Goal: Task Accomplishment & Management: Manage account settings

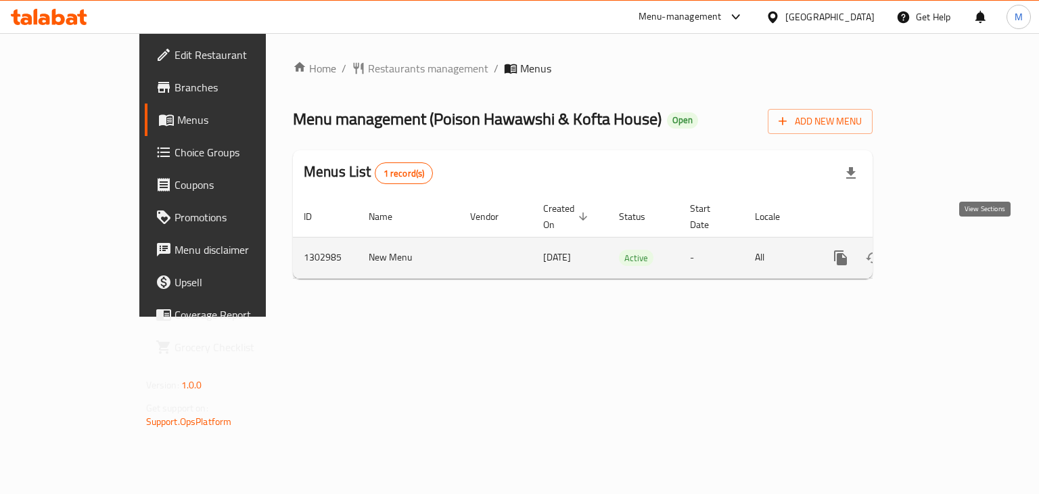
click at [946, 250] on icon "enhanced table" at bounding box center [938, 258] width 16 height 16
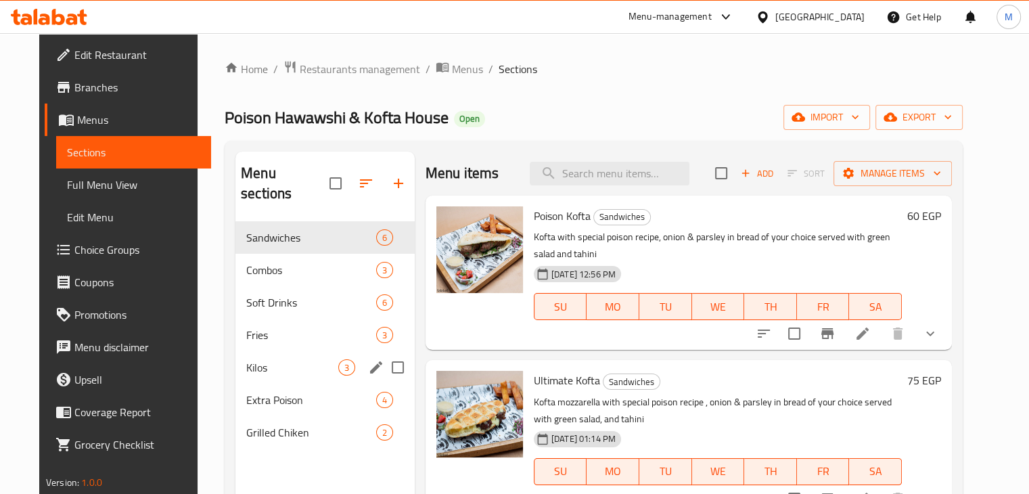
click at [285, 351] on div "Kilos 3" at bounding box center [324, 367] width 179 height 32
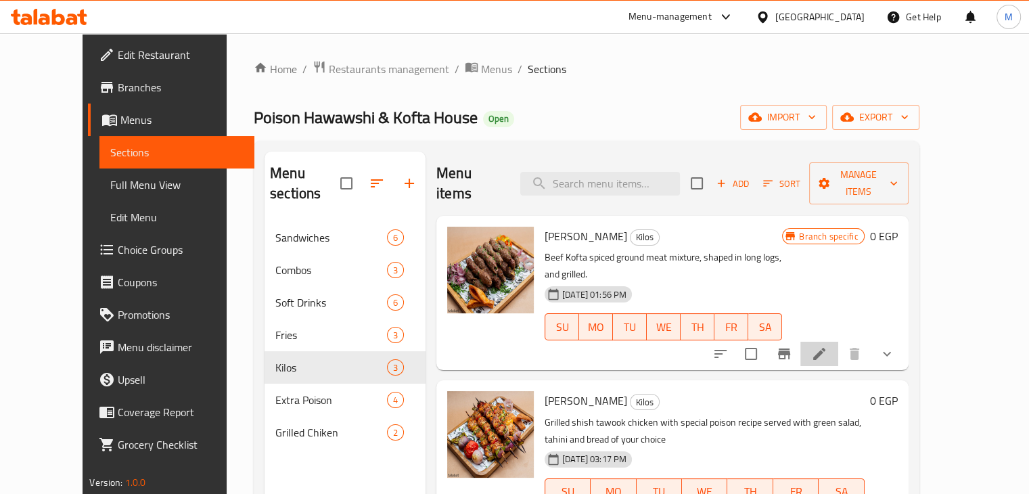
click at [838, 342] on li at bounding box center [819, 354] width 38 height 24
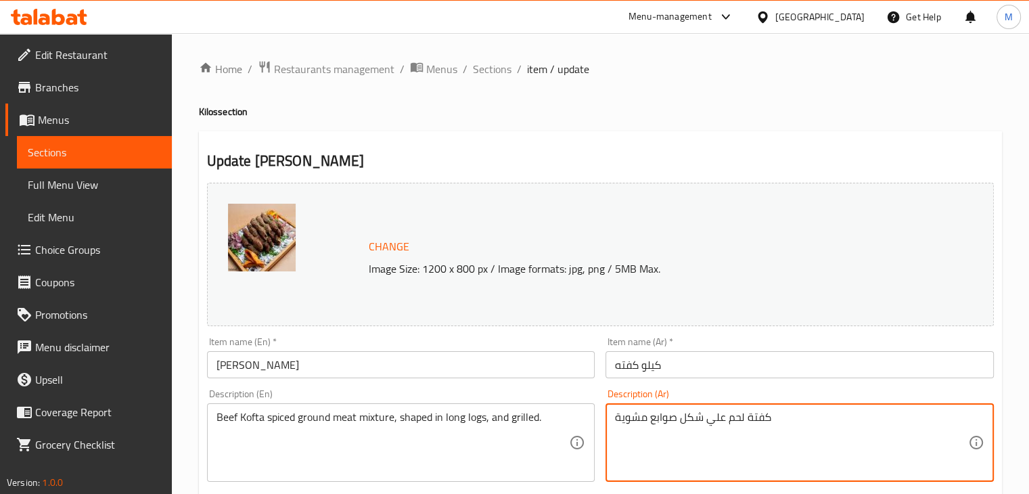
paste textarea "Menu Poison Menu Poison 100% 12 D20 كفتة مشوية علي الفحم بخلطة بويزون الخاصة يق…"
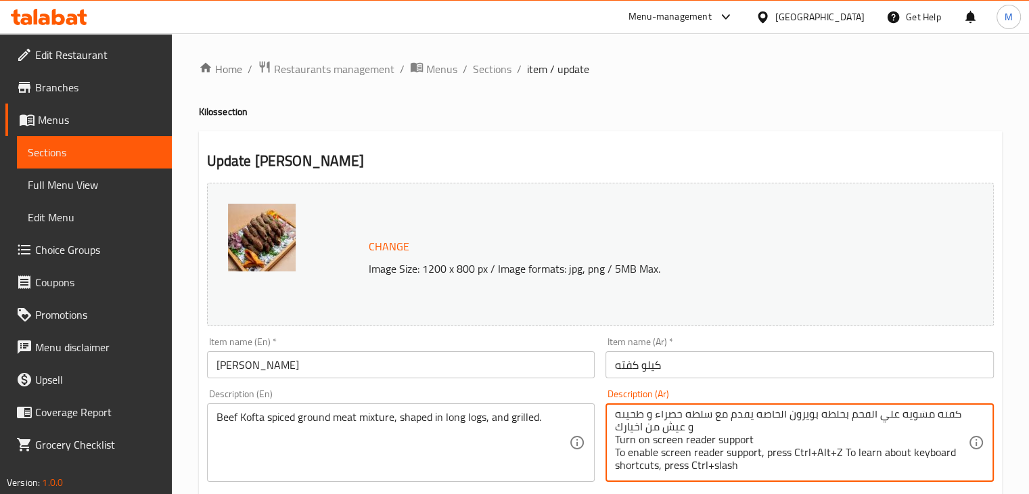
type textarea "كفتة لحم علي شكل صوابع مشوية"
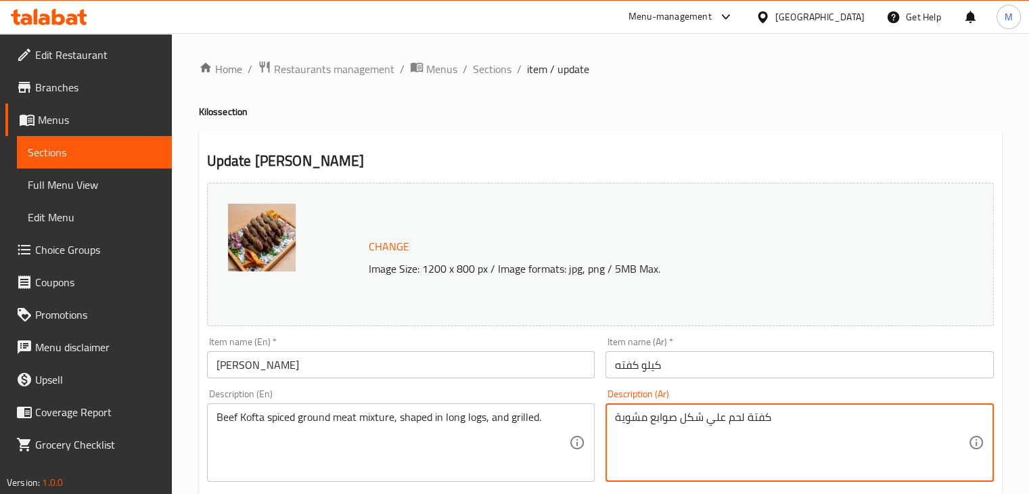
scroll to position [0, 0]
paste textarea "كفتة مشوية علي الفحم بخلطة بويزون الخاصة يقدم مع سلطة خضراء و طحينة و عيش من اخ…"
type textarea "كفتة مشوية علي الفحم بخلطة بويزون الخاصة يقدم مع سلطة خضراء و طحينة و عيش من اخ…"
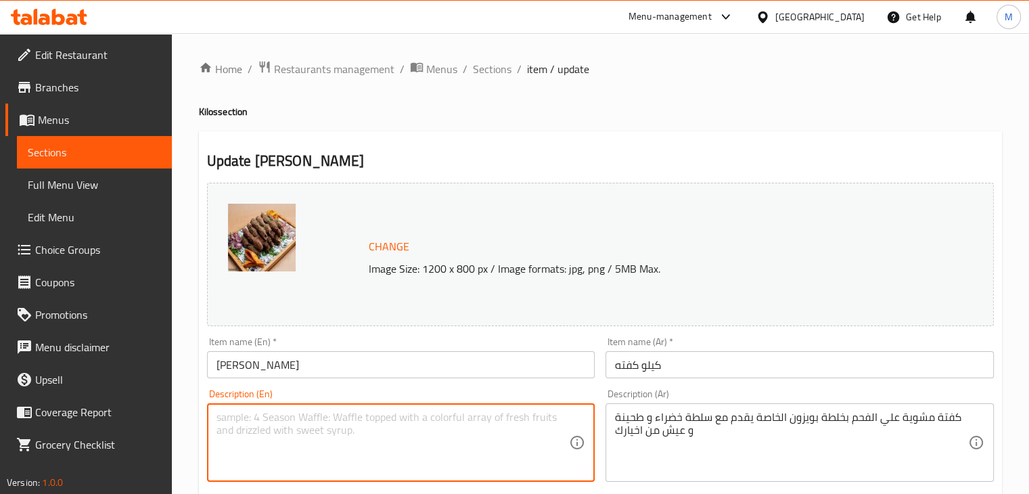
paste textarea "Grilled Kofta with special poison recipe served with green salad, tahini and br…"
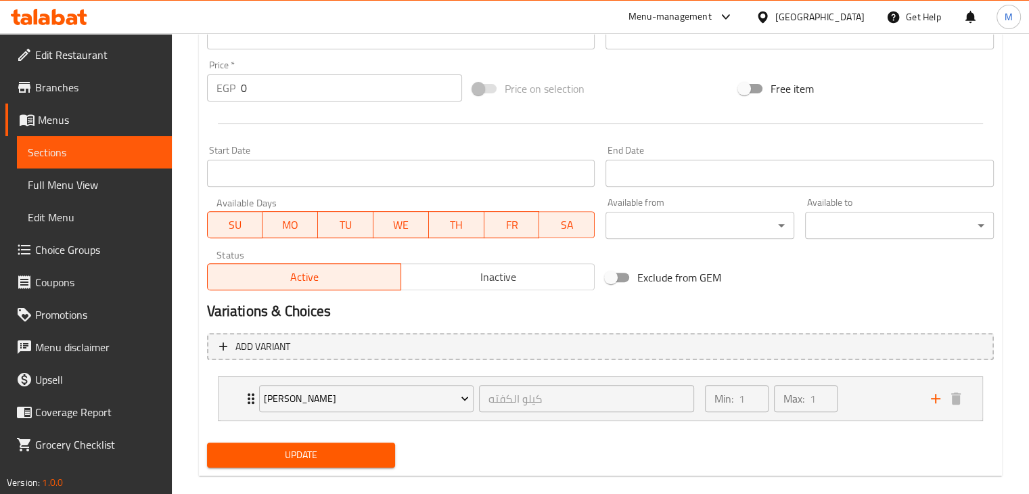
scroll to position [503, 0]
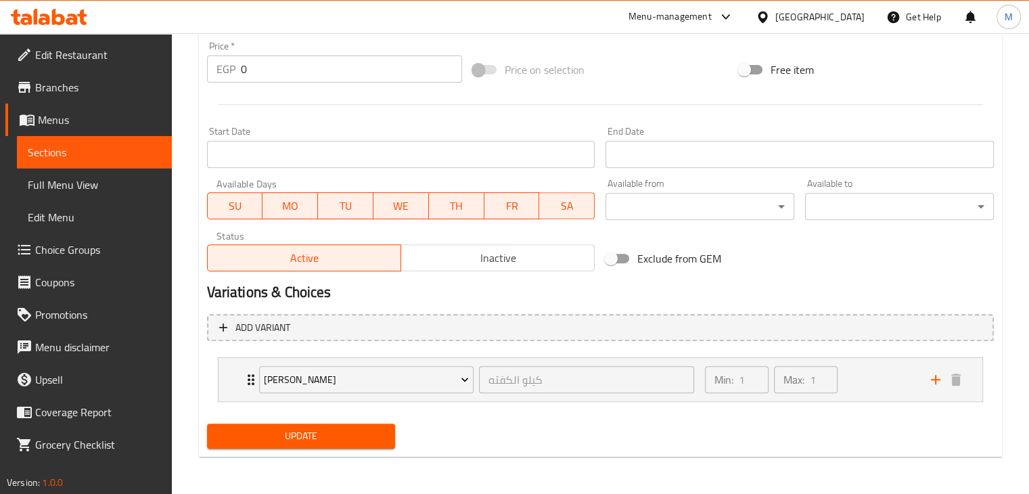
type textarea "Grilled Kofta with special poison recipe served with green salad, tahini and br…"
click at [346, 440] on span "Update" at bounding box center [301, 435] width 167 height 17
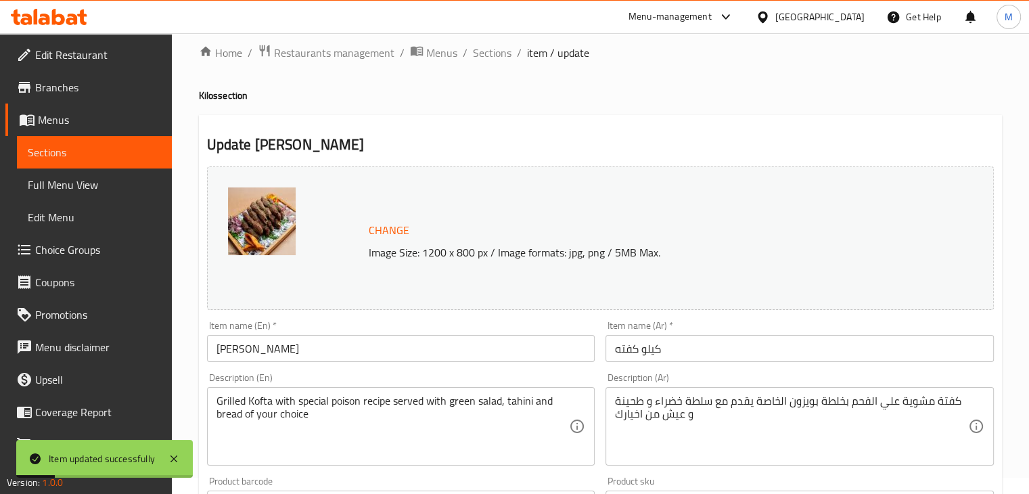
scroll to position [0, 0]
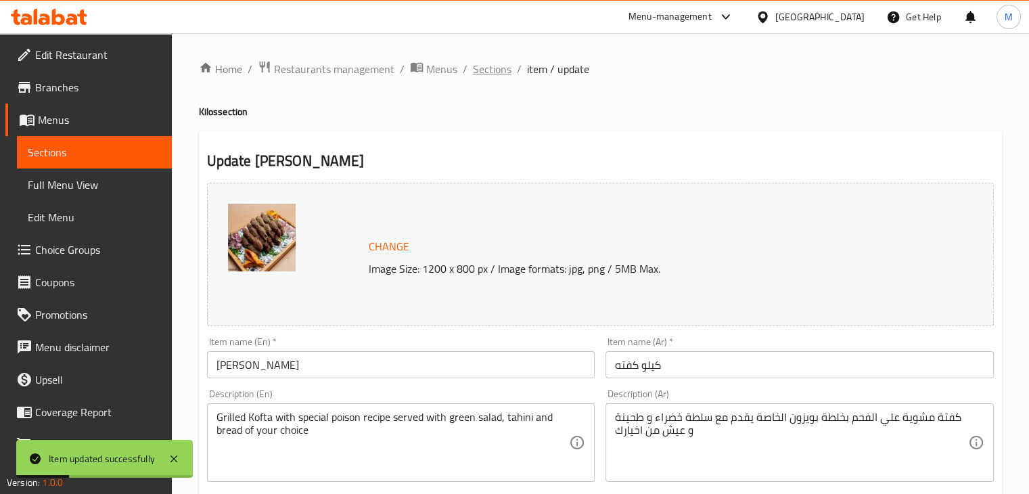
click at [496, 68] on span "Sections" at bounding box center [492, 69] width 39 height 16
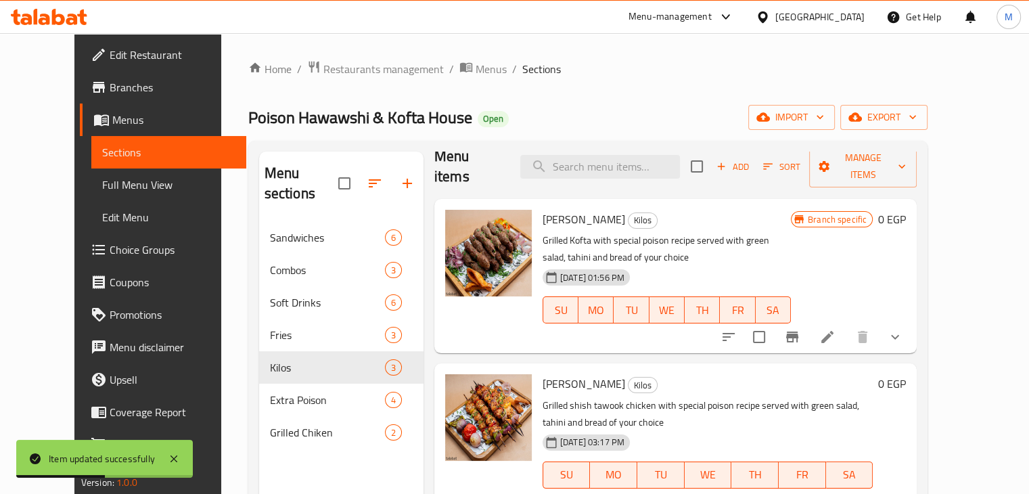
scroll to position [189, 0]
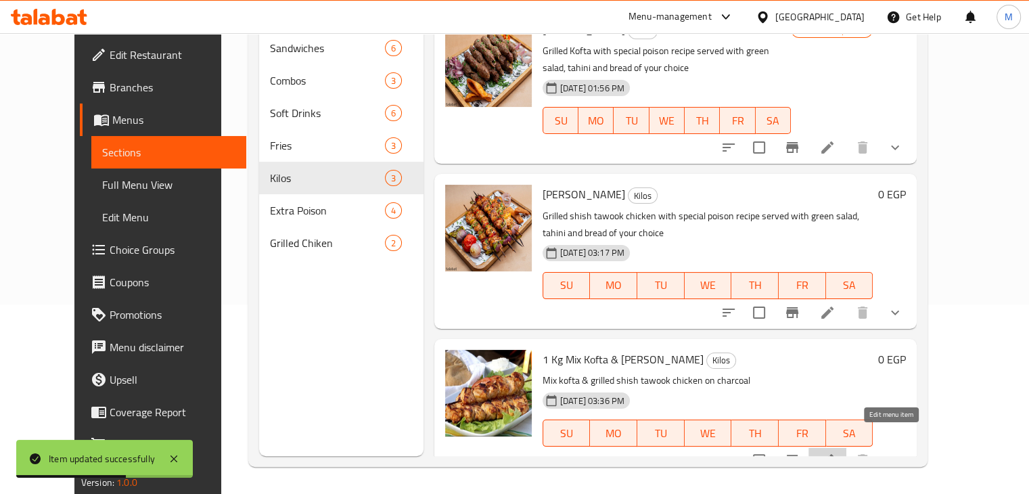
click at [835, 452] on icon at bounding box center [827, 460] width 16 height 16
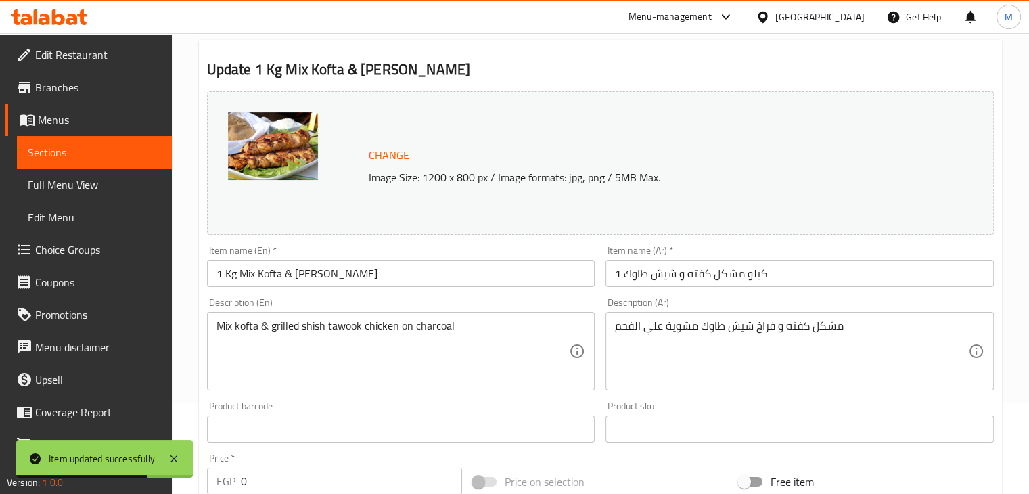
scroll to position [92, 0]
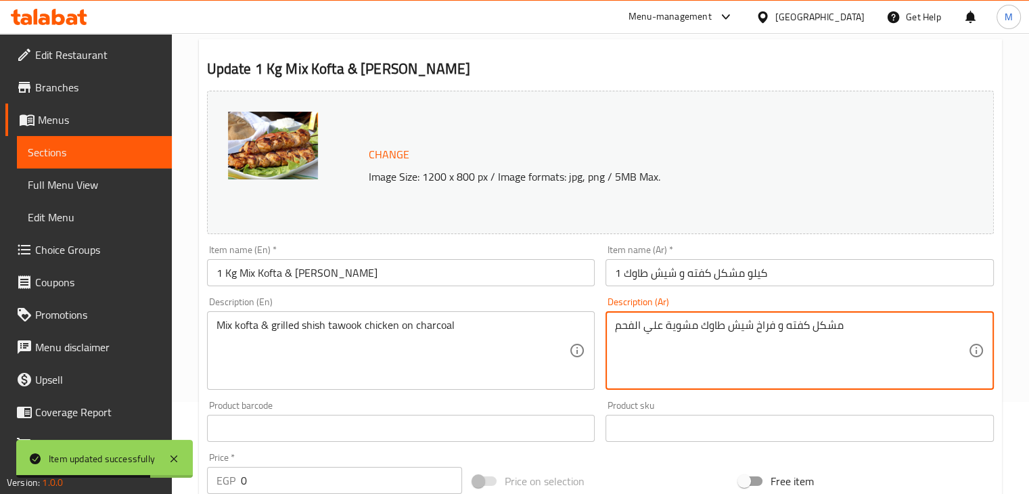
click at [720, 339] on textarea "مشكل كفته و فراخ شيش طاوك مشوية علي الفحم" at bounding box center [791, 351] width 353 height 64
paste textarea "بخلطة بويزون الخاصة يقدم مع سلطة خضراء و طحينة و عيش من اخيارك"
type textarea "مشكل كفته و فراخ شيش طاوك مشوية علي الفحم بخلطة بويزون الخاصة يقدم مع سلطة خضرا…"
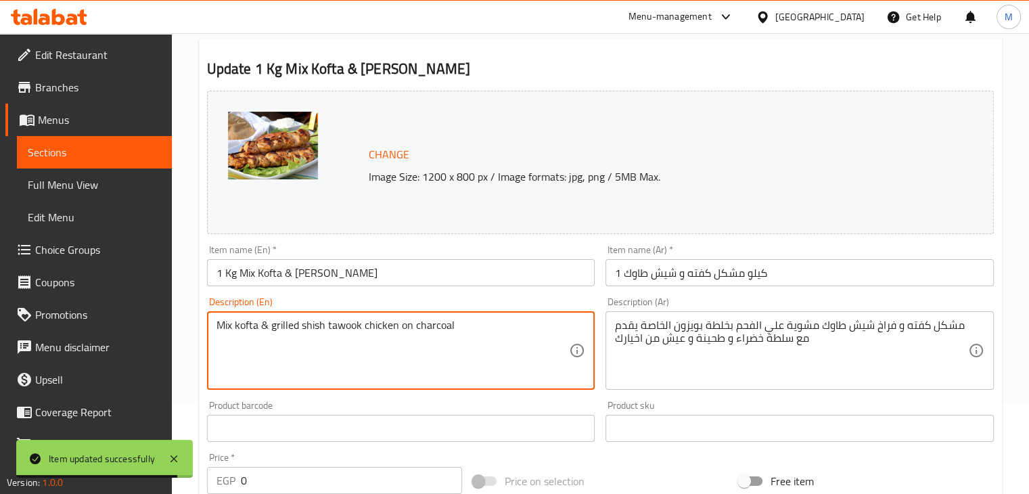
click at [445, 350] on textarea "Mix kofta & grilled shish tawook chicken on charcoal" at bounding box center [392, 351] width 353 height 64
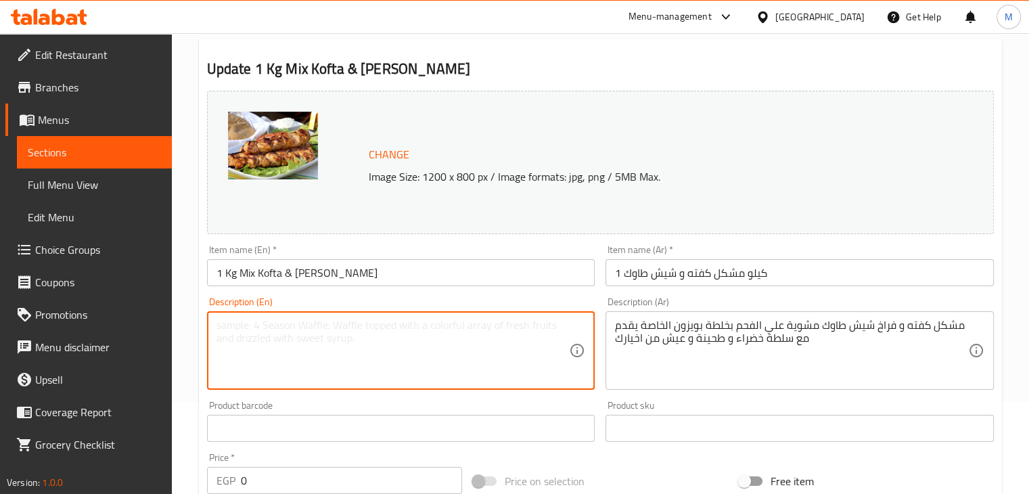
paste textarea "Mix kofta & grilled shish tawook chickenwith special poison recipe served with …"
click at [397, 328] on textarea "Mix kofta & grilled shish tawook chickenwith special poison recipe served with …" at bounding box center [392, 351] width 353 height 64
click at [463, 380] on textarea "Mix kofta & grilled shish tawook chicken with special poison recipe served with…" at bounding box center [392, 351] width 353 height 64
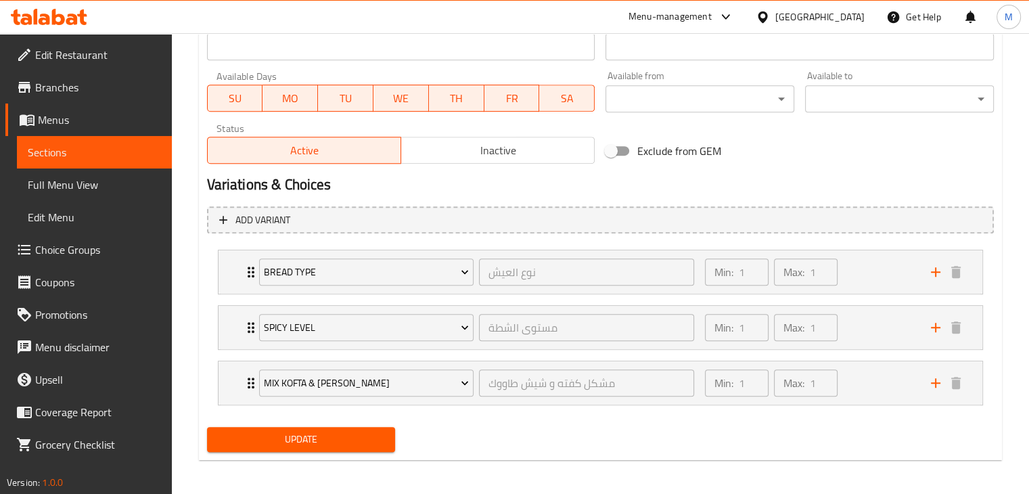
scroll to position [614, 0]
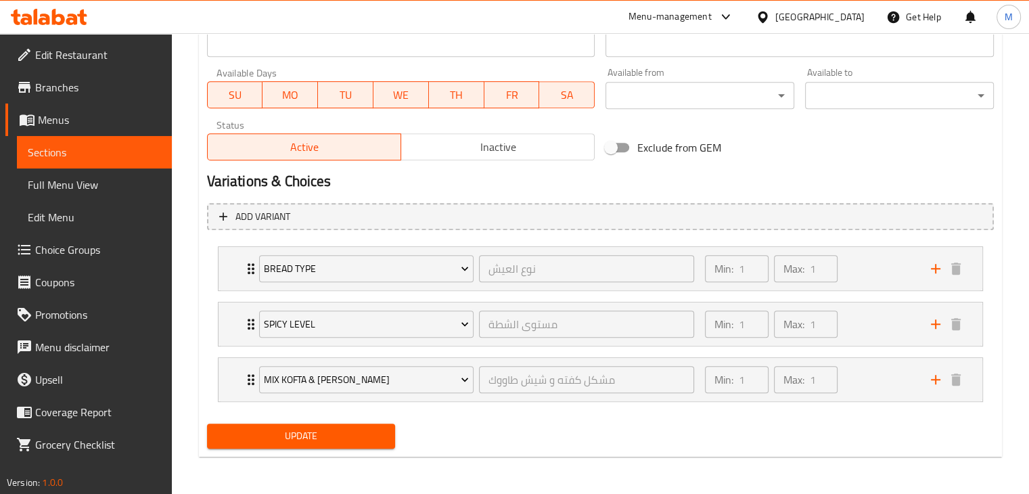
type textarea "Mix kofta & grilled shish tawook chicken with special poison recipe served with…"
click at [342, 431] on span "Update" at bounding box center [301, 435] width 167 height 17
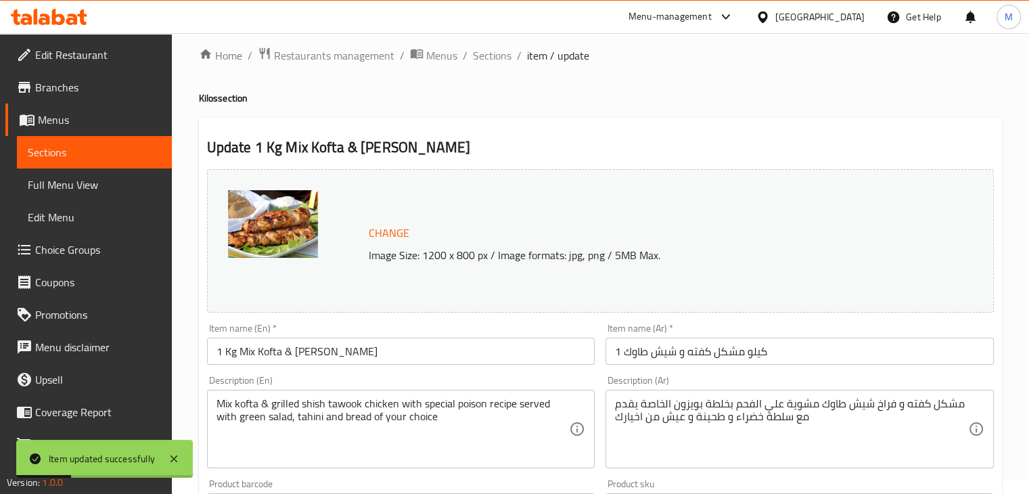
scroll to position [0, 0]
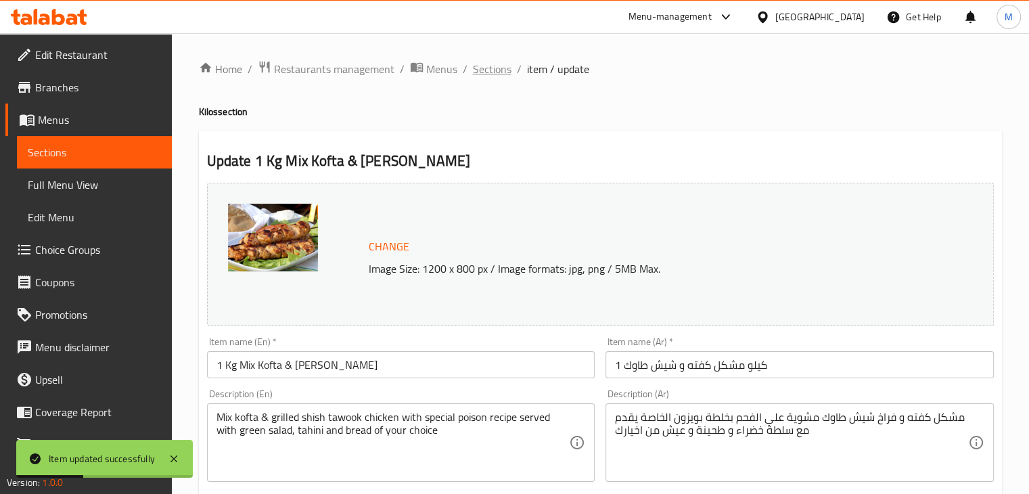
click at [499, 74] on span "Sections" at bounding box center [492, 69] width 39 height 16
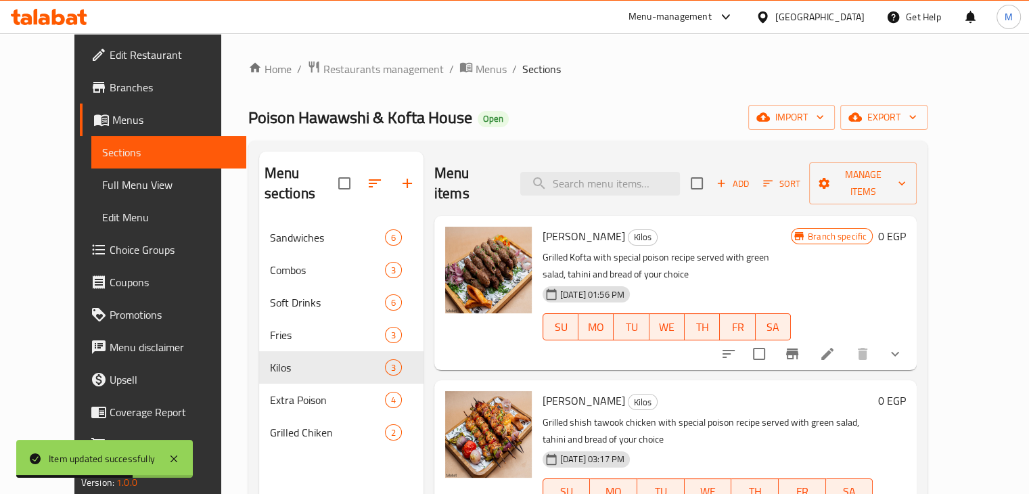
click at [289, 436] on div "Menu sections Sandwiches 6 Combos 3 Soft Drinks 6 Fries 3 Kilos 3 Extra Poison …" at bounding box center [341, 398] width 164 height 494
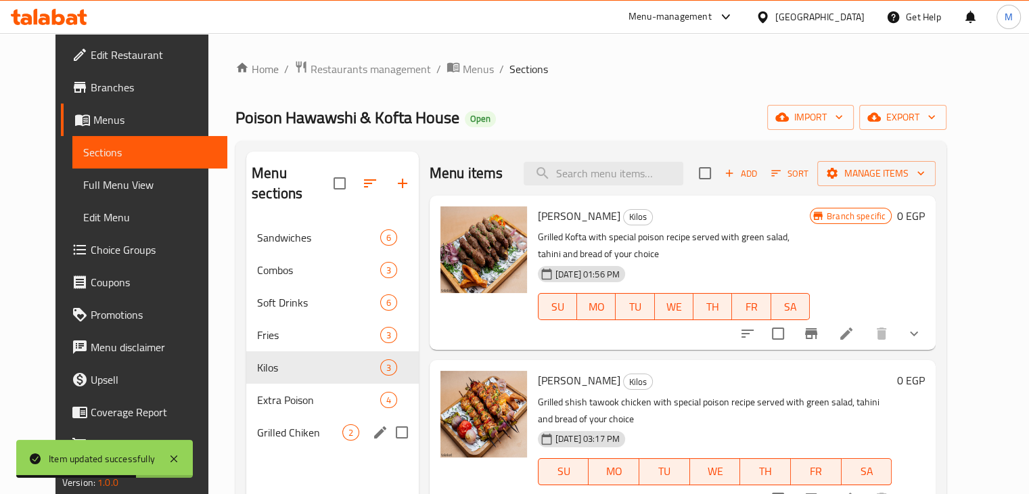
click at [308, 423] on div "Grilled Chiken 2" at bounding box center [332, 432] width 172 height 32
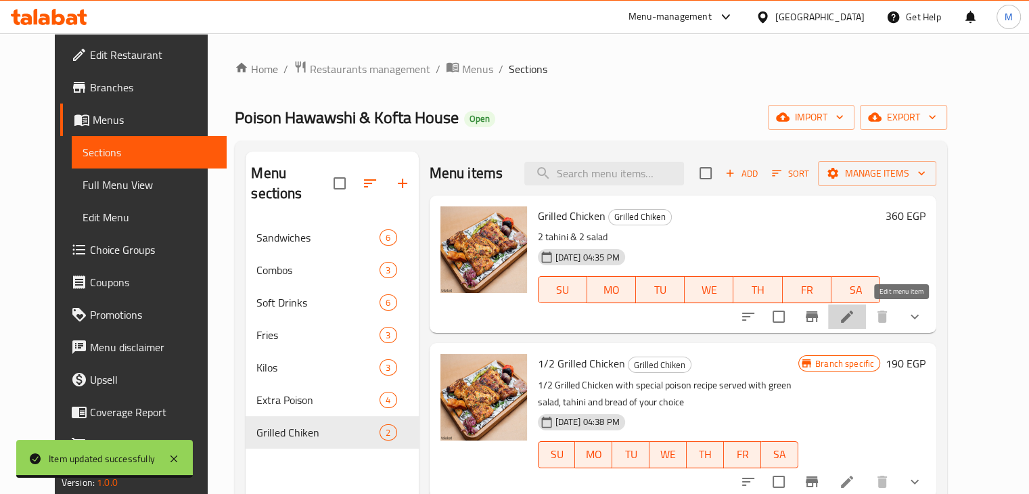
click at [855, 325] on icon at bounding box center [847, 316] width 16 height 16
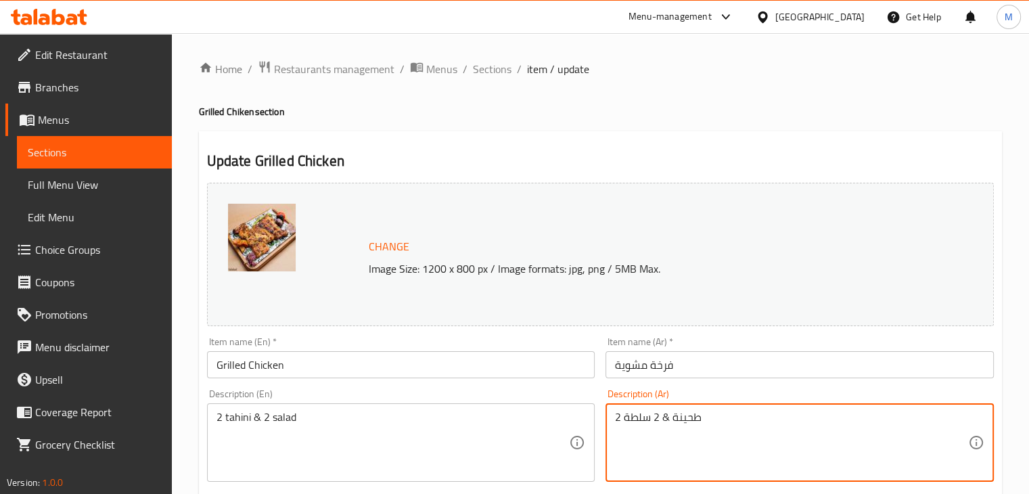
click at [688, 413] on textarea "2 طحينة & 2 سلطة" at bounding box center [791, 442] width 353 height 64
paste textarea "فرخة مشوية علي الفحم بخلطة بويزون الخاصة تقدم مع سلطة خضراء و طحينة و عيش من اخ…"
type textarea "فرخة مشوية علي الفحم بخلطة بويزون الخاصة تقدم مع سلطة خضراء و طحينة و عيش من اخ…"
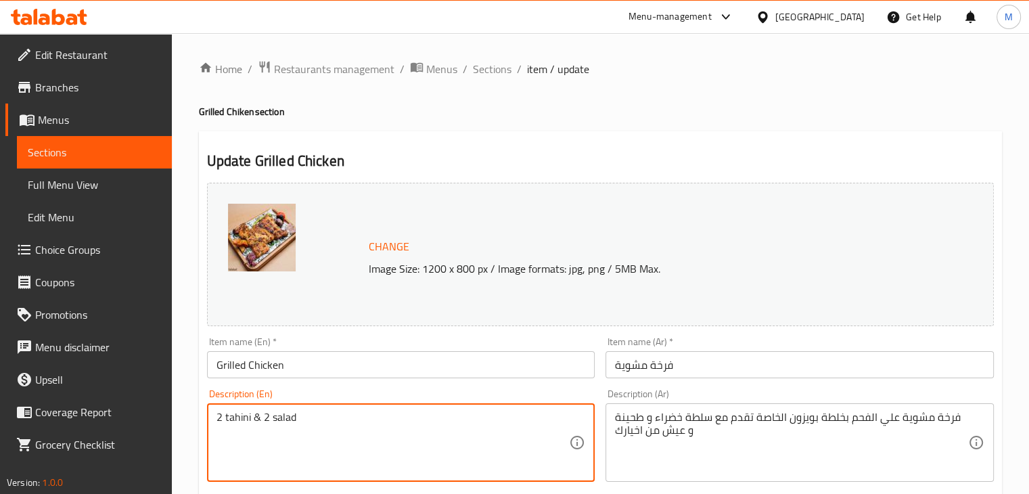
click at [351, 417] on textarea "2 tahini & 2 salad" at bounding box center [392, 442] width 353 height 64
paste textarea "Grilled Chicken with special poison recipe served with green salad, tahini and …"
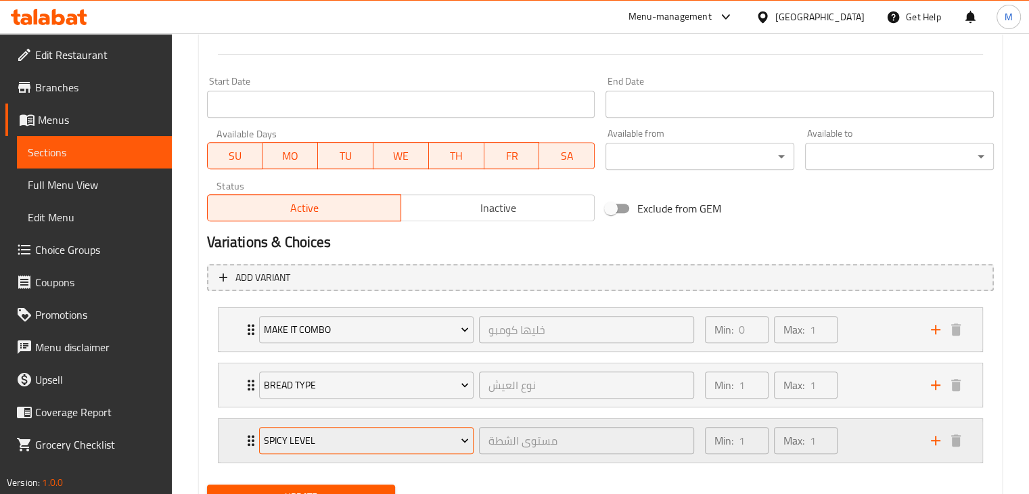
scroll to position [569, 0]
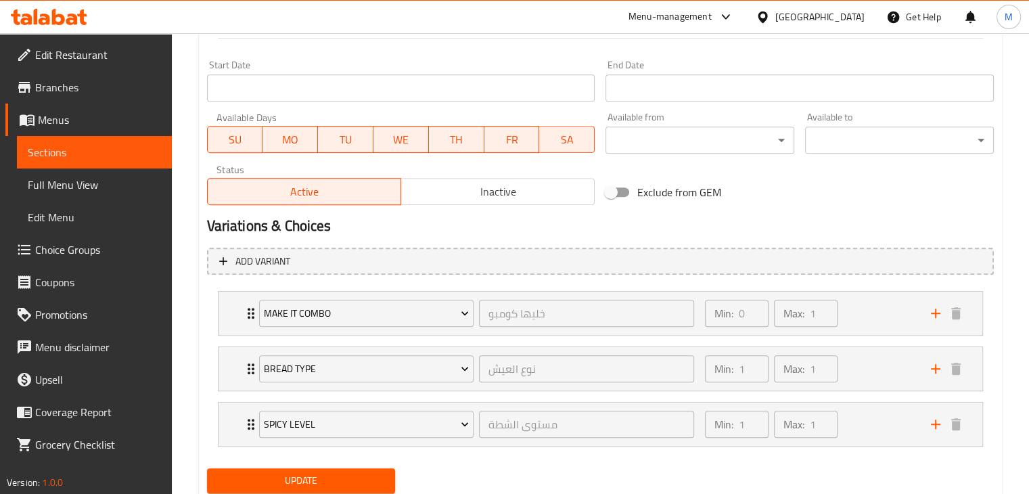
type textarea "Grilled Chicken with special poison recipe served with green salad, tahini and …"
click at [287, 465] on div "Update" at bounding box center [301, 481] width 199 height 36
click at [339, 477] on span "Update" at bounding box center [301, 480] width 167 height 17
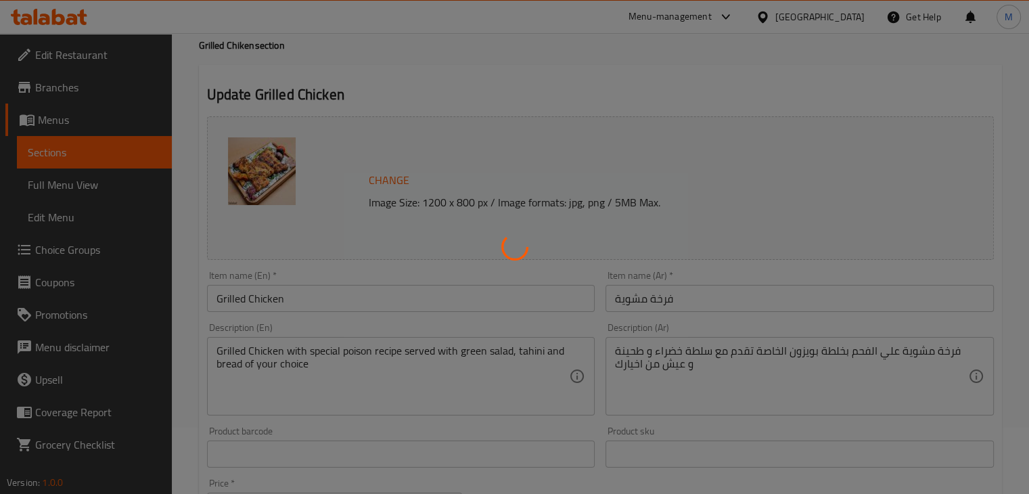
scroll to position [0, 0]
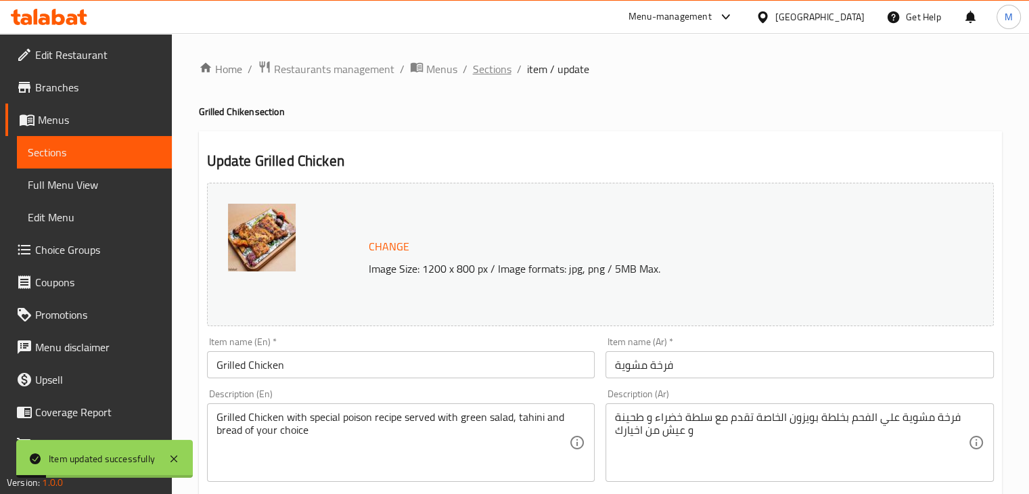
click at [486, 74] on span "Sections" at bounding box center [492, 69] width 39 height 16
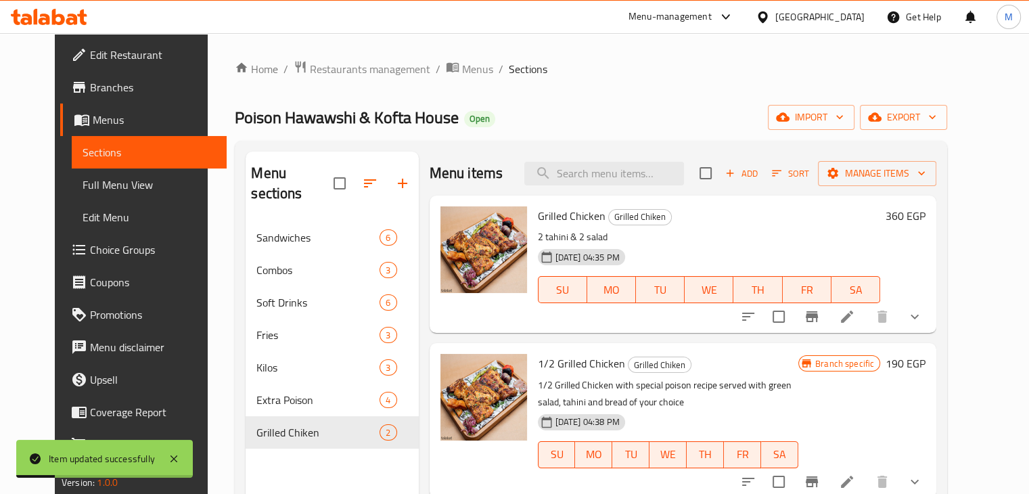
scroll to position [189, 0]
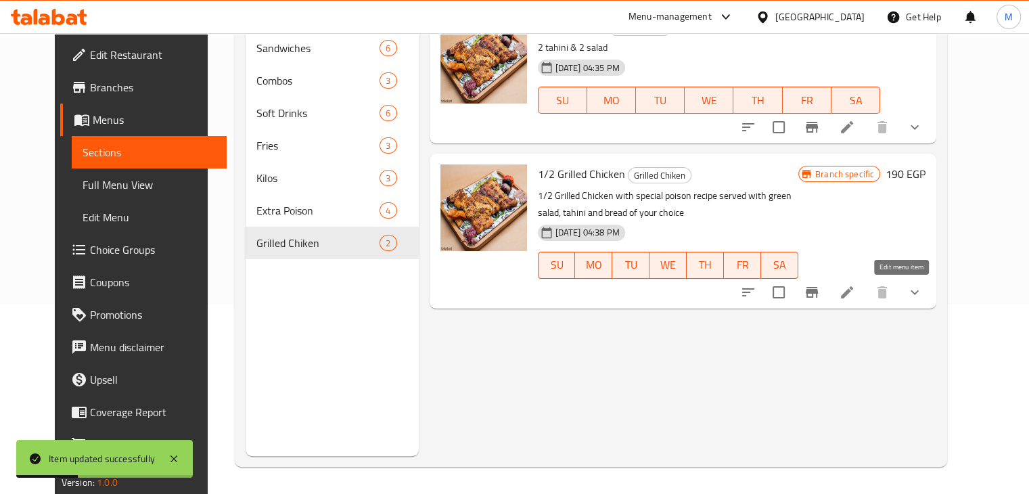
click at [855, 294] on icon at bounding box center [847, 292] width 16 height 16
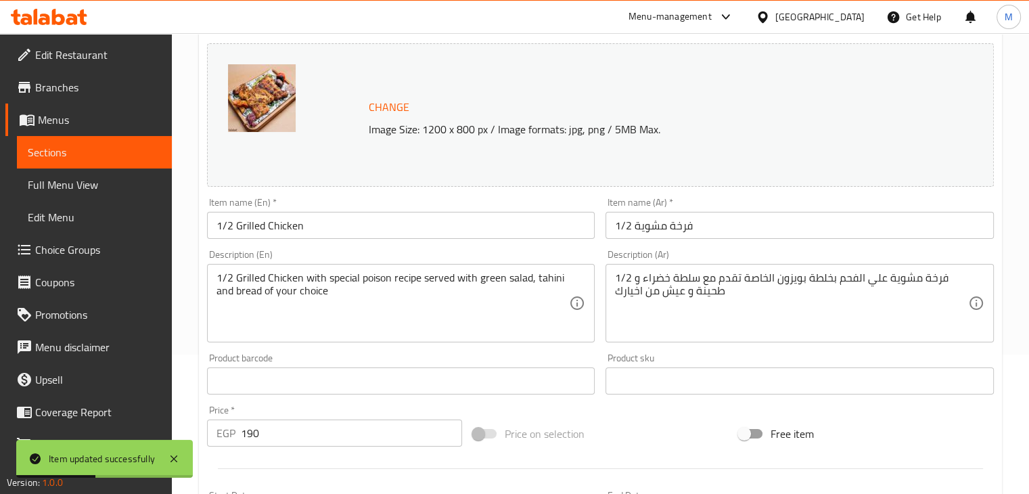
scroll to position [162, 0]
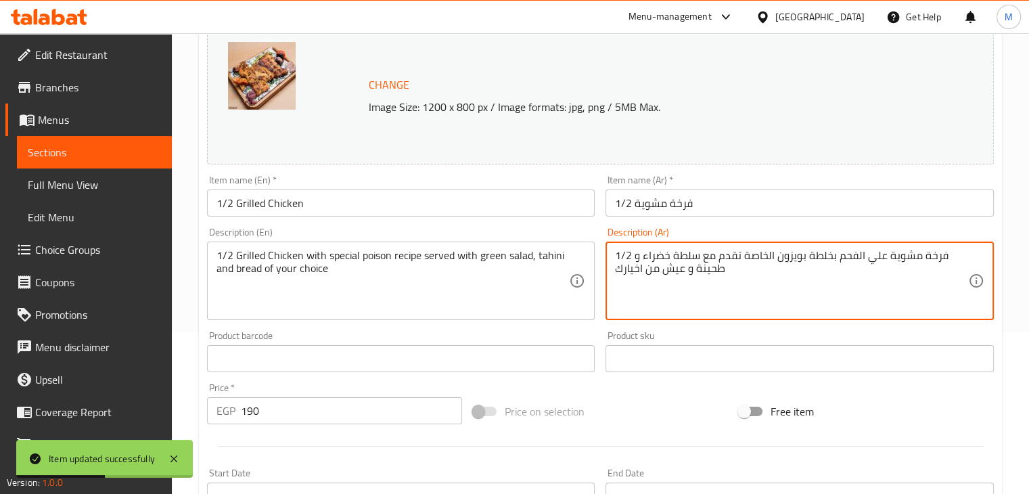
click at [740, 307] on textarea "1/2 فرخة مشوية علي الفحم بخلطة بويزون الخاصة تقدم مع سلطة خضراء و طحينة و عيش م…" at bounding box center [791, 281] width 353 height 64
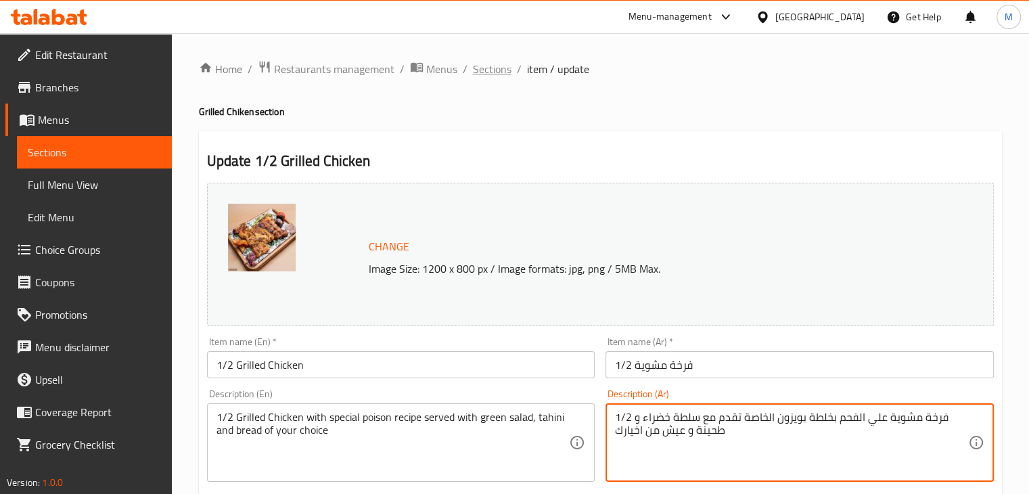
click at [490, 71] on span "Sections" at bounding box center [492, 69] width 39 height 16
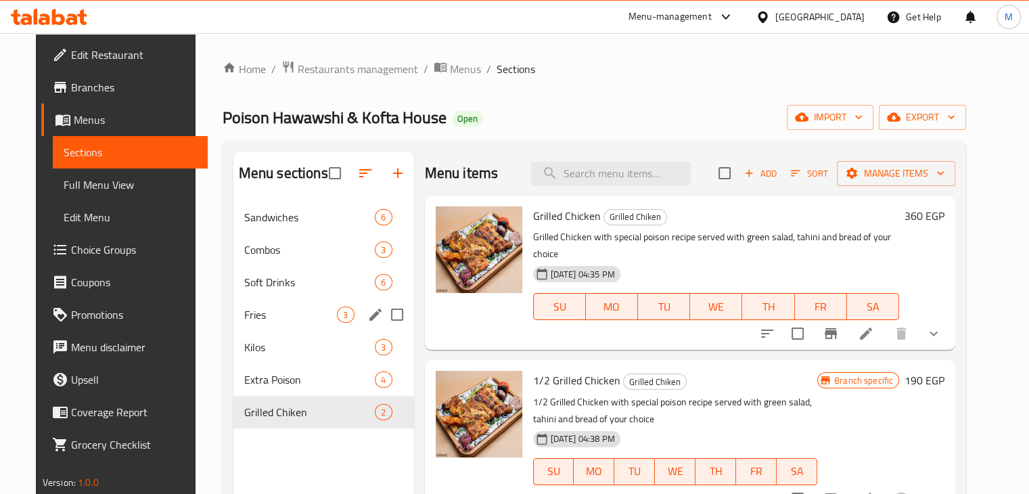
click at [289, 322] on span "Fries" at bounding box center [290, 314] width 93 height 16
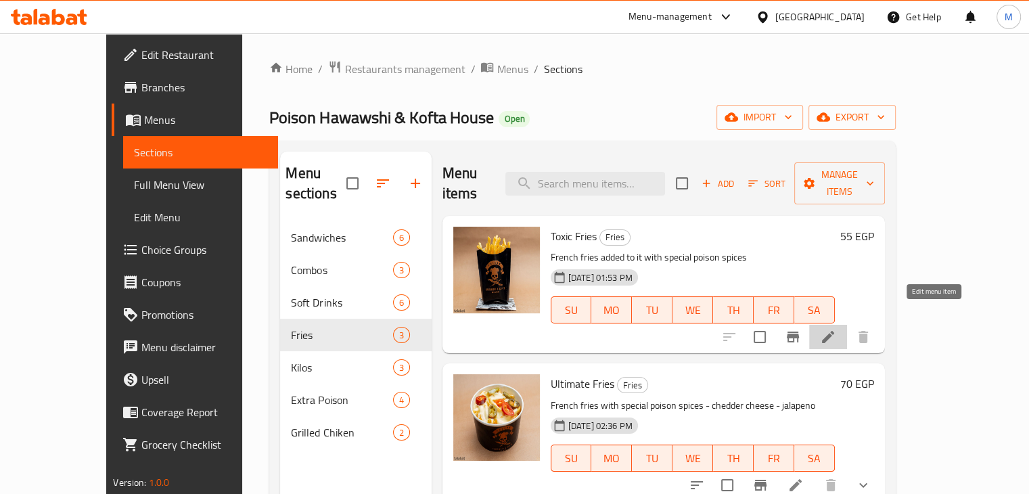
click at [836, 329] on icon at bounding box center [828, 337] width 16 height 16
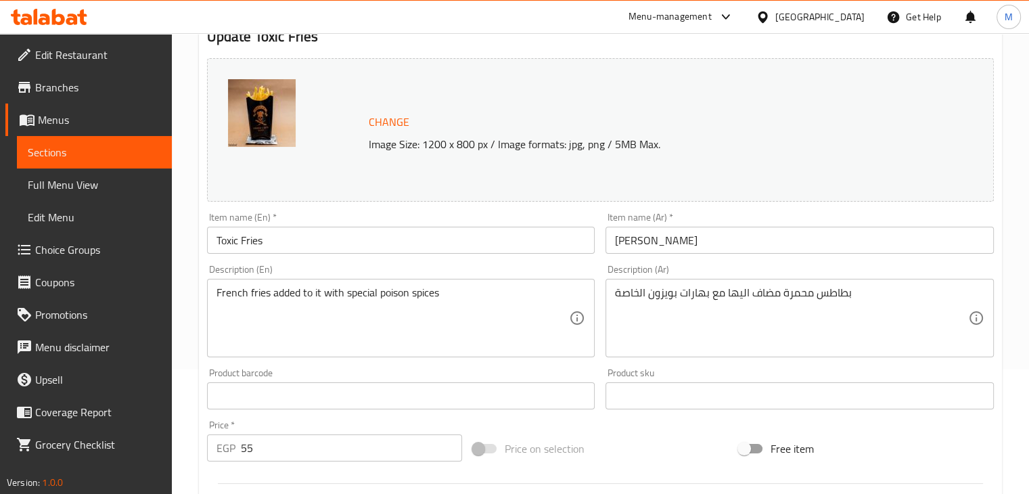
scroll to position [127, 0]
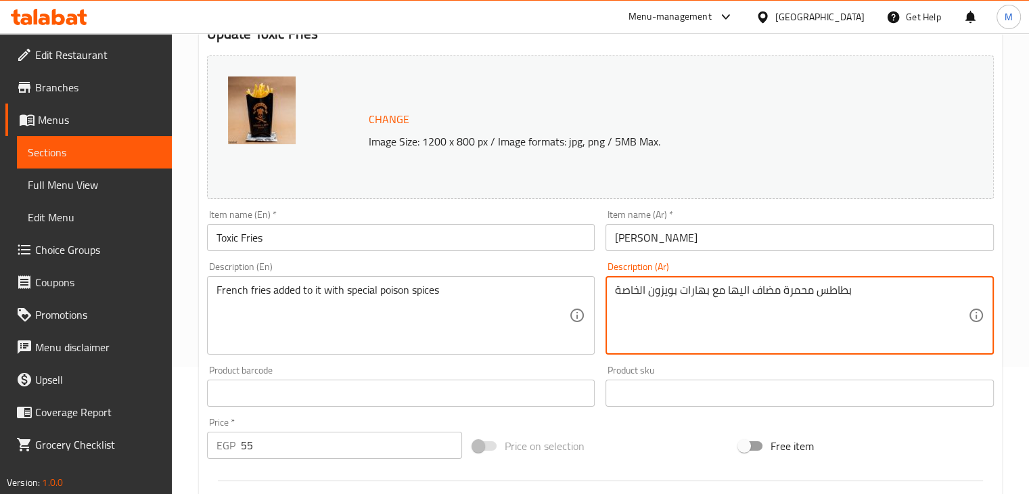
drag, startPoint x: 711, startPoint y: 295, endPoint x: 725, endPoint y: 293, distance: 13.6
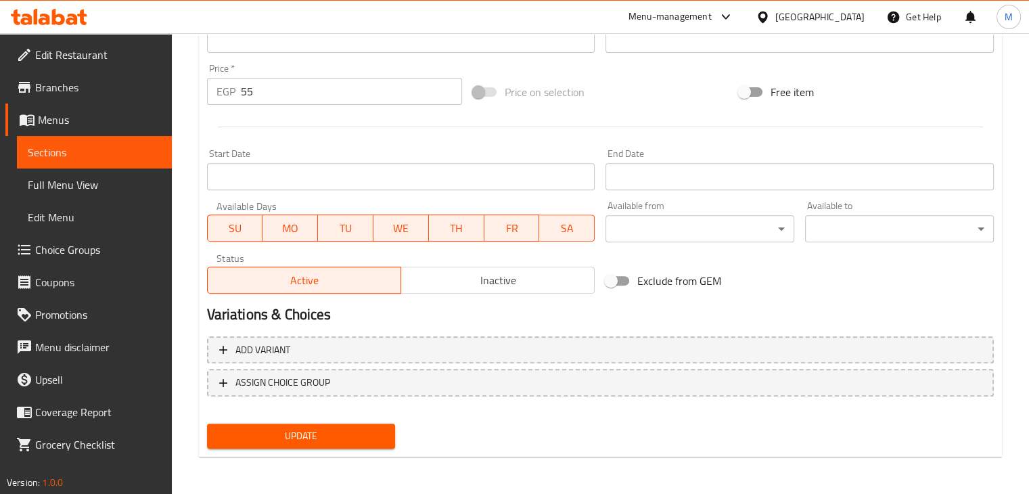
type textarea "بطاطس محمرة مضاف اليها بهارات بويزون الخاصة"
click at [382, 419] on div "Update" at bounding box center [301, 436] width 199 height 36
click at [355, 431] on span "Update" at bounding box center [301, 435] width 167 height 17
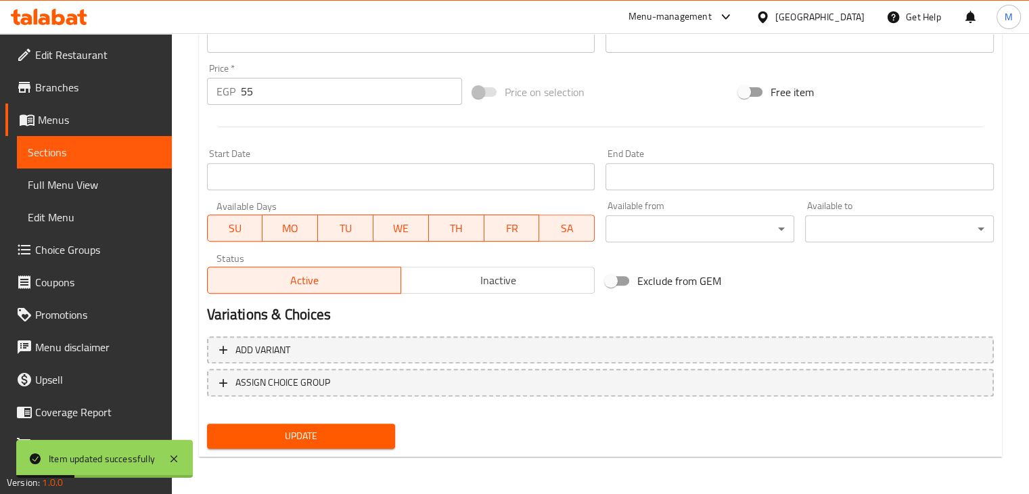
click at [66, 24] on icon at bounding box center [49, 17] width 76 height 16
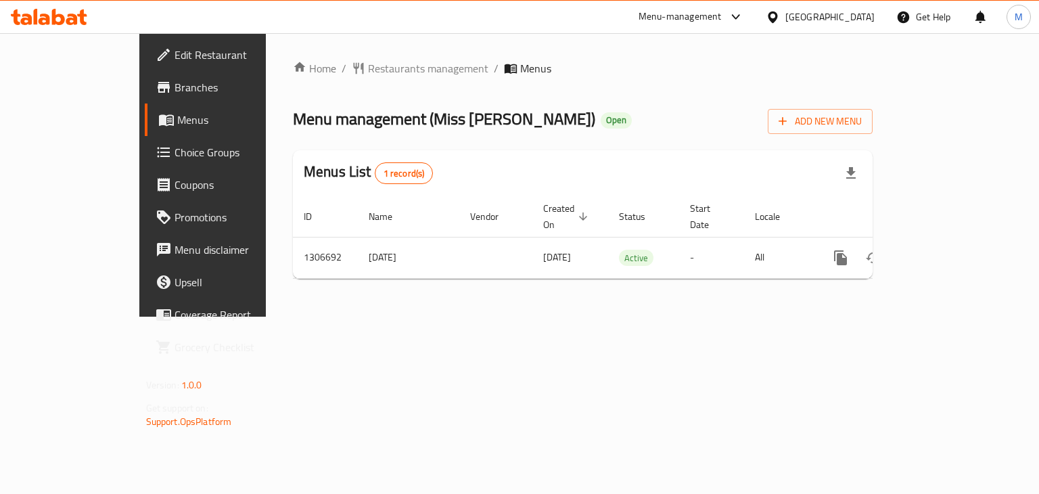
click at [872, 263] on div "Home / Restaurants management / Menus Menu management ( Miss Tea ) Open Add New…" at bounding box center [583, 174] width 580 height 229
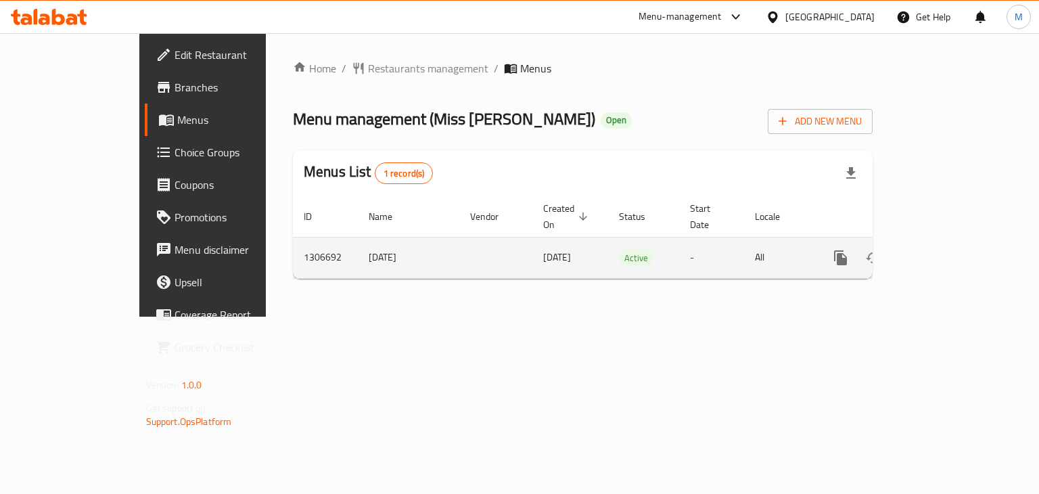
click at [965, 258] on td "enhanced table" at bounding box center [889, 257] width 151 height 41
click at [954, 256] on link "enhanced table" at bounding box center [938, 257] width 32 height 32
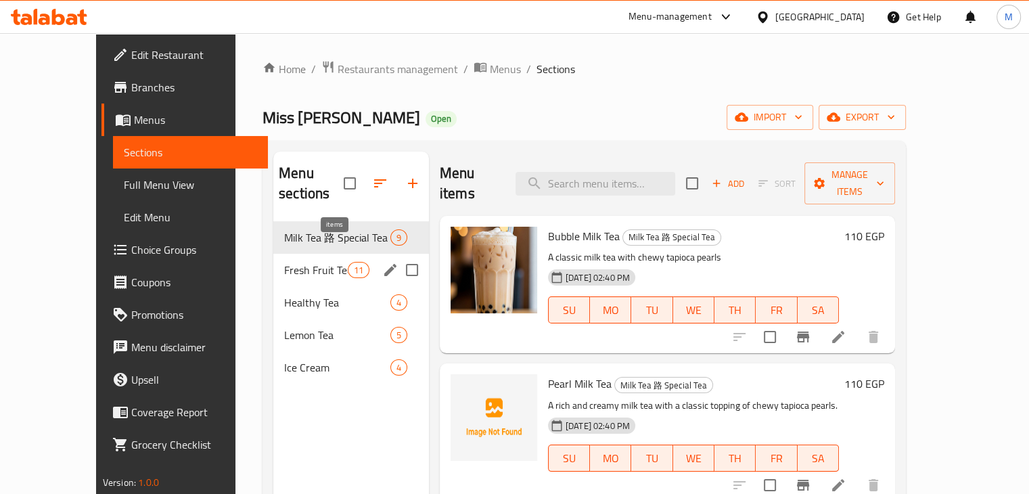
click at [320, 262] on span "Fresh Fruit Tea" at bounding box center [315, 270] width 63 height 16
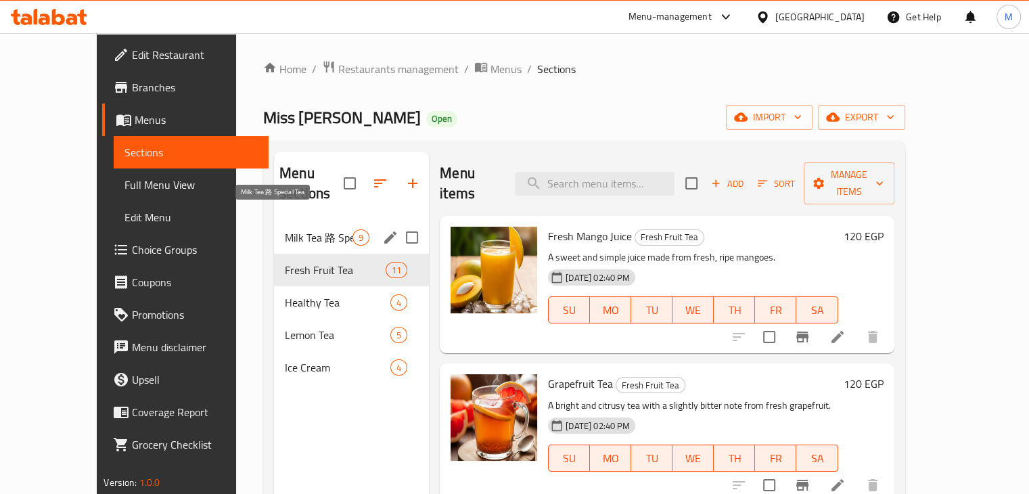
click at [299, 229] on span "Milk Tea 路 Special Tea" at bounding box center [319, 237] width 68 height 16
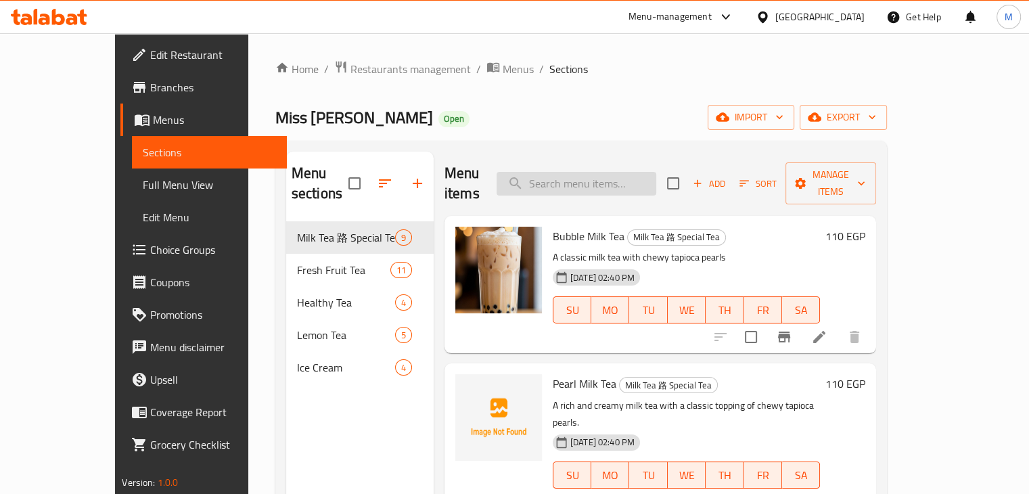
click at [592, 183] on input "search" at bounding box center [576, 184] width 160 height 24
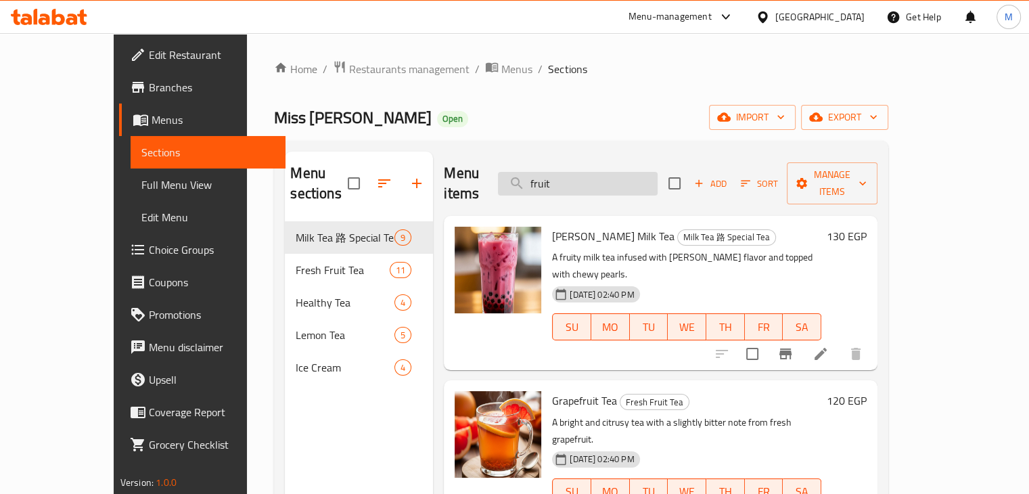
click at [605, 175] on input "fruit" at bounding box center [578, 184] width 160 height 24
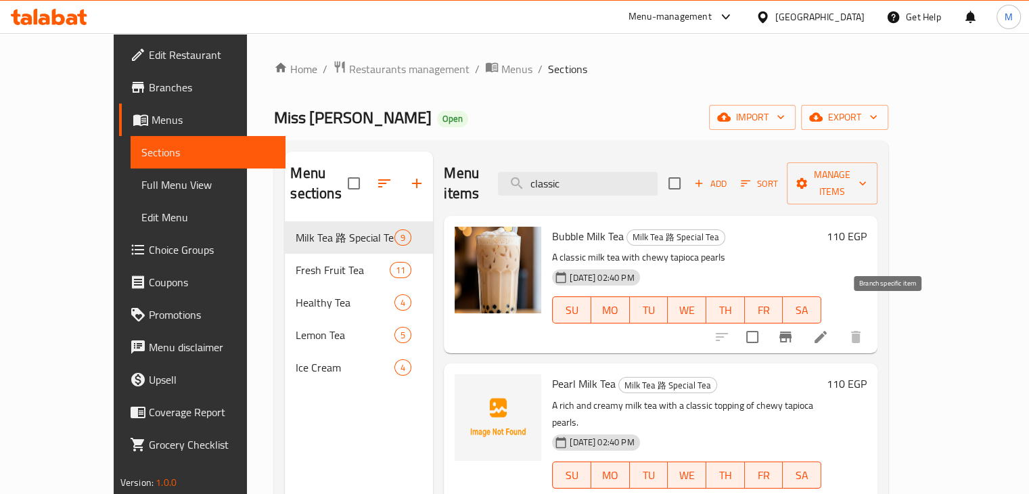
type input "classic"
click at [793, 329] on icon "Branch-specific-item" at bounding box center [785, 337] width 16 height 16
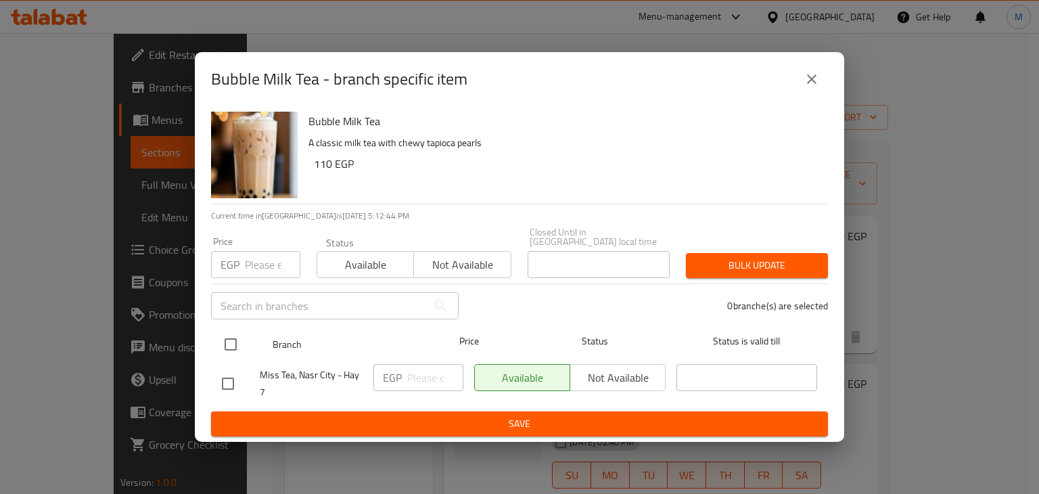
click at [232, 337] on input "checkbox" at bounding box center [230, 344] width 28 height 28
checkbox input "true"
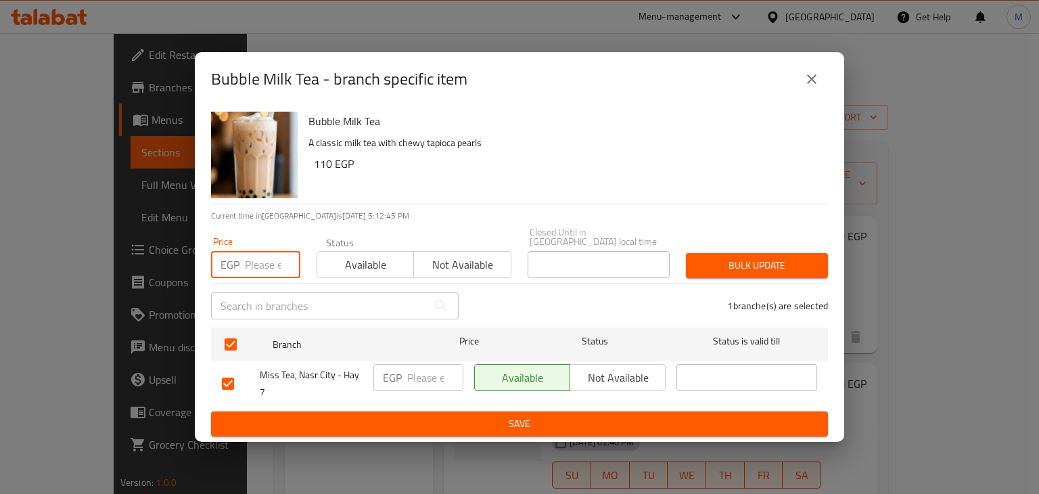
click at [252, 255] on input "number" at bounding box center [272, 264] width 55 height 27
type input "110"
click at [362, 255] on span "Available" at bounding box center [366, 265] width 86 height 20
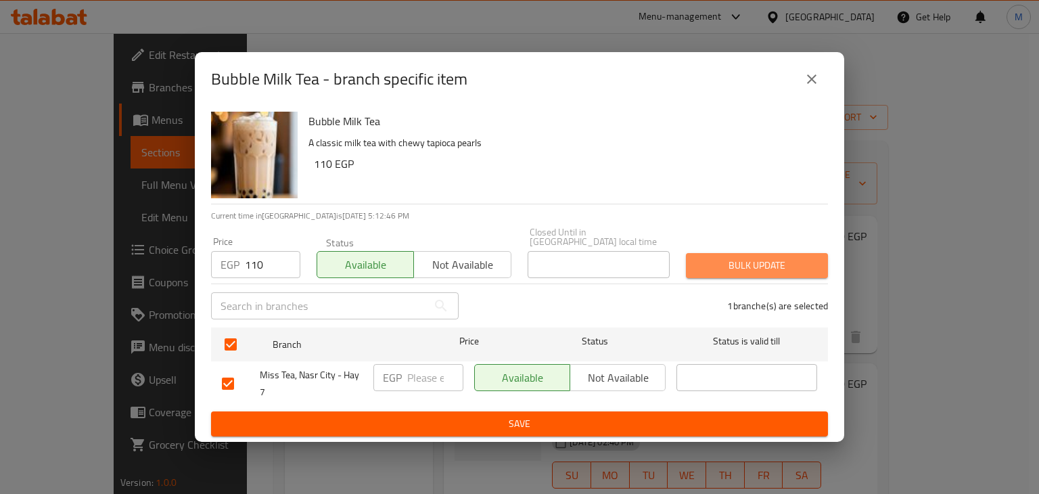
click at [747, 261] on span "Bulk update" at bounding box center [757, 265] width 120 height 17
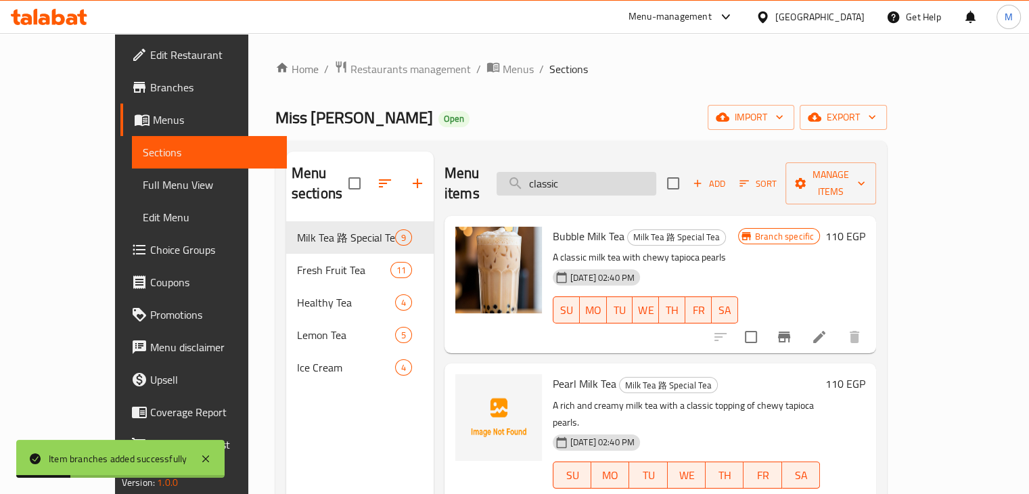
click at [610, 177] on input "classic" at bounding box center [576, 184] width 160 height 24
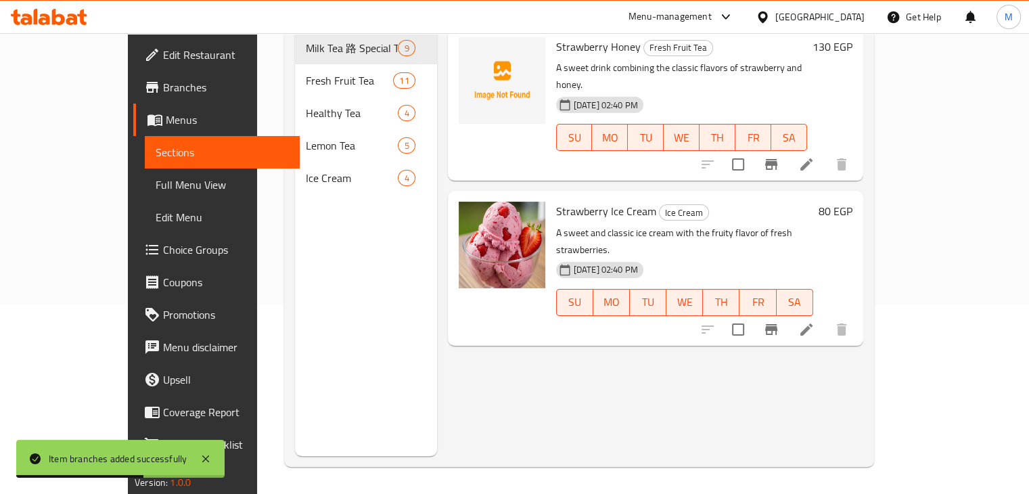
scroll to position [124, 0]
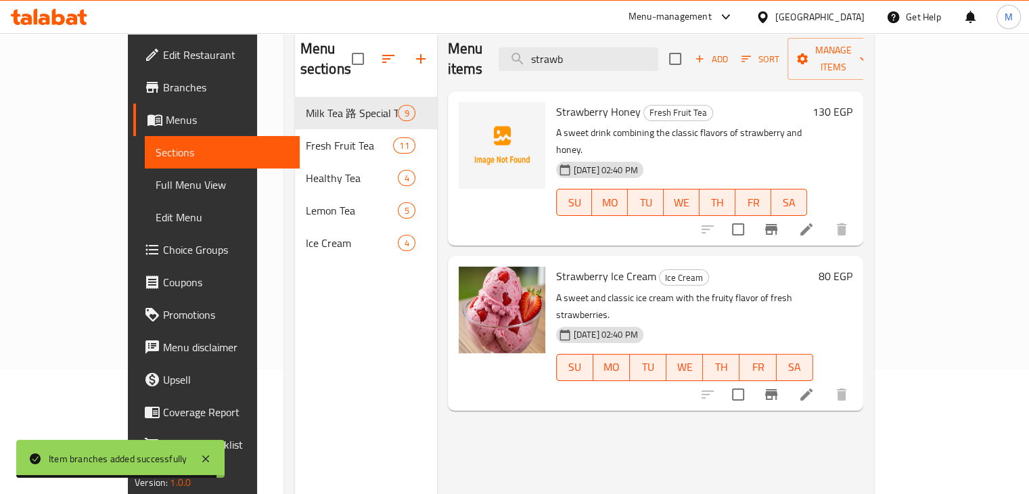
type input "strawb"
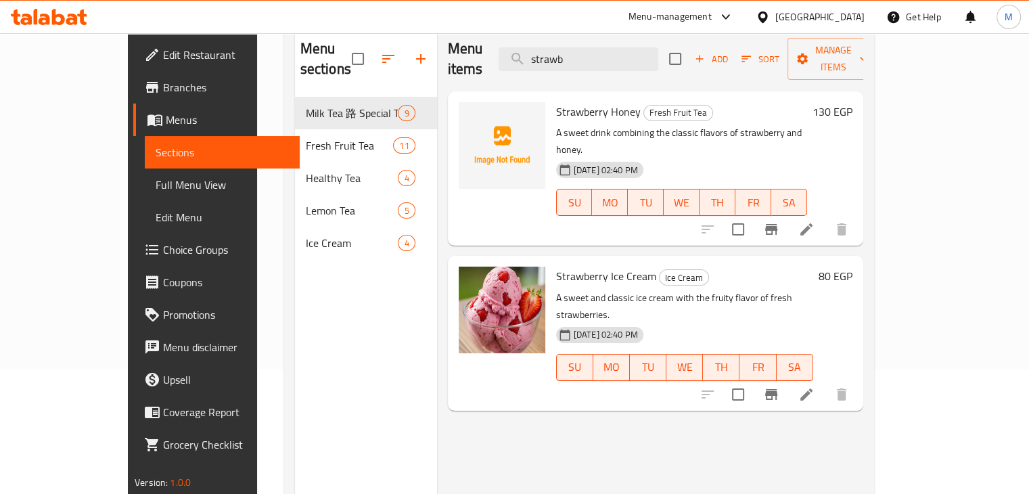
click at [77, 22] on icon at bounding box center [49, 17] width 76 height 16
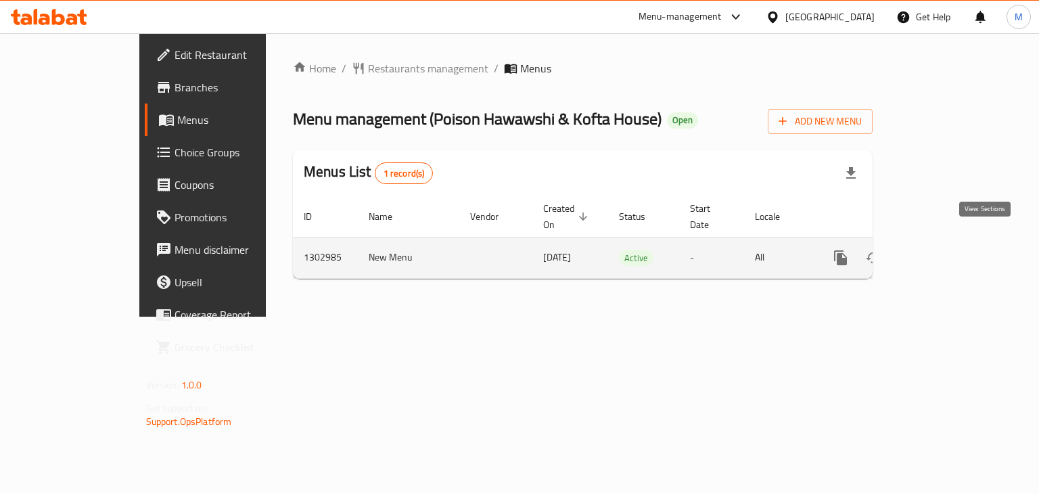
click at [954, 251] on link "enhanced table" at bounding box center [938, 257] width 32 height 32
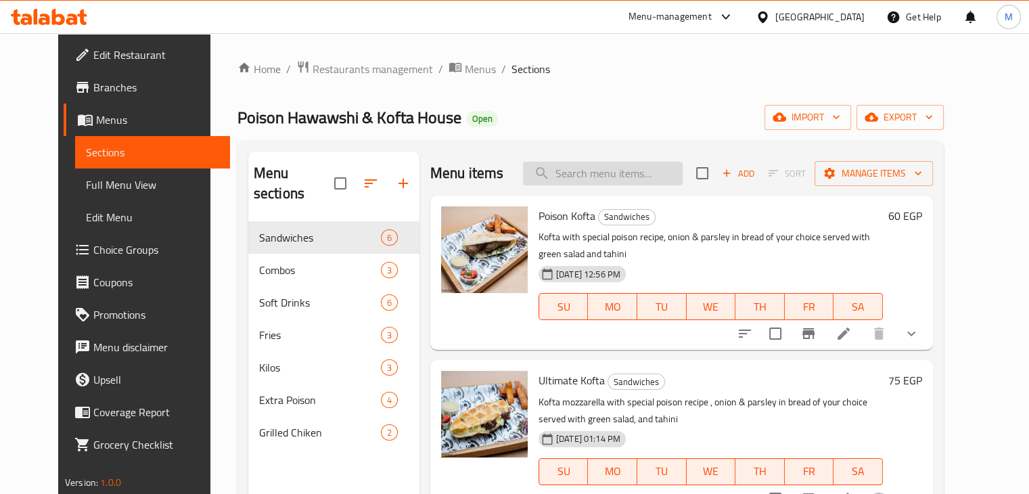
click at [587, 171] on input "search" at bounding box center [603, 174] width 160 height 24
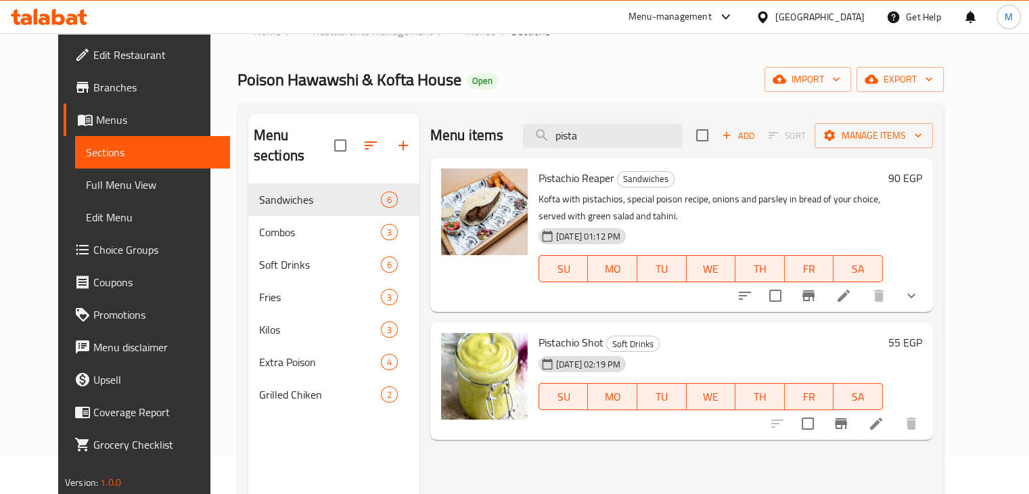
scroll to position [32, 0]
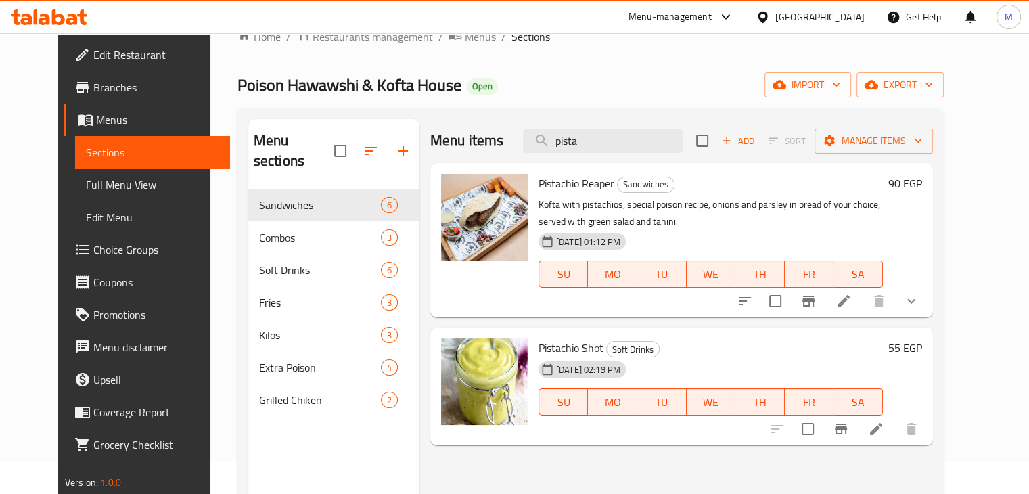
type input "pista"
click at [851, 298] on icon at bounding box center [843, 301] width 16 height 16
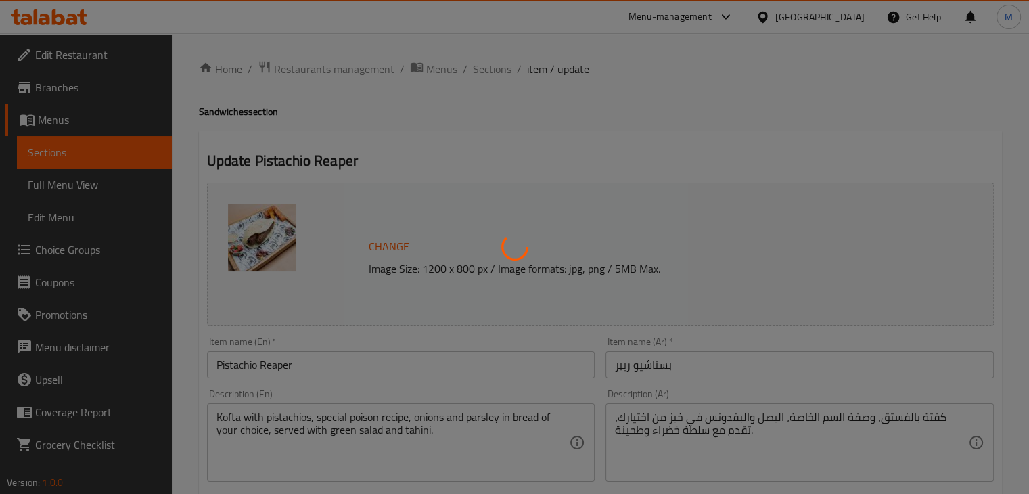
type input "خليها كومبو"
type input "0"
type input "1"
type input "نوع العيش"
type input "1"
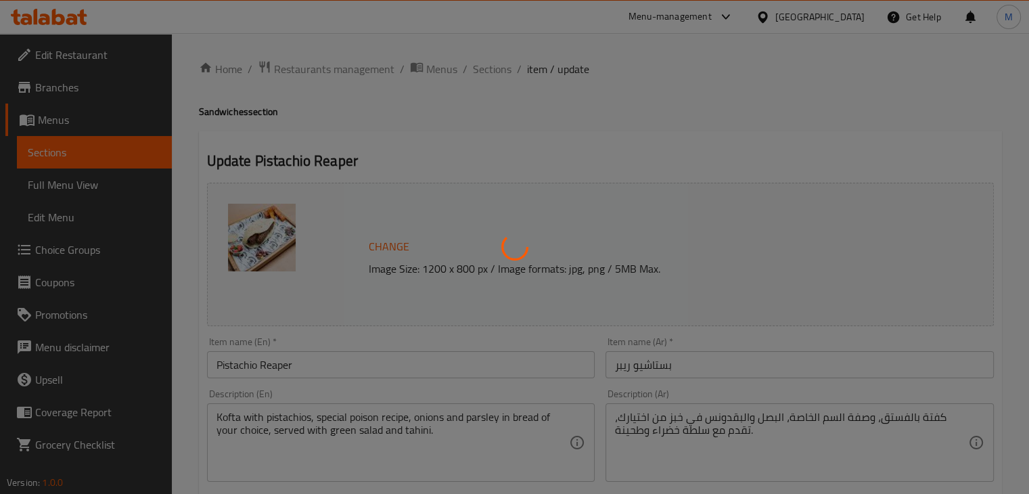
type input "1"
type input "مستوى الشطة"
type input "1"
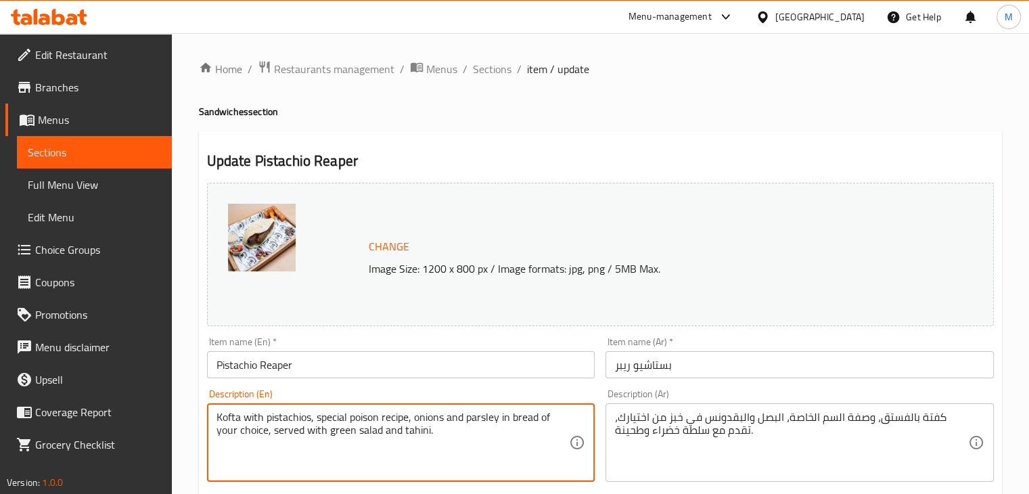
drag, startPoint x: 316, startPoint y: 419, endPoint x: 187, endPoint y: 420, distance: 129.2
type textarea "Pistachio kofta with special poison recipe, onions and parsley in bread of your…"
click at [509, 392] on div "Description (En) Pistachio kofta with special poison recipe, onions and parsley…" at bounding box center [401, 435] width 388 height 93
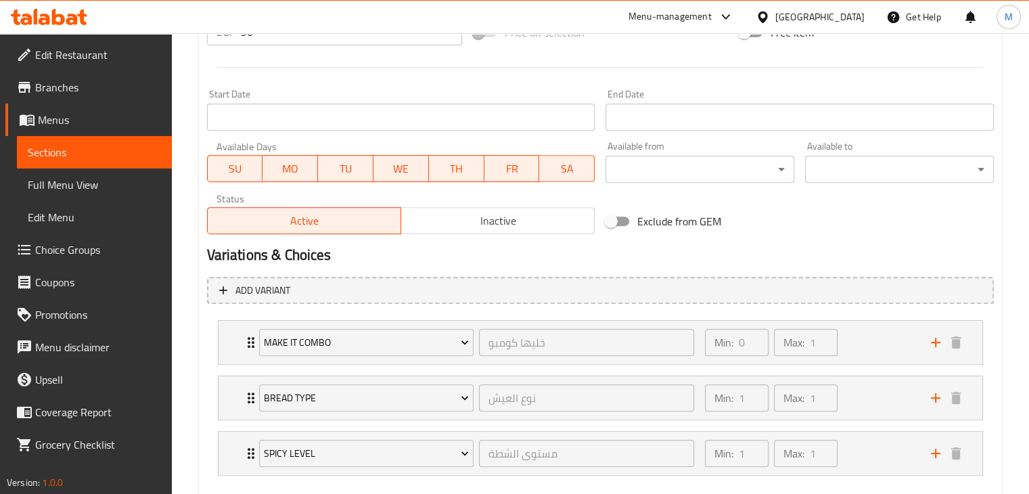
scroll to position [614, 0]
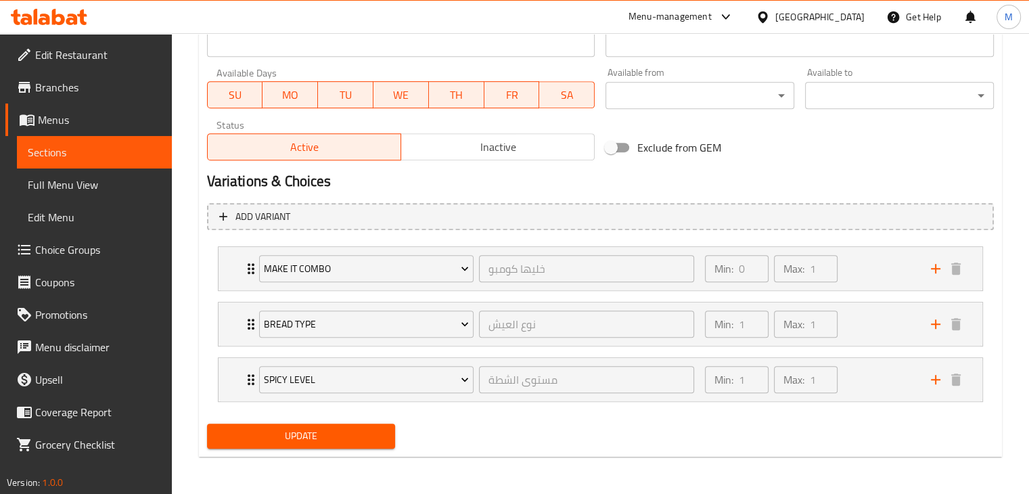
click at [326, 435] on span "Update" at bounding box center [301, 435] width 167 height 17
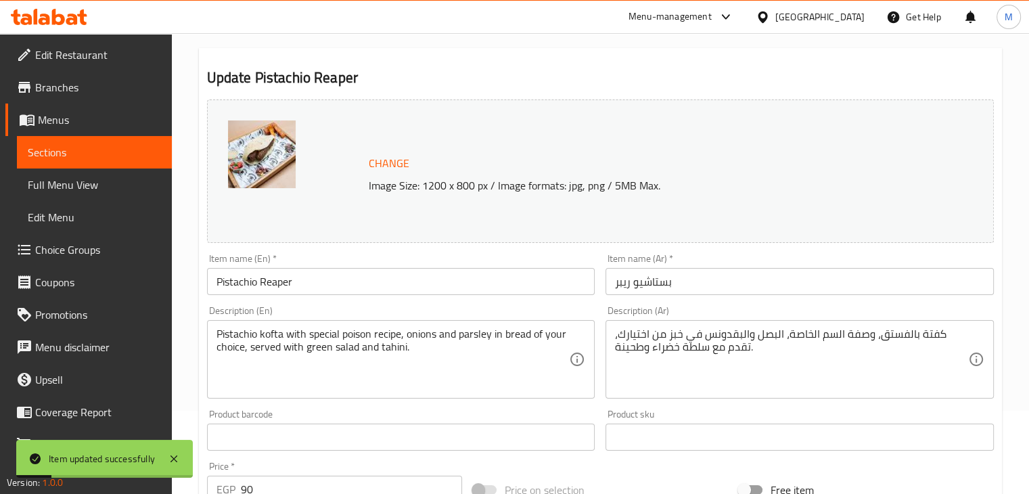
scroll to position [0, 0]
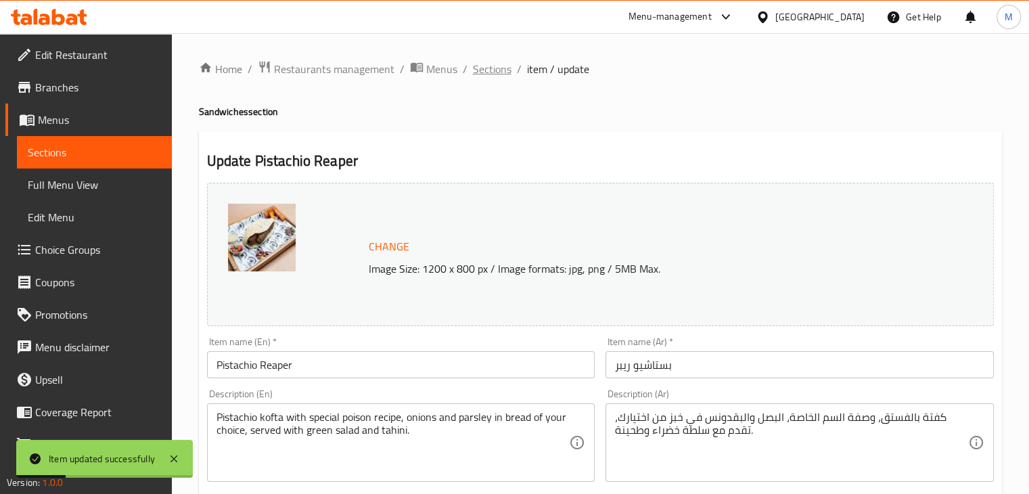
click at [487, 67] on span "Sections" at bounding box center [492, 69] width 39 height 16
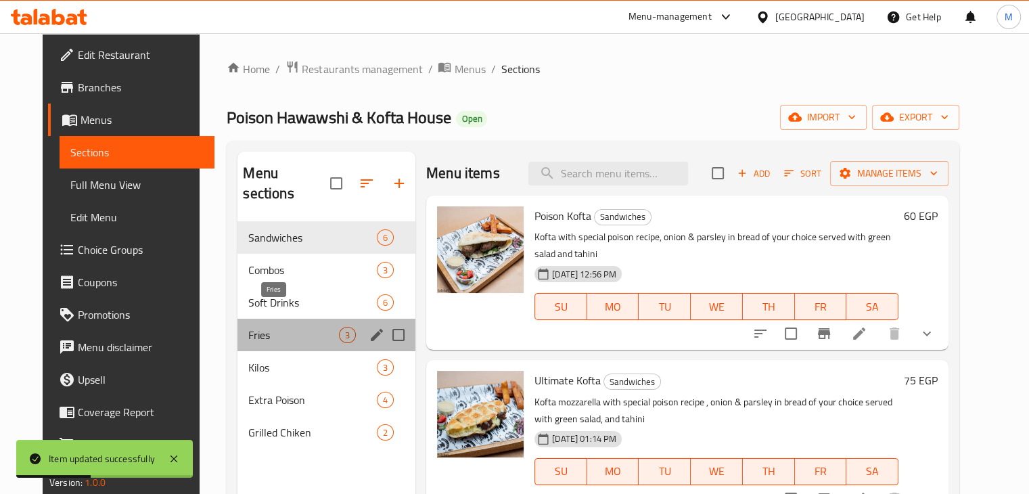
click at [304, 327] on span "Fries" at bounding box center [293, 335] width 91 height 16
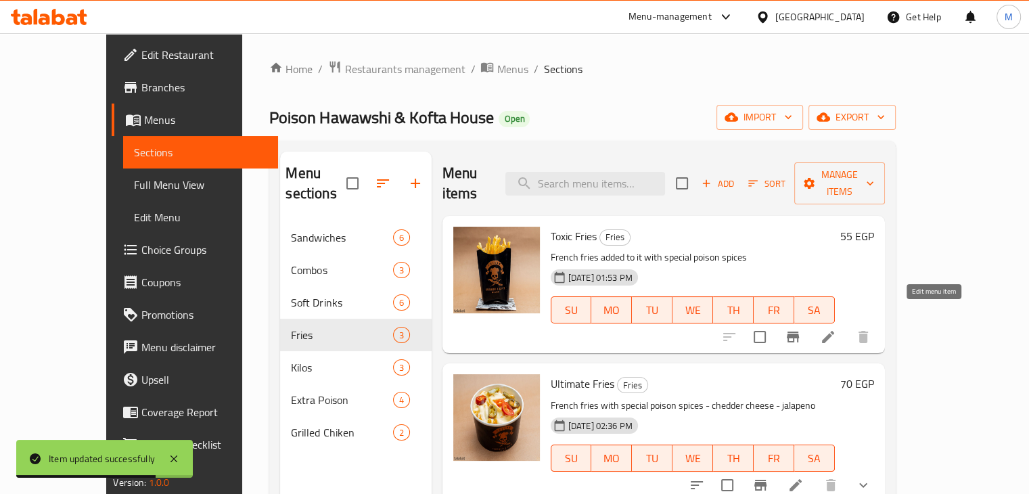
click at [836, 329] on icon at bounding box center [828, 337] width 16 height 16
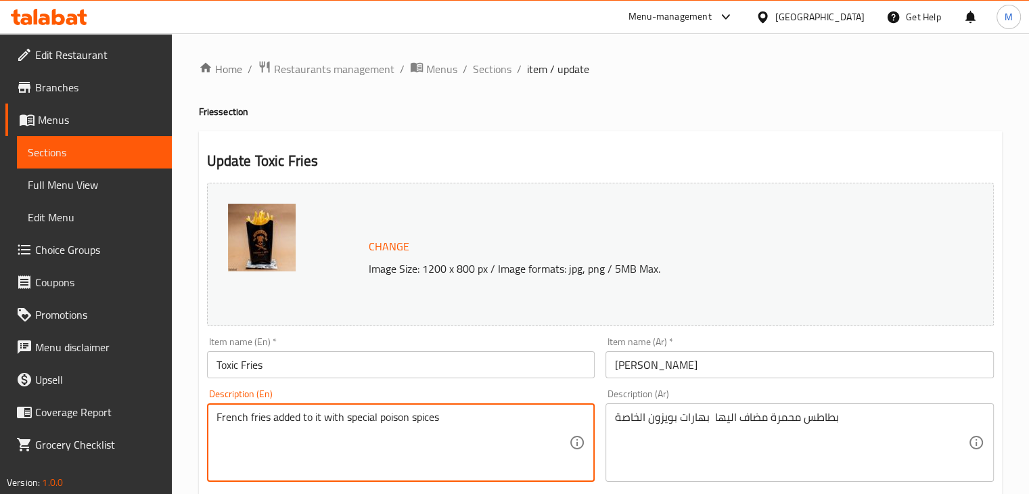
drag, startPoint x: 271, startPoint y: 417, endPoint x: 321, endPoint y: 417, distance: 50.0
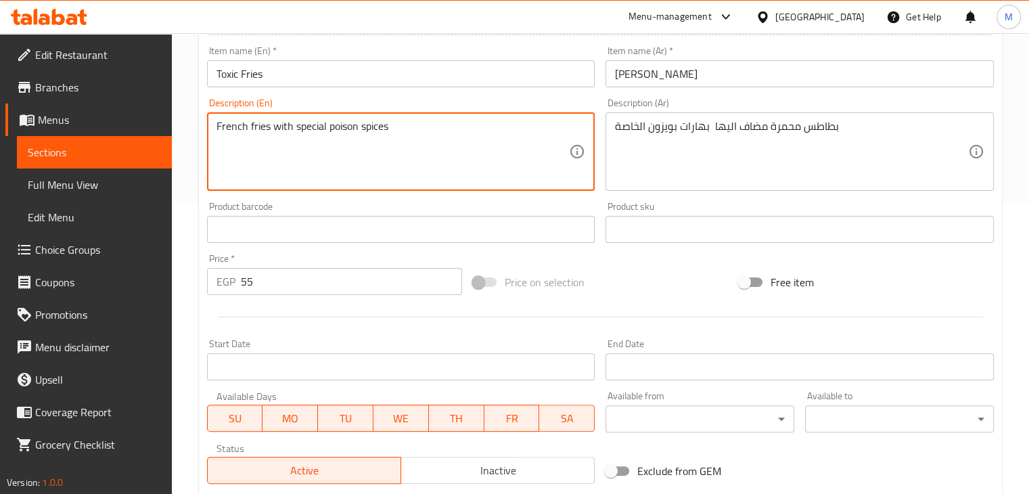
scroll to position [481, 0]
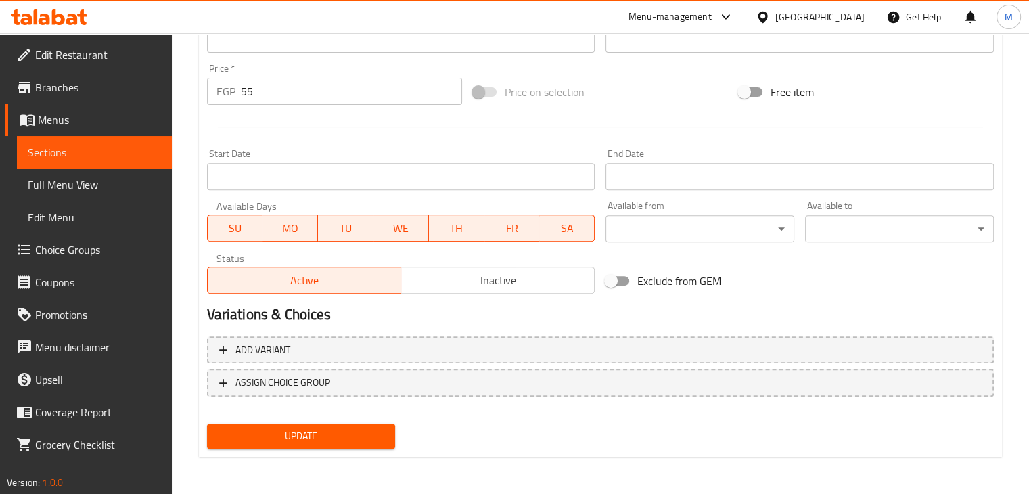
type textarea "French fries with special poison spices"
click at [360, 443] on span "Update" at bounding box center [301, 435] width 167 height 17
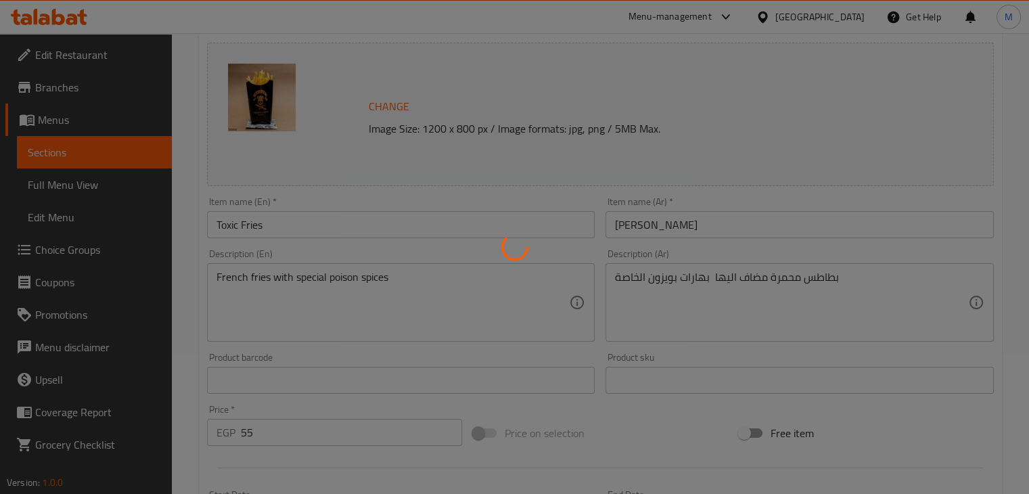
scroll to position [0, 0]
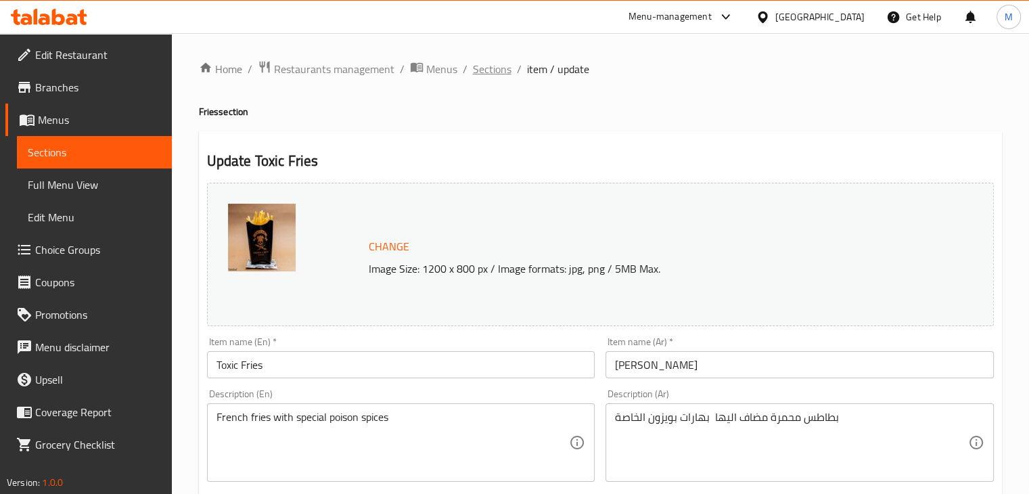
click at [491, 74] on span "Sections" at bounding box center [492, 69] width 39 height 16
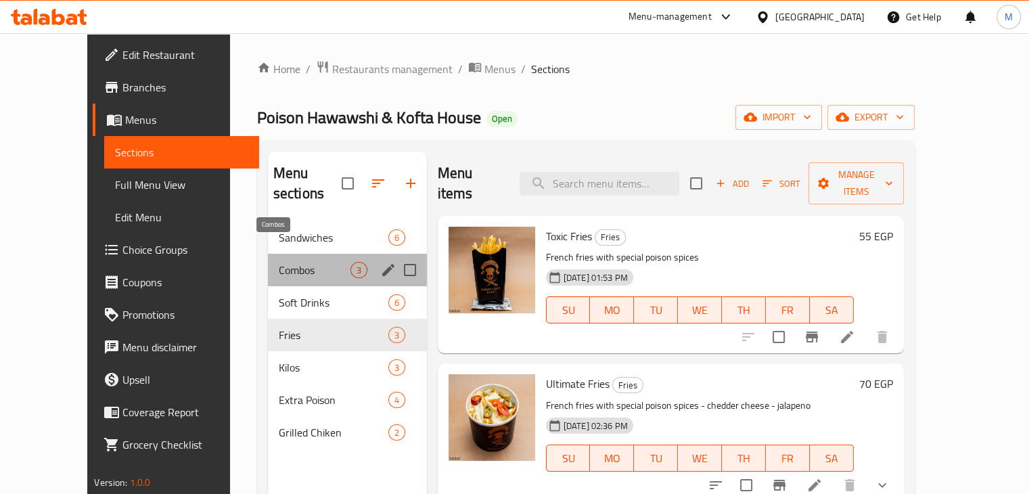
click at [287, 262] on span "Combos" at bounding box center [315, 270] width 72 height 16
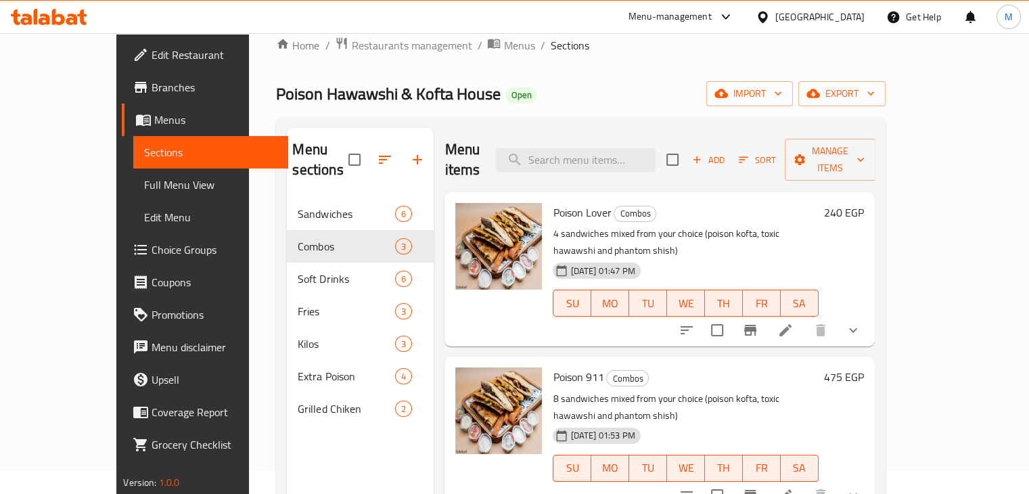
scroll to position [24, 0]
click at [791, 323] on icon at bounding box center [785, 329] width 12 height 12
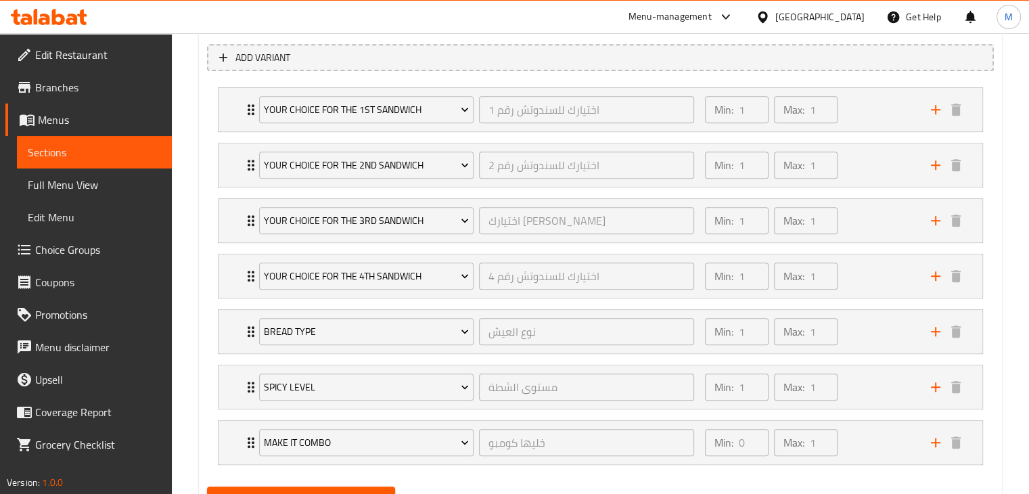
scroll to position [774, 0]
click at [93, 249] on span "Choice Groups" at bounding box center [98, 249] width 126 height 16
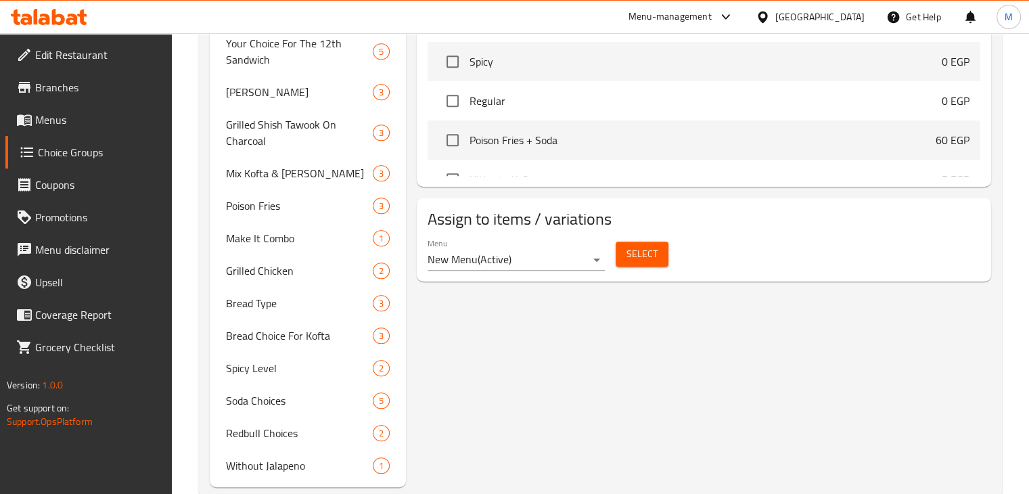
scroll to position [809, 0]
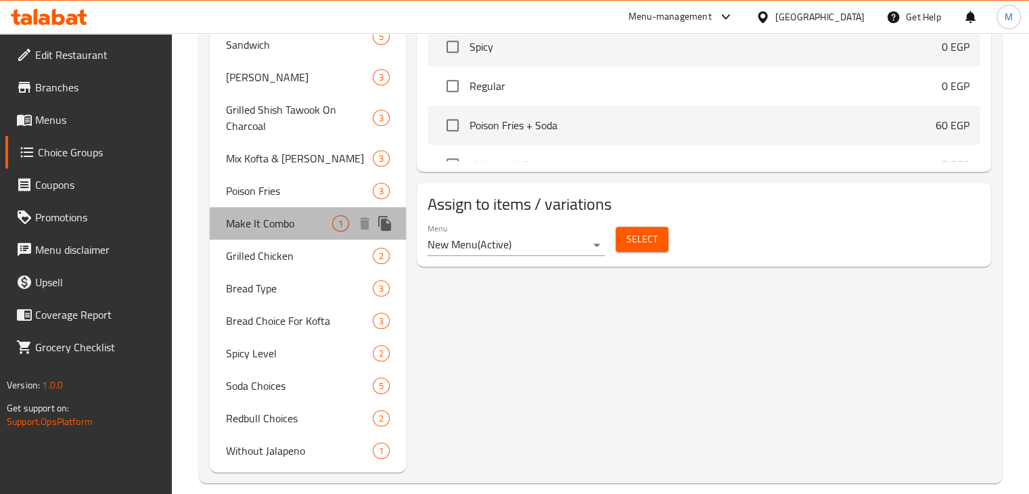
click at [311, 214] on div "Make It Combo 1" at bounding box center [308, 223] width 197 height 32
type input "Make It Combo"
type input "خليها كومبو"
type input "0"
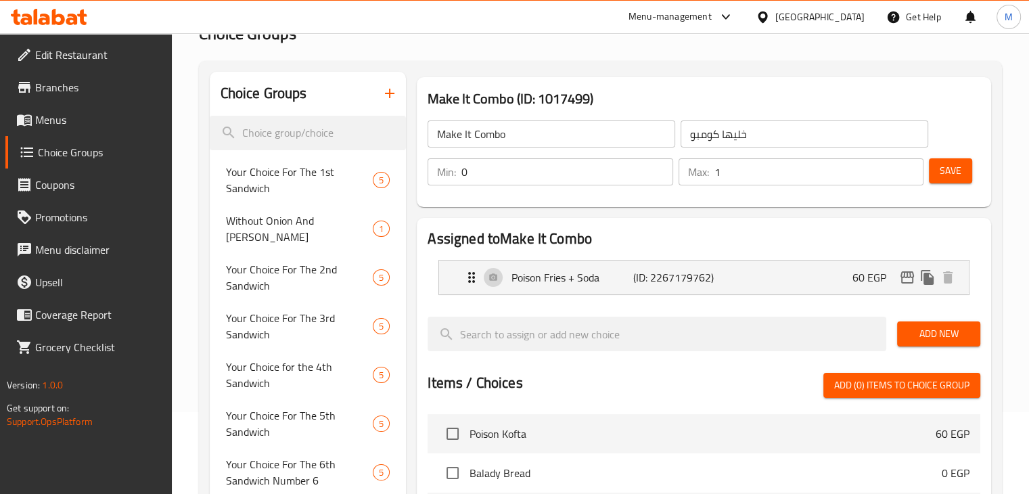
scroll to position [11, 0]
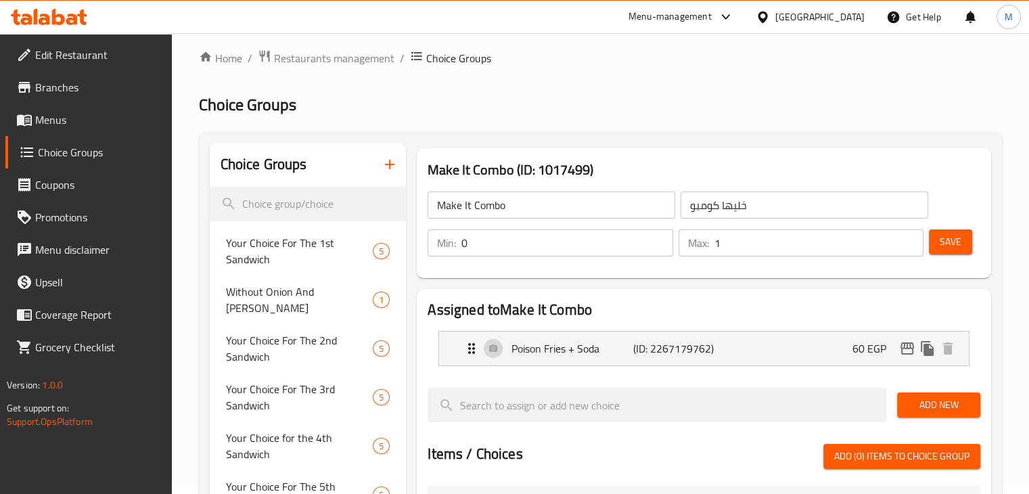
click at [741, 248] on input "1" at bounding box center [818, 242] width 209 height 27
type input "12"
click at [937, 239] on button "Save" at bounding box center [949, 241] width 43 height 25
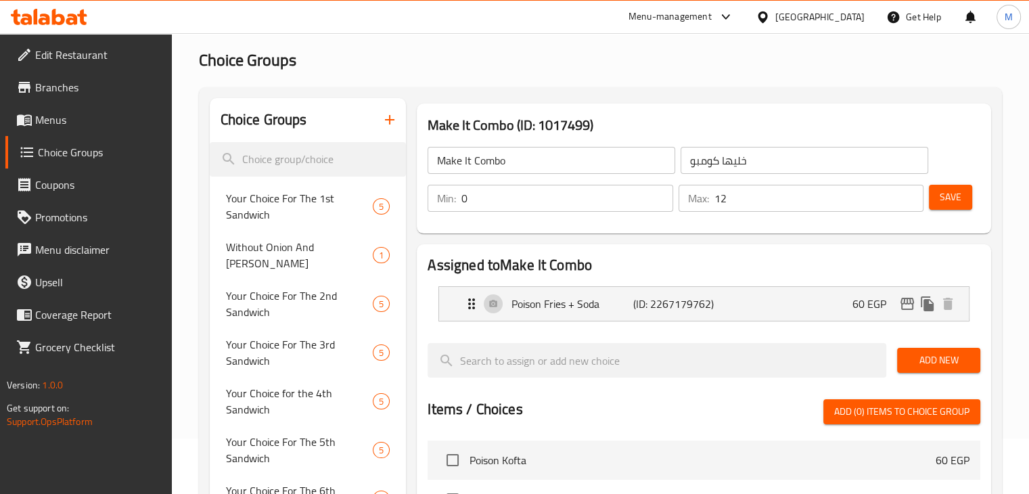
scroll to position [55, 0]
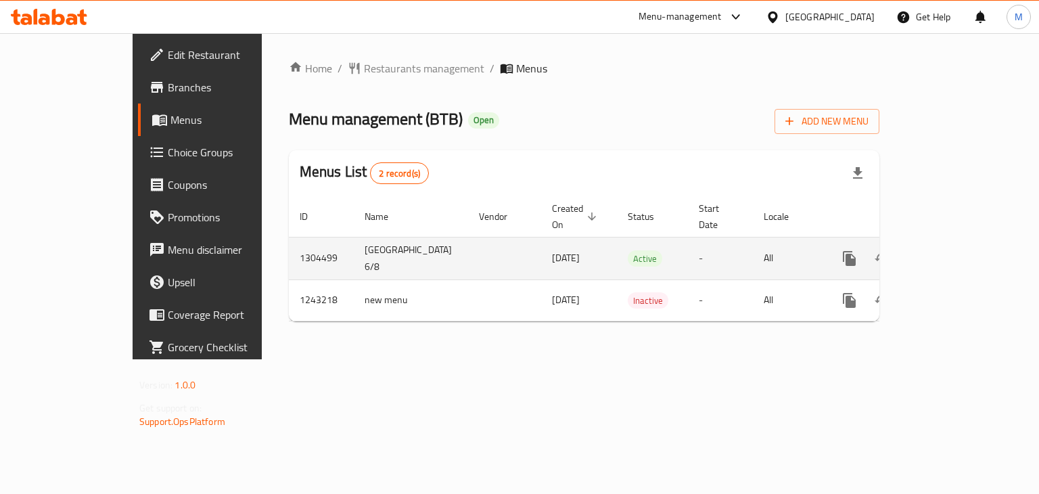
click at [955, 250] on icon "enhanced table" at bounding box center [947, 258] width 16 height 16
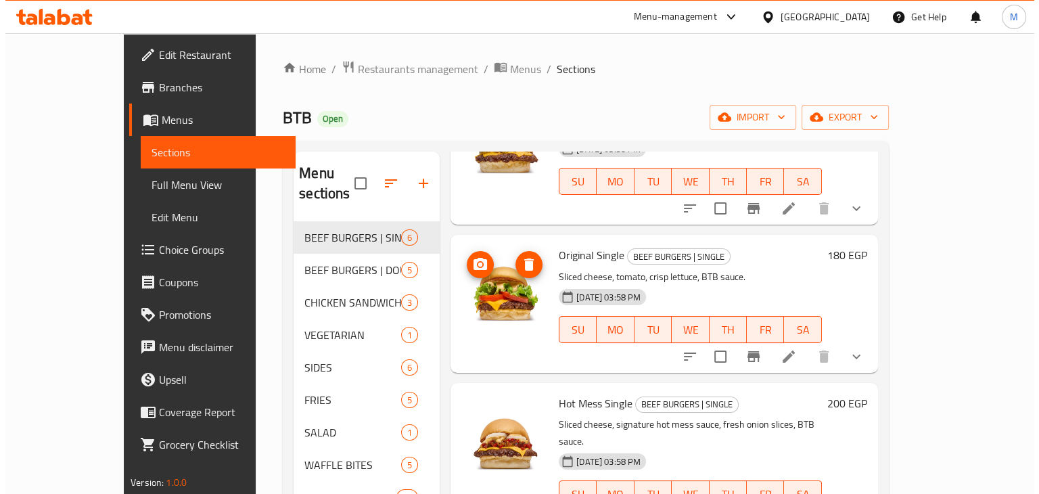
scroll to position [131, 0]
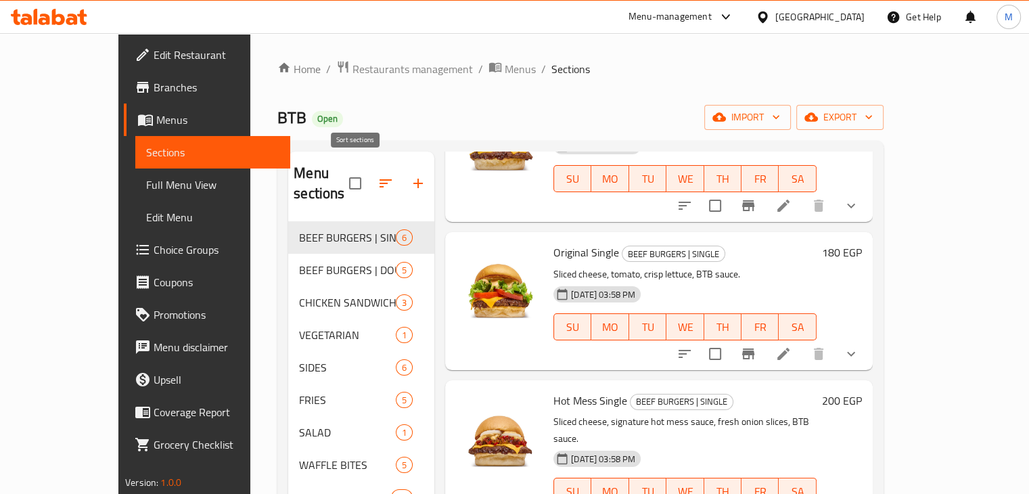
click at [377, 175] on icon "button" at bounding box center [385, 183] width 16 height 16
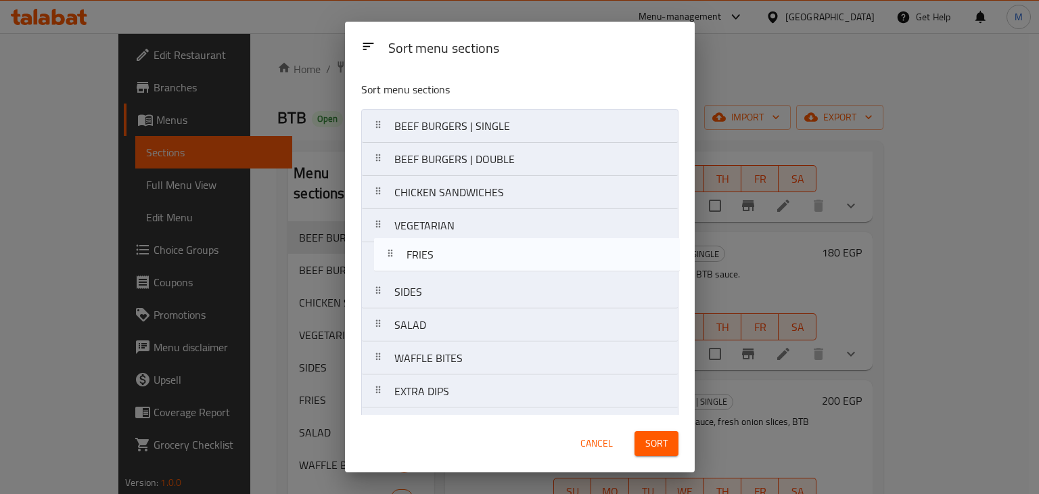
drag, startPoint x: 437, startPoint y: 302, endPoint x: 451, endPoint y: 258, distance: 46.2
click at [451, 258] on nav "BEEF BURGERS | SINGLE BEEF BURGERS | DOUBLE CHICKEN SANDWICHES VEGETARIAN SIDES…" at bounding box center [519, 308] width 317 height 399
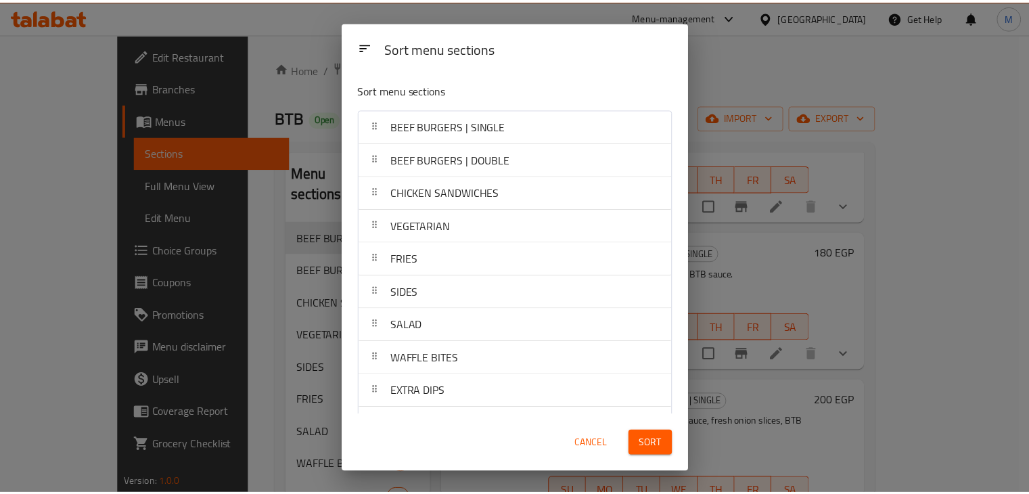
scroll to position [97, 0]
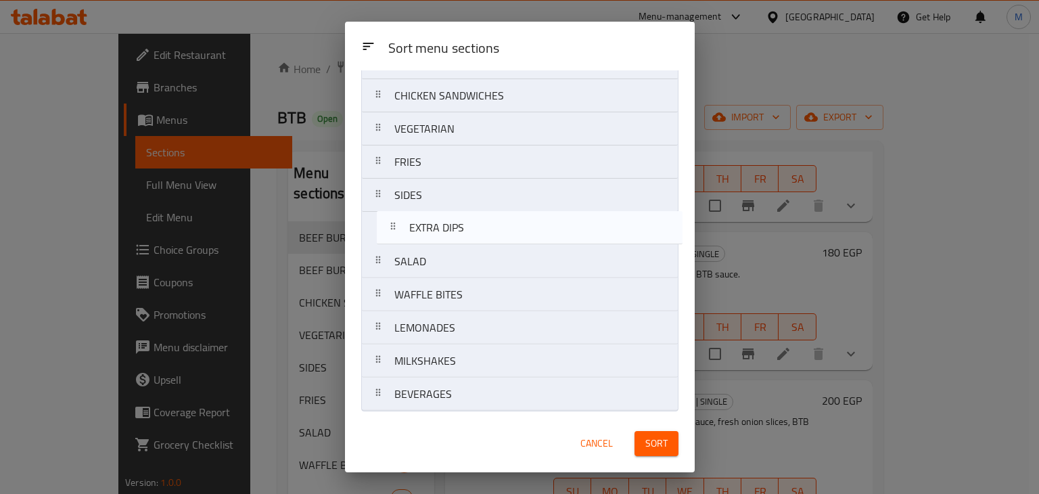
drag, startPoint x: 471, startPoint y: 301, endPoint x: 488, endPoint y: 231, distance: 71.7
click at [488, 231] on nav "BEEF BURGERS | SINGLE BEEF BURGERS | DOUBLE CHICKEN SANDWICHES VEGETARIAN FRIES…" at bounding box center [519, 211] width 317 height 399
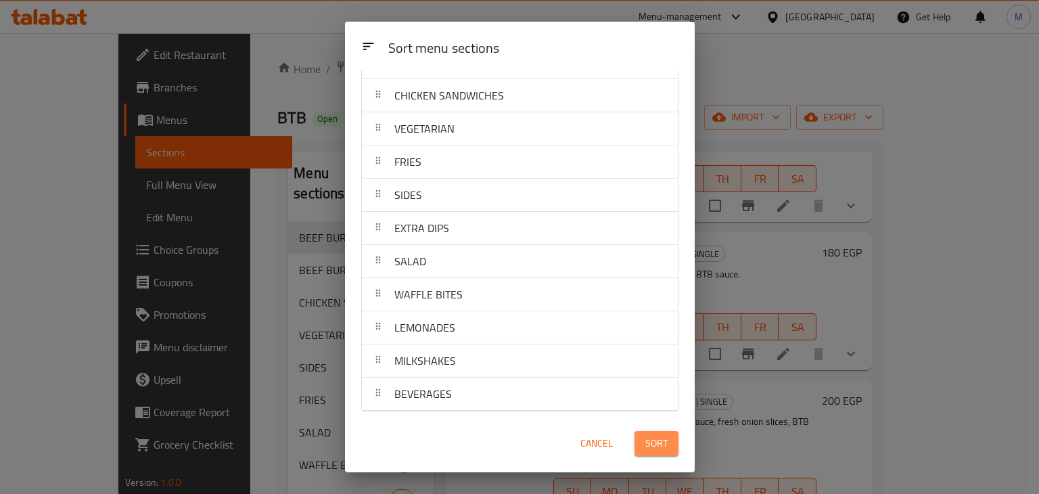
click at [646, 440] on span "Sort" at bounding box center [656, 443] width 22 height 17
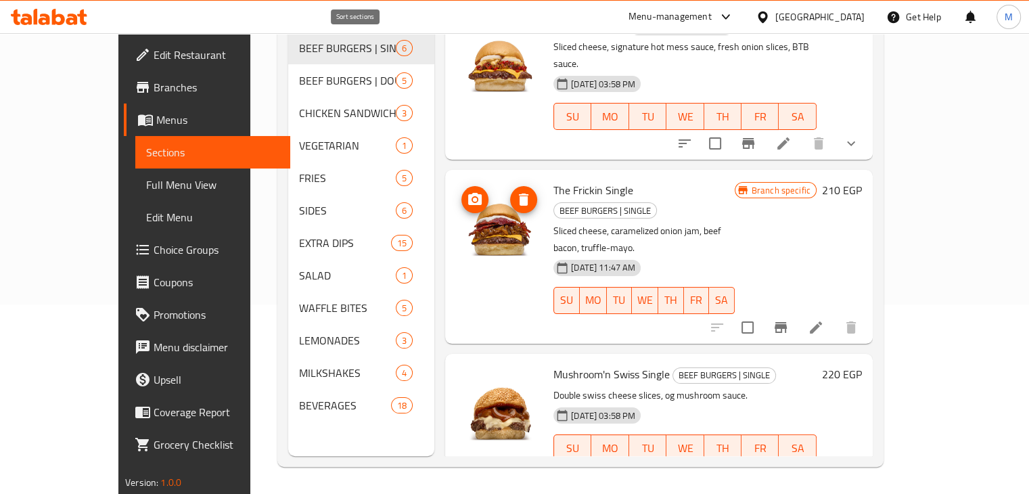
scroll to position [259, 0]
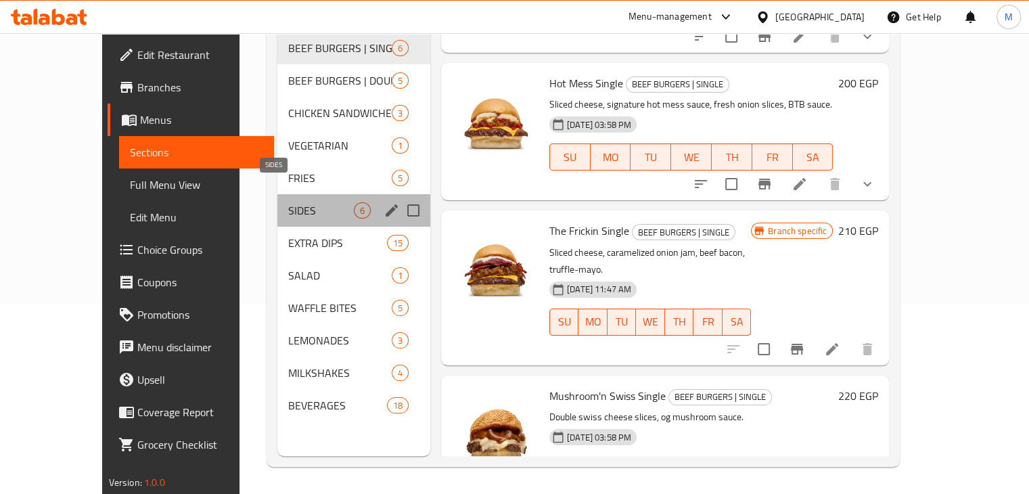
click at [288, 202] on span "SIDES" at bounding box center [321, 210] width 66 height 16
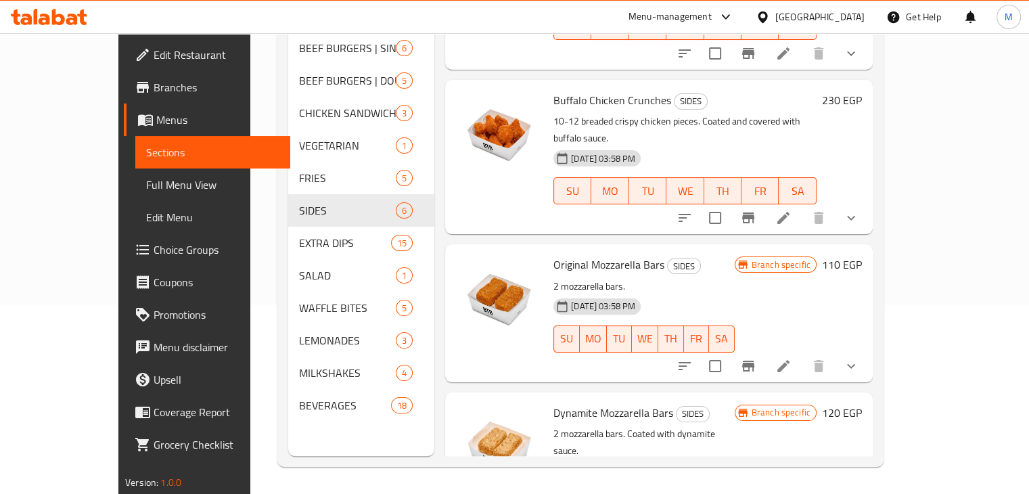
scroll to position [170, 0]
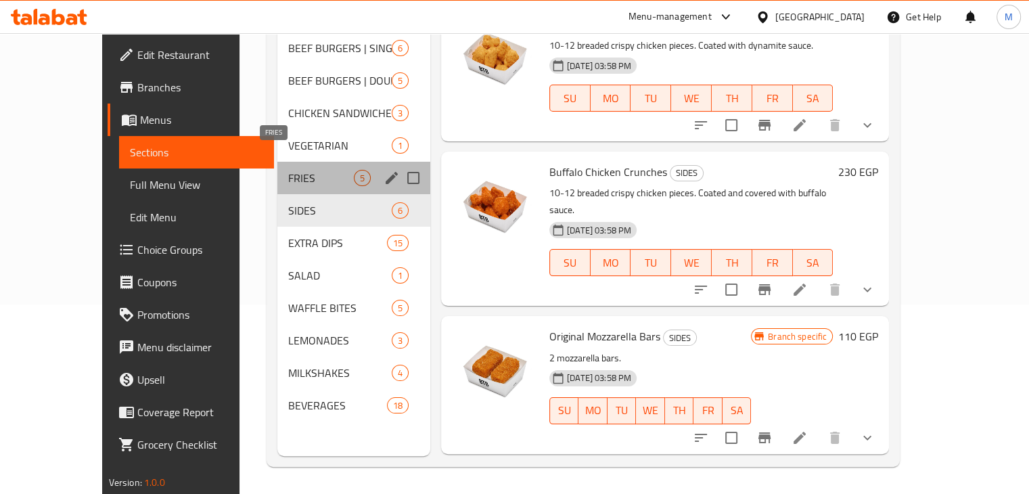
click at [308, 170] on span "FRIES" at bounding box center [321, 178] width 66 height 16
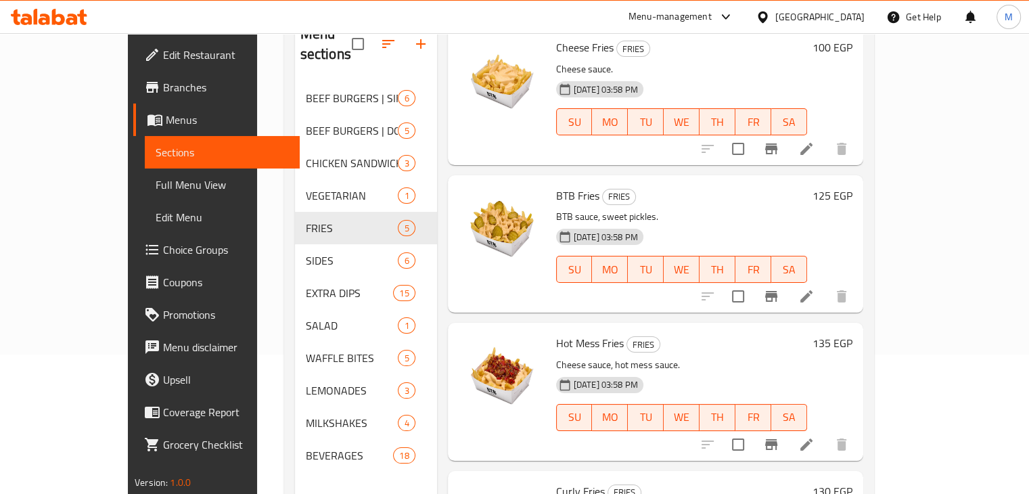
scroll to position [199, 0]
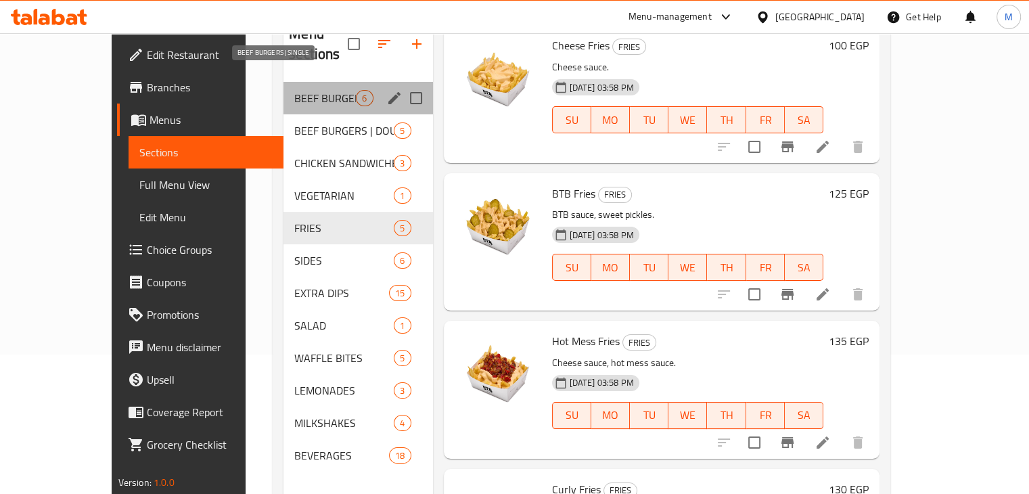
click at [294, 90] on span "BEEF BURGERS | SINGLE" at bounding box center [325, 98] width 62 height 16
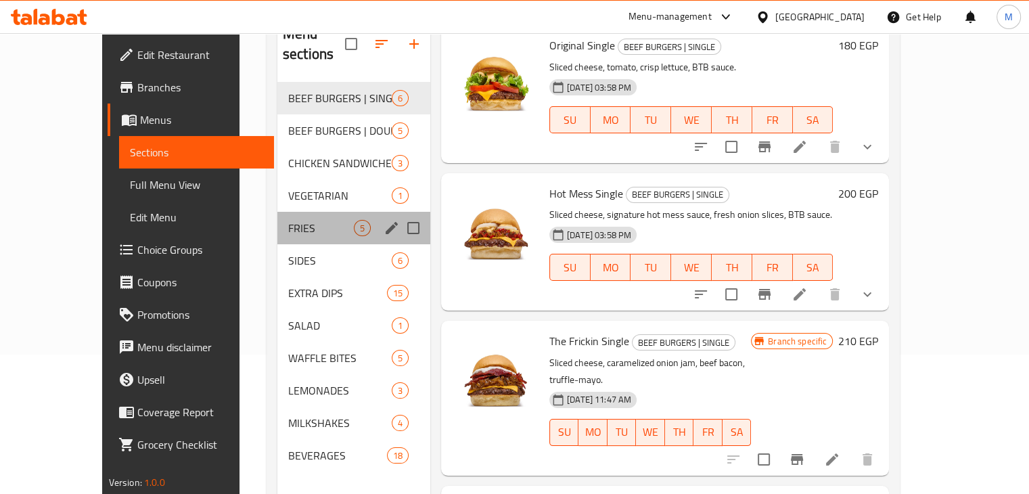
click at [316, 216] on div "FRIES 5" at bounding box center [353, 228] width 153 height 32
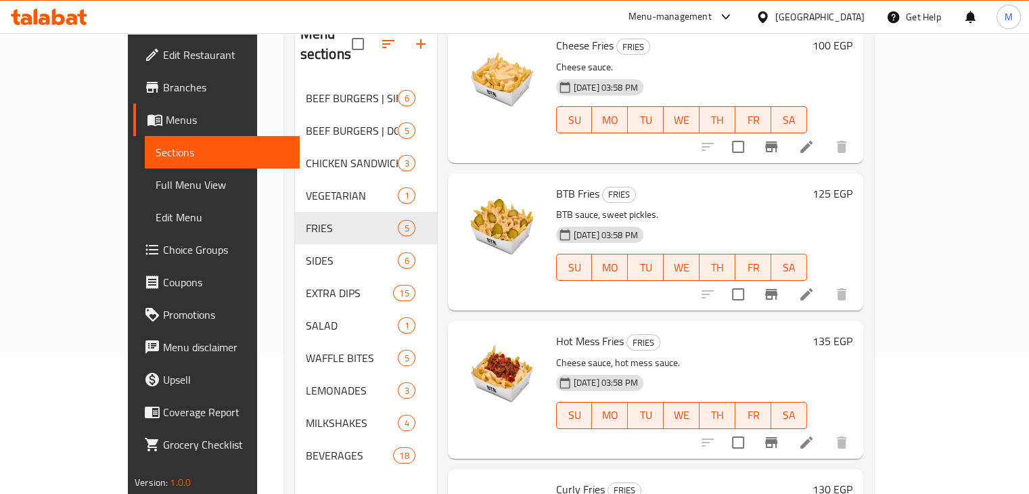
click at [163, 243] on span "Choice Groups" at bounding box center [226, 249] width 126 height 16
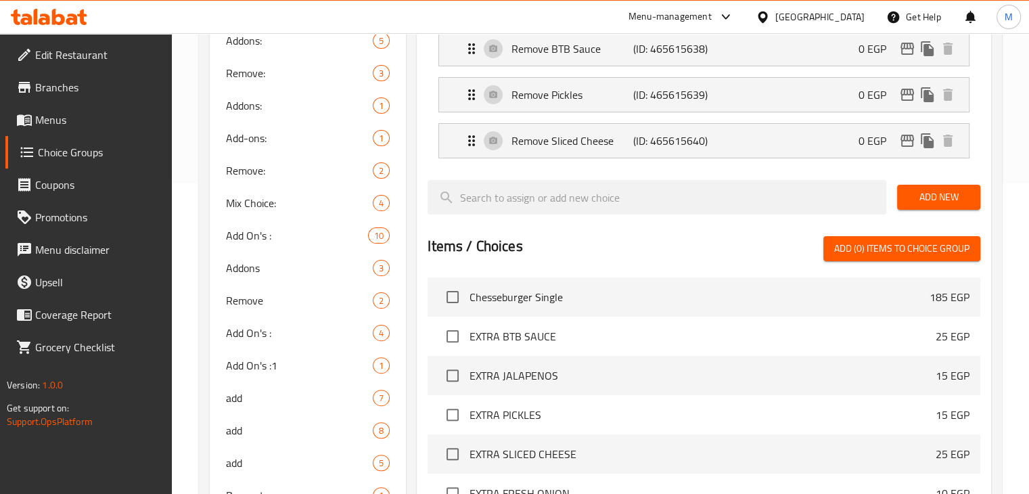
scroll to position [64, 0]
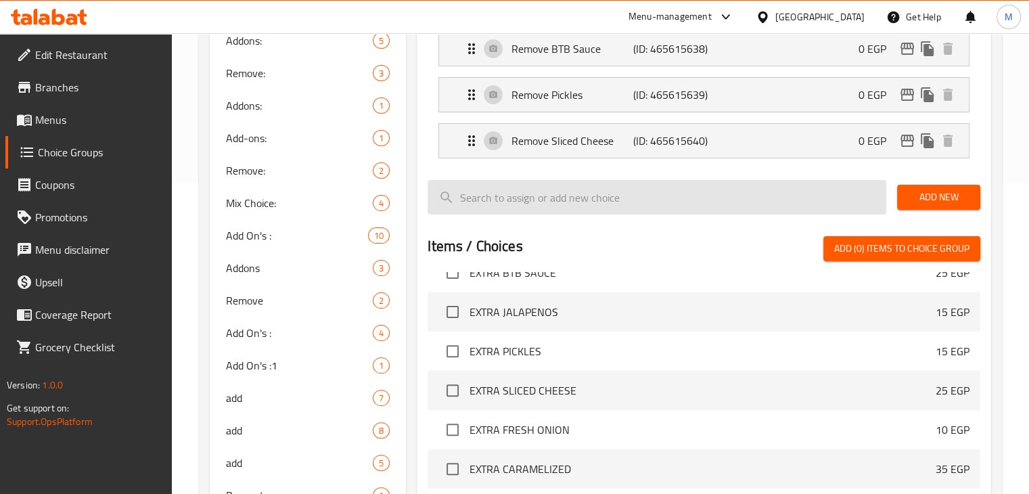
click at [563, 193] on input "search" at bounding box center [656, 197] width 459 height 34
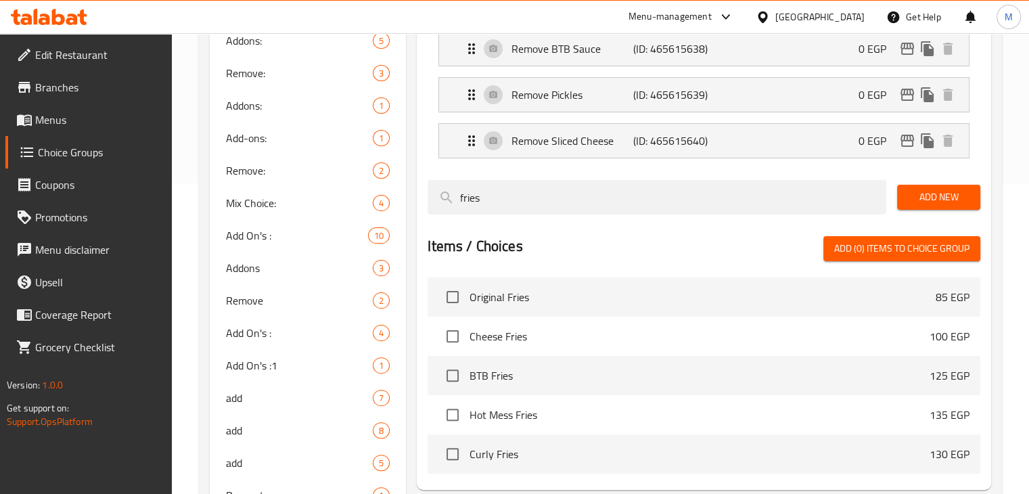
type input "fries"
click at [455, 301] on input "checkbox" at bounding box center [452, 297] width 28 height 28
checkbox input "true"
click at [457, 333] on input "checkbox" at bounding box center [452, 336] width 28 height 28
checkbox input "true"
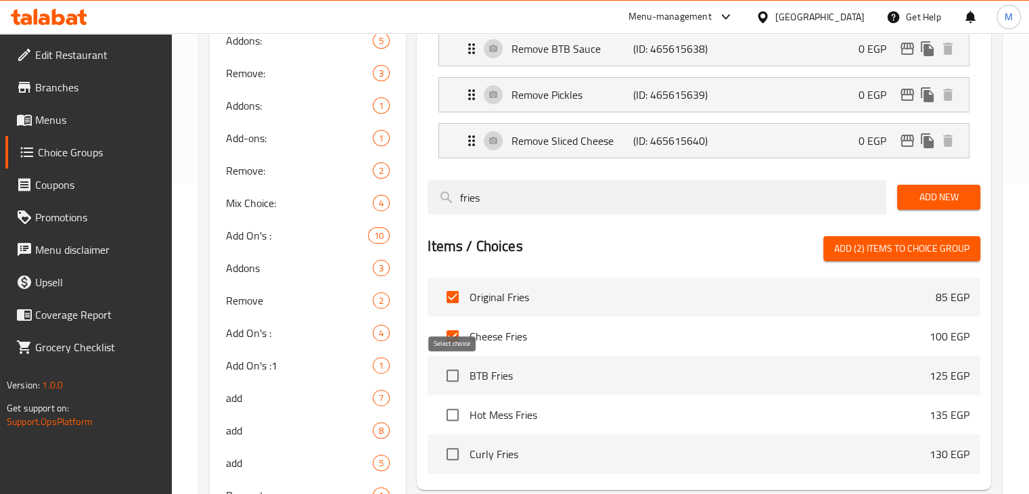
click at [452, 366] on input "checkbox" at bounding box center [452, 375] width 28 height 28
checkbox input "true"
click at [455, 406] on input "checkbox" at bounding box center [452, 414] width 28 height 28
checkbox input "true"
click at [456, 449] on input "checkbox" at bounding box center [452, 454] width 28 height 28
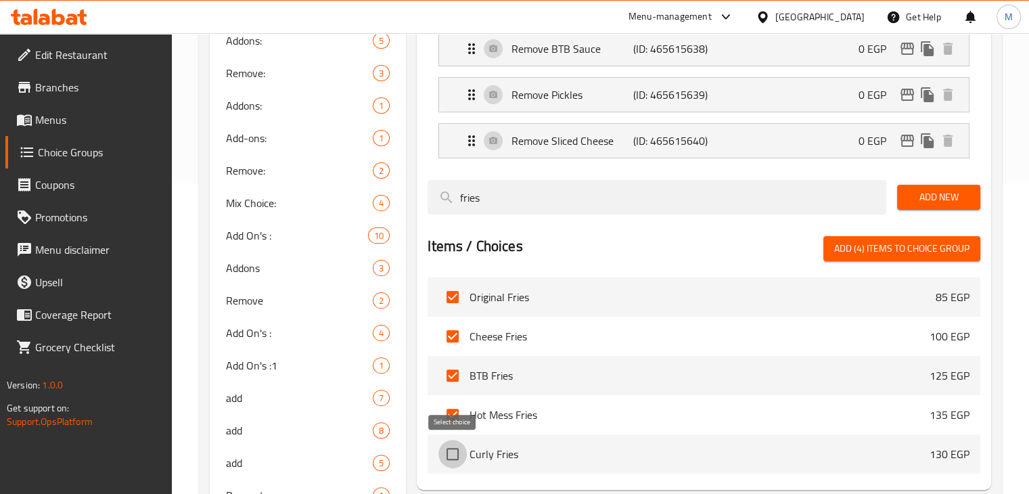
checkbox input "true"
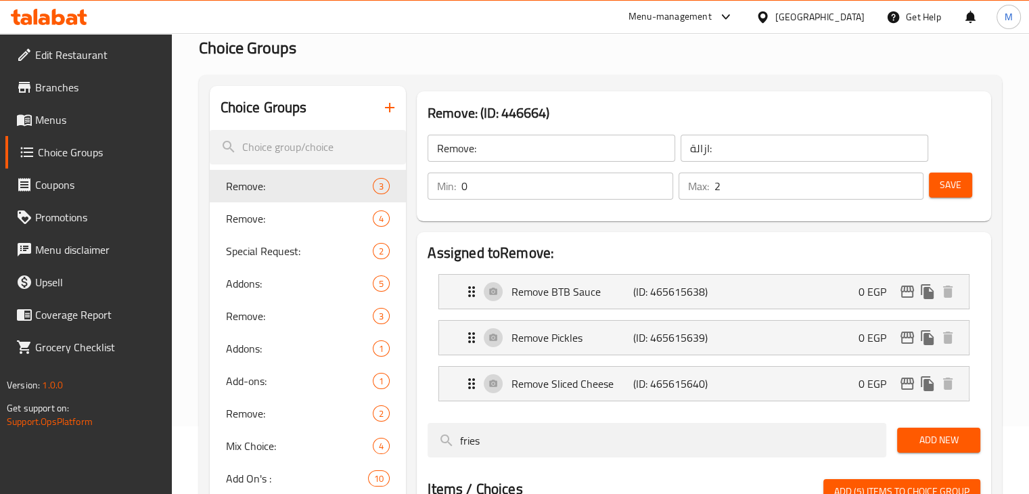
scroll to position [67, 0]
click at [398, 109] on button "button" at bounding box center [389, 108] width 32 height 32
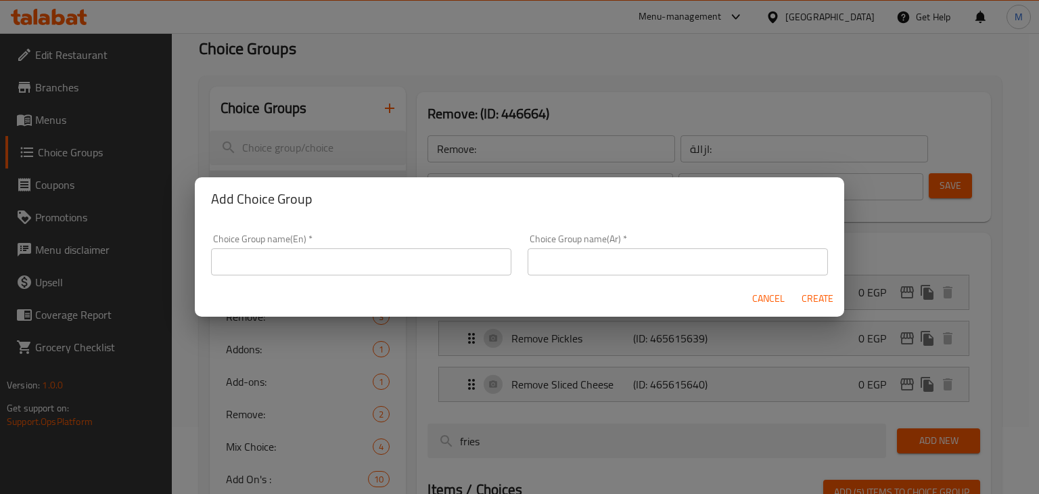
click at [381, 270] on input "text" at bounding box center [361, 261] width 300 height 27
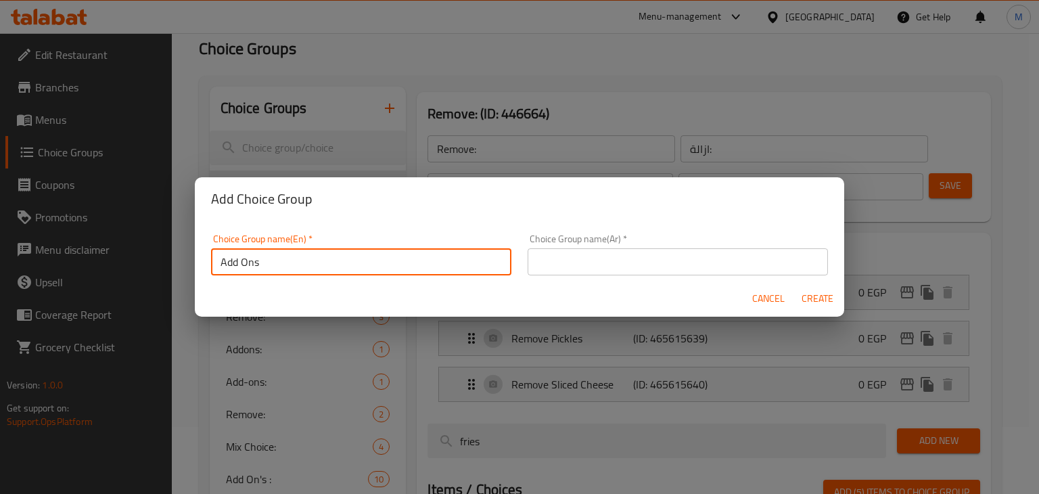
type input "Add Ons"
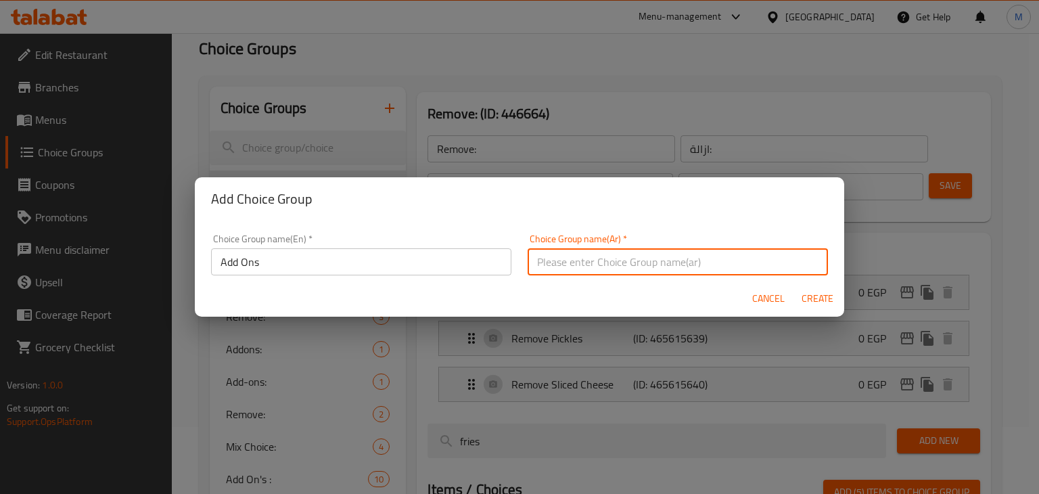
click at [571, 266] on input "text" at bounding box center [677, 261] width 300 height 27
type input "اضافات"
click at [827, 288] on button "Create" at bounding box center [816, 298] width 43 height 25
type input "Add Ons"
type input "اضافات"
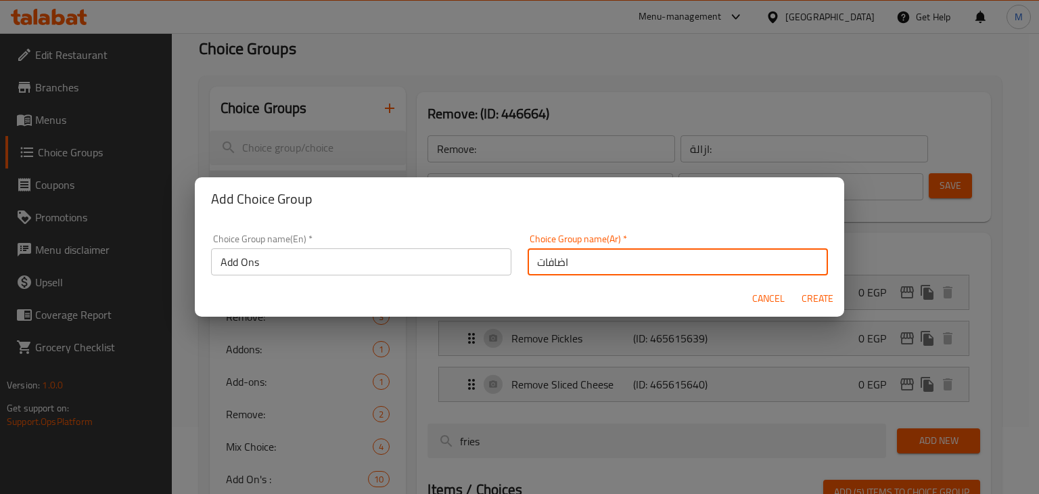
type input "0"
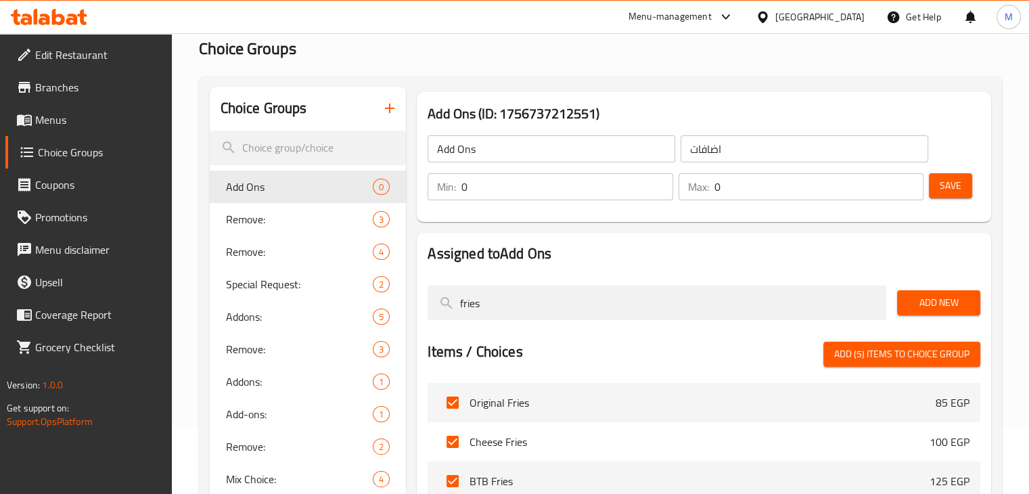
click at [771, 190] on input "0" at bounding box center [818, 186] width 209 height 27
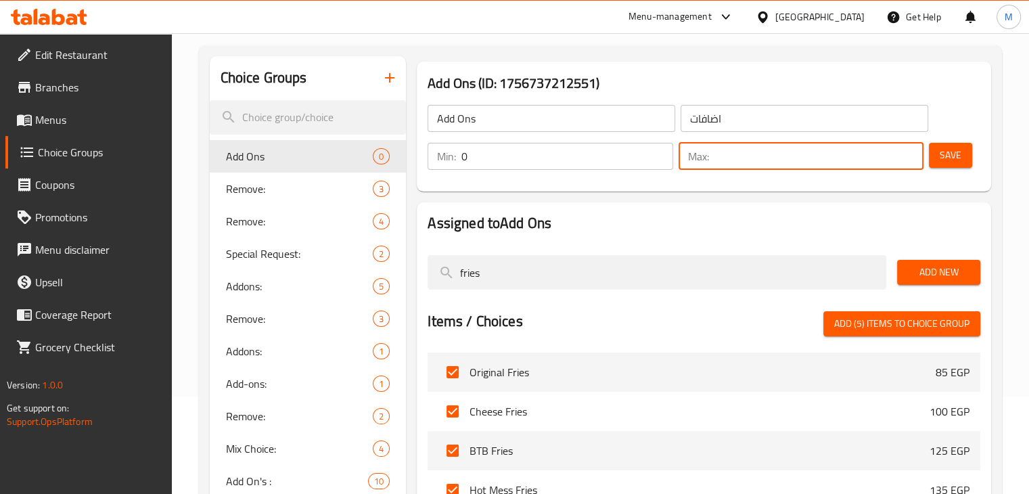
scroll to position [99, 0]
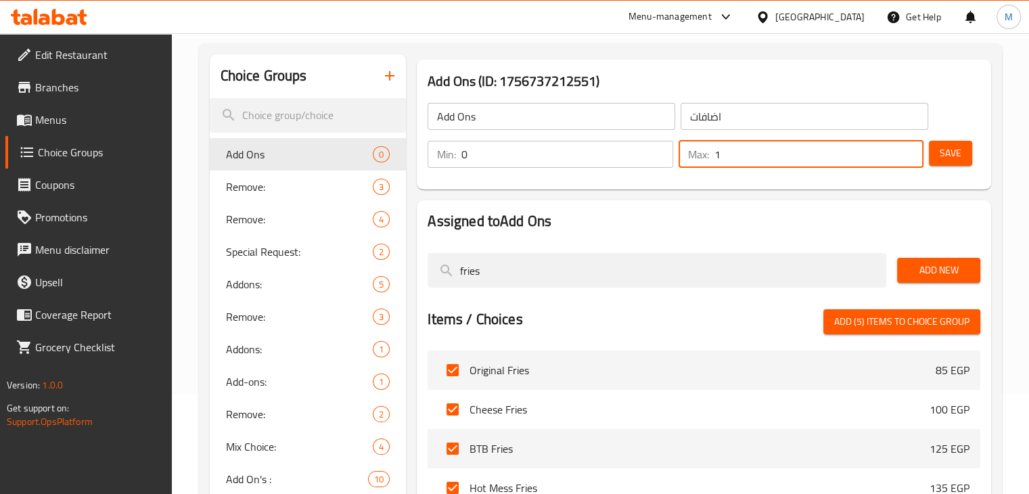
type input "1"
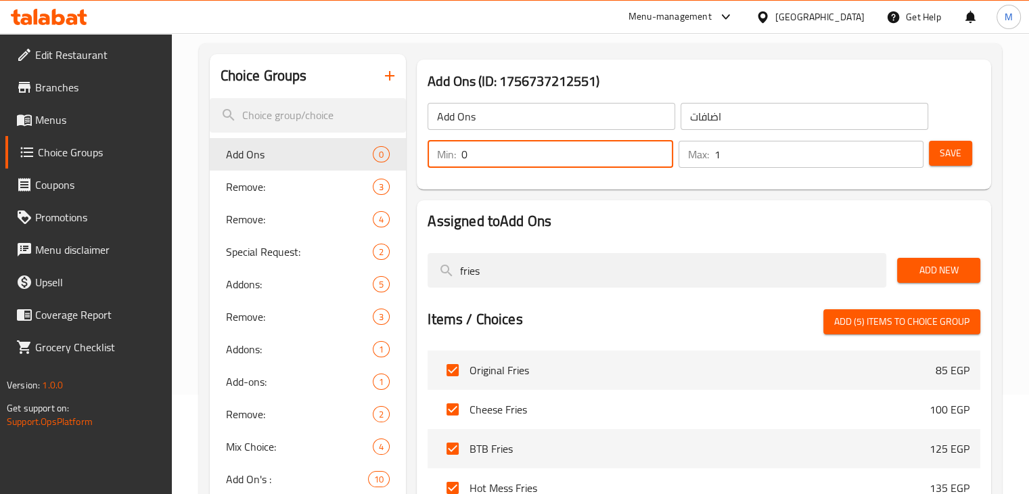
click at [582, 150] on input "0" at bounding box center [566, 154] width 211 height 27
click at [944, 157] on span "Save" at bounding box center [950, 153] width 22 height 17
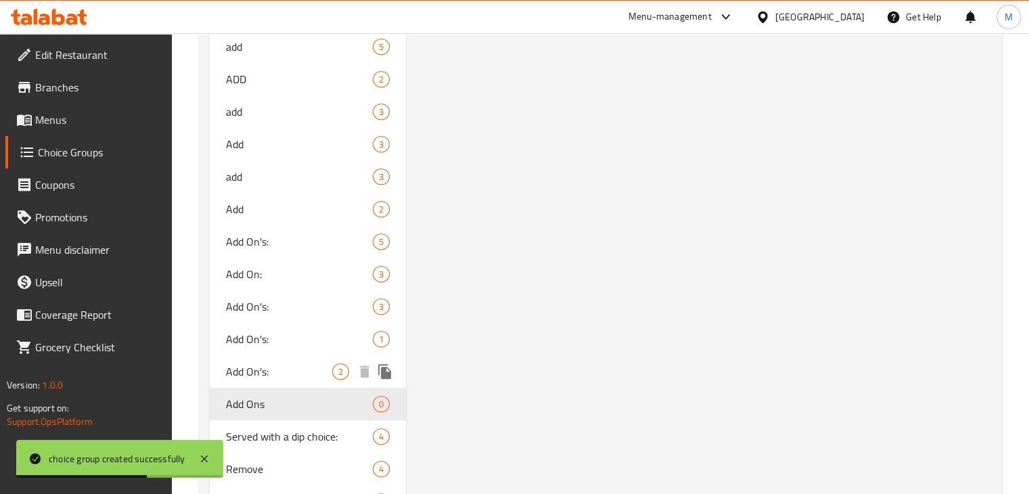
scroll to position [853, 0]
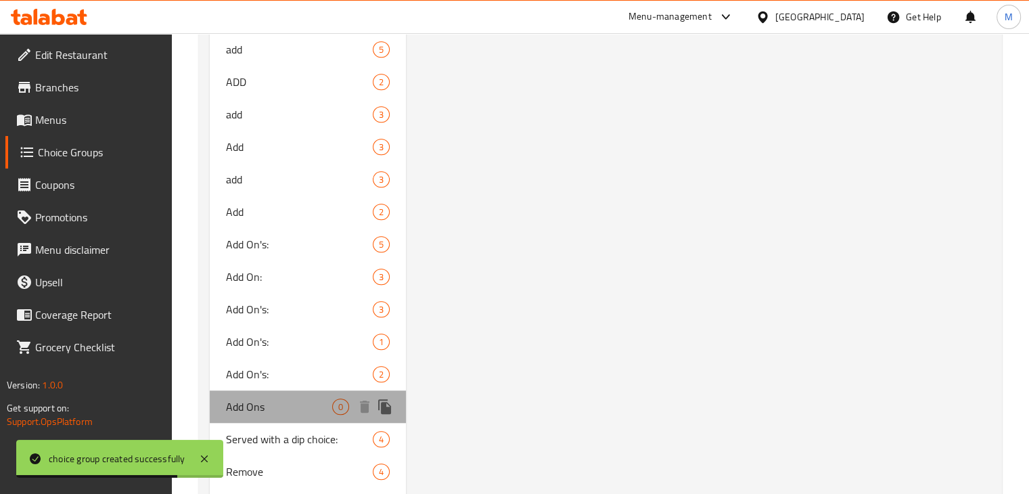
click at [298, 399] on span "Add Ons" at bounding box center [279, 406] width 107 height 16
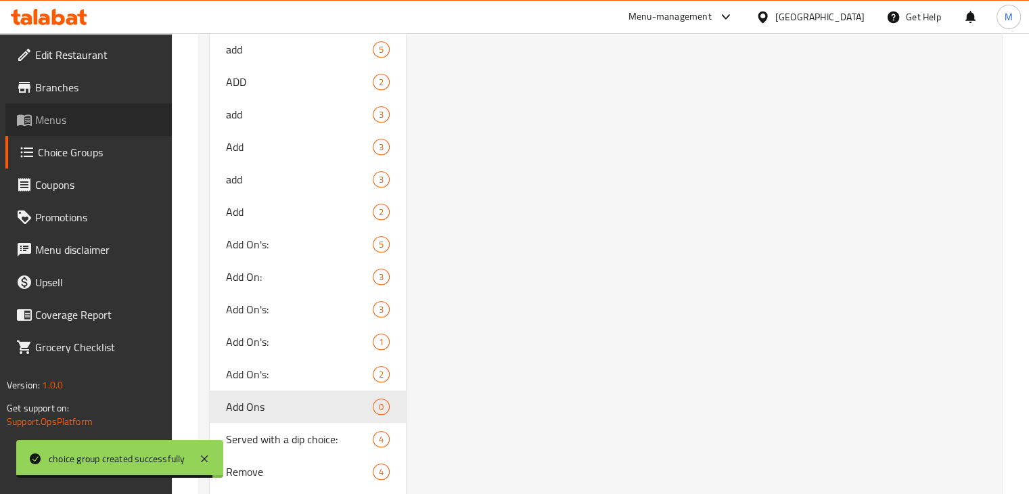
click at [52, 112] on span "Menus" at bounding box center [98, 120] width 126 height 16
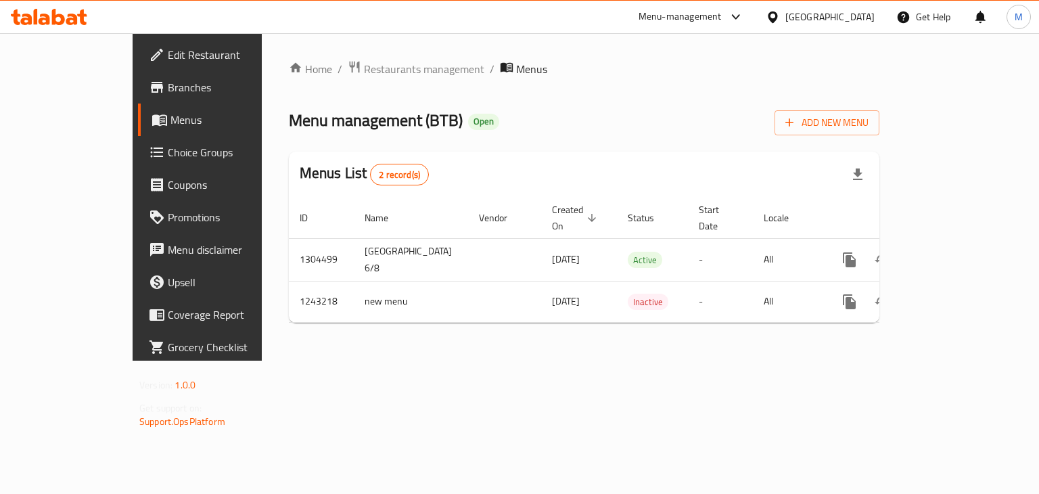
click at [138, 137] on link "Choice Groups" at bounding box center [222, 152] width 168 height 32
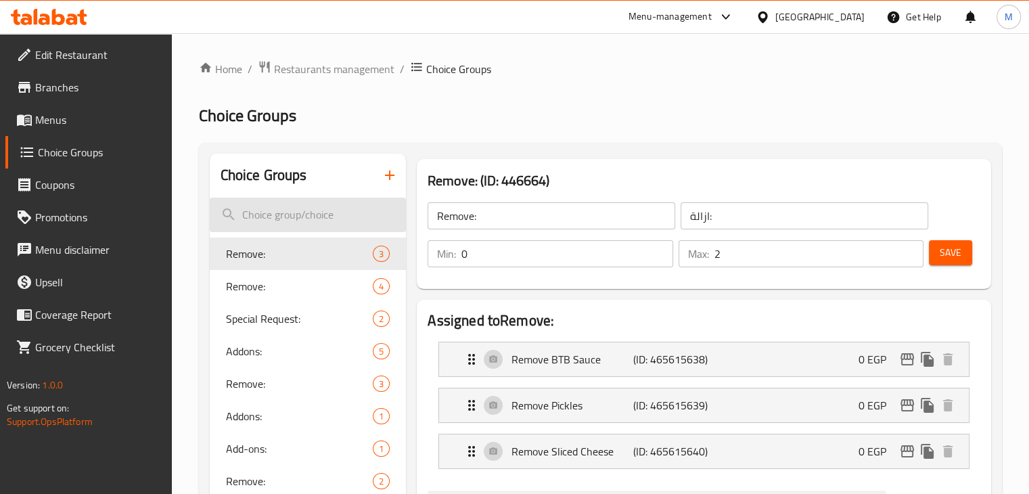
click at [304, 202] on input "search" at bounding box center [308, 214] width 197 height 34
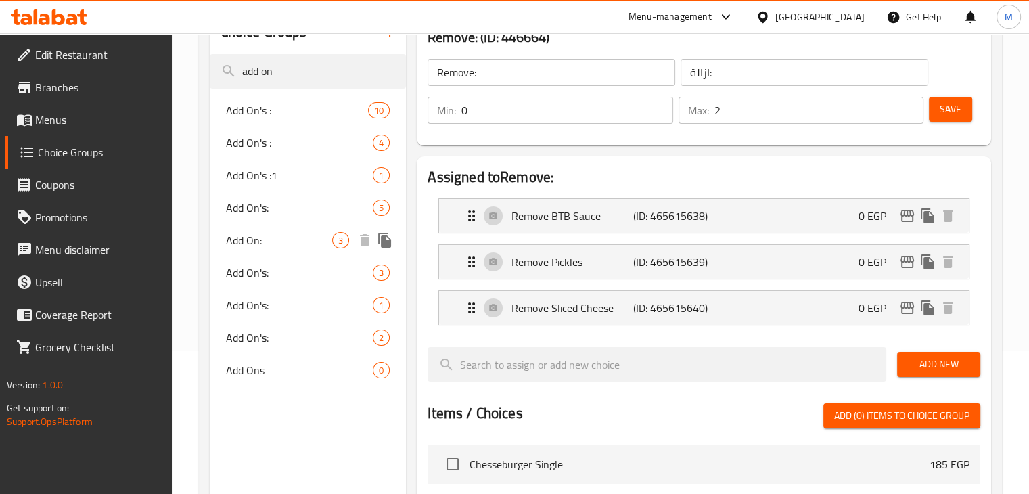
scroll to position [149, 0]
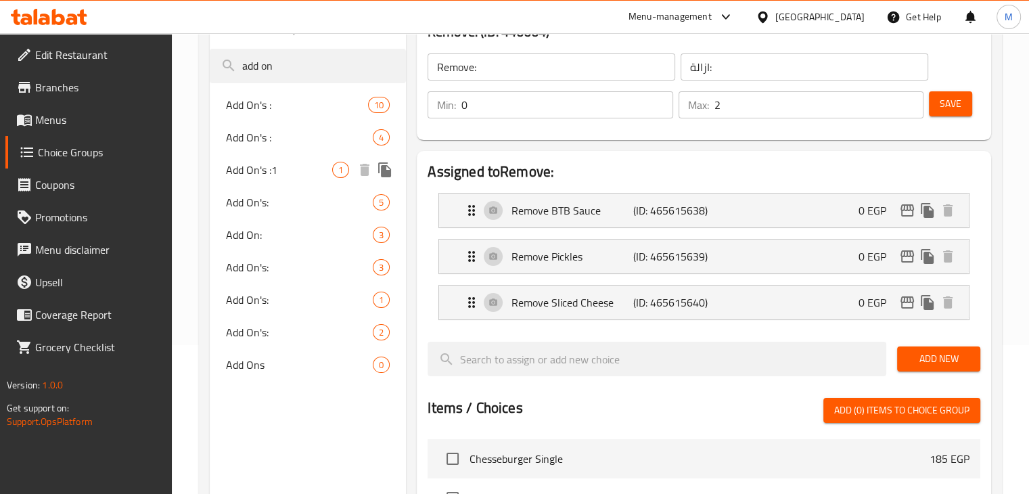
type input "add on"
click at [303, 187] on div "Add On's: 5" at bounding box center [308, 202] width 197 height 32
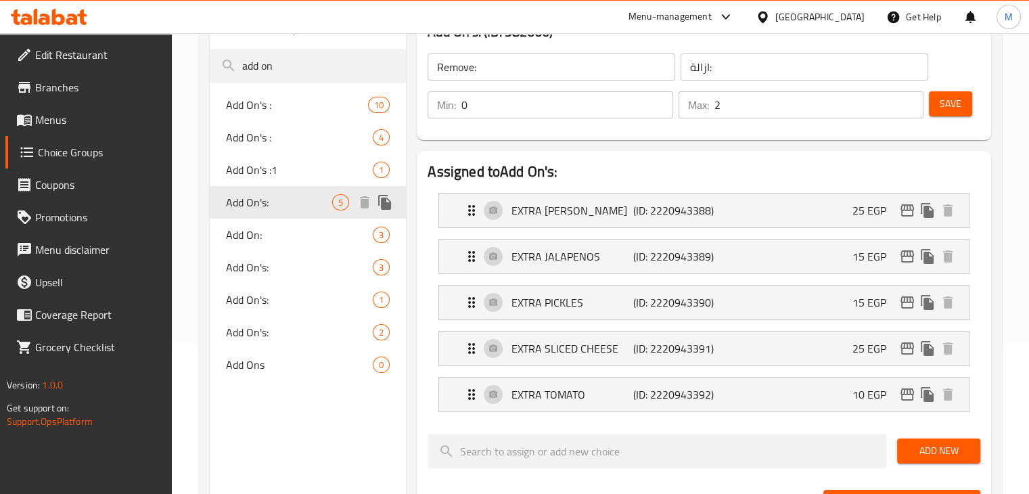
type input "Add On's:"
type input "الاضافات"
type input "0"
click at [277, 109] on span "Add On's :" at bounding box center [277, 105] width 102 height 16
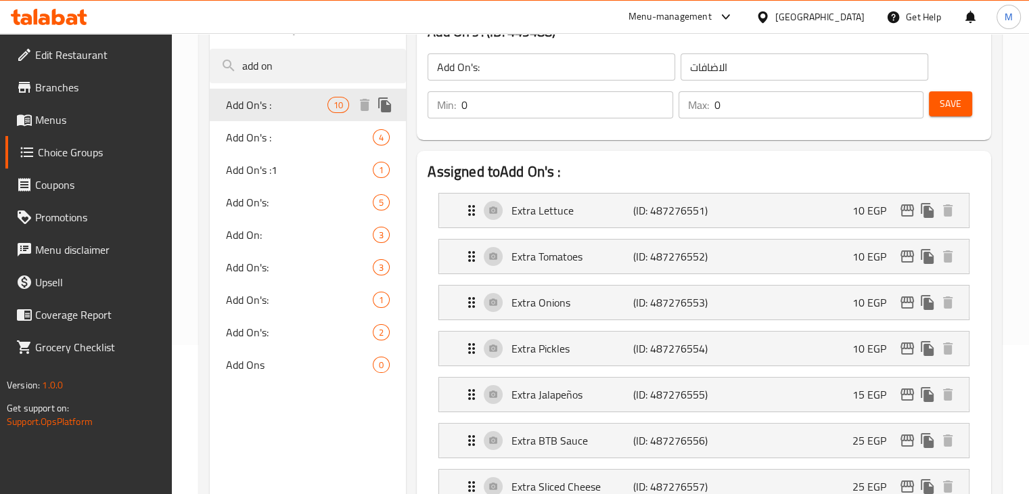
type input "Add On's :"
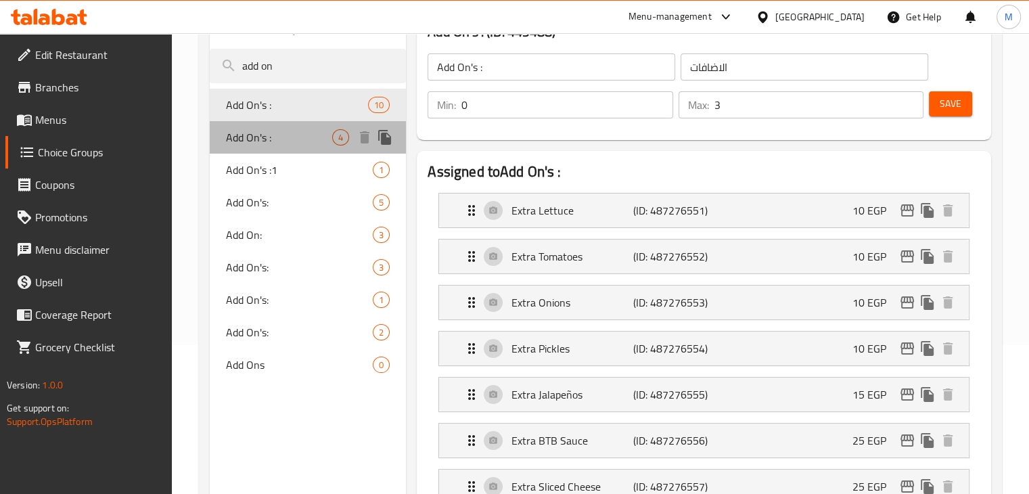
click at [304, 141] on span "Add On's :" at bounding box center [279, 137] width 107 height 16
type input "2"
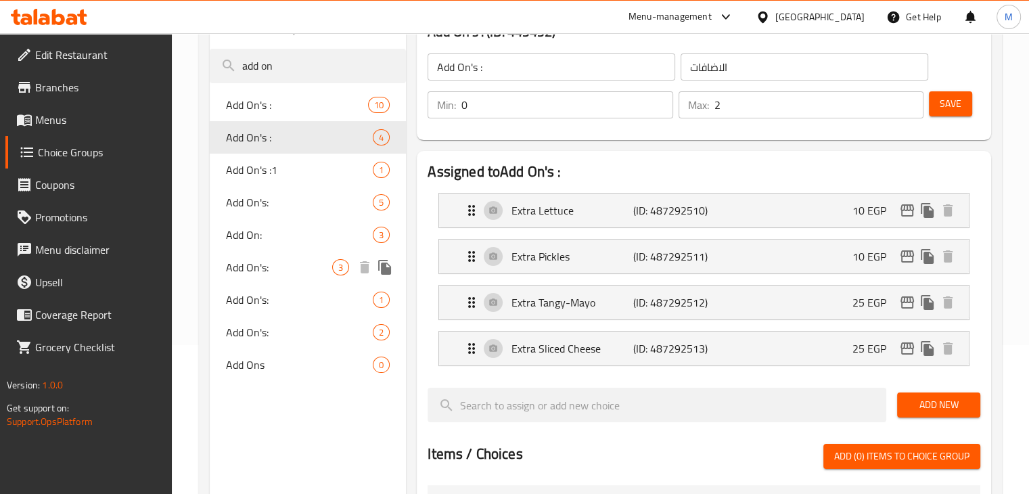
click at [320, 275] on div "Add On's: 3" at bounding box center [308, 267] width 197 height 32
type input "Add On's:"
type input "الاضافات"
type input "0"
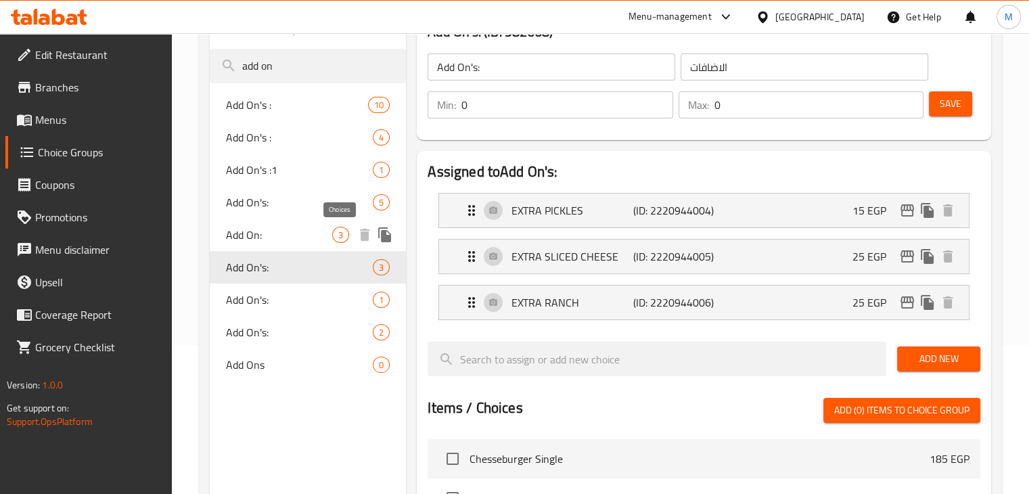
click at [338, 233] on span "3" at bounding box center [341, 235] width 16 height 13
type input "Add On:"
type input "الاضافات"
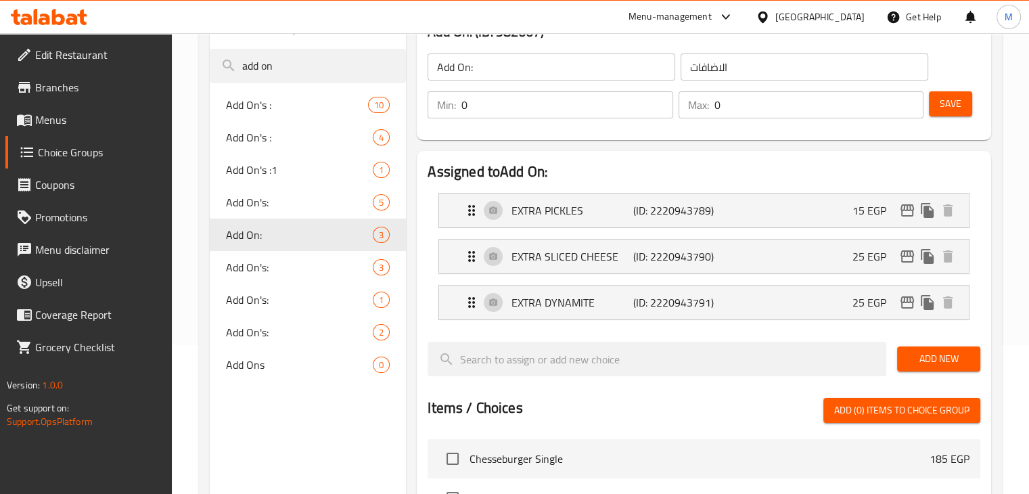
scroll to position [0, 0]
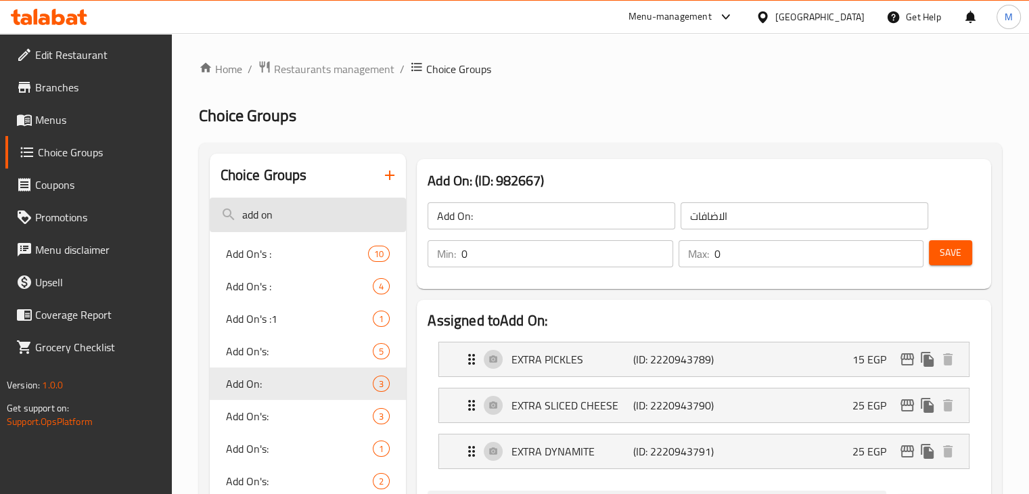
click at [335, 216] on input "add on" at bounding box center [308, 214] width 197 height 34
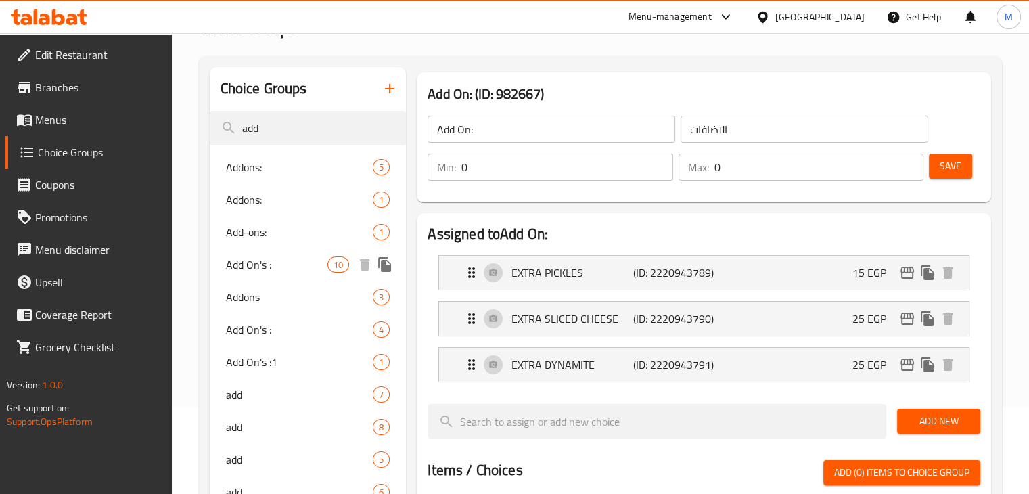
scroll to position [88, 0]
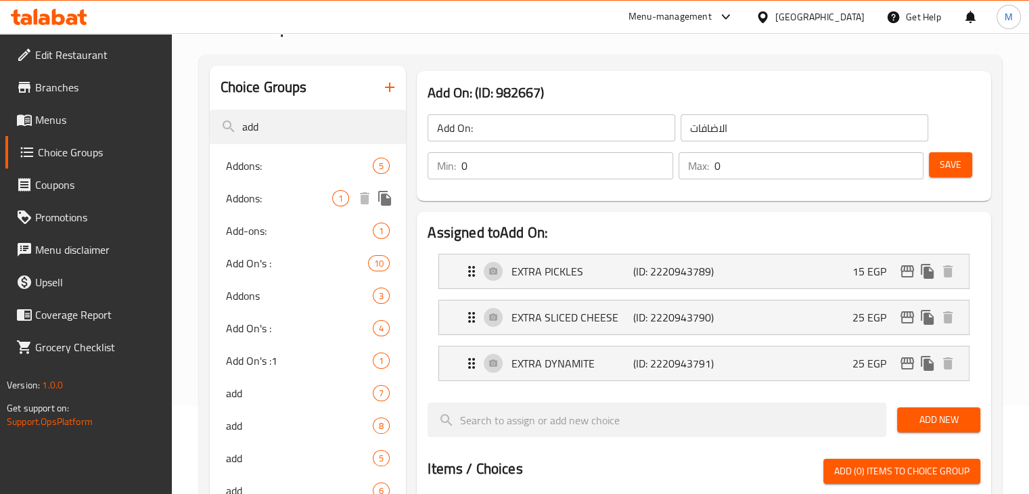
type input "add"
click at [298, 176] on div "Addons: 5" at bounding box center [308, 165] width 197 height 32
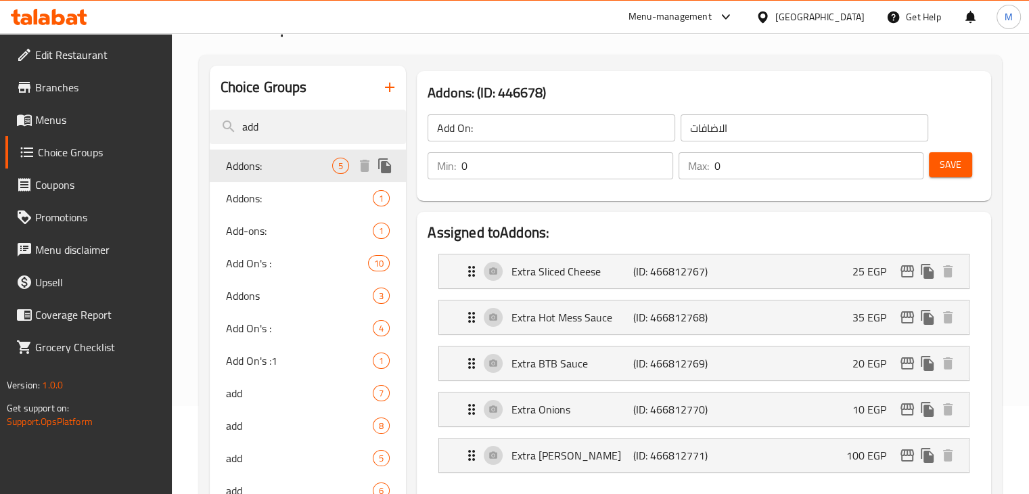
type input "Addons:"
type input "إضافات:"
type input "3"
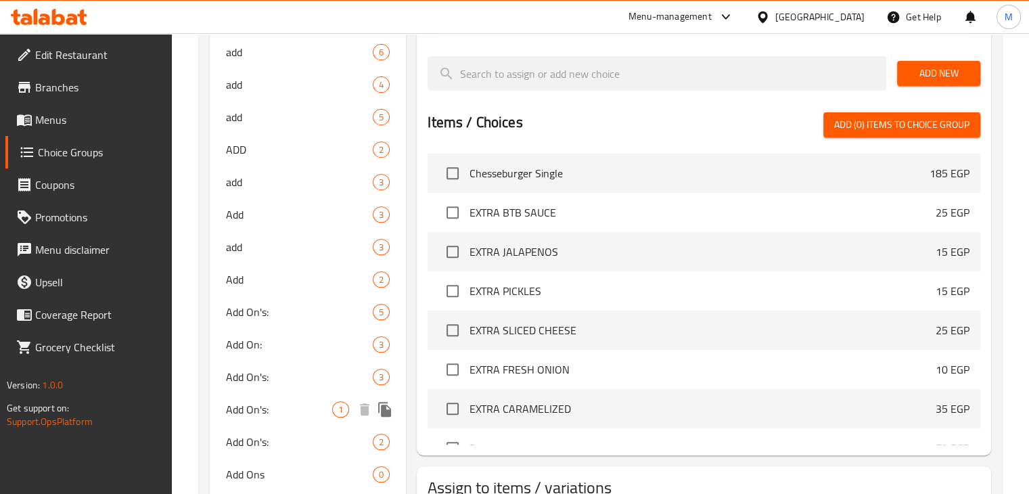
scroll to position [696, 0]
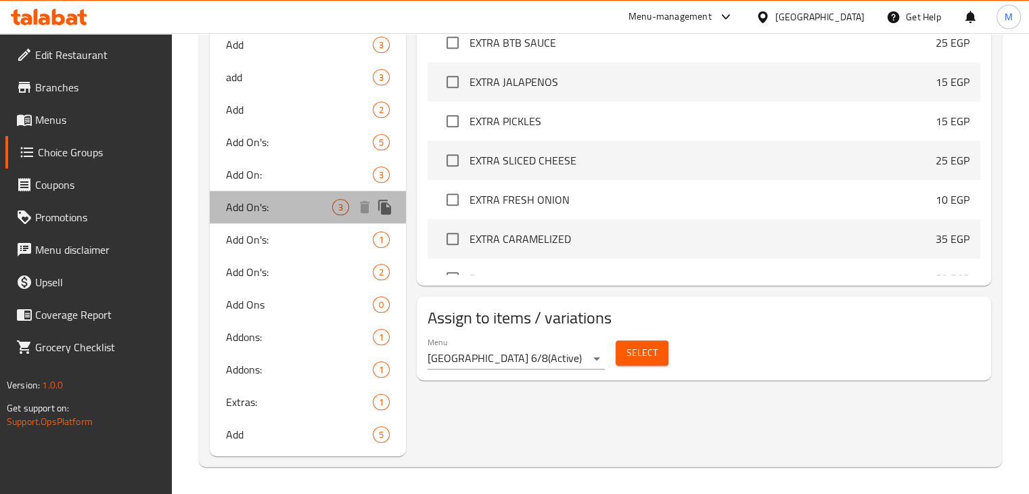
click at [279, 212] on span "Add On's:" at bounding box center [279, 207] width 107 height 16
type input "Add On's:"
type input "الاضافات"
type input "0"
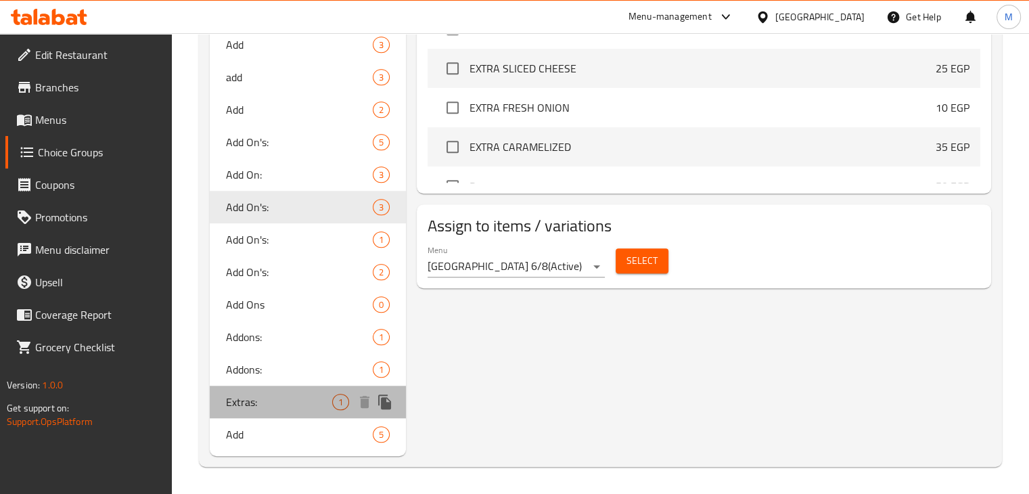
click at [290, 415] on div "Extras: 1" at bounding box center [308, 401] width 197 height 32
type input "Extras:"
type input "الإضافات:"
type input "1"
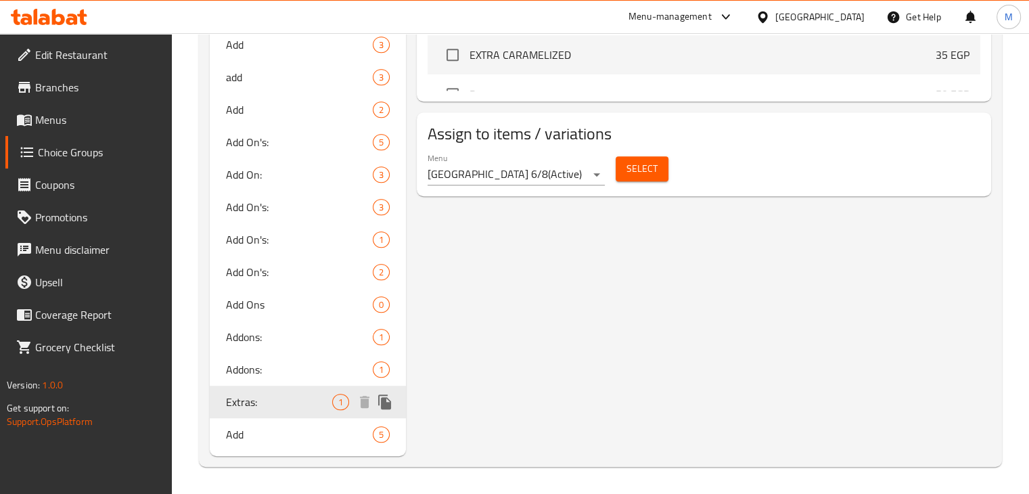
click at [279, 426] on span "Add" at bounding box center [299, 434] width 147 height 16
type input "Add"
type input "اضافة"
type input "5"
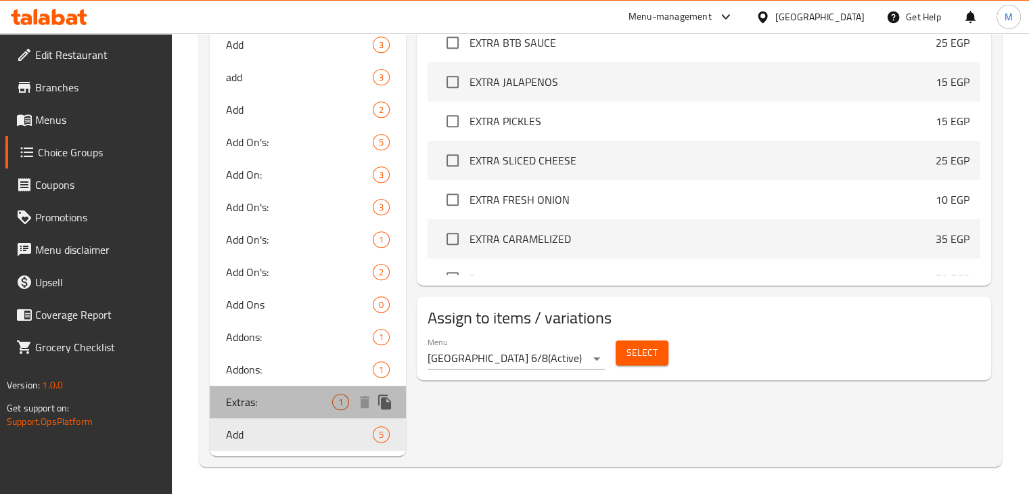
click at [295, 385] on div "Extras: 1" at bounding box center [308, 401] width 197 height 32
type input "Extras:"
type input "الإضافات:"
type input "1"
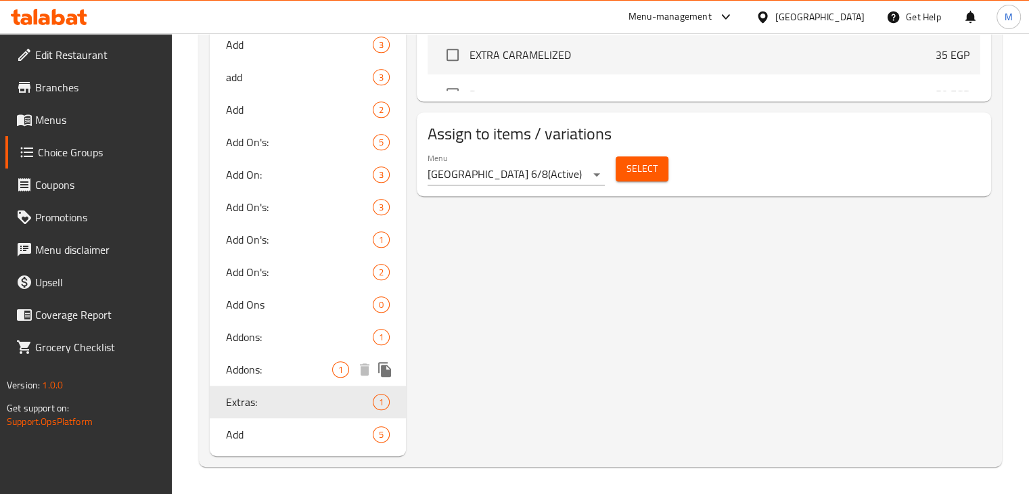
click at [308, 363] on span "Addons:" at bounding box center [279, 369] width 107 height 16
type input "Addons:"
type input "0"
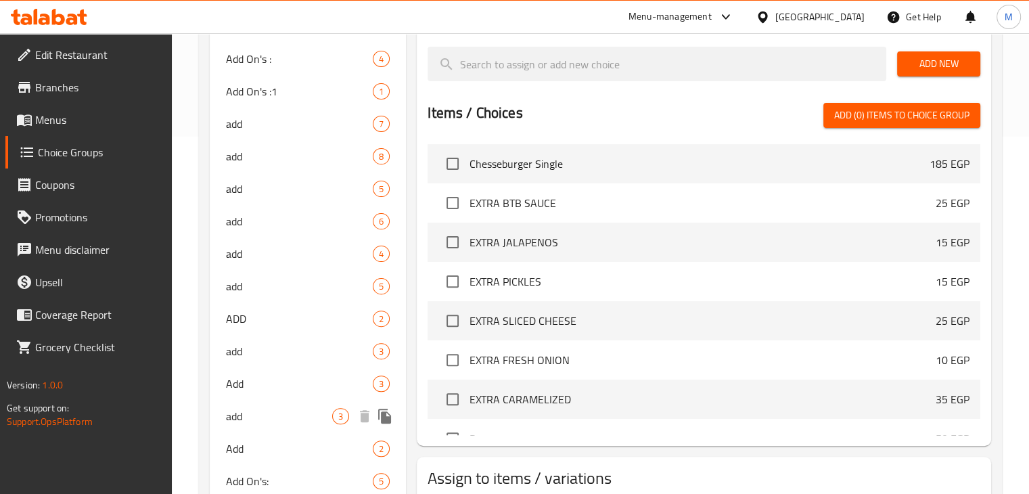
scroll to position [357, 0]
click at [298, 296] on div "add 5" at bounding box center [308, 286] width 197 height 32
type input "add"
type input "الاضافة"
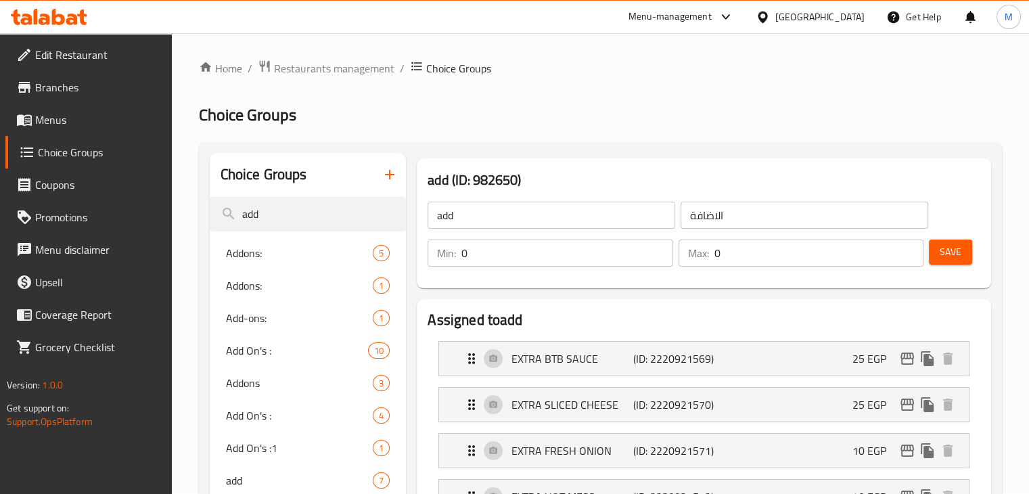
scroll to position [0, 0]
click at [308, 250] on span "Addons:" at bounding box center [279, 253] width 107 height 16
type input "Addons:"
type input "إضافات:"
type input "3"
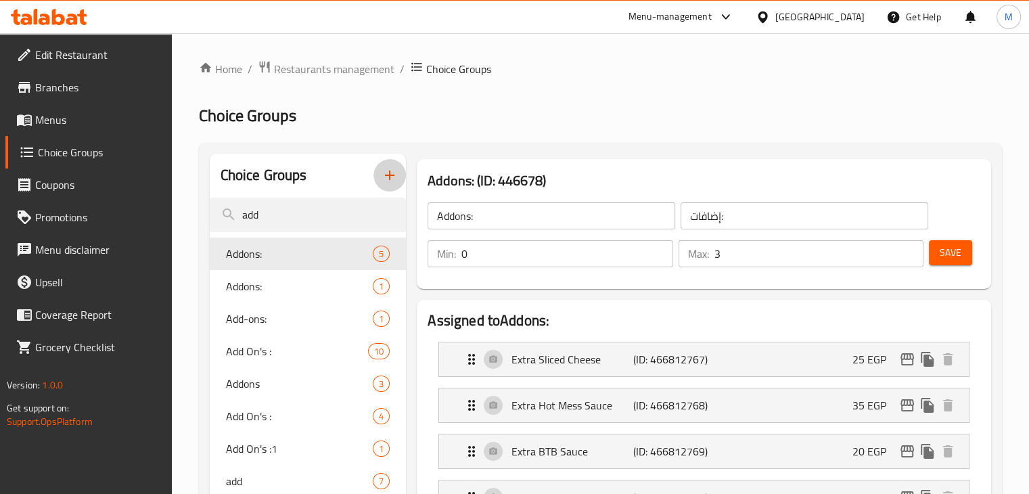
click at [384, 166] on button "button" at bounding box center [389, 175] width 32 height 32
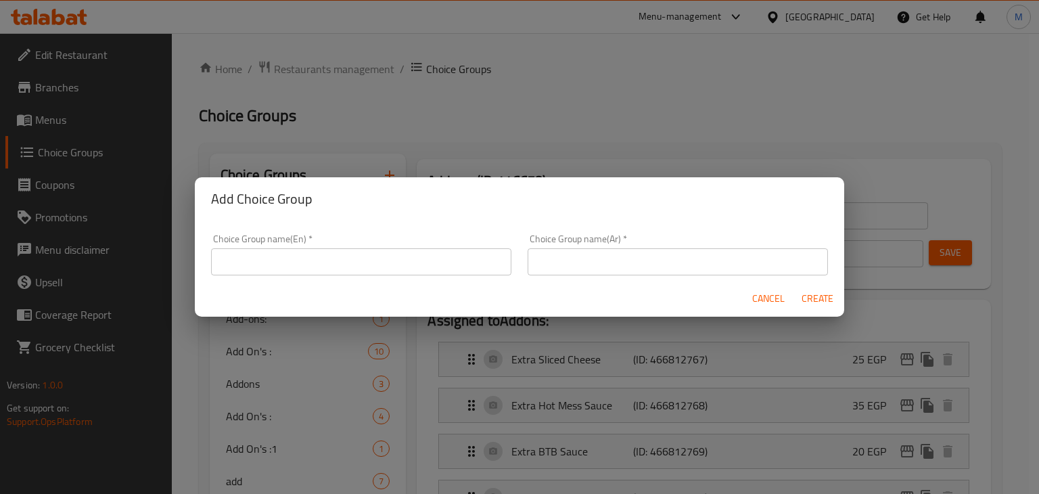
click at [296, 258] on input "text" at bounding box center [361, 261] width 300 height 27
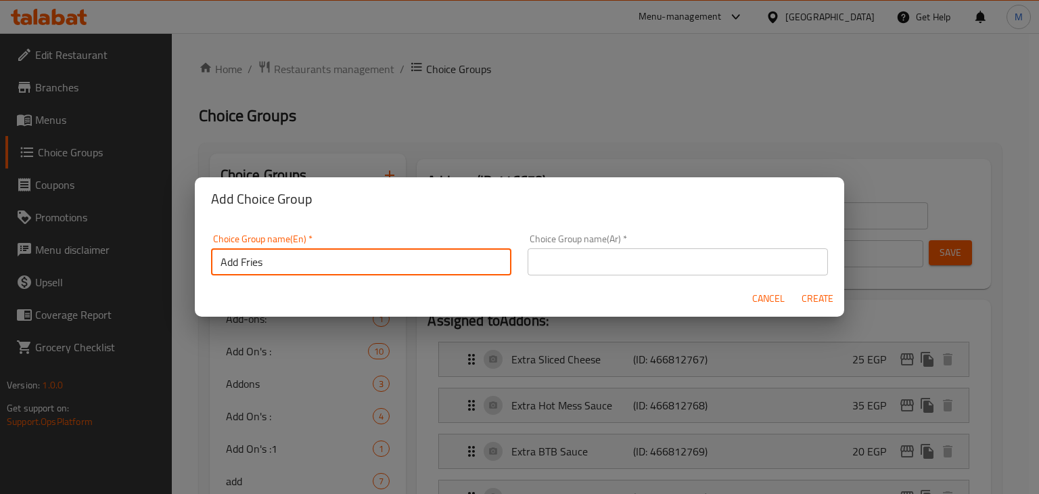
type input "Add Fries"
click at [593, 254] on input "text" at bounding box center [677, 261] width 300 height 27
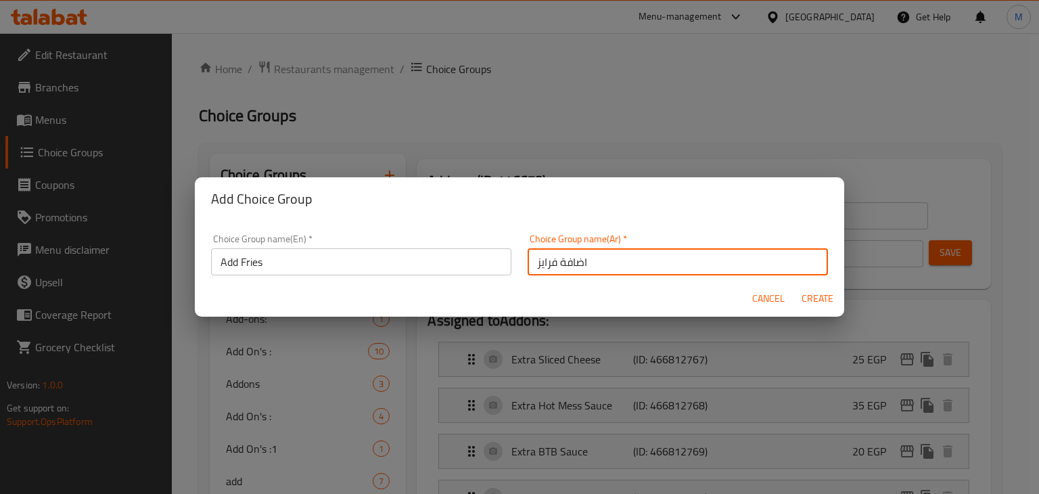
type input "اضافة فرايز"
click at [808, 298] on span "Create" at bounding box center [817, 298] width 32 height 17
type input "Add Fries"
type input "اضافة فرايز"
type input "0"
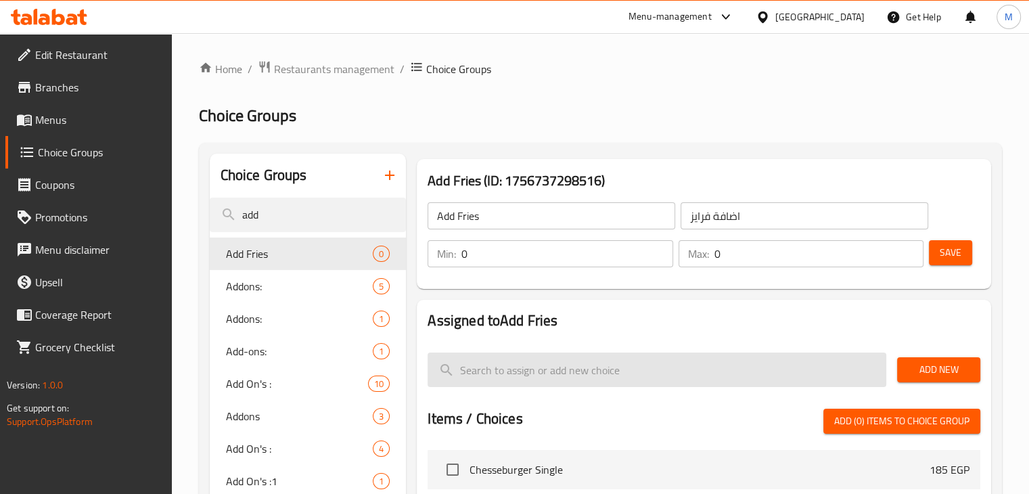
click at [552, 358] on input "search" at bounding box center [656, 369] width 459 height 34
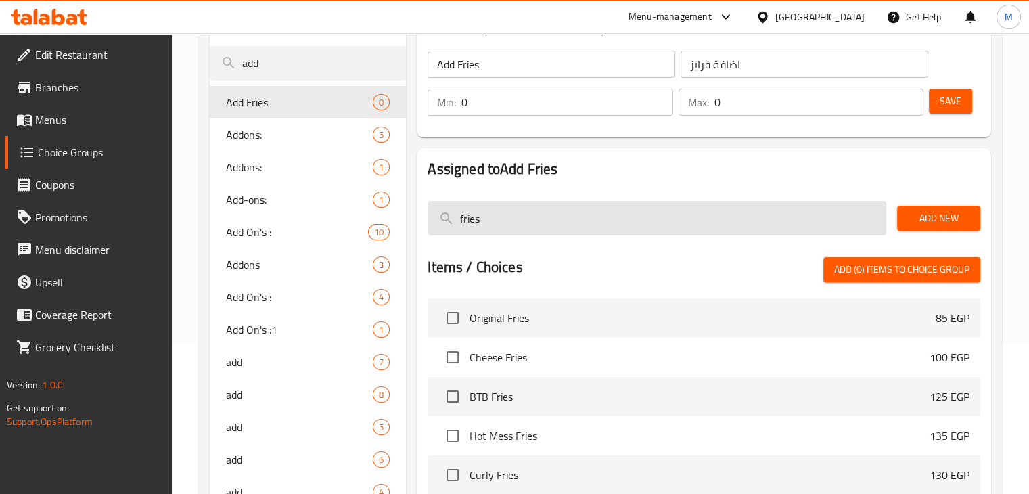
scroll to position [165, 0]
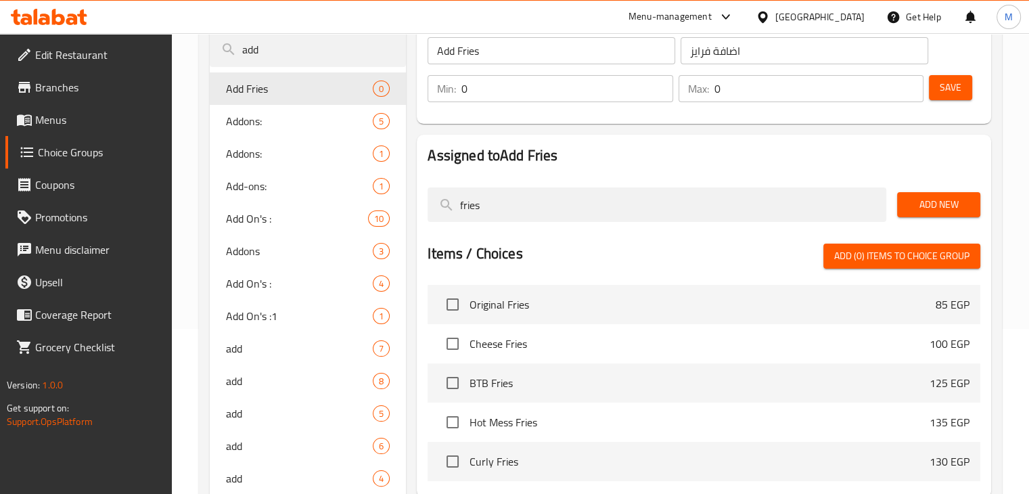
type input "fries"
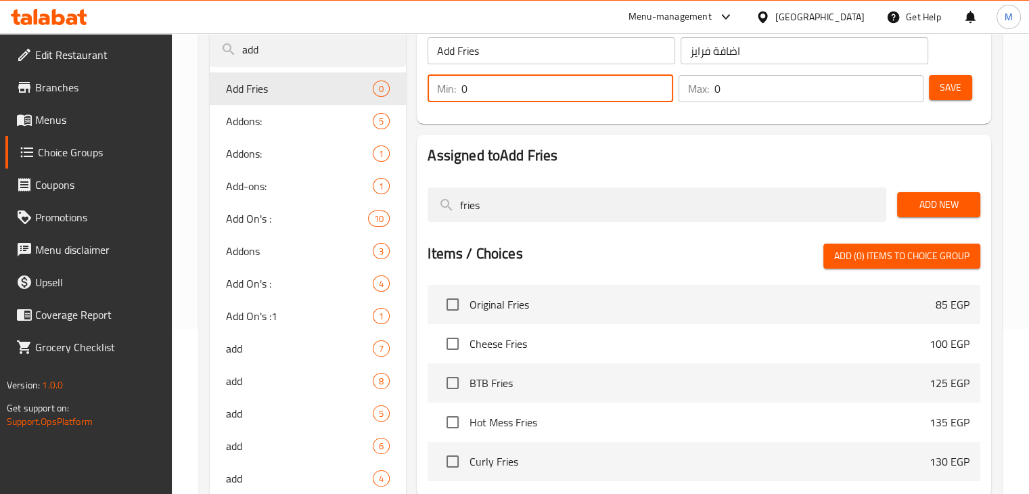
click at [577, 89] on input "0" at bounding box center [566, 88] width 211 height 27
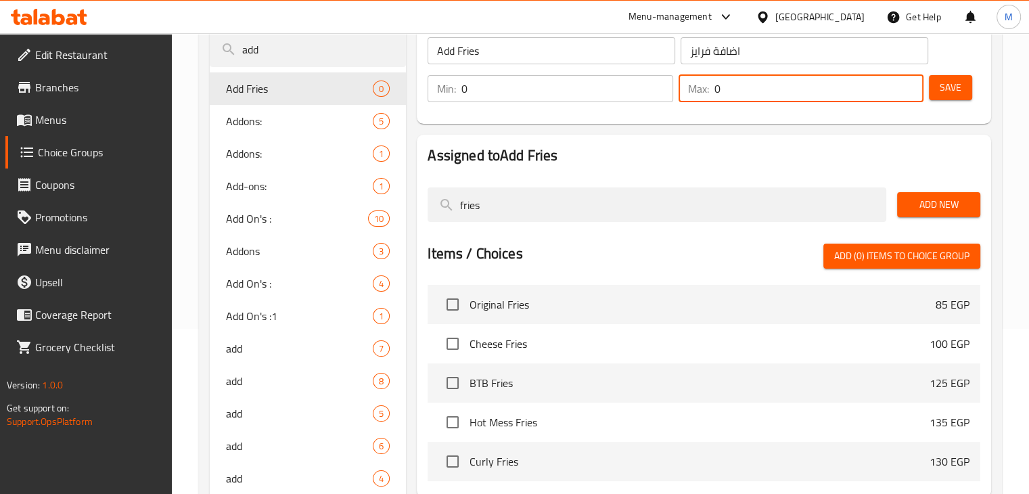
click at [726, 87] on input "0" at bounding box center [818, 88] width 209 height 27
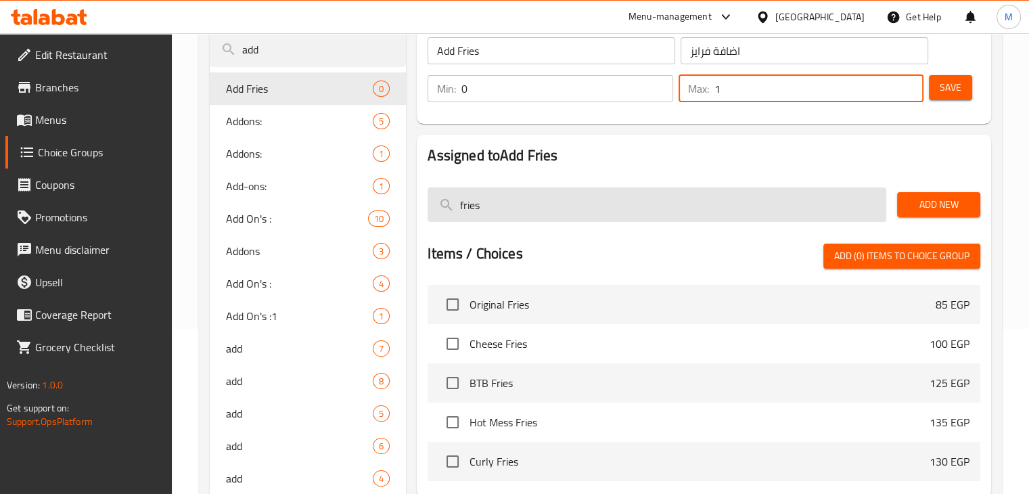
type input "1"
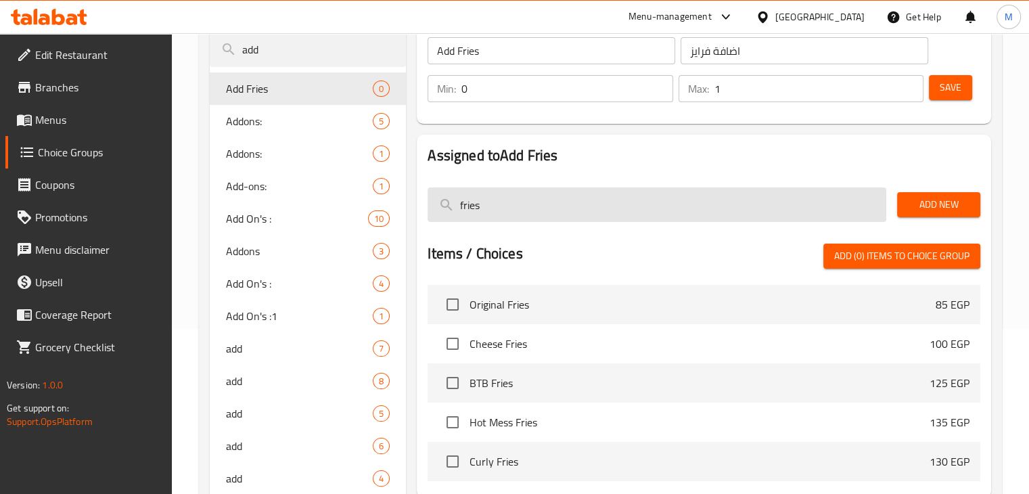
click at [586, 203] on input "fries" at bounding box center [656, 204] width 459 height 34
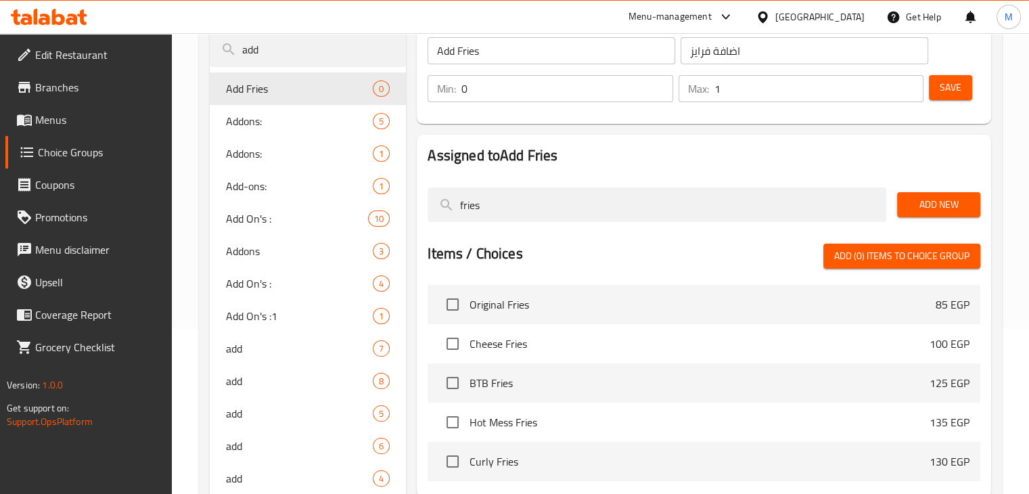
click at [454, 304] on input "checkbox" at bounding box center [452, 304] width 28 height 28
checkbox input "true"
click at [452, 329] on input "checkbox" at bounding box center [452, 343] width 28 height 28
checkbox input "true"
click at [454, 388] on input "checkbox" at bounding box center [452, 383] width 28 height 28
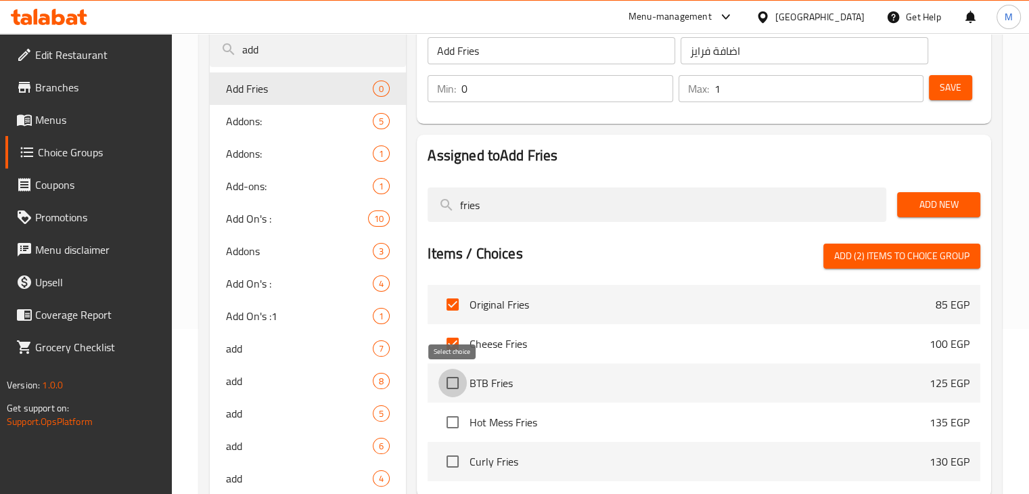
checkbox input "true"
click at [452, 420] on input "checkbox" at bounding box center [452, 422] width 28 height 28
checkbox input "true"
click at [450, 449] on input "checkbox" at bounding box center [452, 461] width 28 height 28
checkbox input "true"
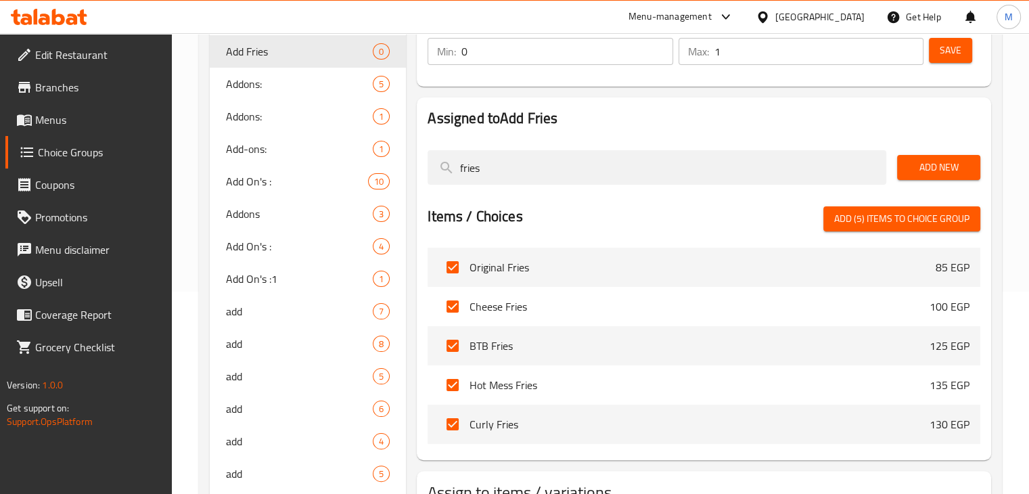
scroll to position [206, 0]
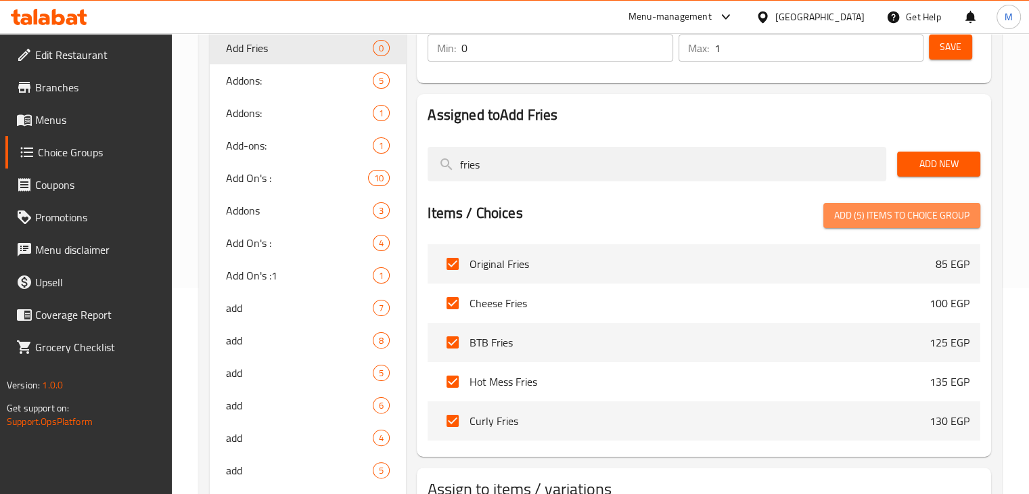
click at [881, 222] on span "Add (5) items to choice group" at bounding box center [901, 215] width 135 height 17
checkbox input "false"
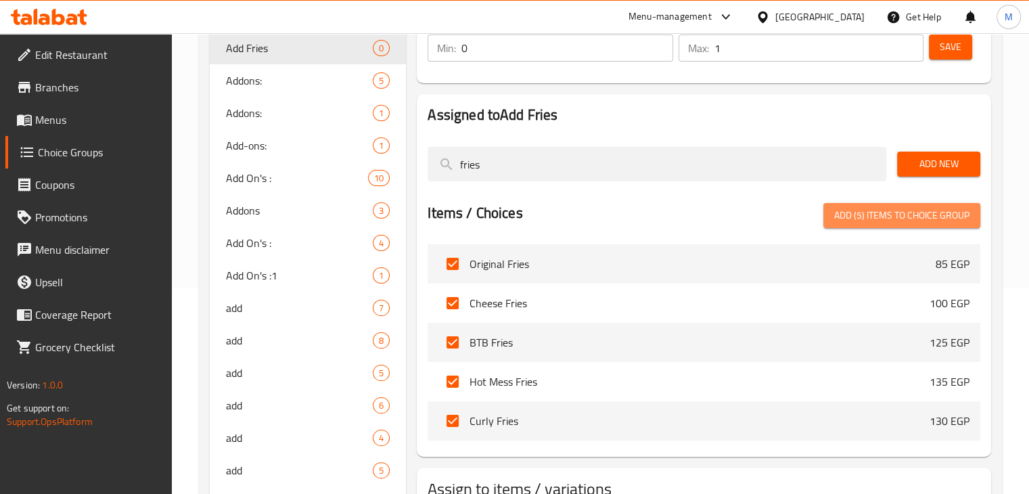
checkbox input "false"
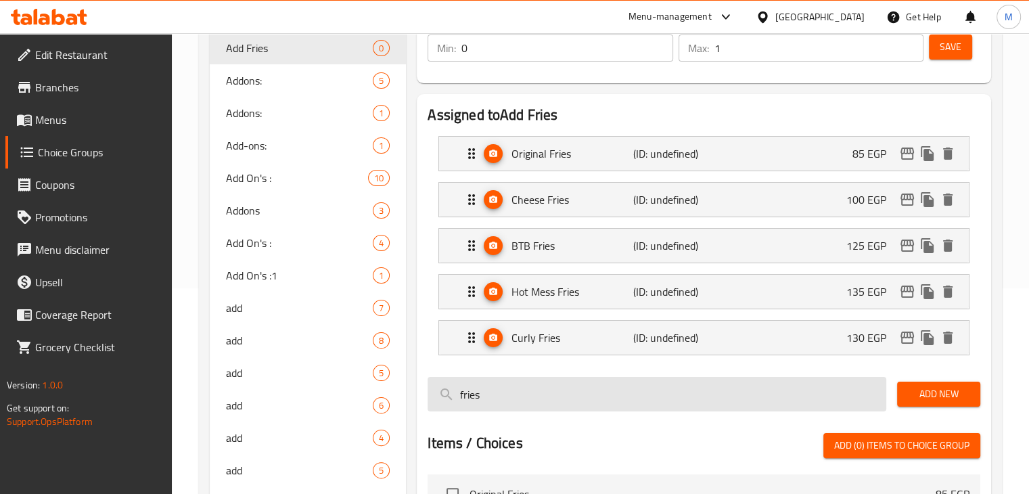
click at [698, 402] on input "fries" at bounding box center [656, 394] width 459 height 34
type input "f"
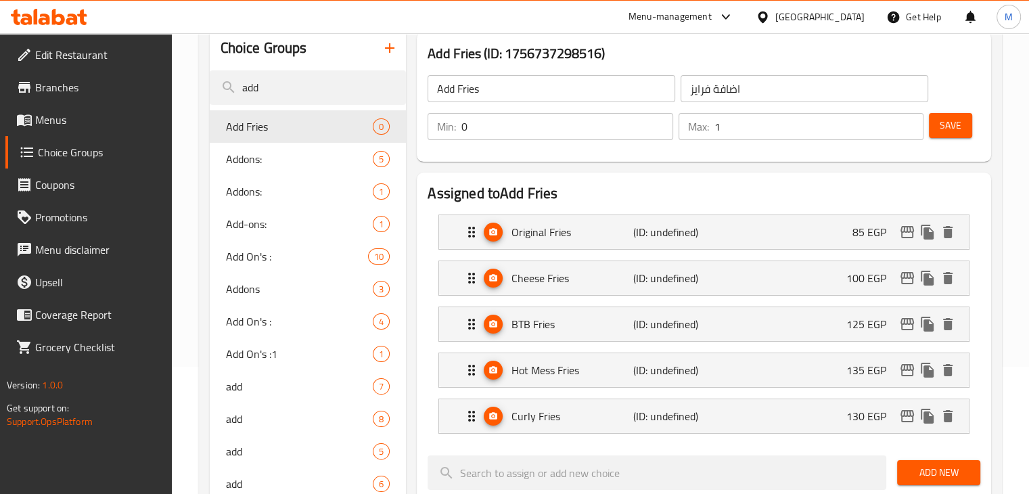
scroll to position [127, 0]
click at [957, 136] on button "Save" at bounding box center [949, 125] width 43 height 25
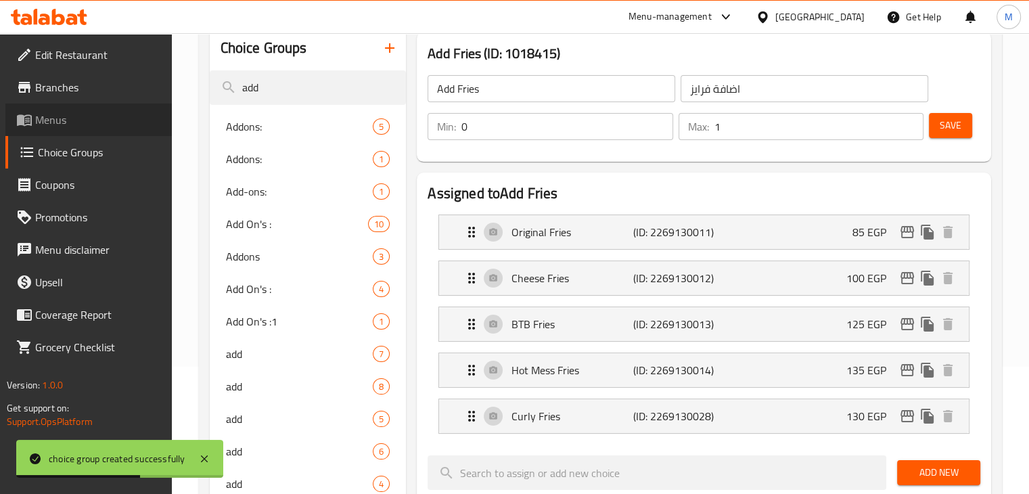
click at [60, 128] on span "Menus" at bounding box center [98, 120] width 126 height 16
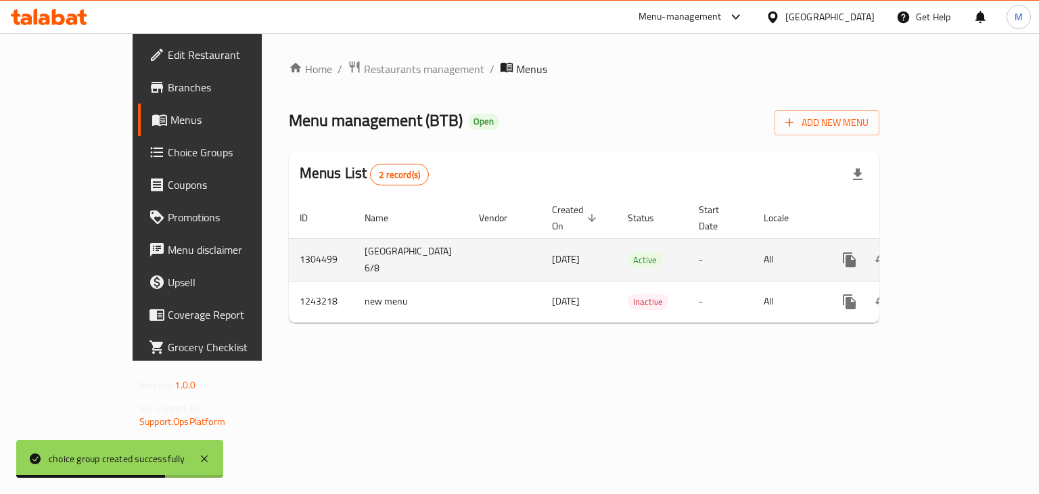
click at [963, 243] on link "enhanced table" at bounding box center [947, 259] width 32 height 32
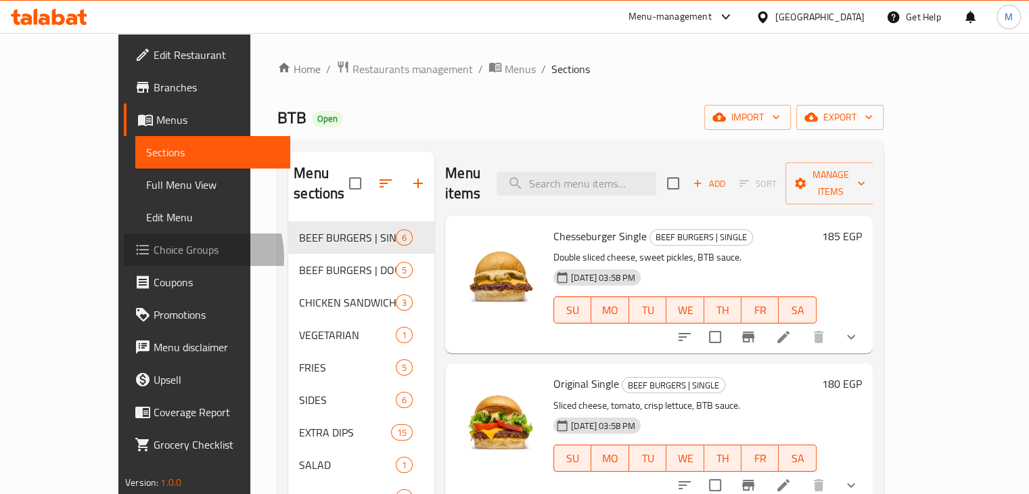
click at [154, 256] on span "Choice Groups" at bounding box center [217, 249] width 126 height 16
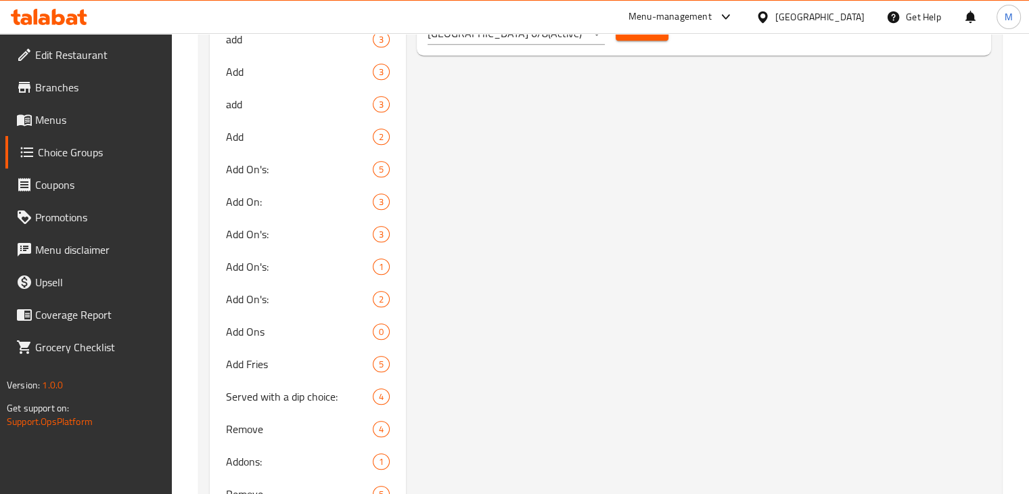
scroll to position [922, 0]
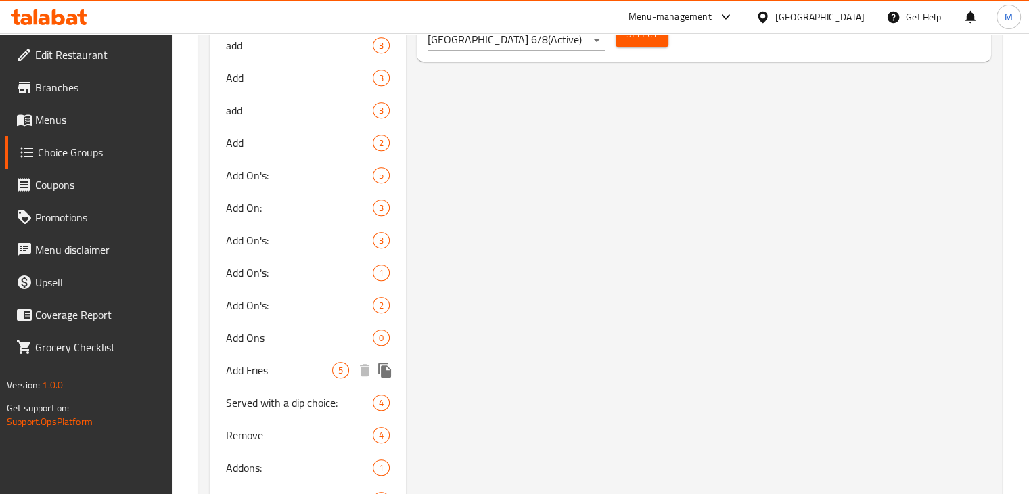
click at [283, 376] on span "Add Fries" at bounding box center [279, 370] width 107 height 16
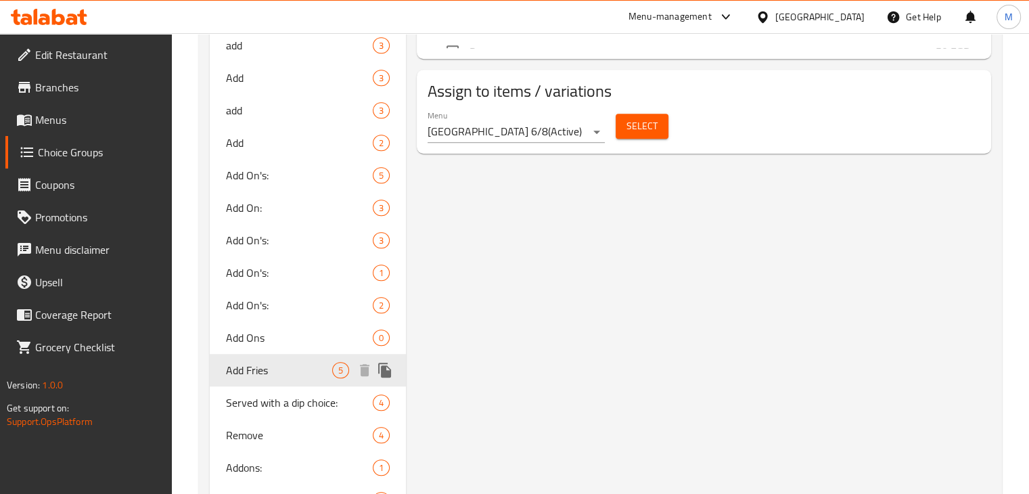
type input "Add Fries"
type input "اضافة فرايز"
type input "1"
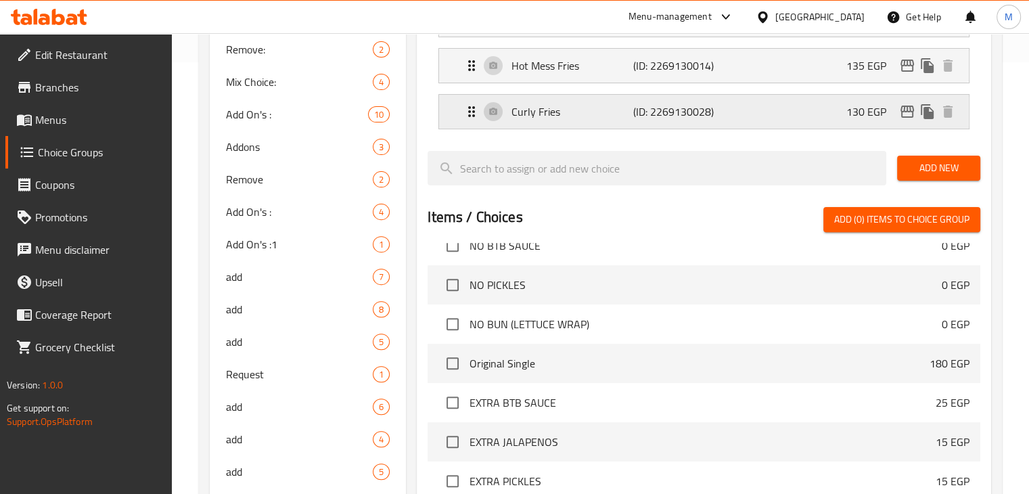
scroll to position [376, 0]
click at [58, 129] on link "Menus" at bounding box center [88, 119] width 166 height 32
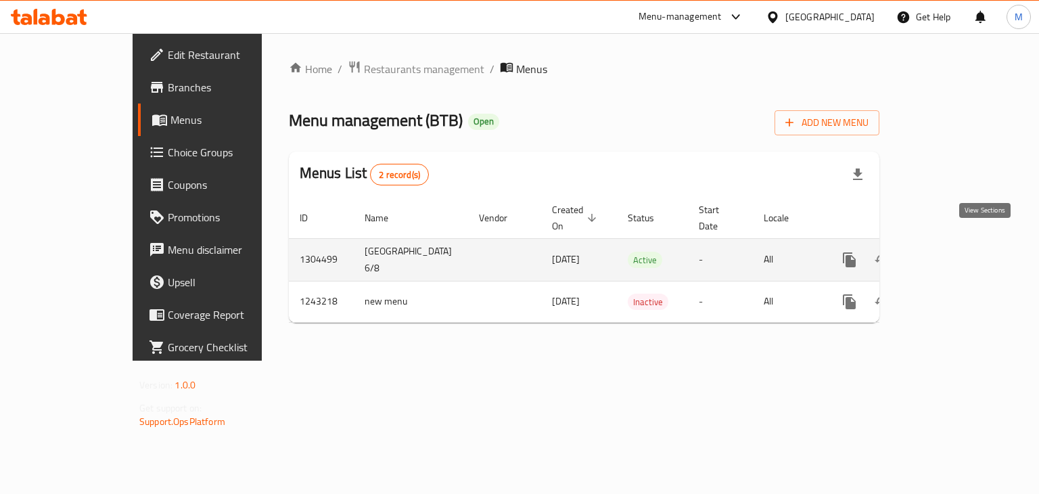
click at [955, 252] on icon "enhanced table" at bounding box center [947, 260] width 16 height 16
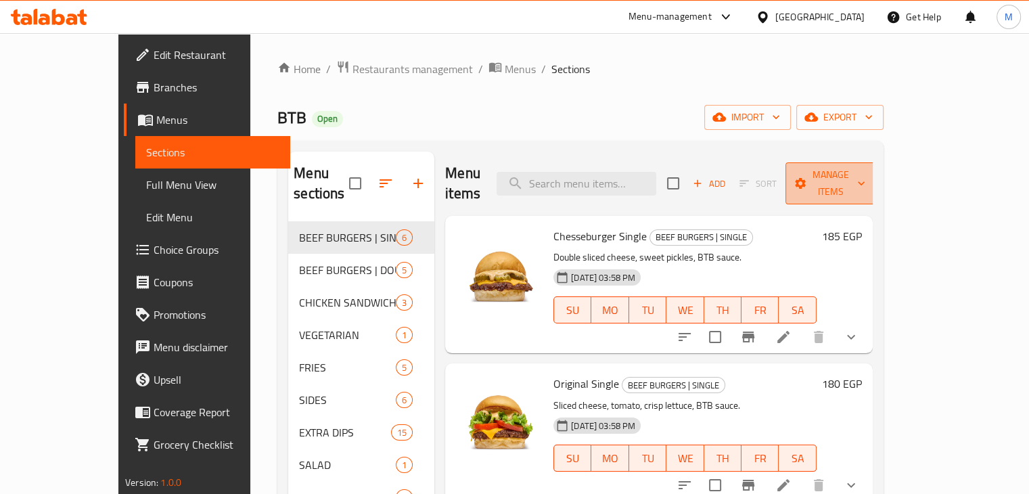
click at [865, 172] on span "Manage items" at bounding box center [830, 183] width 69 height 34
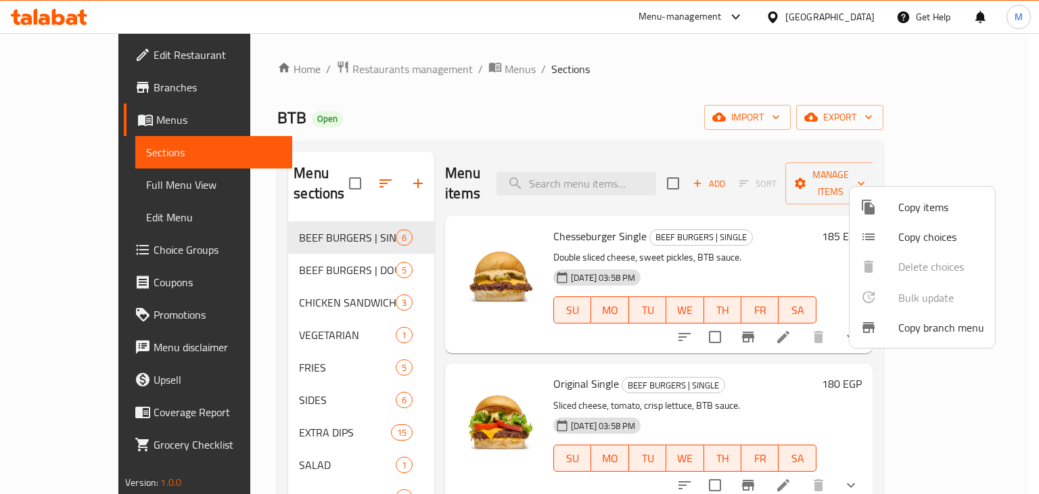
click at [793, 177] on div at bounding box center [519, 247] width 1039 height 494
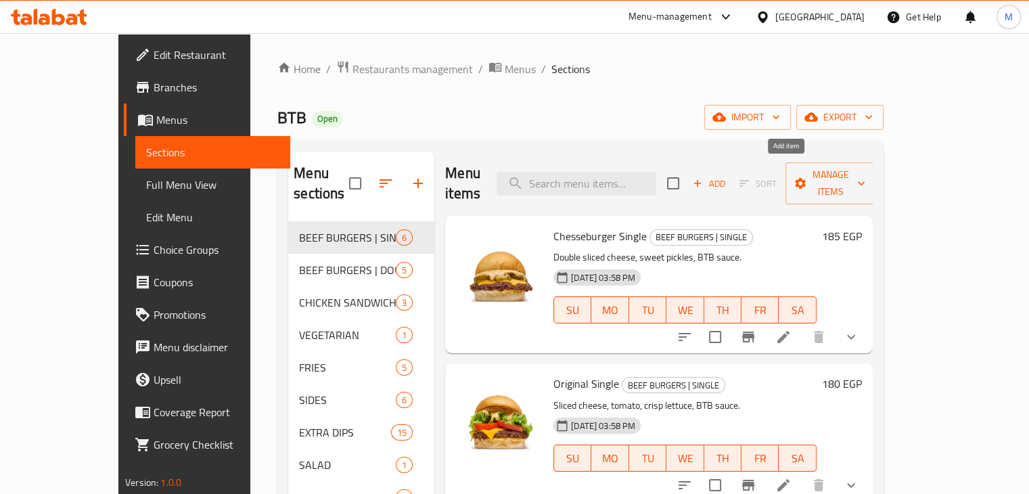
click at [727, 177] on span "Add" at bounding box center [708, 184] width 37 height 16
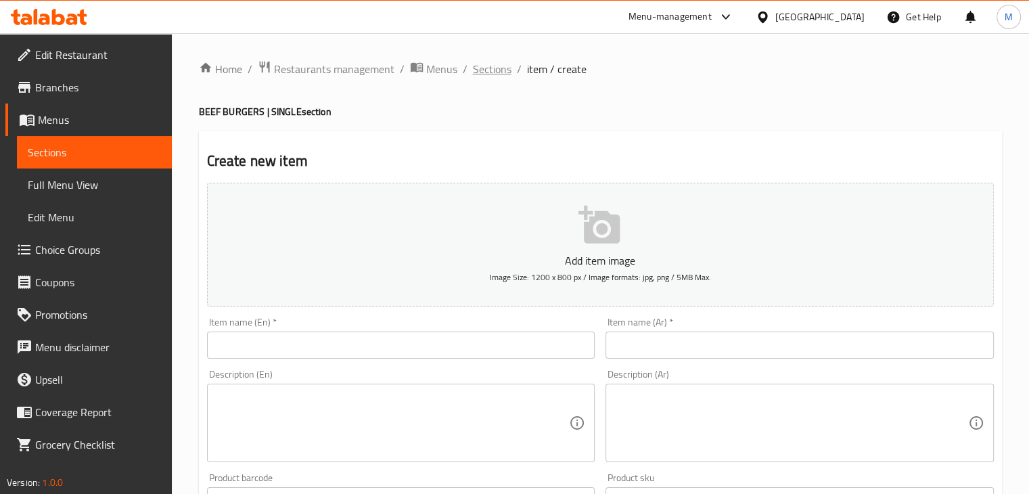
click at [492, 69] on span "Sections" at bounding box center [492, 69] width 39 height 16
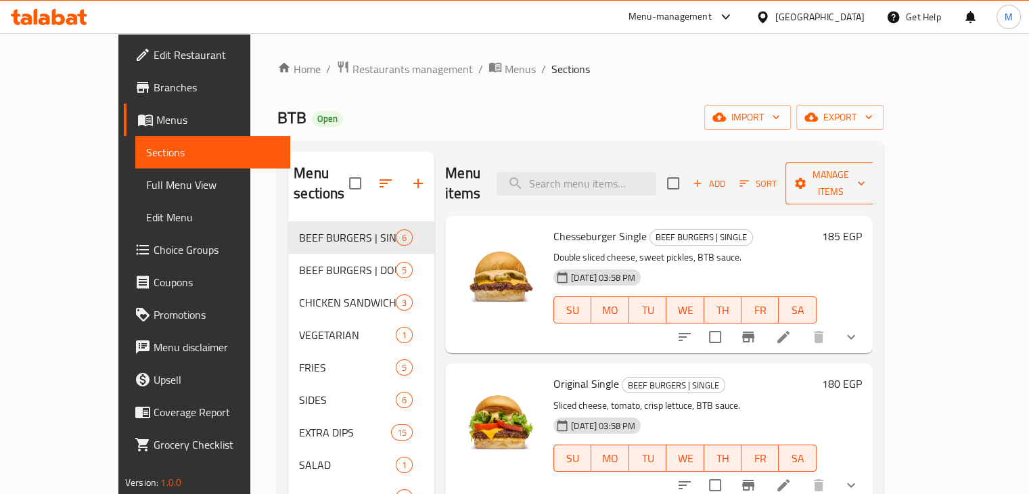
click at [865, 177] on span "Manage items" at bounding box center [830, 183] width 69 height 34
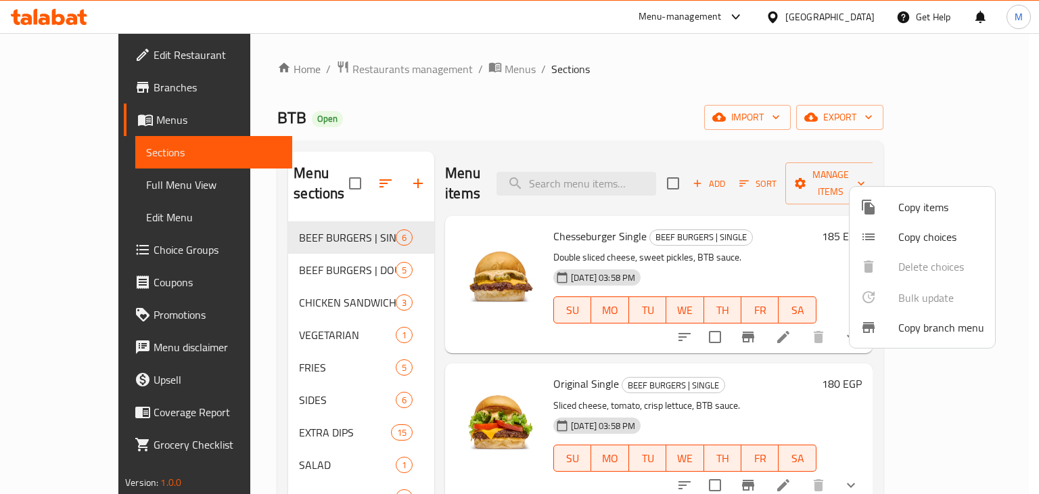
click at [825, 231] on div at bounding box center [519, 247] width 1039 height 494
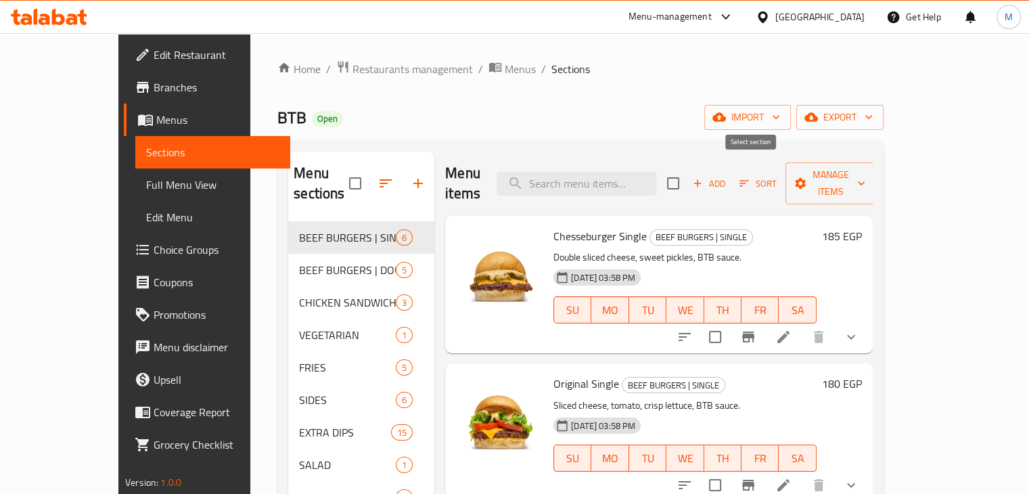
click at [687, 169] on input "checkbox" at bounding box center [673, 183] width 28 height 28
checkbox input "true"
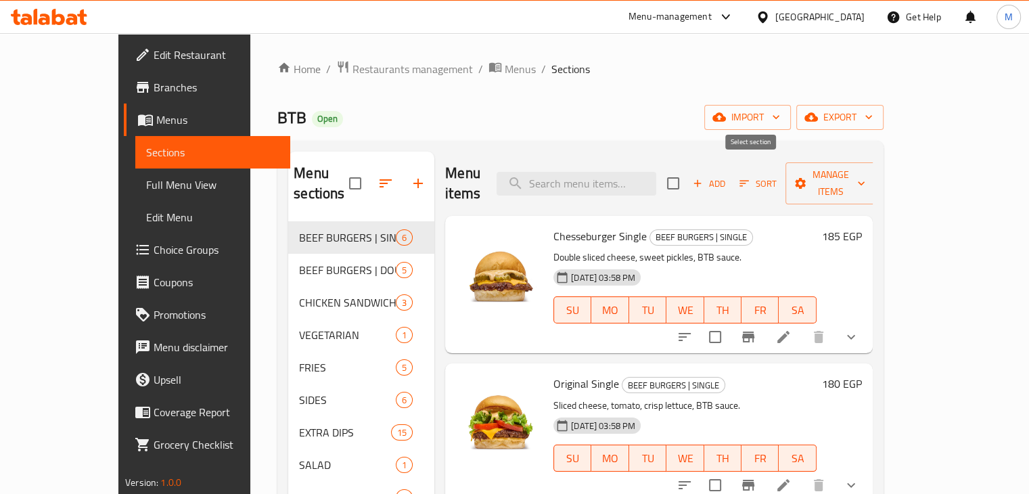
checkbox input "true"
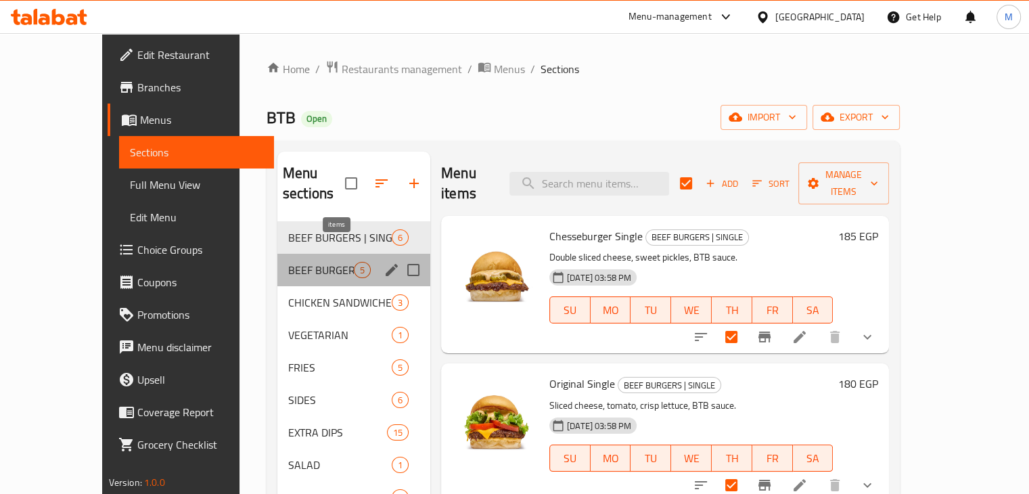
click at [354, 264] on span "5" at bounding box center [362, 270] width 16 height 13
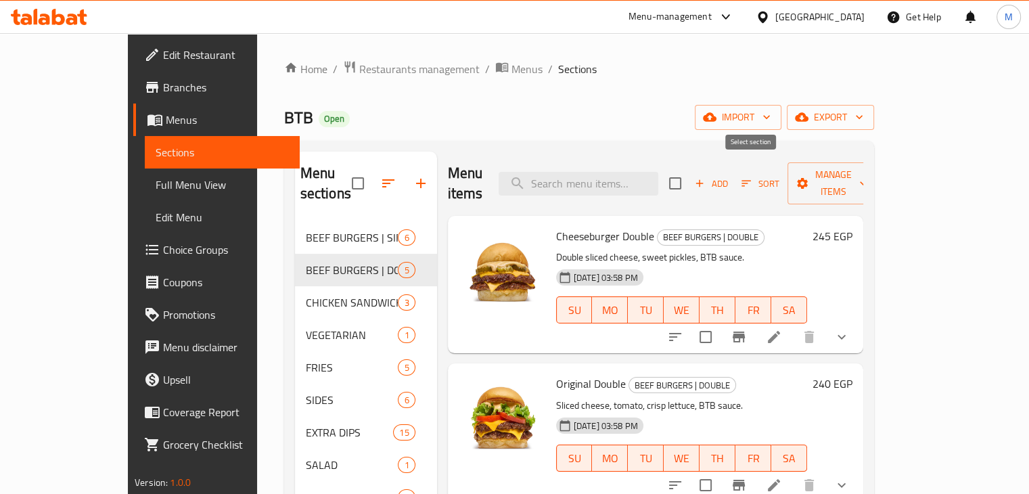
click at [689, 172] on input "checkbox" at bounding box center [675, 183] width 28 height 28
checkbox input "true"
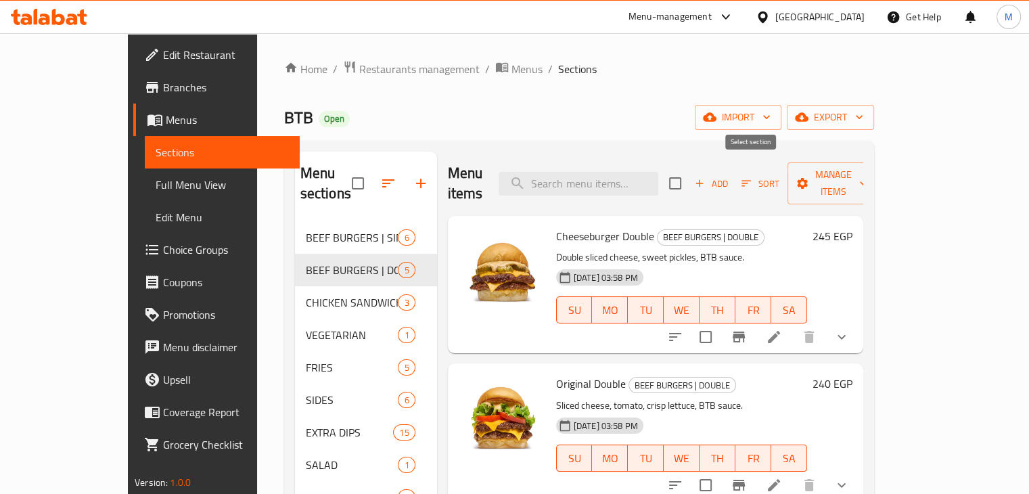
checkbox input "true"
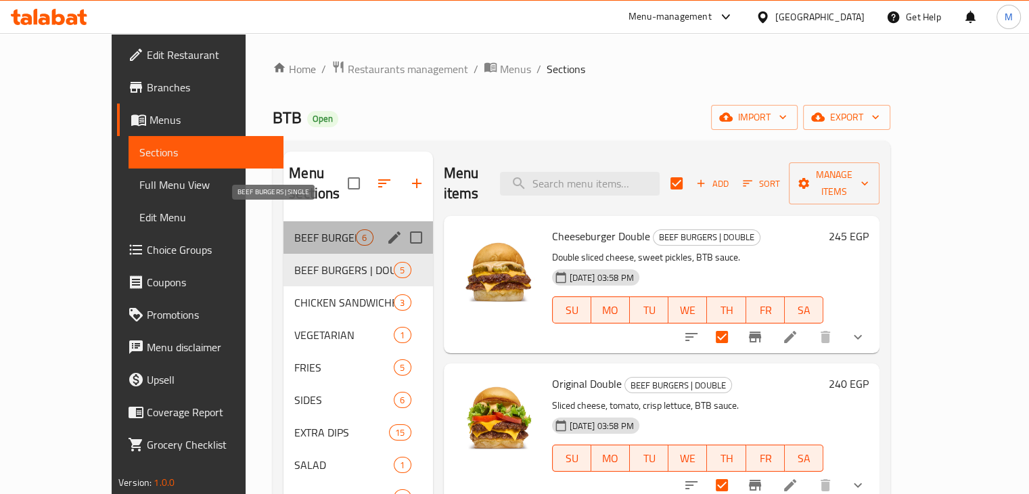
click at [314, 229] on span "BEEF BURGERS | SINGLE" at bounding box center [325, 237] width 62 height 16
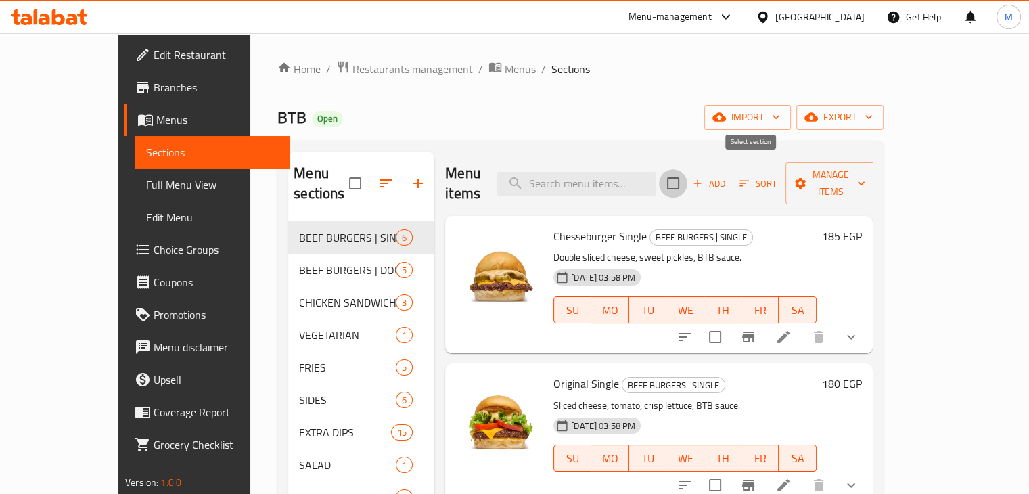
click at [687, 181] on input "checkbox" at bounding box center [673, 183] width 28 height 28
checkbox input "true"
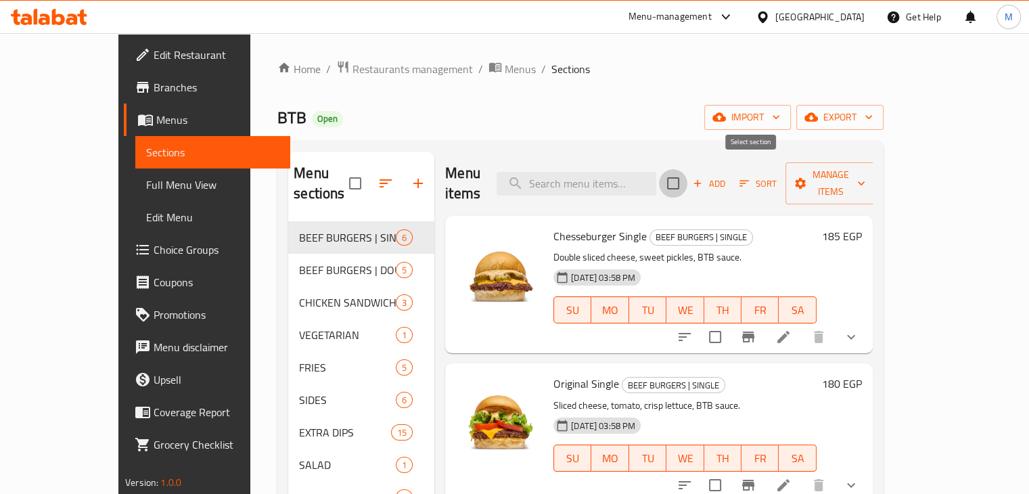
checkbox input "true"
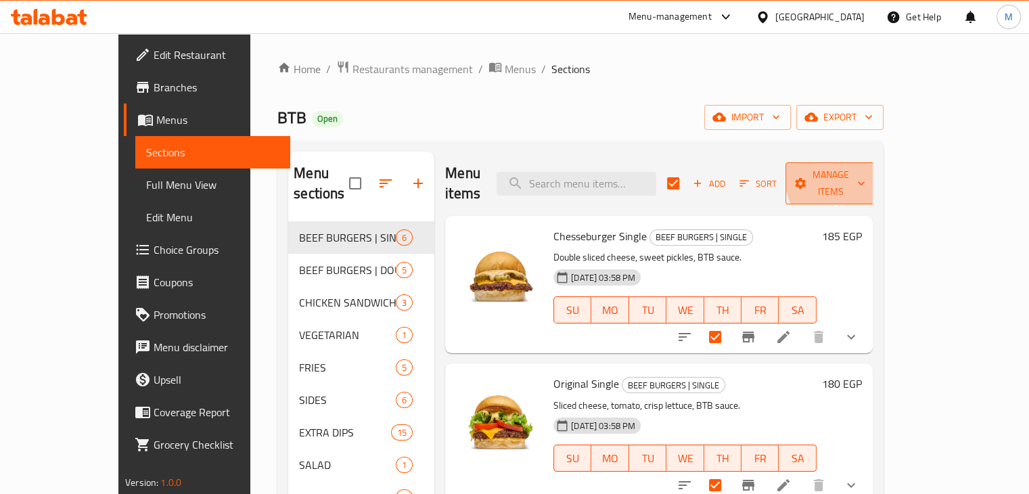
click at [865, 170] on span "Manage items" at bounding box center [830, 183] width 69 height 34
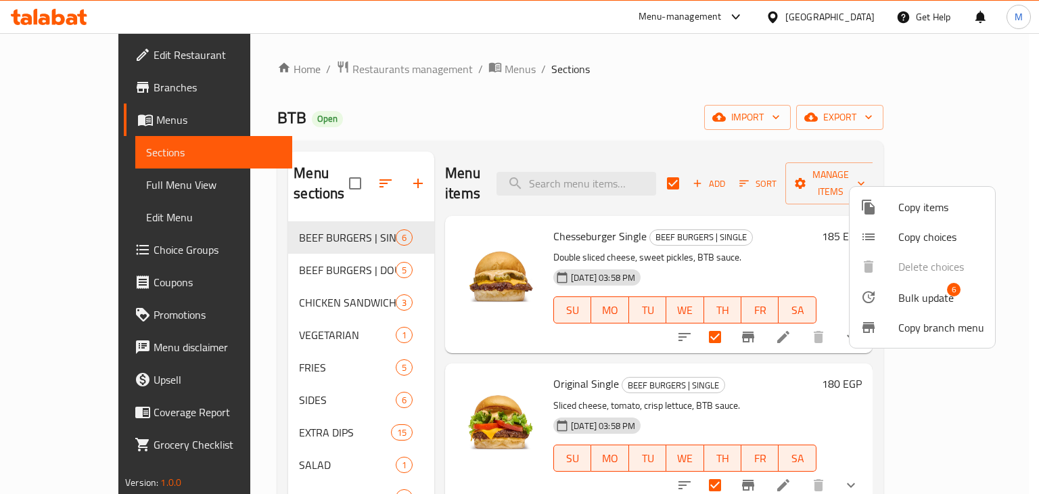
click at [933, 304] on span "Bulk update" at bounding box center [925, 297] width 55 height 16
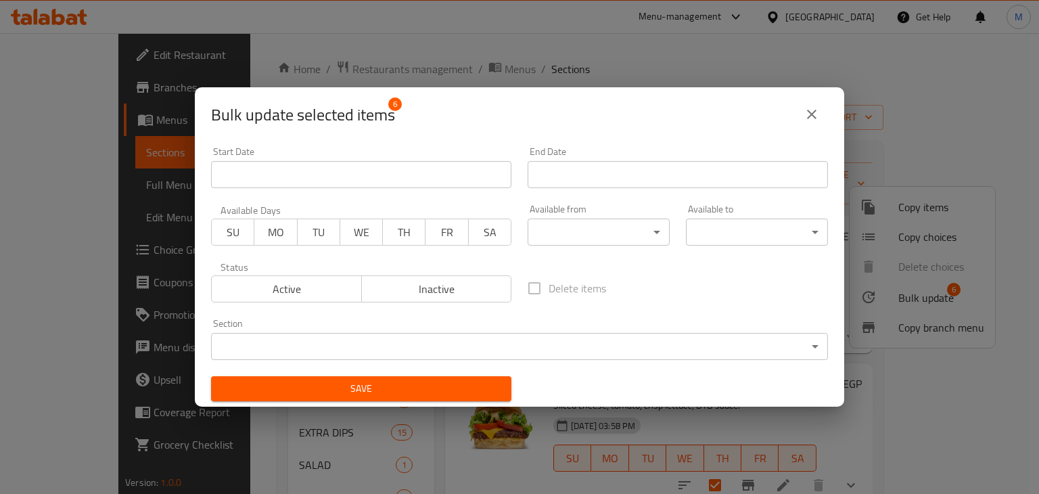
scroll to position [3, 0]
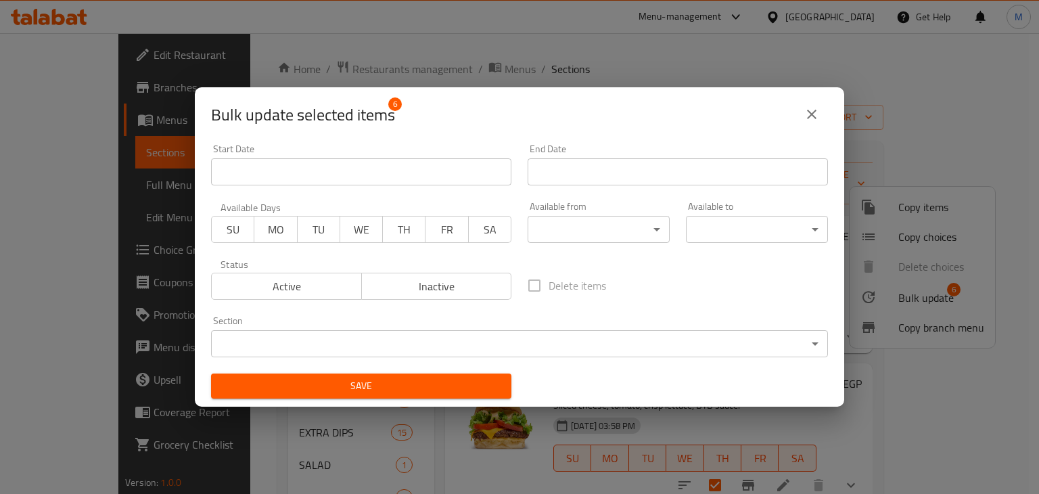
click at [621, 333] on body "​ Menu-management [GEOGRAPHIC_DATA] Get Help M Edit Restaurant Branches Menus S…" at bounding box center [519, 263] width 1039 height 461
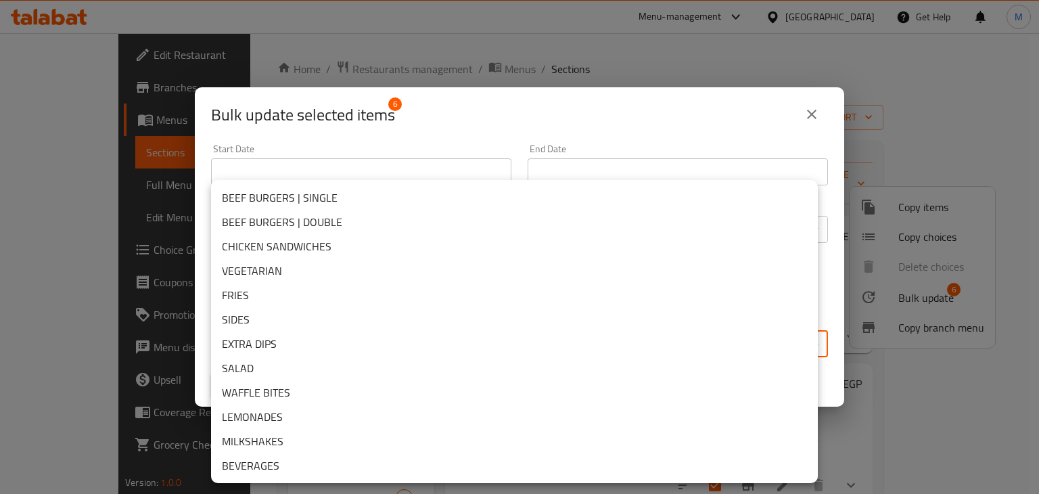
click at [682, 137] on div at bounding box center [519, 247] width 1039 height 494
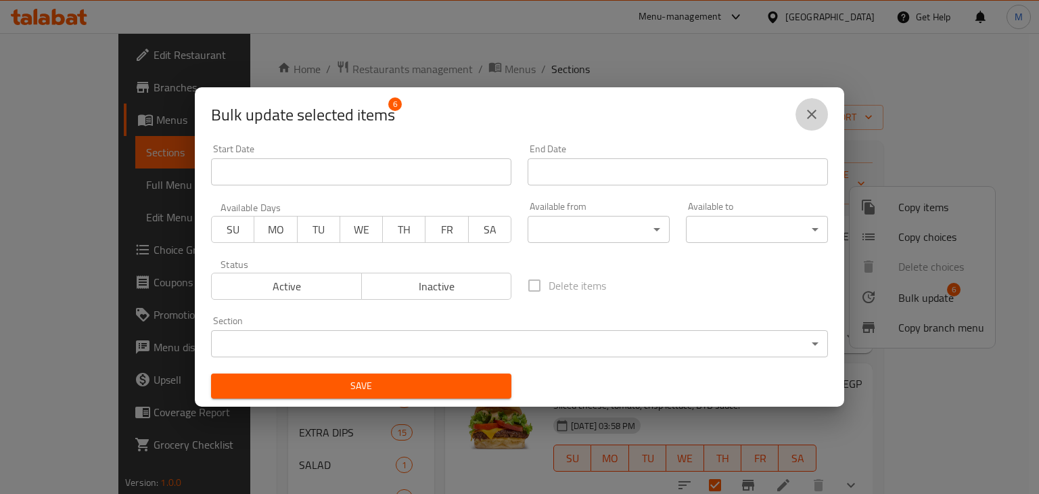
click at [809, 111] on icon "close" at bounding box center [811, 114] width 9 height 9
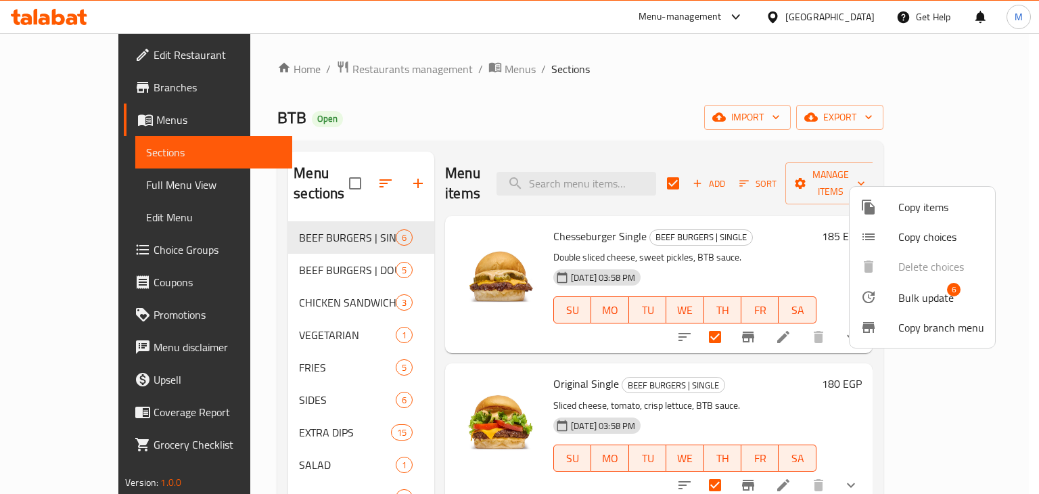
click at [866, 163] on div at bounding box center [519, 247] width 1039 height 494
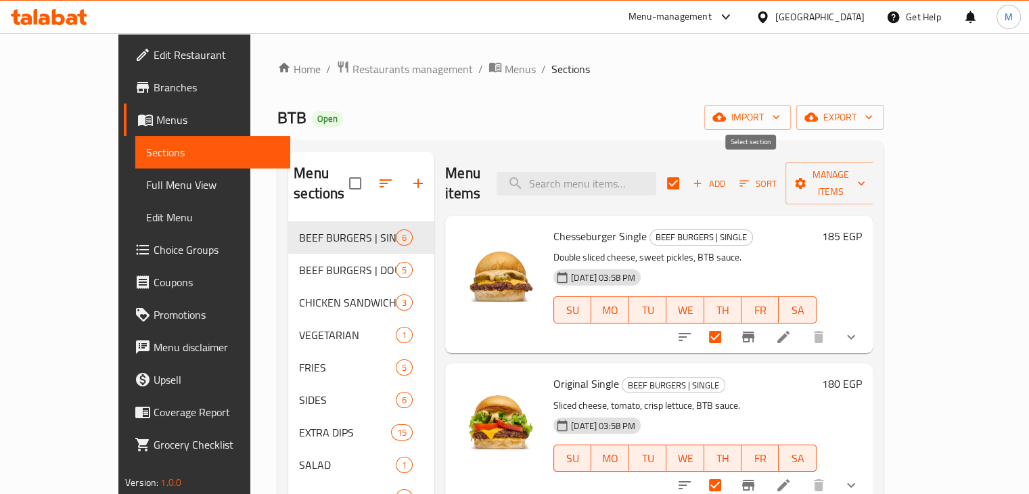
click at [687, 179] on input "checkbox" at bounding box center [673, 183] width 28 height 28
checkbox input "false"
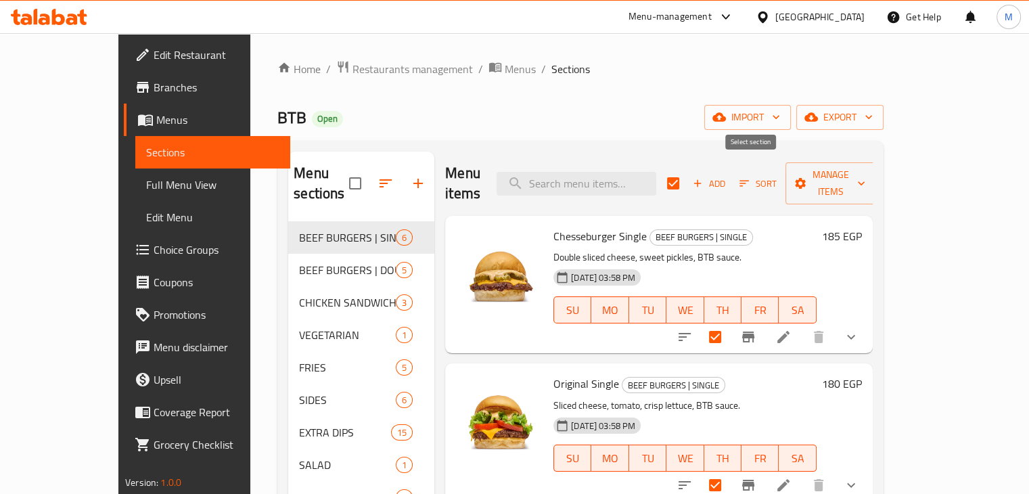
checkbox input "false"
click at [692, 329] on icon "sort-choices" at bounding box center [684, 337] width 16 height 16
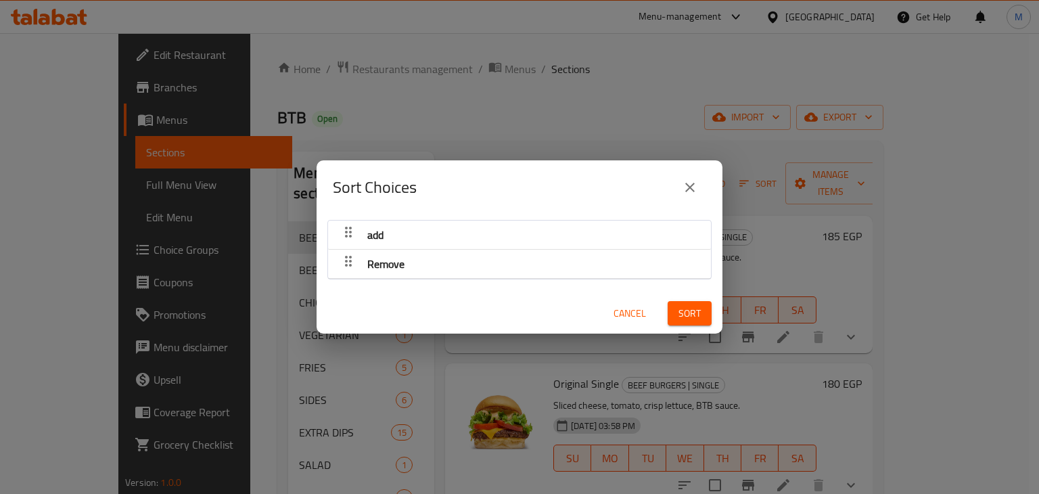
click at [688, 181] on icon "close" at bounding box center [690, 187] width 16 height 16
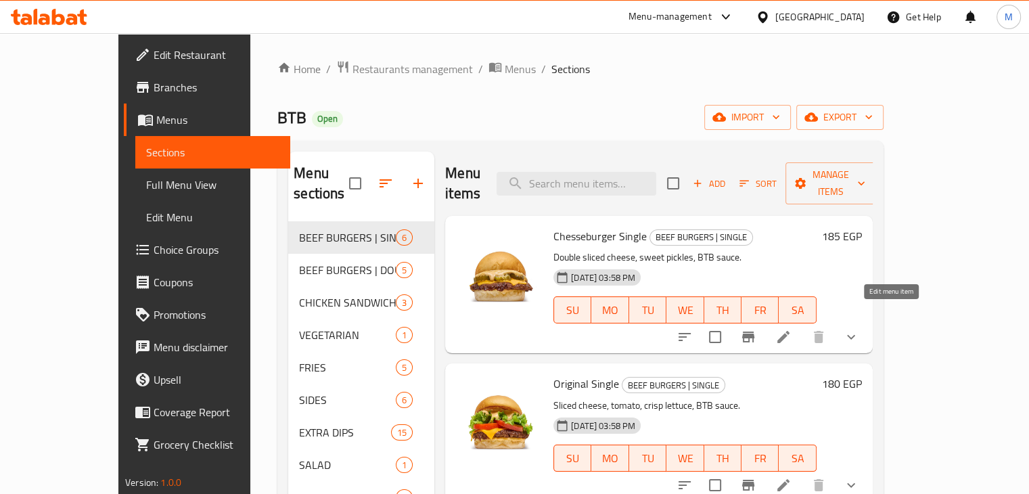
click at [791, 329] on icon at bounding box center [783, 337] width 16 height 16
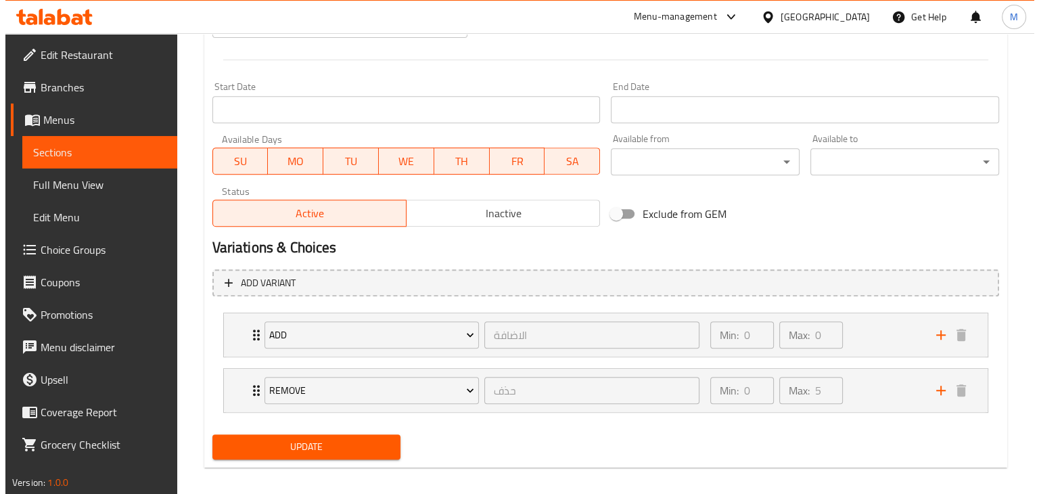
scroll to position [559, 0]
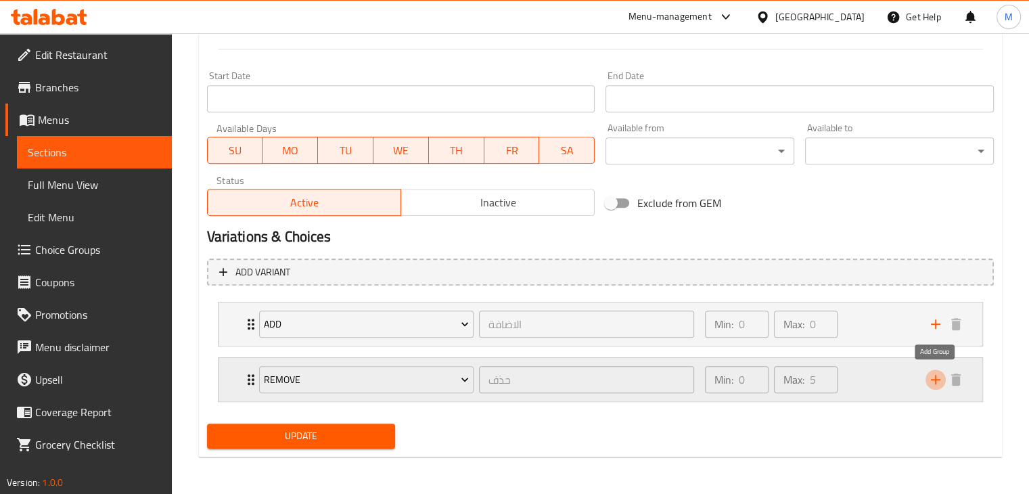
click at [939, 383] on icon "add" at bounding box center [935, 379] width 16 height 16
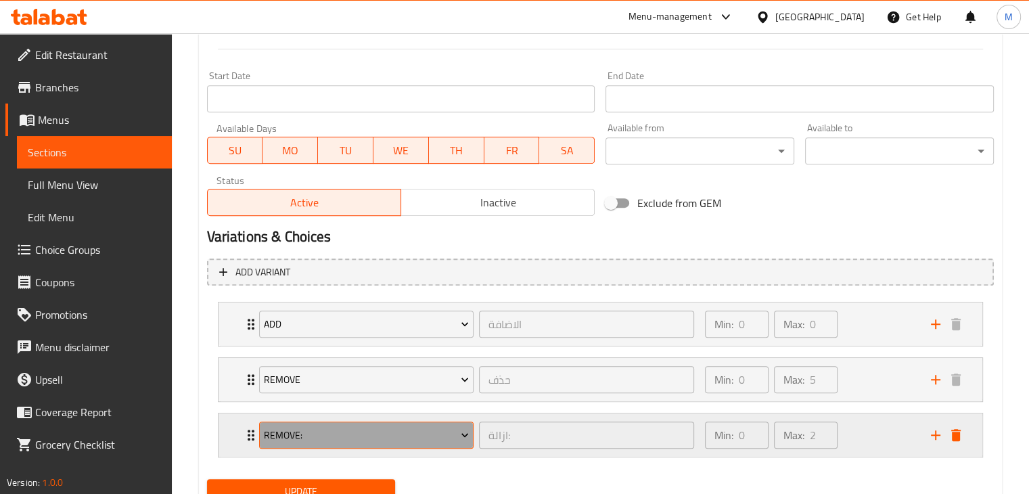
click at [444, 422] on button "Remove:" at bounding box center [366, 434] width 215 height 27
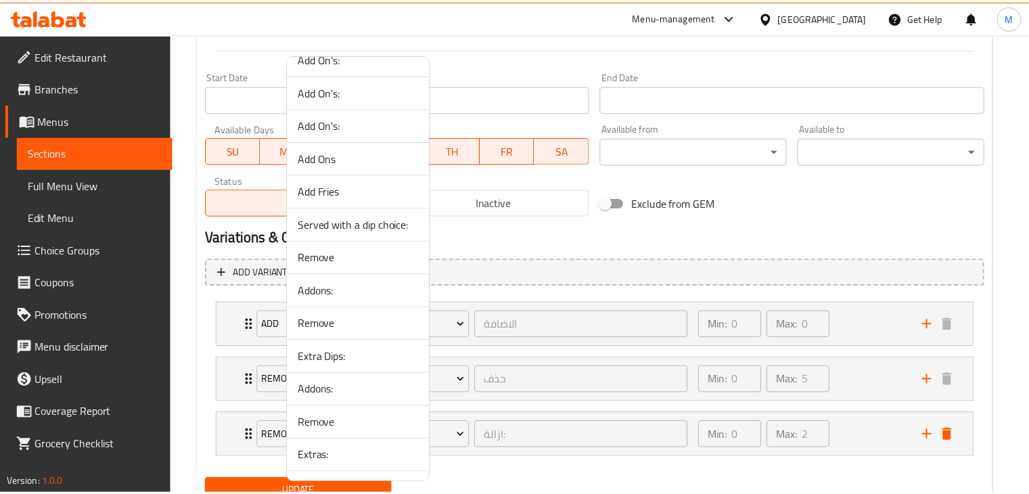
scroll to position [945, 0]
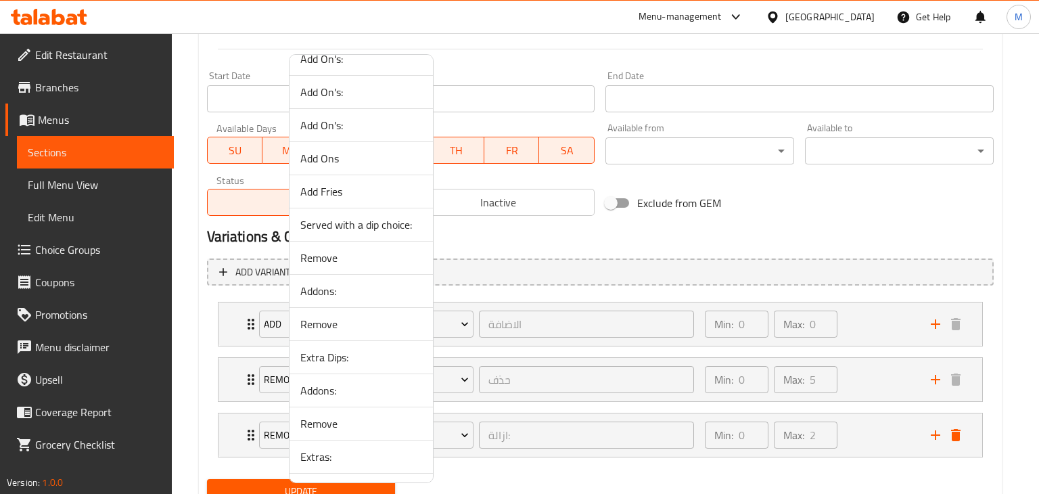
click at [341, 190] on span "Add Fries" at bounding box center [361, 191] width 122 height 16
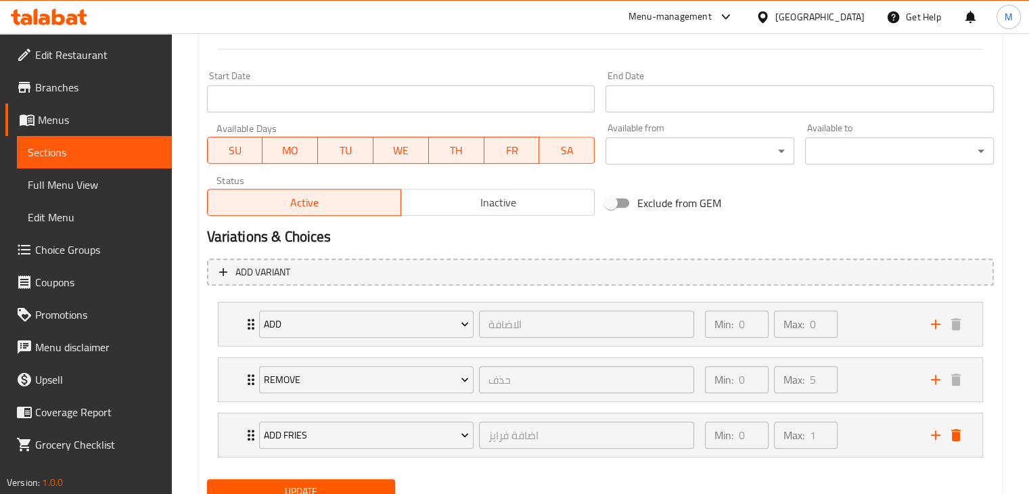
scroll to position [614, 0]
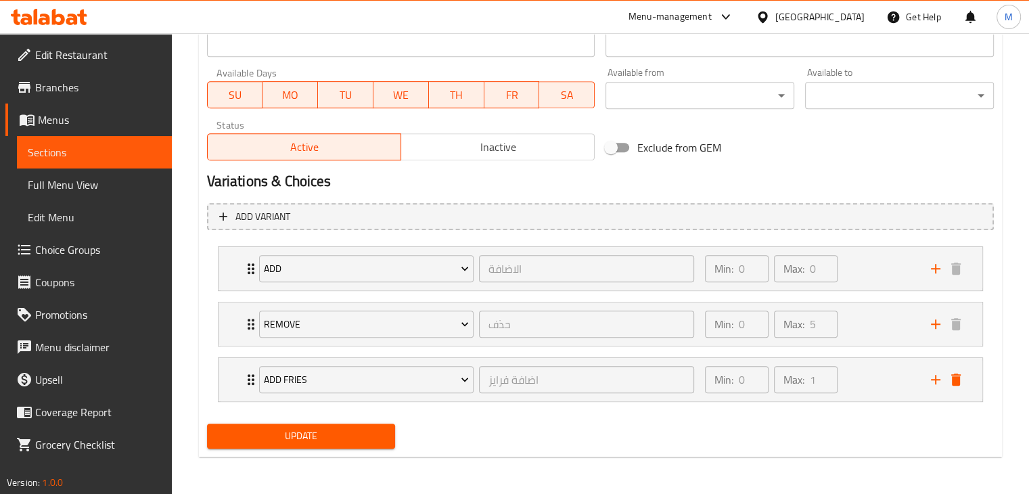
click at [297, 436] on span "Update" at bounding box center [301, 435] width 167 height 17
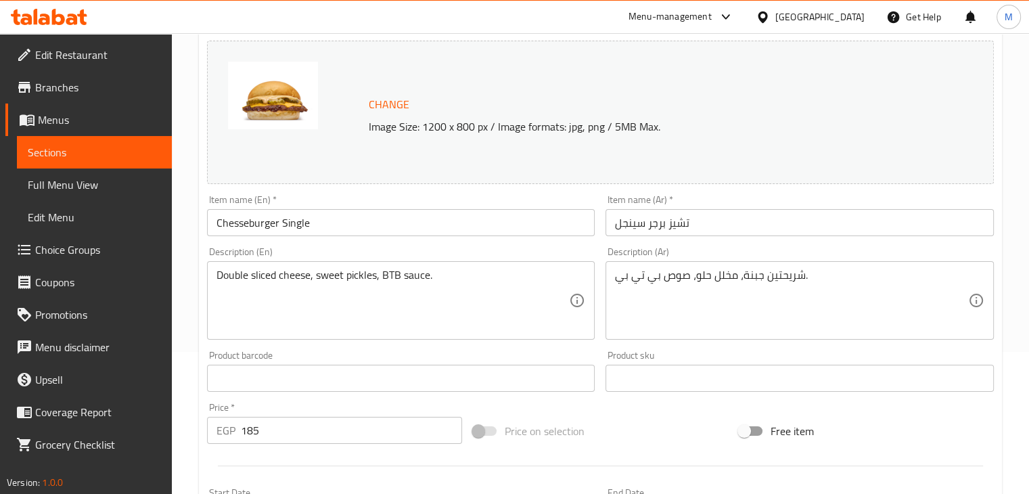
scroll to position [0, 0]
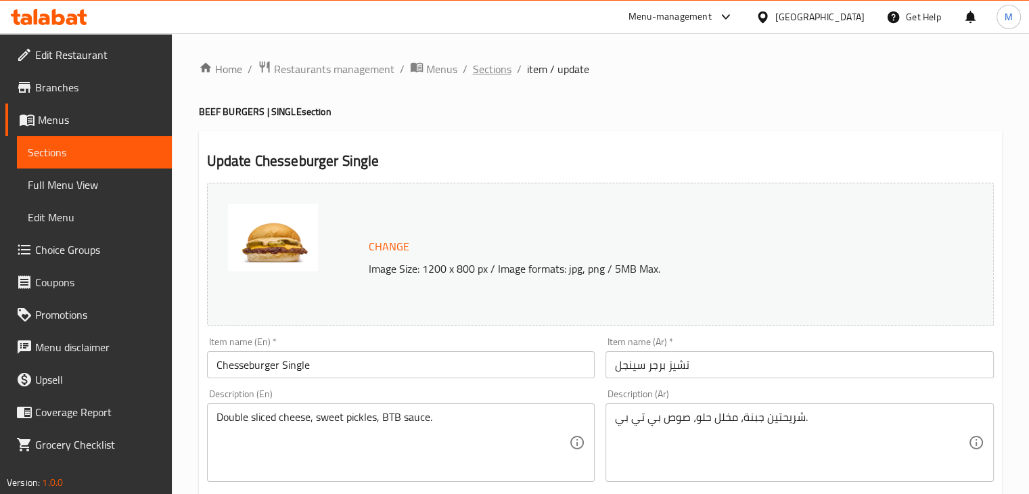
click at [506, 64] on span "Sections" at bounding box center [492, 69] width 39 height 16
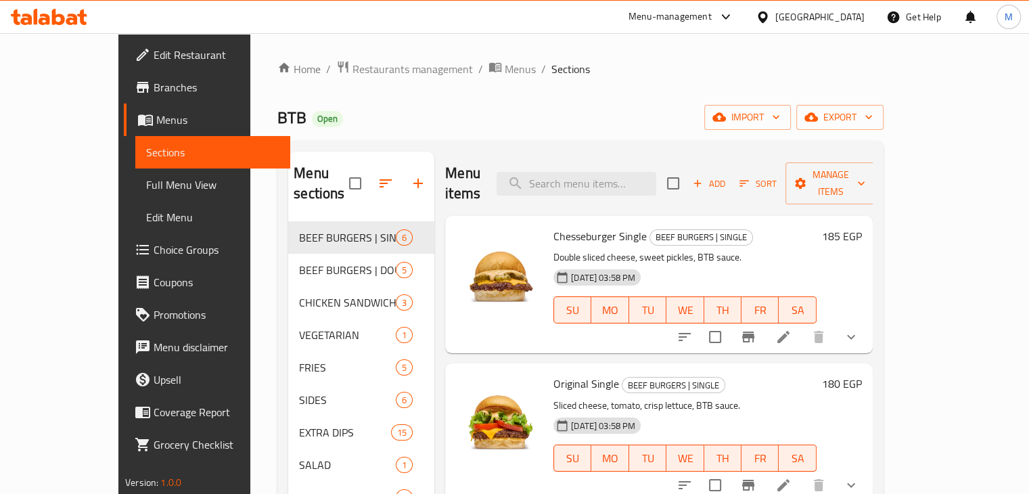
scroll to position [134, 0]
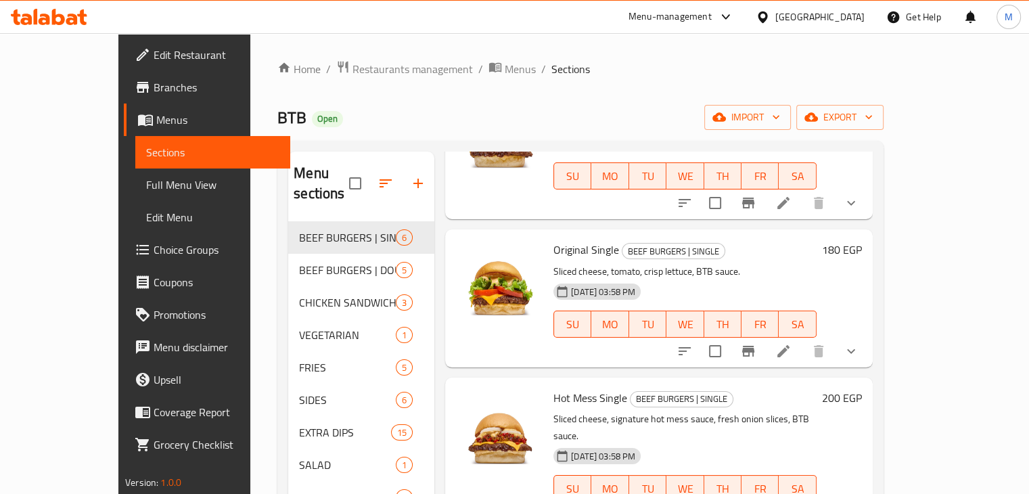
click at [791, 343] on icon at bounding box center [783, 351] width 16 height 16
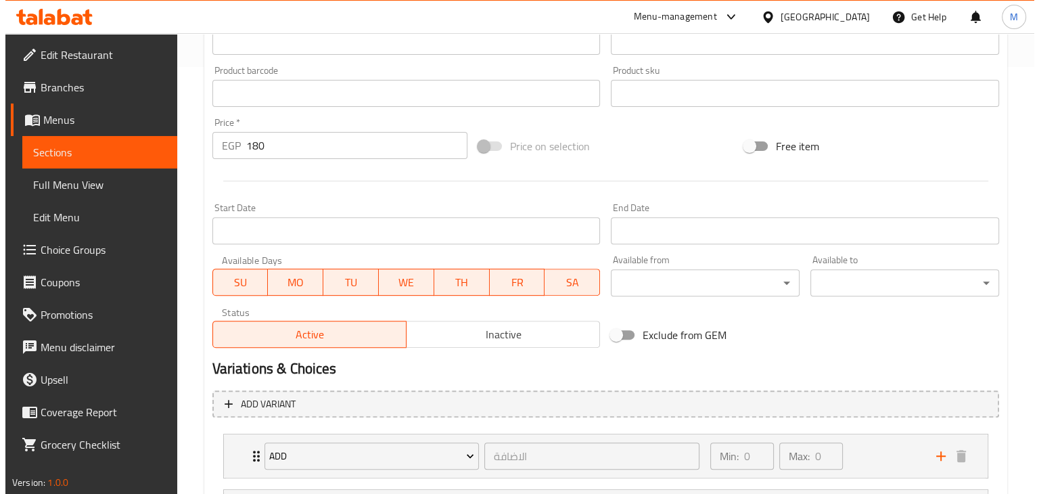
scroll to position [614, 0]
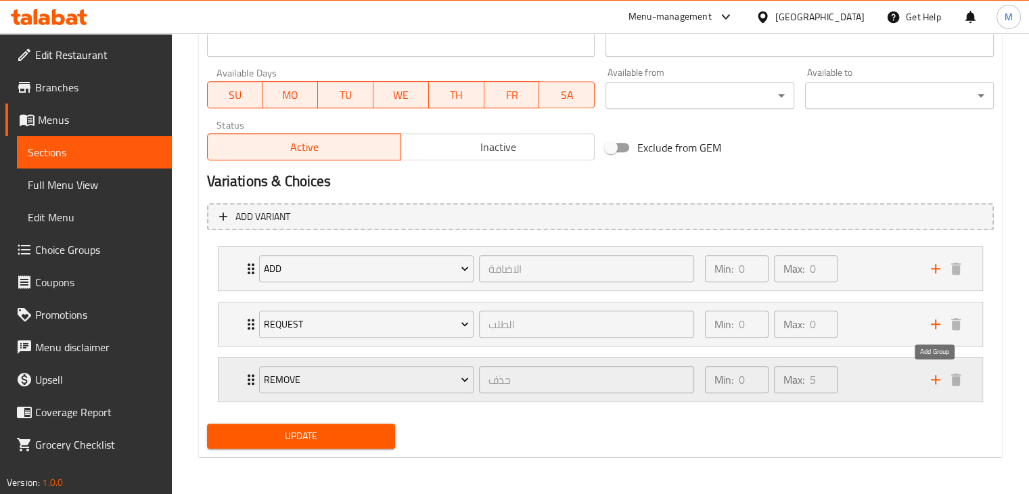
click at [935, 377] on icon "add" at bounding box center [935, 379] width 9 height 9
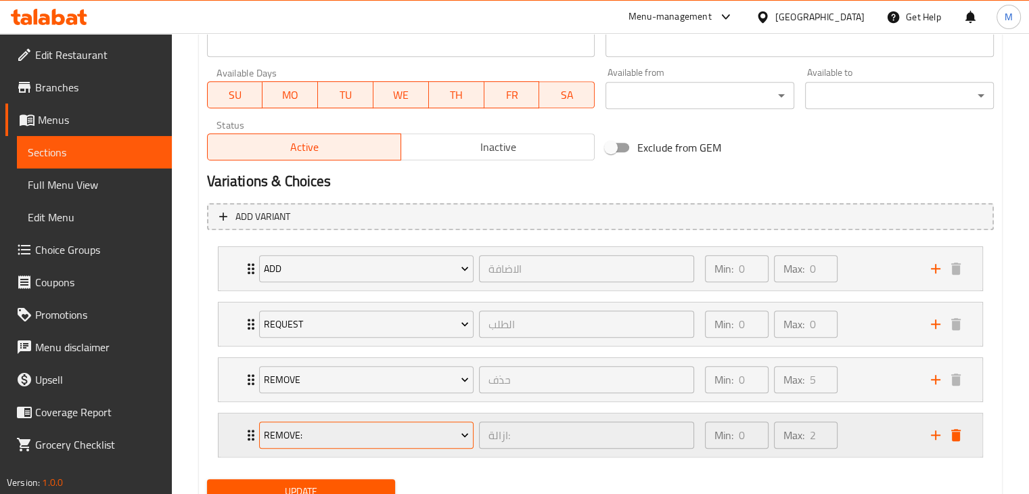
click at [425, 436] on span "Remove:" at bounding box center [366, 435] width 205 height 17
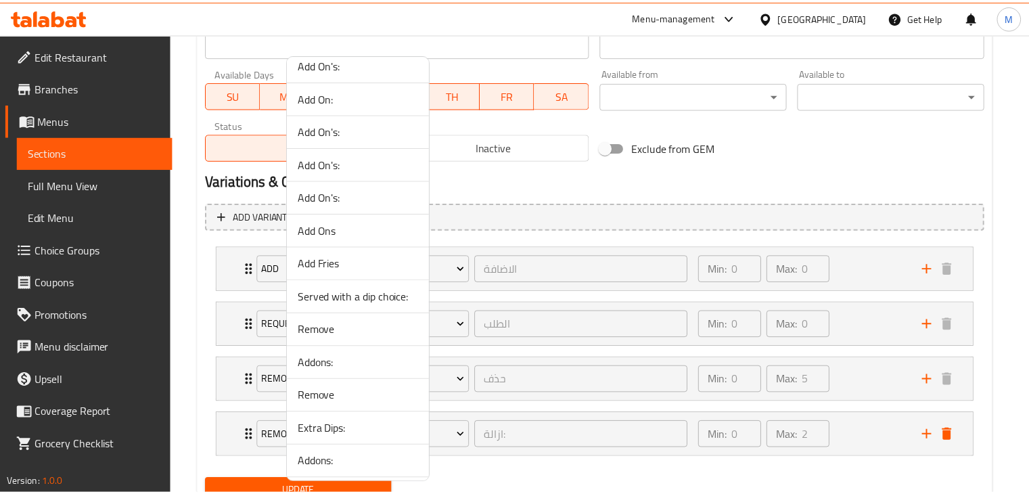
scroll to position [866, 0]
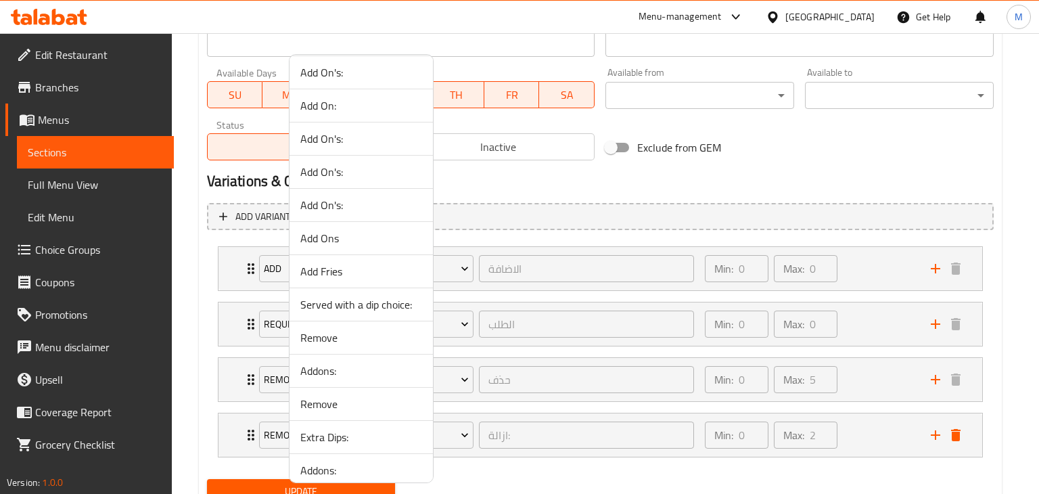
click at [338, 268] on span "Add Fries" at bounding box center [361, 271] width 122 height 16
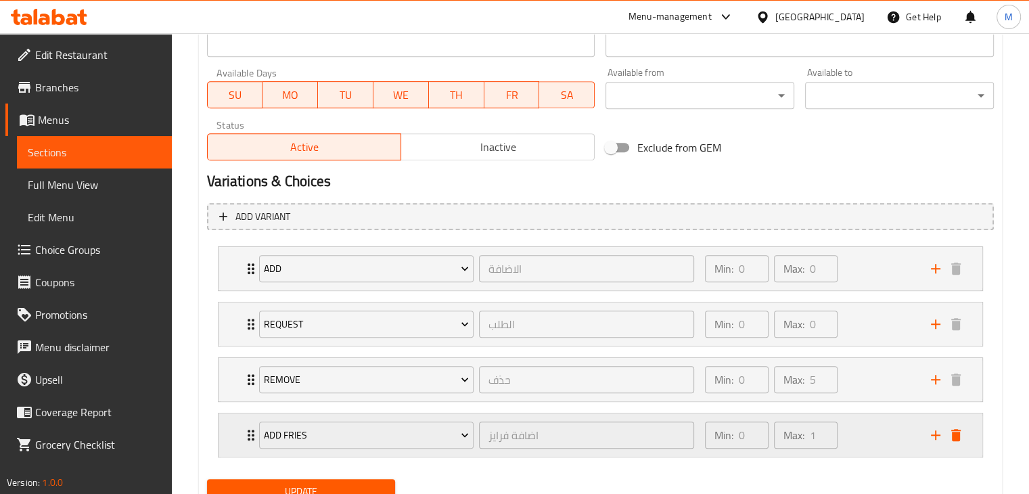
scroll to position [669, 0]
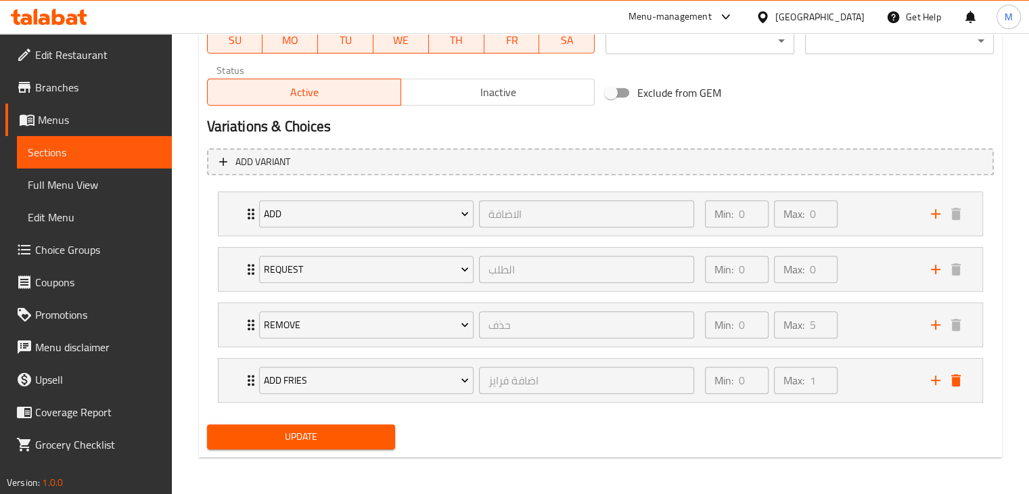
click at [354, 431] on span "Update" at bounding box center [301, 436] width 167 height 17
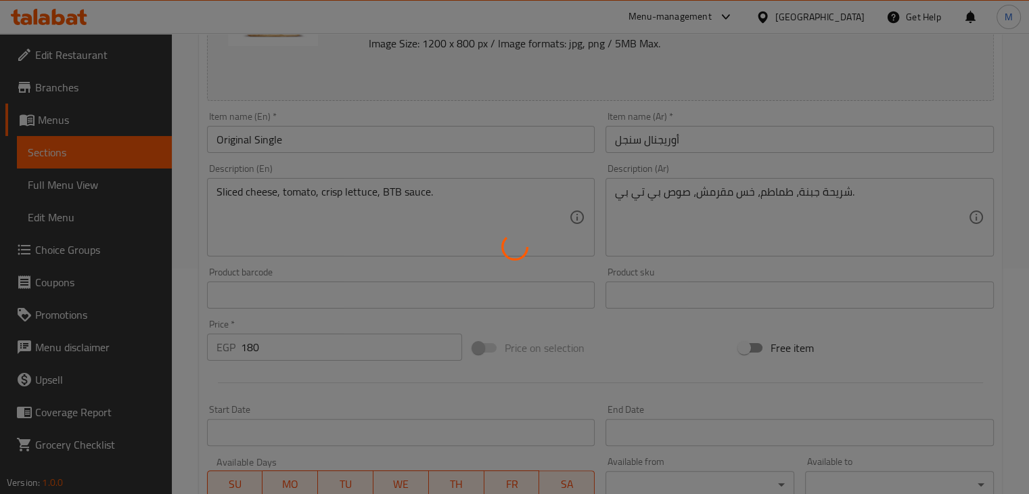
scroll to position [0, 0]
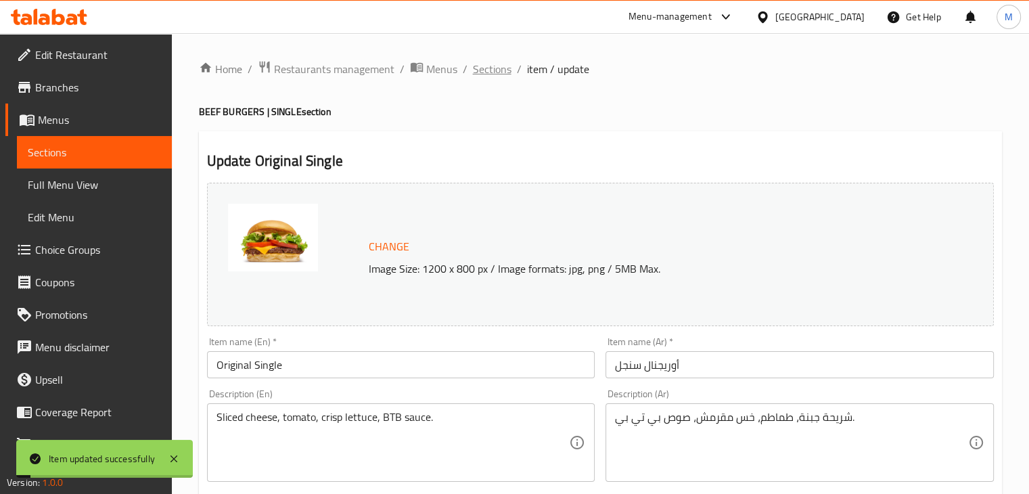
click at [500, 74] on span "Sections" at bounding box center [492, 69] width 39 height 16
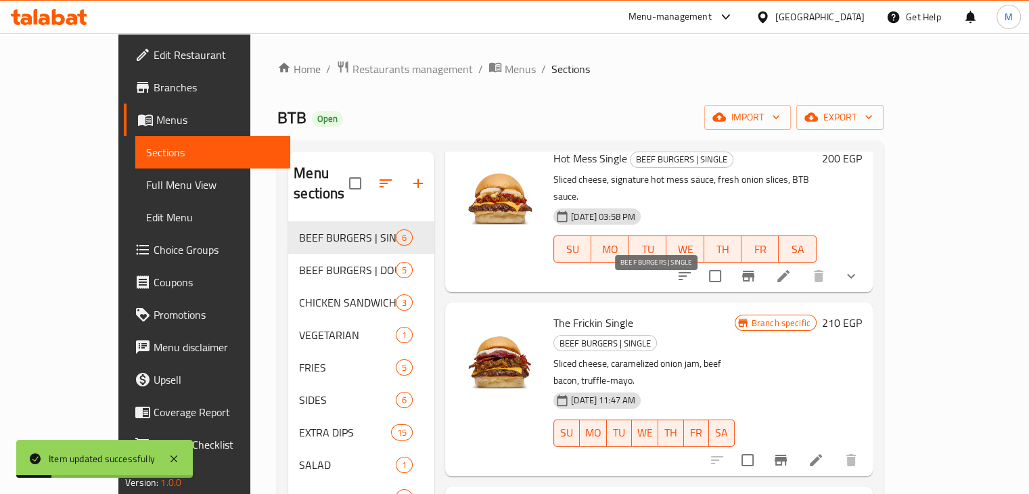
scroll to position [312, 0]
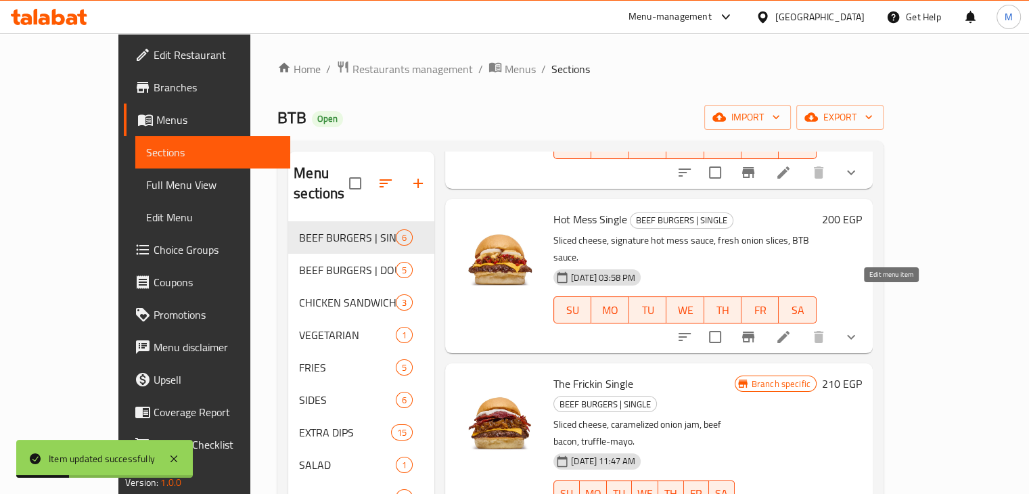
click at [791, 329] on icon at bounding box center [783, 337] width 16 height 16
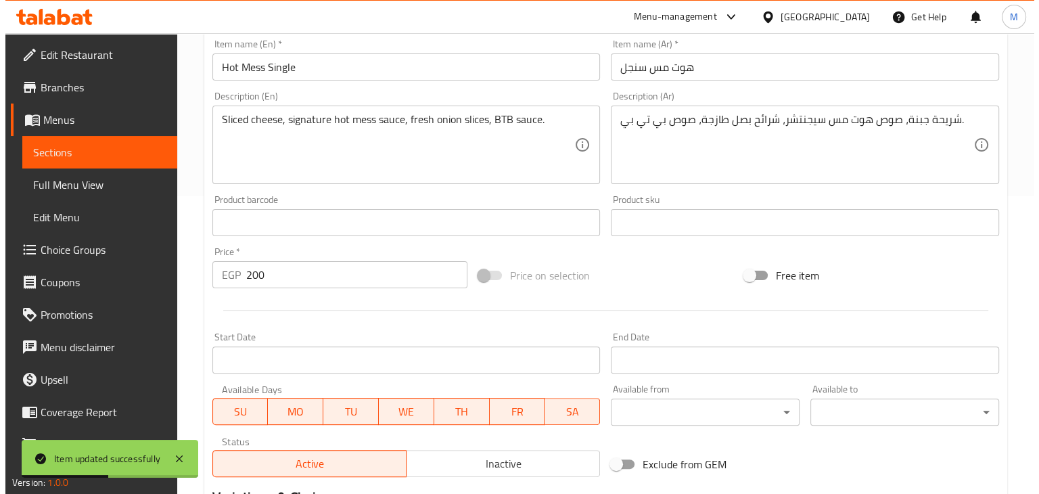
scroll to position [559, 0]
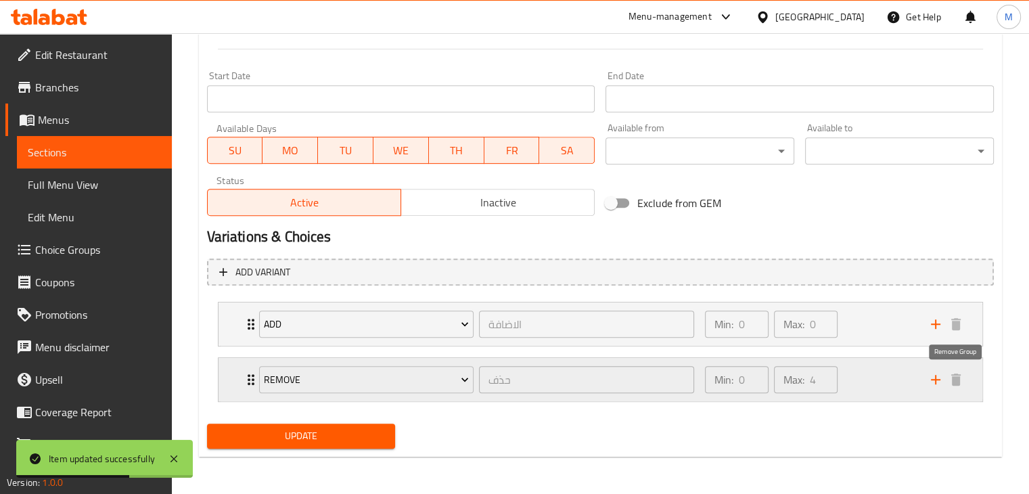
click at [936, 379] on icon "add" at bounding box center [935, 379] width 16 height 16
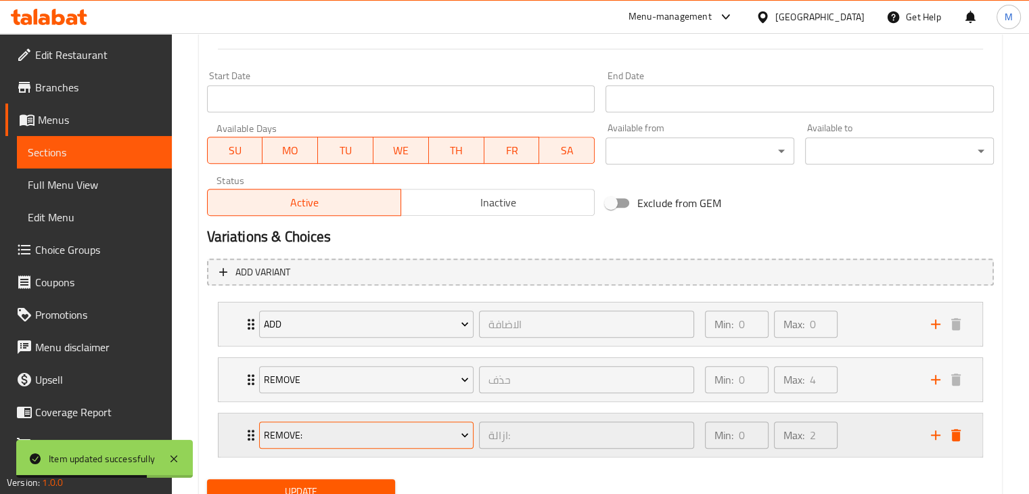
click at [421, 436] on span "Remove:" at bounding box center [366, 435] width 205 height 17
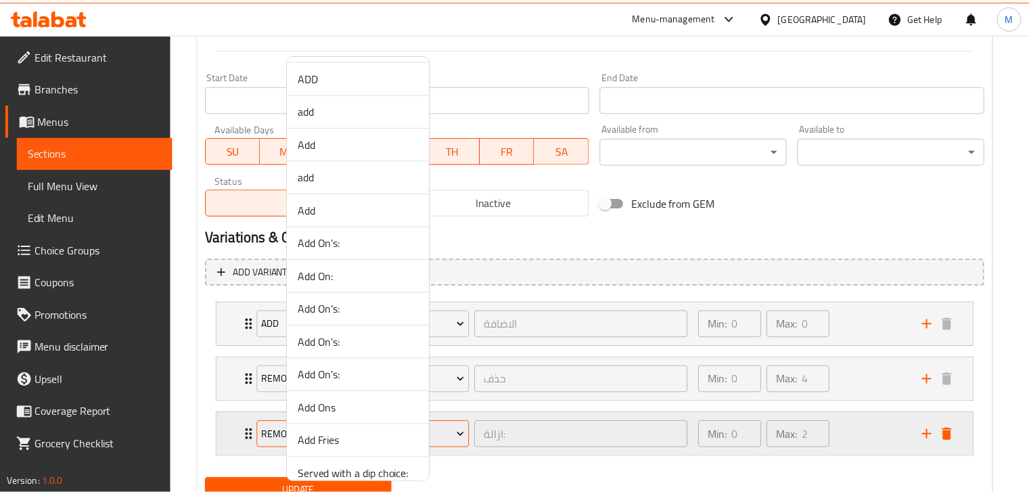
scroll to position [816, 0]
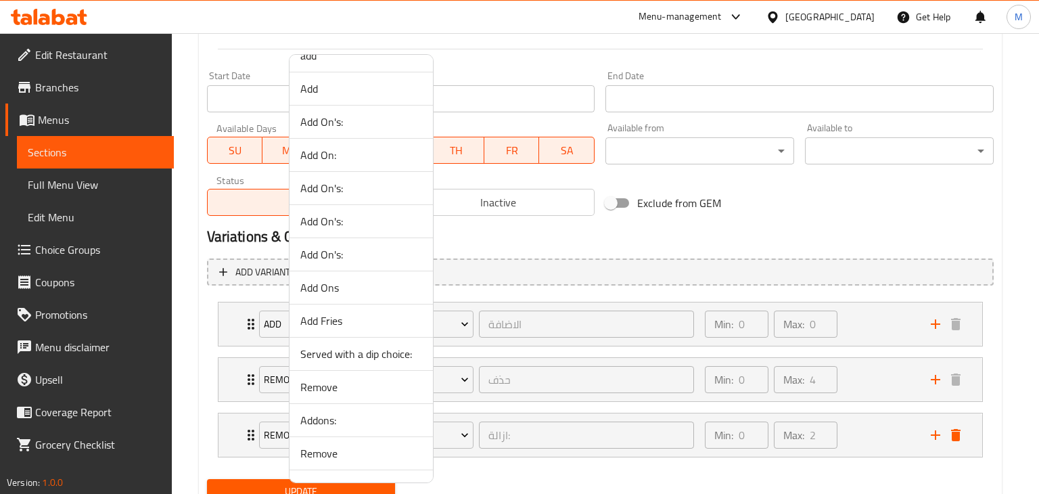
click at [323, 317] on span "Add Fries" at bounding box center [361, 320] width 122 height 16
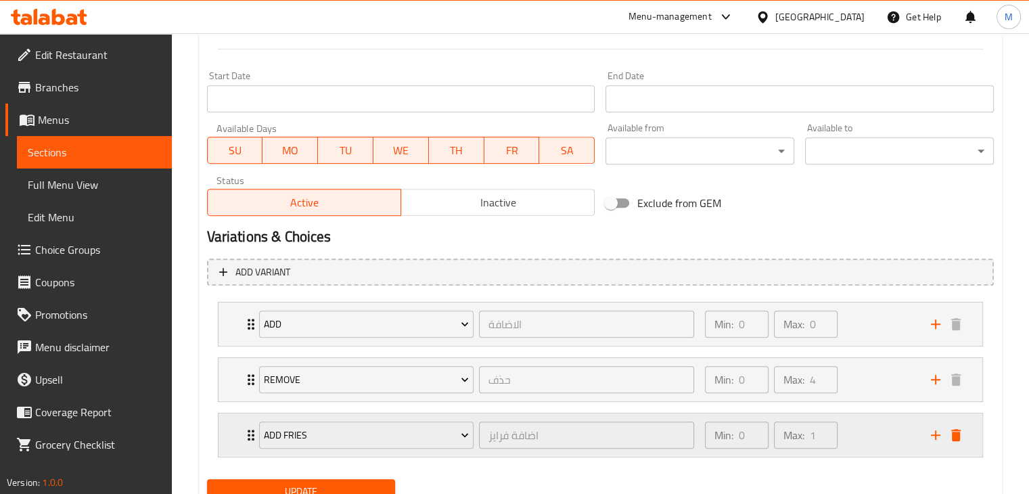
scroll to position [614, 0]
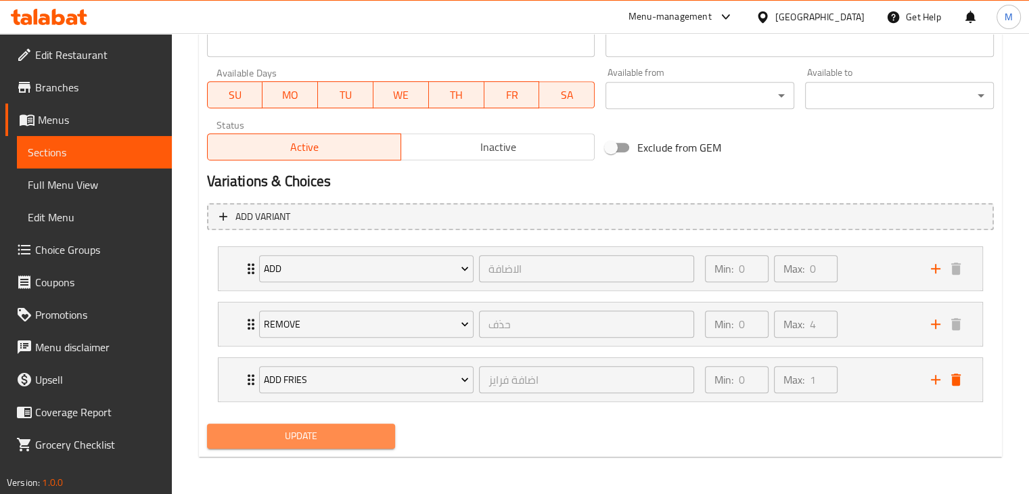
click at [328, 427] on span "Update" at bounding box center [301, 435] width 167 height 17
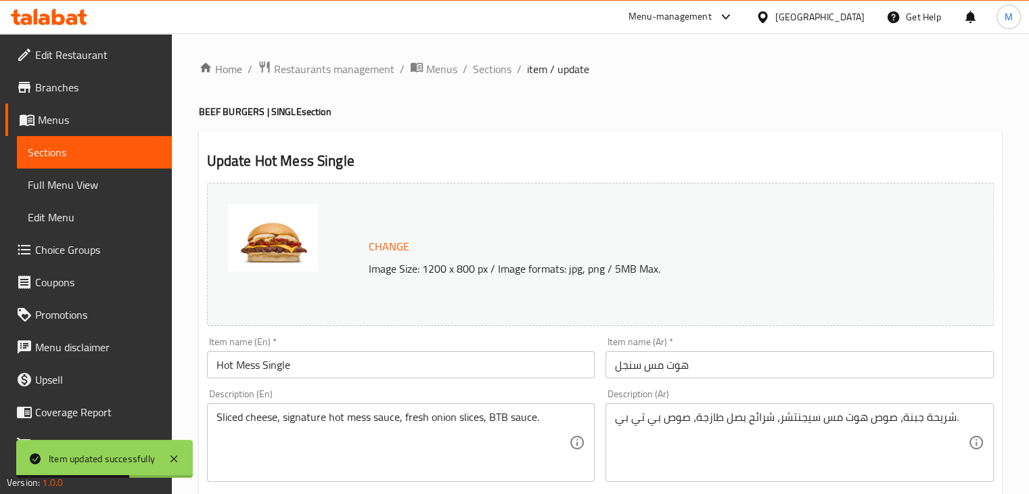
scroll to position [0, 0]
click at [492, 74] on span "Sections" at bounding box center [492, 69] width 39 height 16
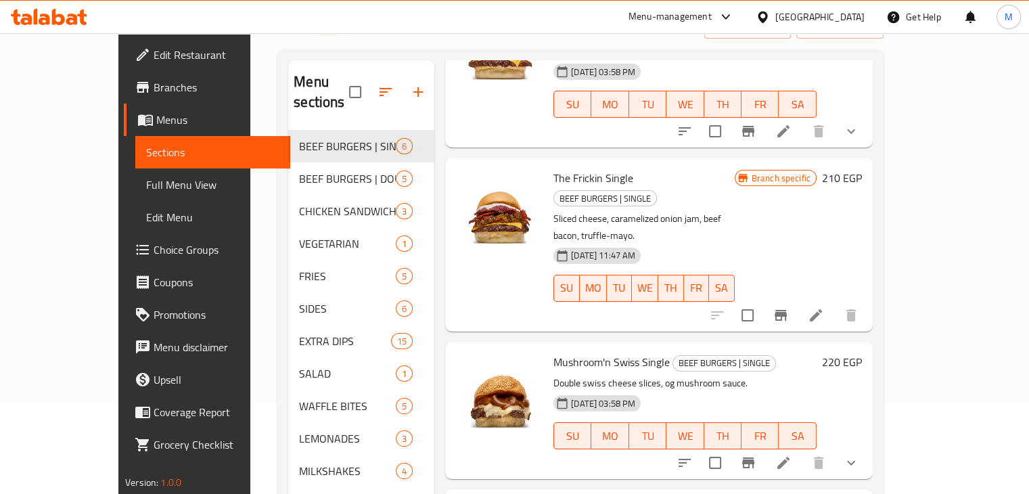
scroll to position [95, 0]
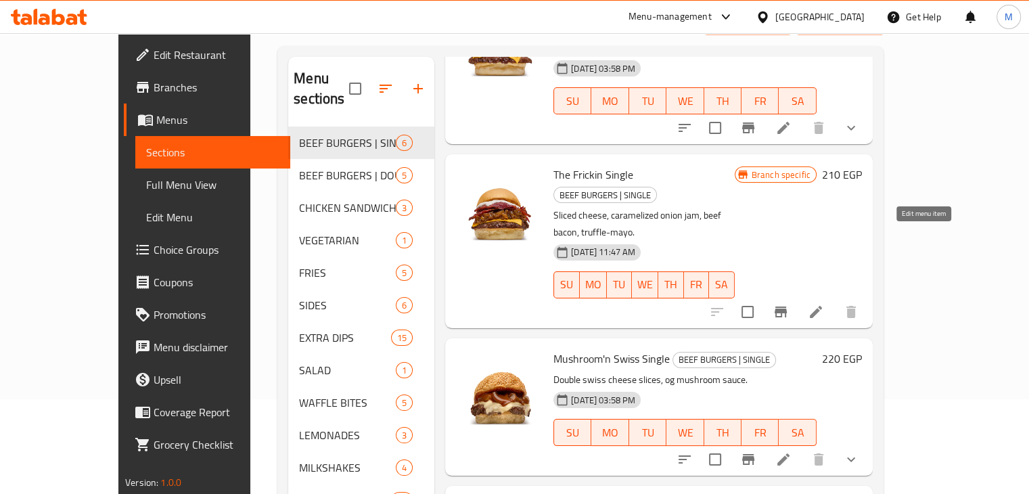
click at [822, 306] on icon at bounding box center [815, 312] width 12 height 12
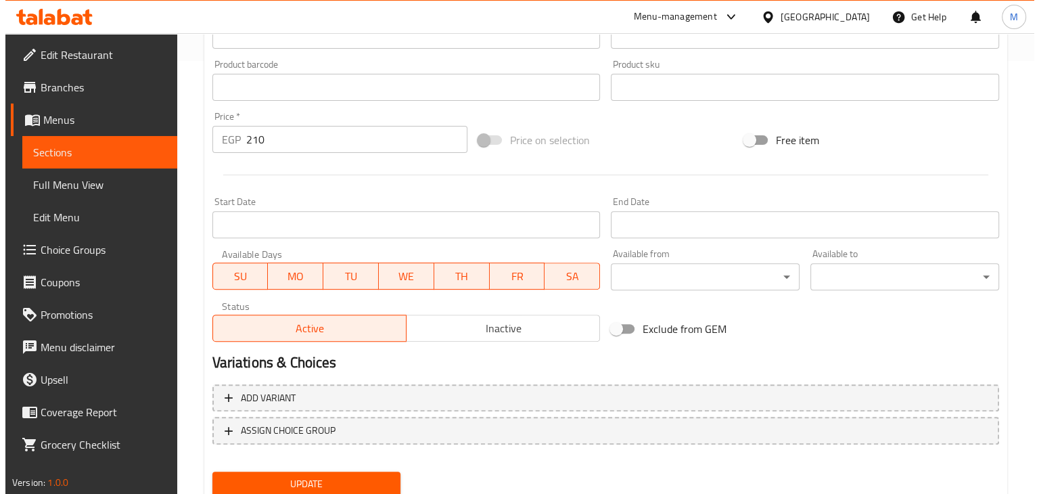
scroll to position [481, 0]
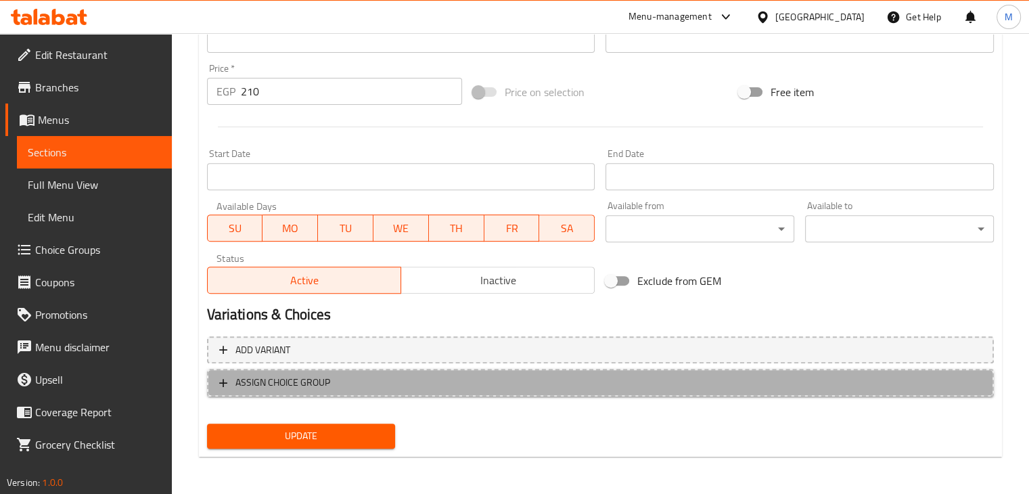
click at [357, 382] on span "ASSIGN CHOICE GROUP" at bounding box center [600, 382] width 762 height 17
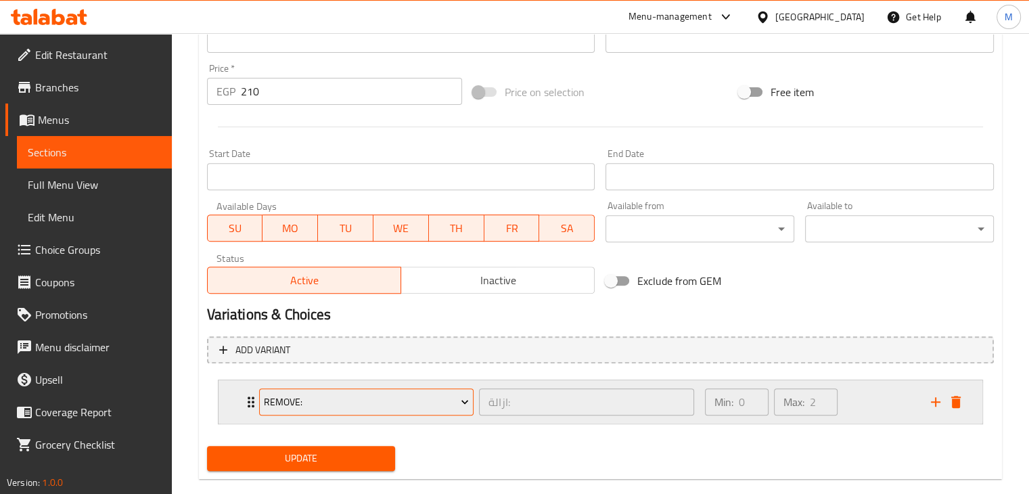
click at [443, 400] on span "Remove:" at bounding box center [366, 402] width 205 height 17
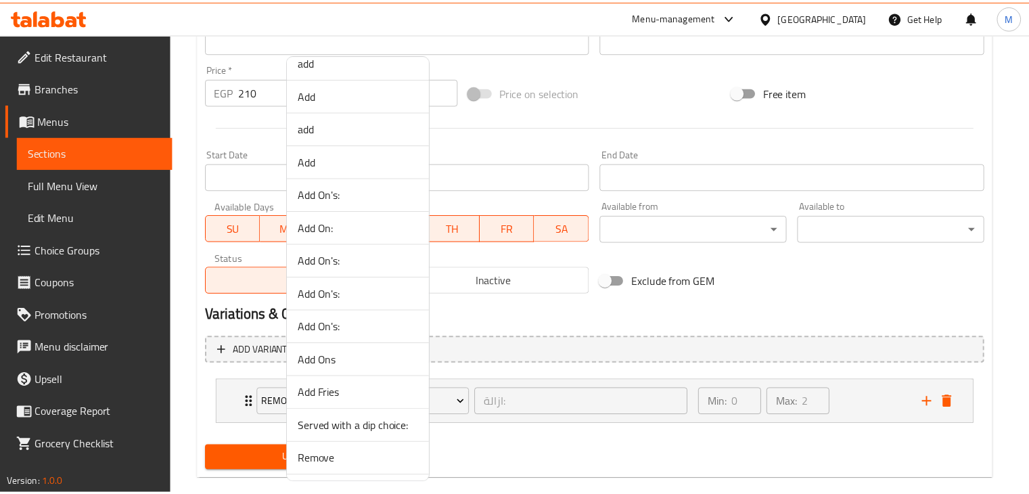
scroll to position [839, 0]
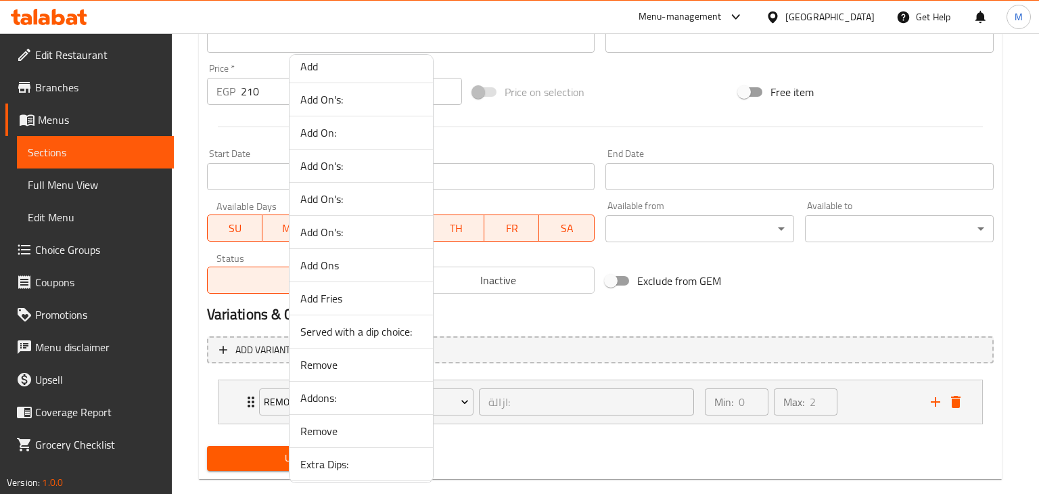
click at [311, 292] on span "Add Fries" at bounding box center [361, 298] width 122 height 16
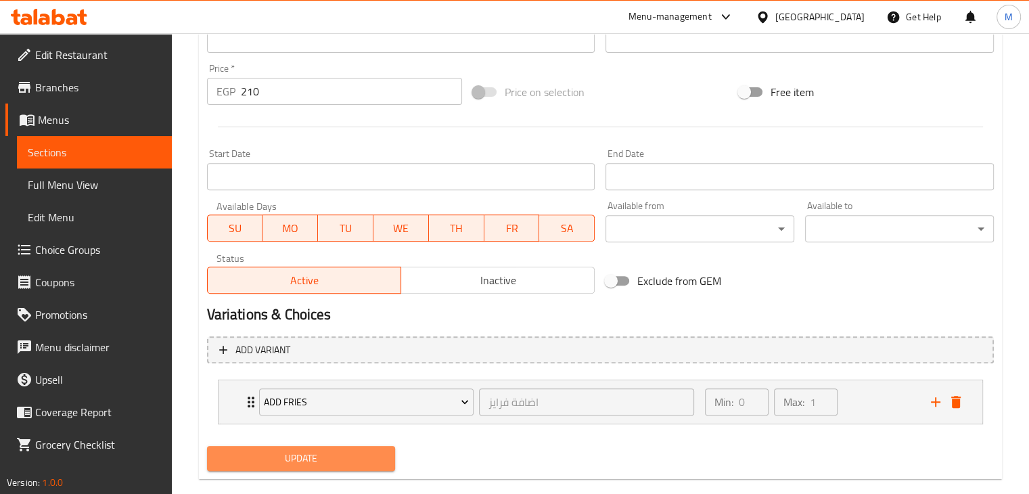
click at [319, 452] on span "Update" at bounding box center [301, 458] width 167 height 17
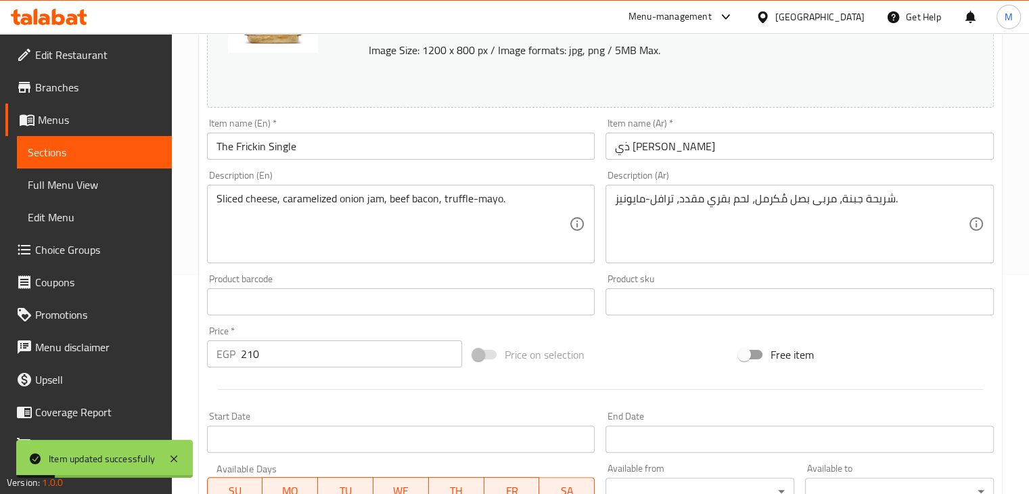
scroll to position [0, 0]
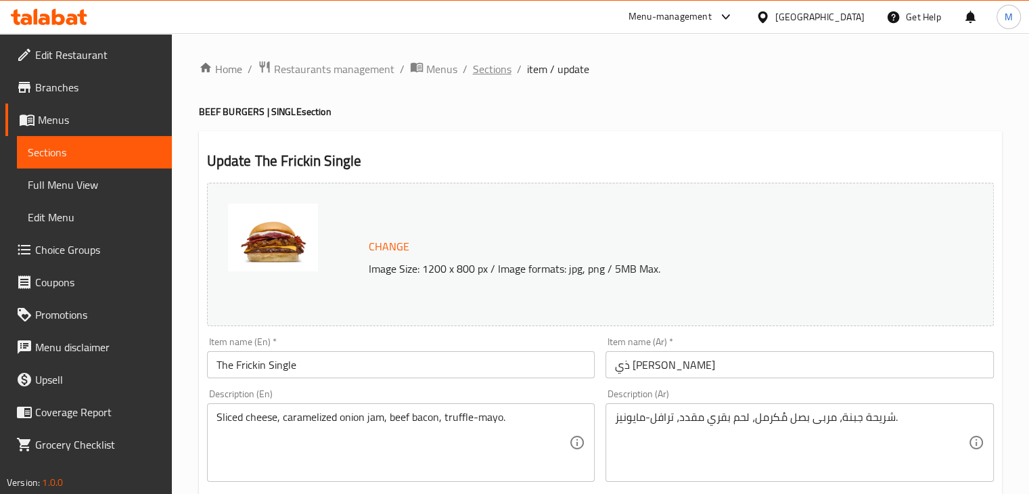
click at [495, 69] on span "Sections" at bounding box center [492, 69] width 39 height 16
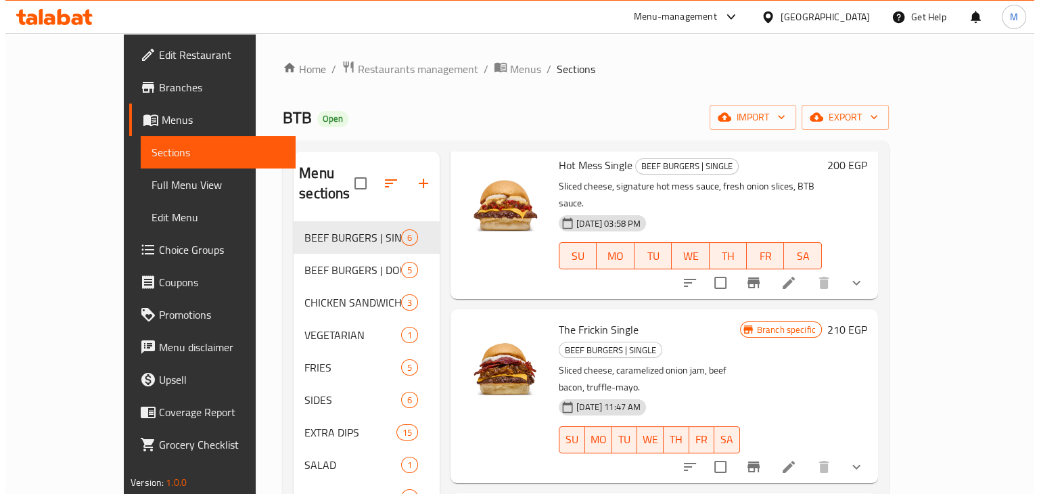
scroll to position [427, 0]
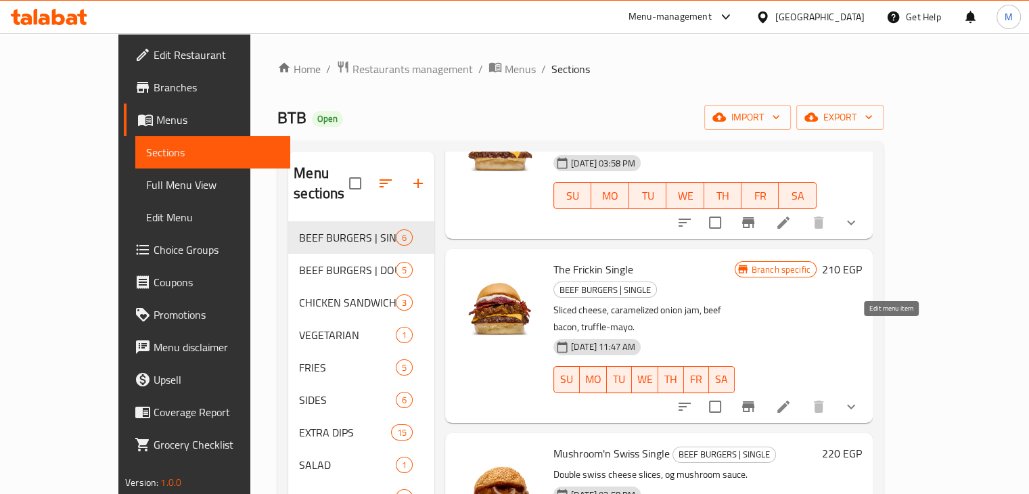
click at [791, 398] on icon at bounding box center [783, 406] width 16 height 16
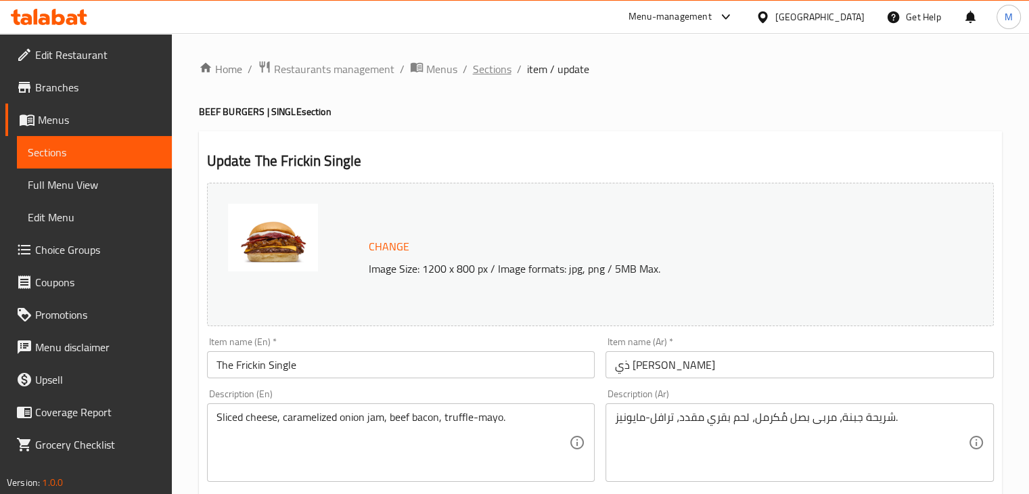
click at [489, 76] on span "Sections" at bounding box center [492, 69] width 39 height 16
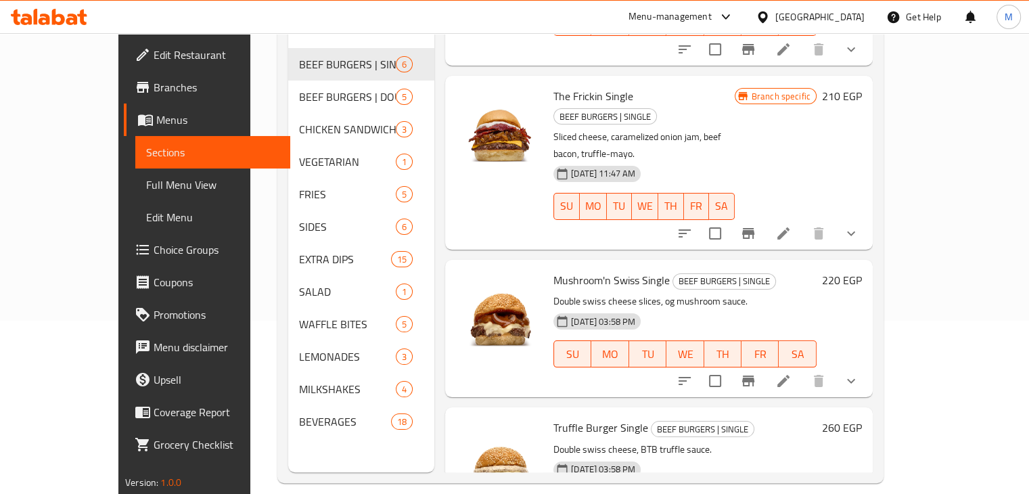
scroll to position [189, 0]
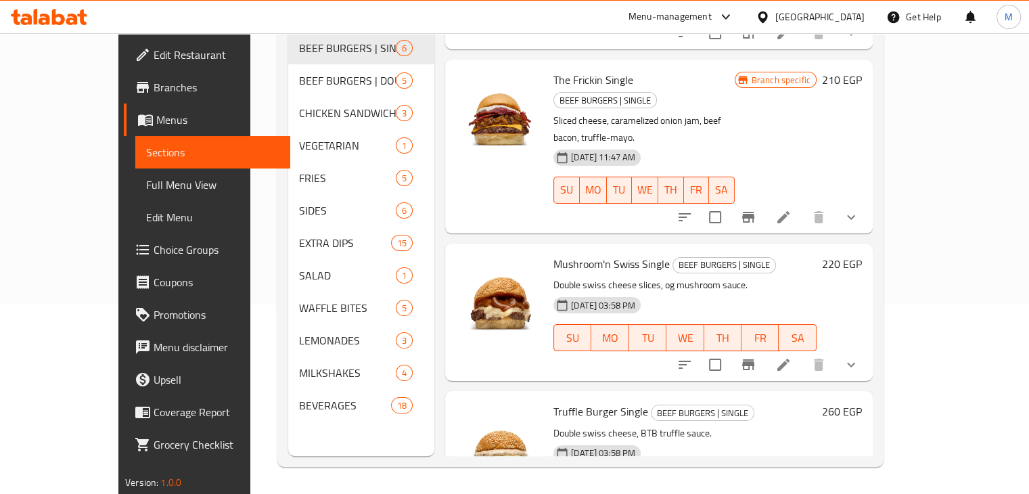
click at [791, 356] on icon at bounding box center [783, 364] width 16 height 16
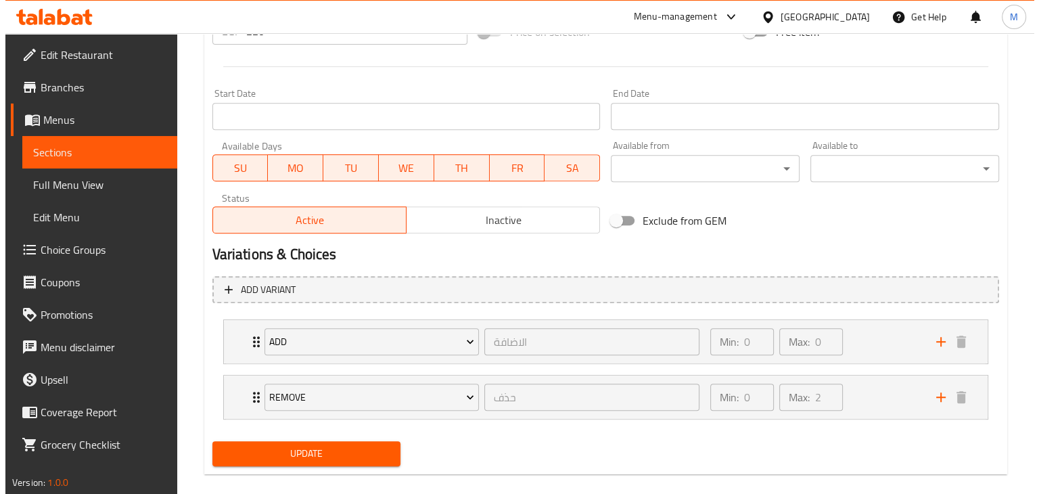
scroll to position [543, 0]
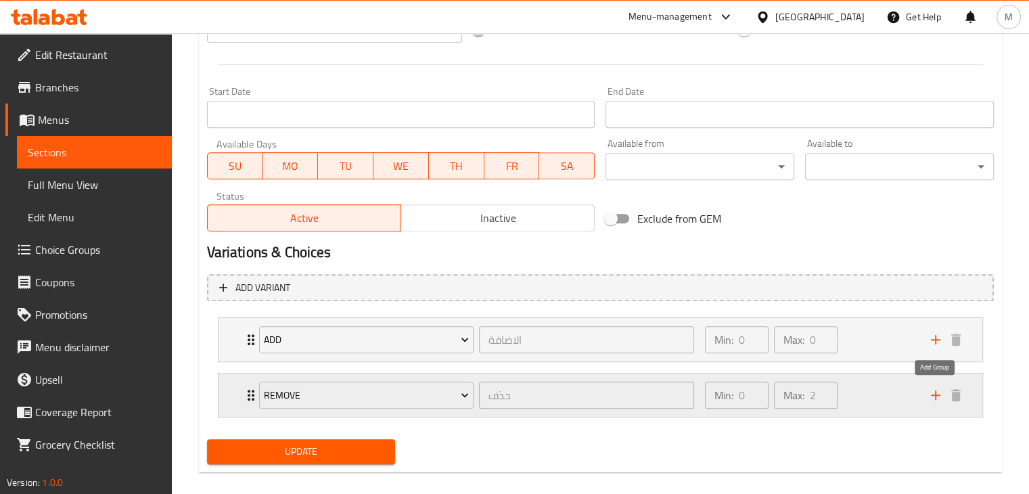
click at [928, 393] on icon "add" at bounding box center [935, 395] width 16 height 16
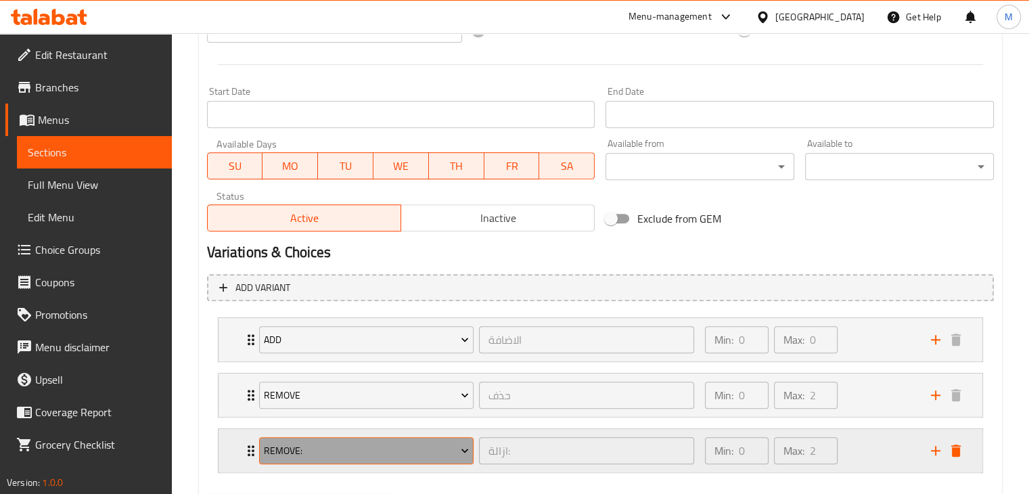
click at [444, 442] on span "Remove:" at bounding box center [366, 450] width 205 height 17
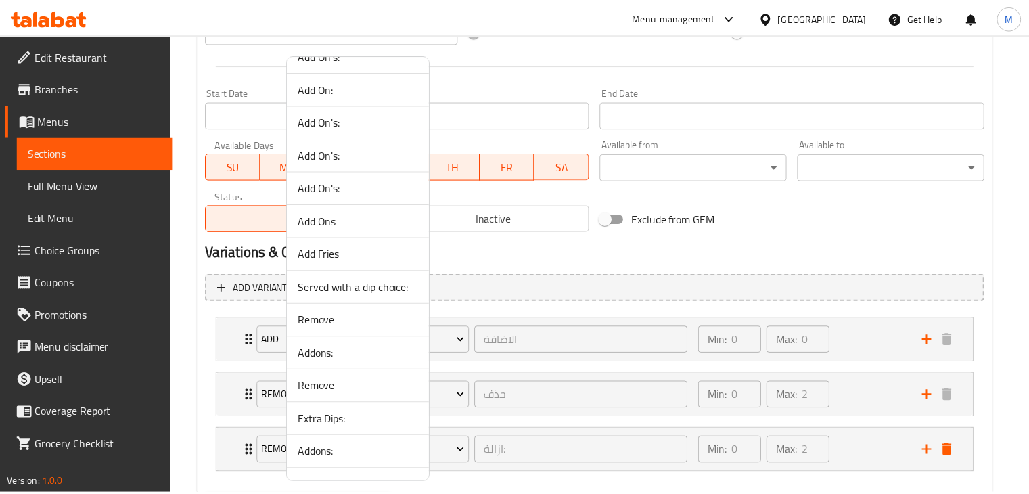
scroll to position [908, 0]
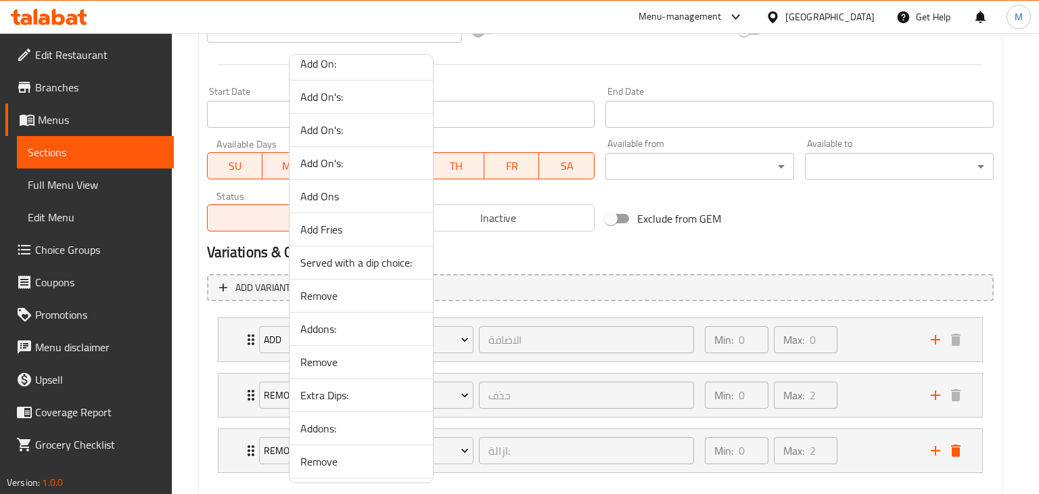
click at [344, 227] on span "Add Fries" at bounding box center [361, 229] width 122 height 16
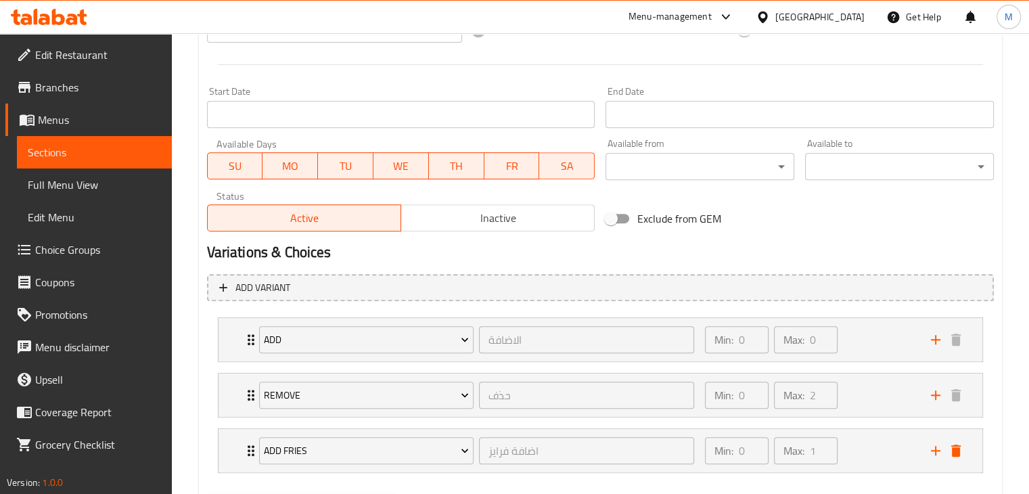
scroll to position [614, 0]
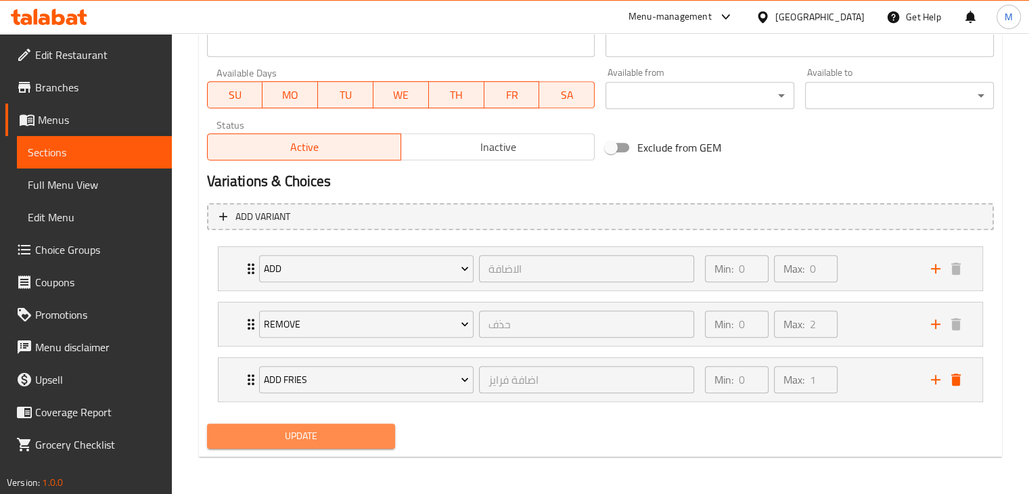
click at [329, 433] on span "Update" at bounding box center [301, 435] width 167 height 17
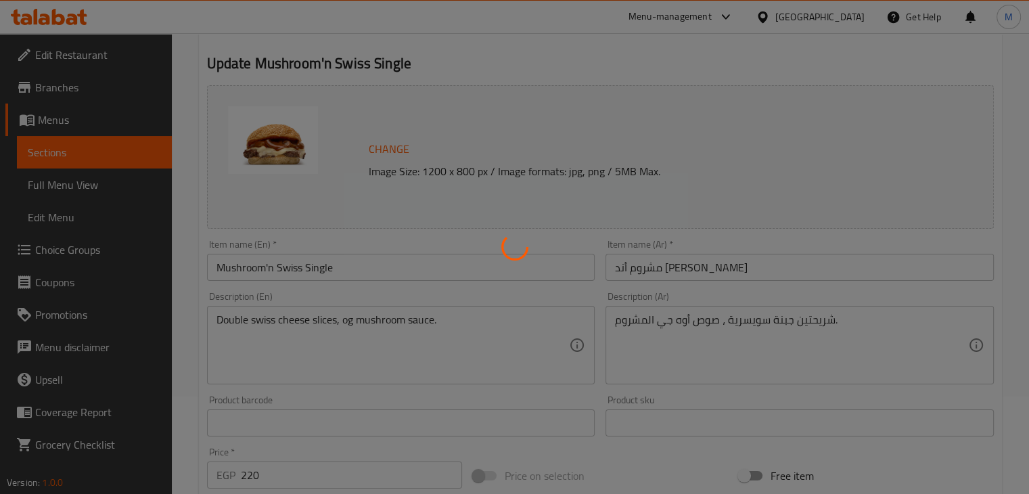
scroll to position [0, 0]
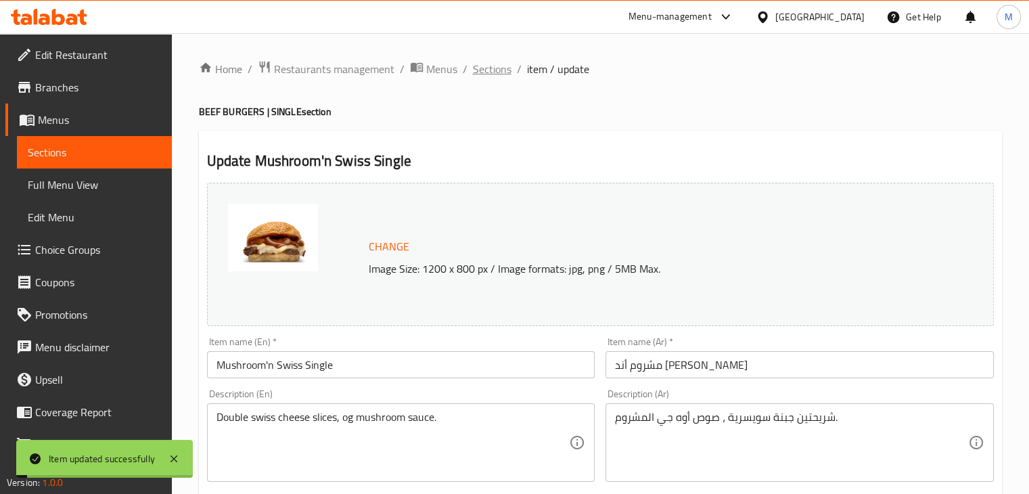
click at [485, 66] on span "Sections" at bounding box center [492, 69] width 39 height 16
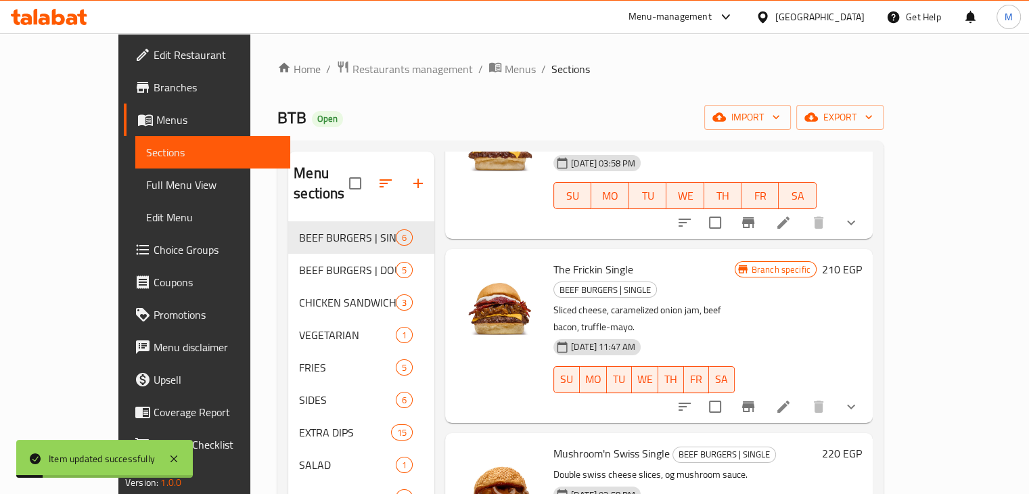
scroll to position [189, 0]
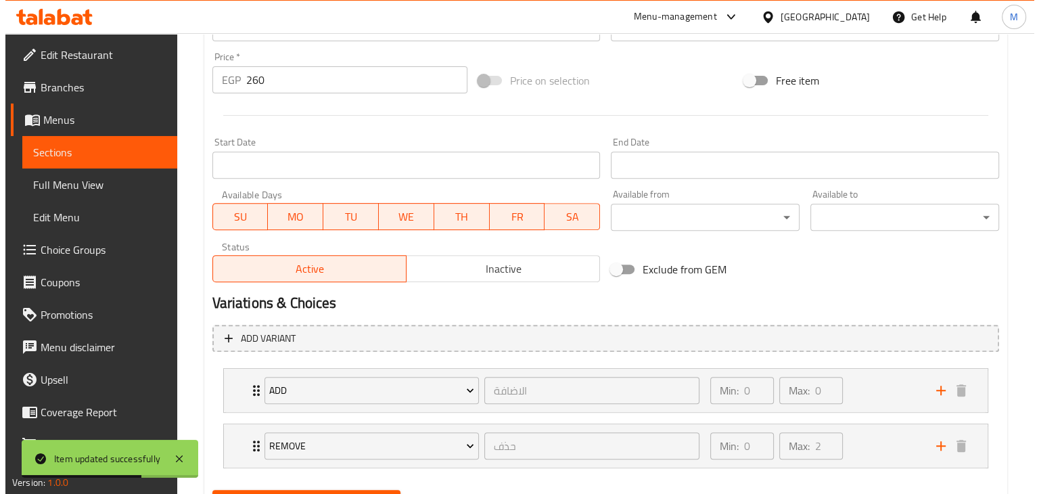
scroll to position [559, 0]
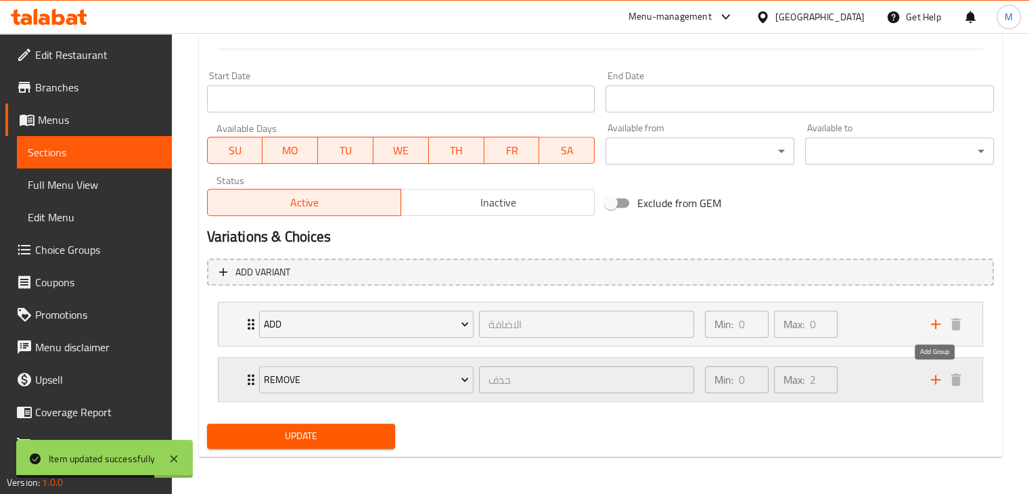
click at [934, 381] on icon "add" at bounding box center [935, 379] width 16 height 16
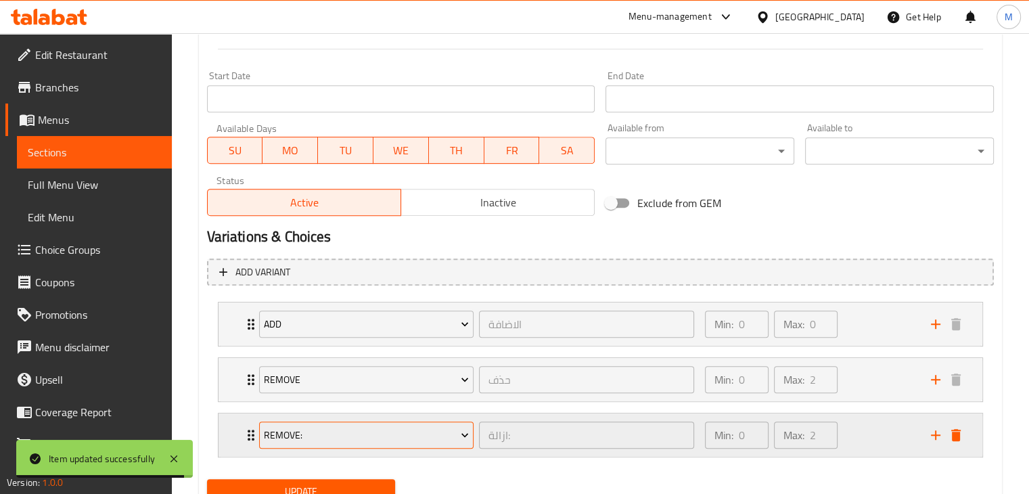
click at [433, 432] on span "Remove:" at bounding box center [366, 435] width 205 height 17
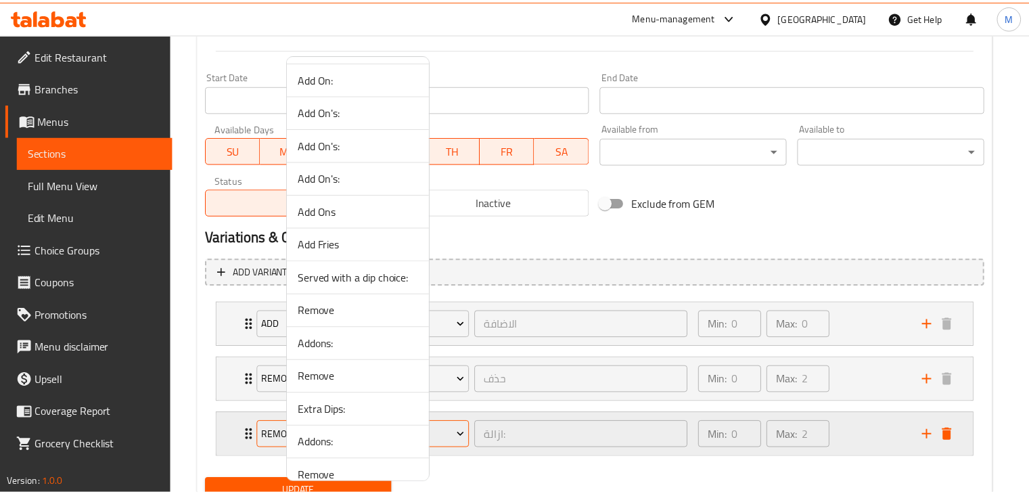
scroll to position [900, 0]
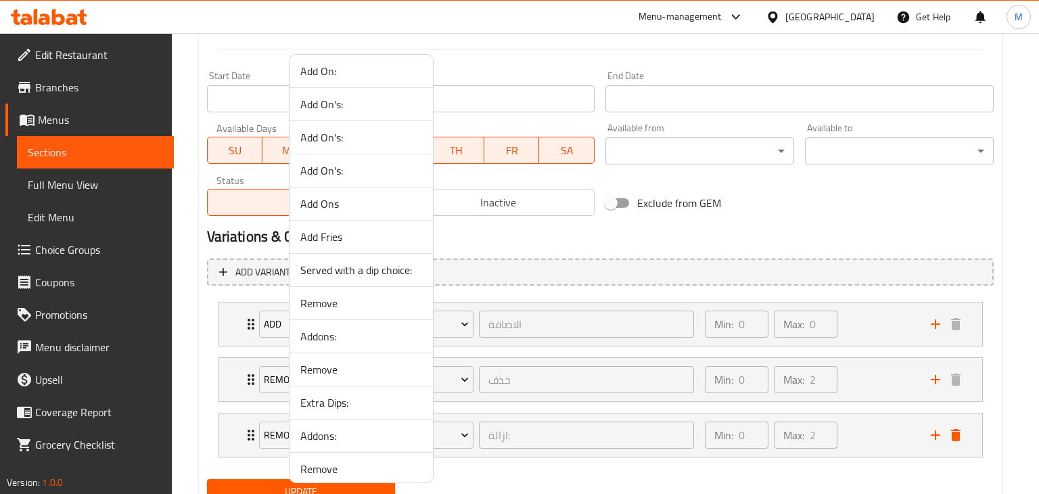
click at [316, 229] on span "Add Fries" at bounding box center [361, 237] width 122 height 16
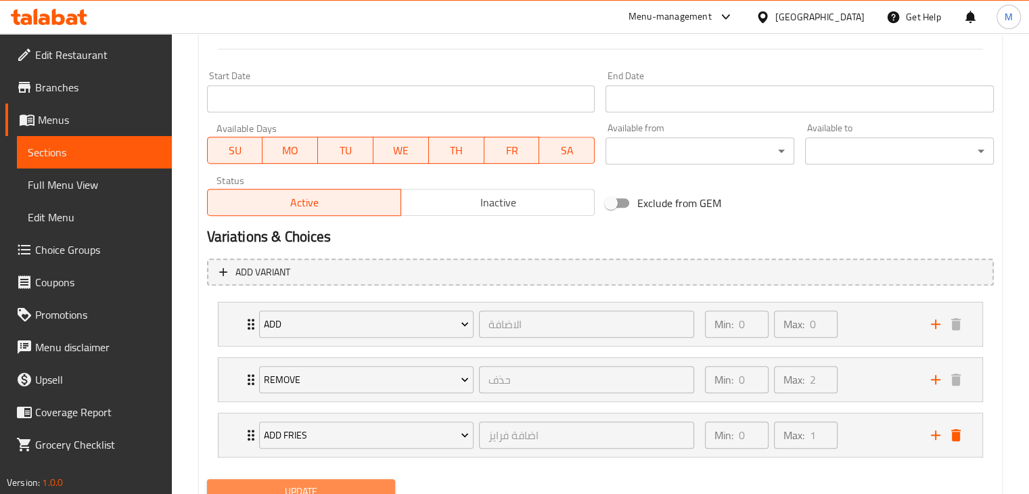
click at [350, 479] on button "Update" at bounding box center [301, 491] width 189 height 25
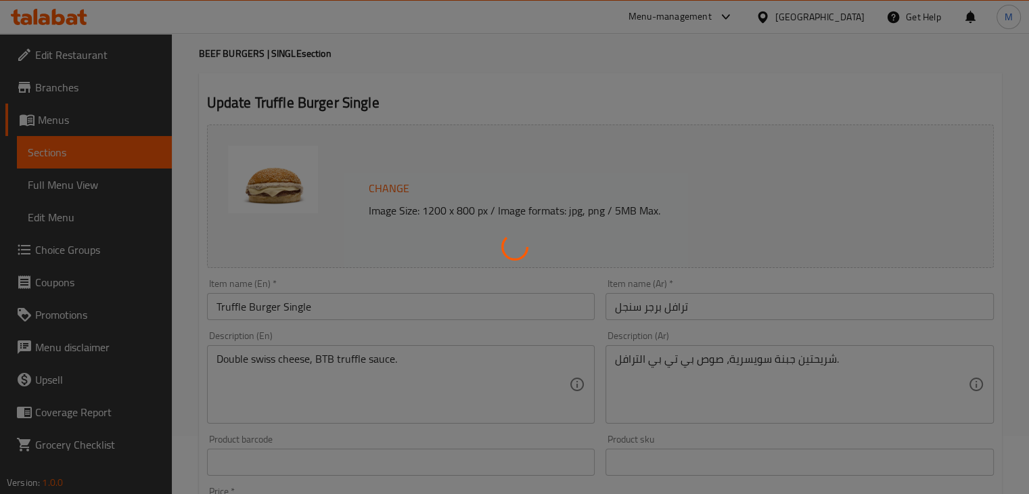
scroll to position [0, 0]
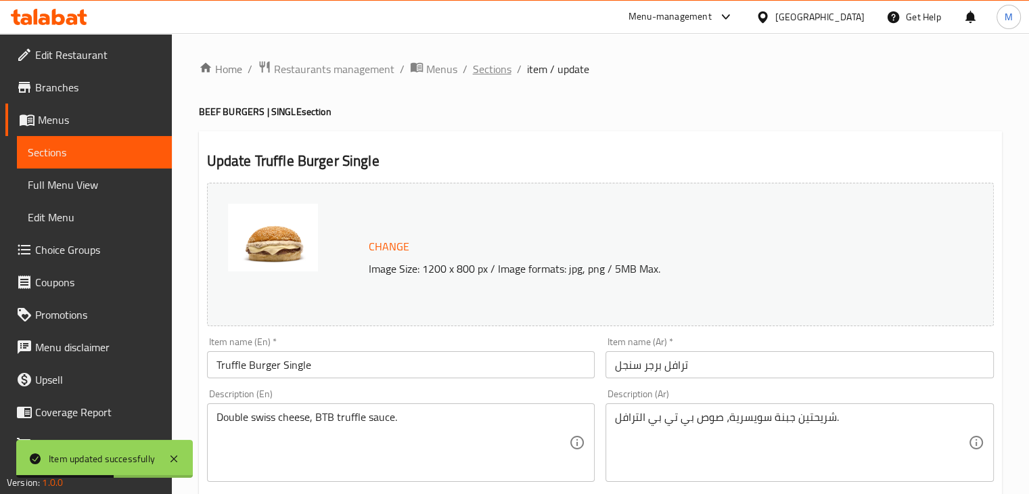
click at [496, 66] on span "Sections" at bounding box center [492, 69] width 39 height 16
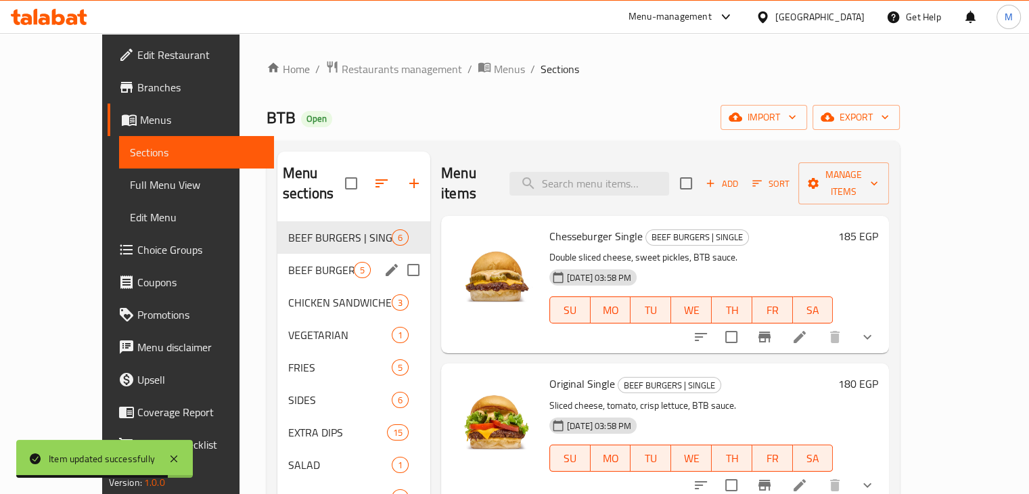
click at [293, 254] on div "BEEF BURGERS | DOUBLE 5" at bounding box center [353, 270] width 153 height 32
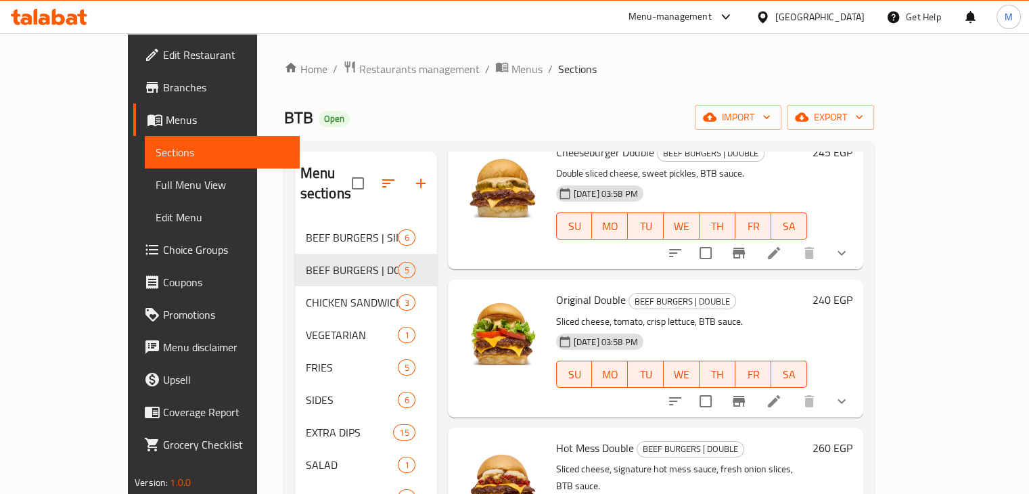
scroll to position [55, 0]
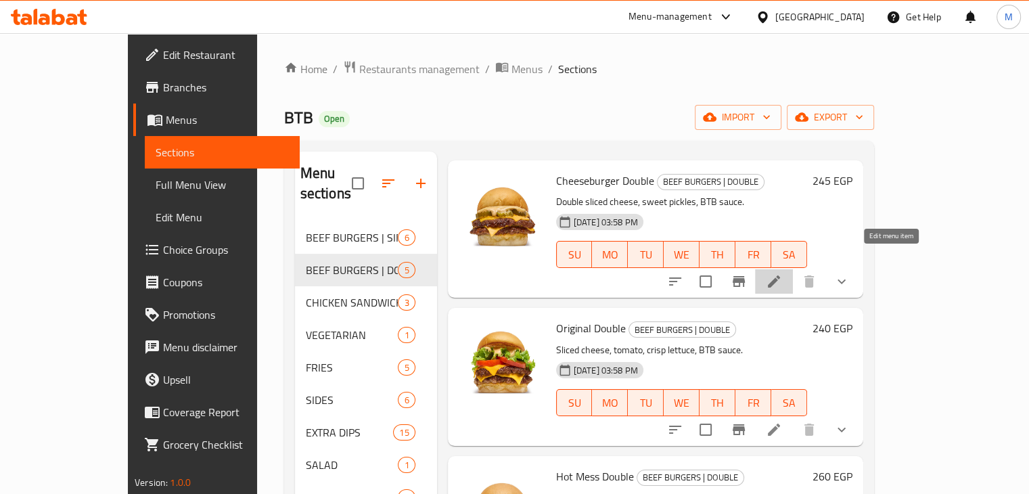
click at [782, 273] on icon at bounding box center [774, 281] width 16 height 16
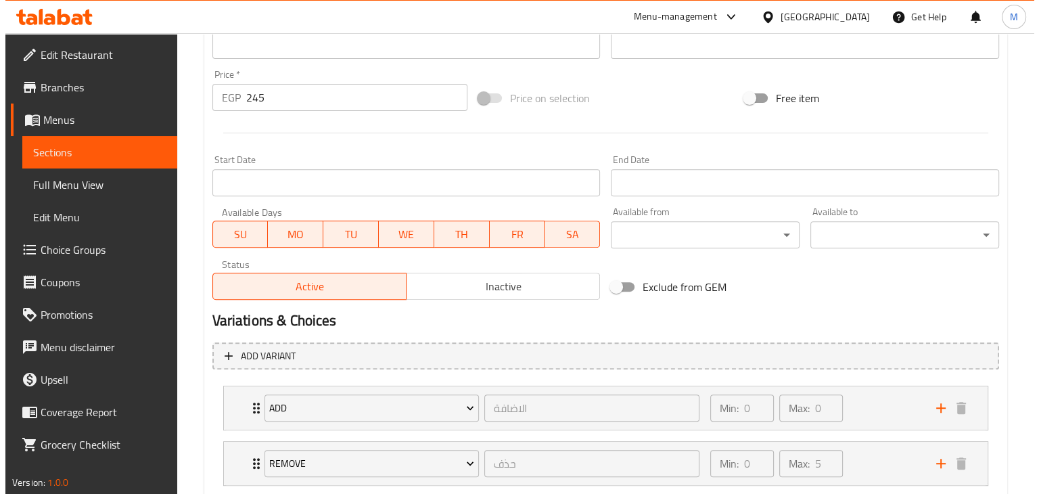
scroll to position [559, 0]
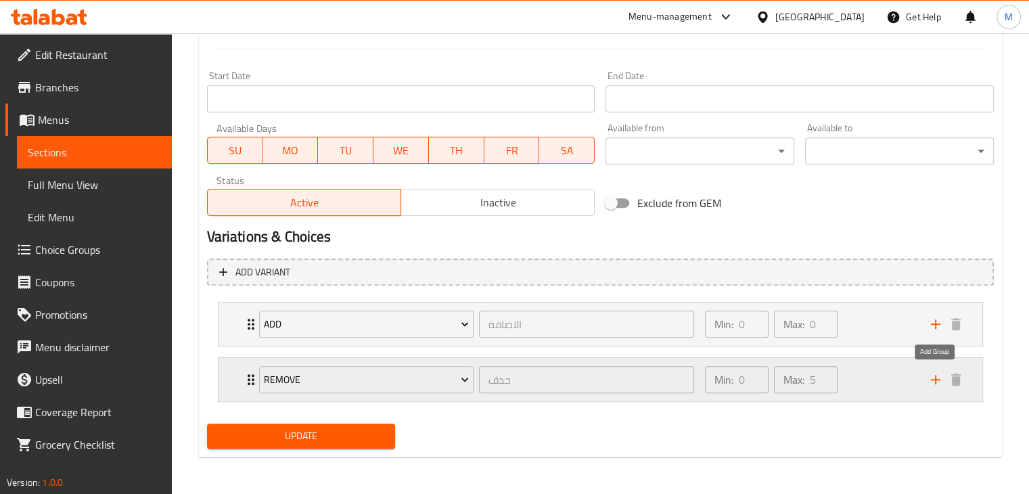
click at [931, 377] on icon "add" at bounding box center [935, 379] width 16 height 16
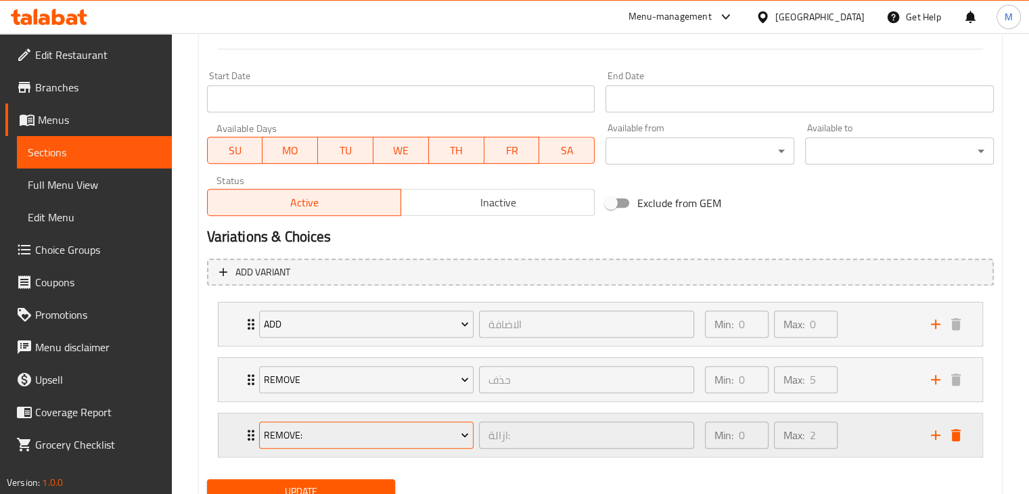
click at [373, 435] on span "Remove:" at bounding box center [366, 435] width 205 height 17
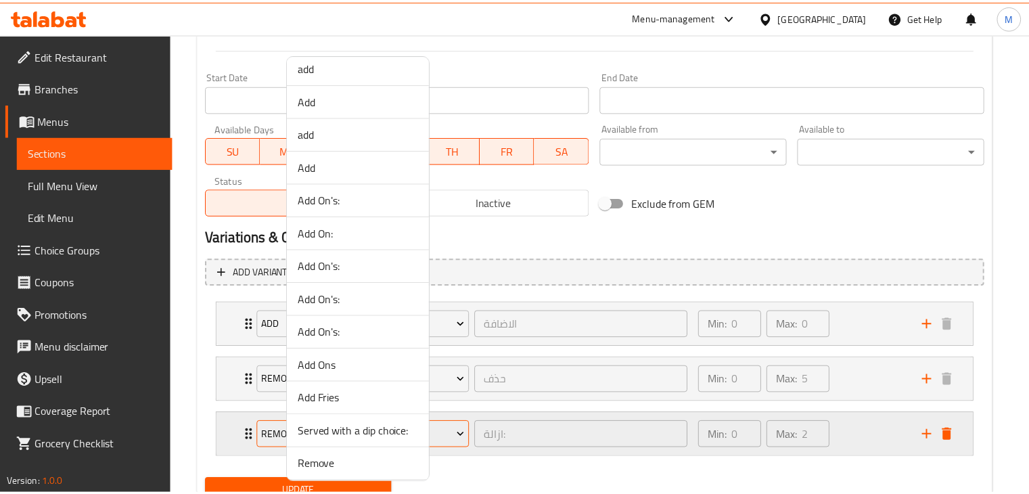
scroll to position [830, 0]
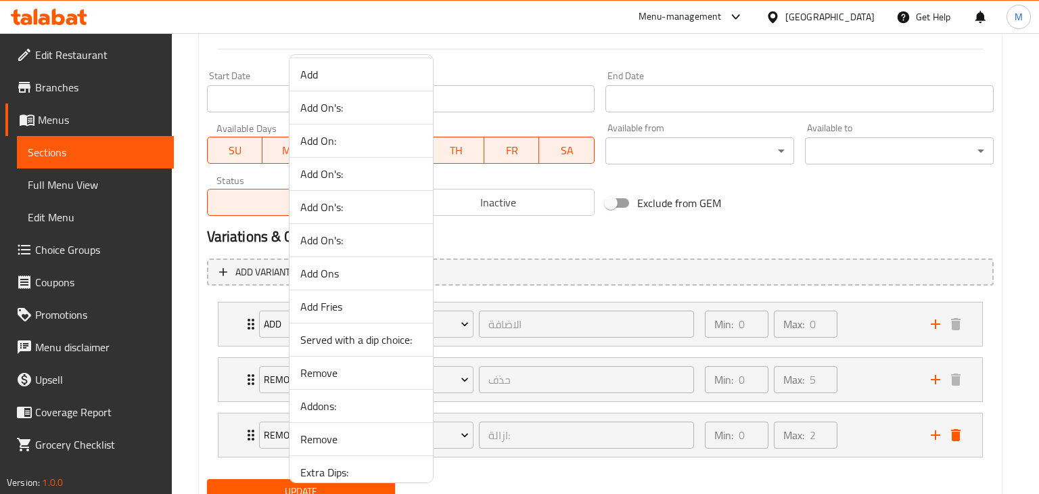
click at [316, 301] on span "Add Fries" at bounding box center [361, 306] width 122 height 16
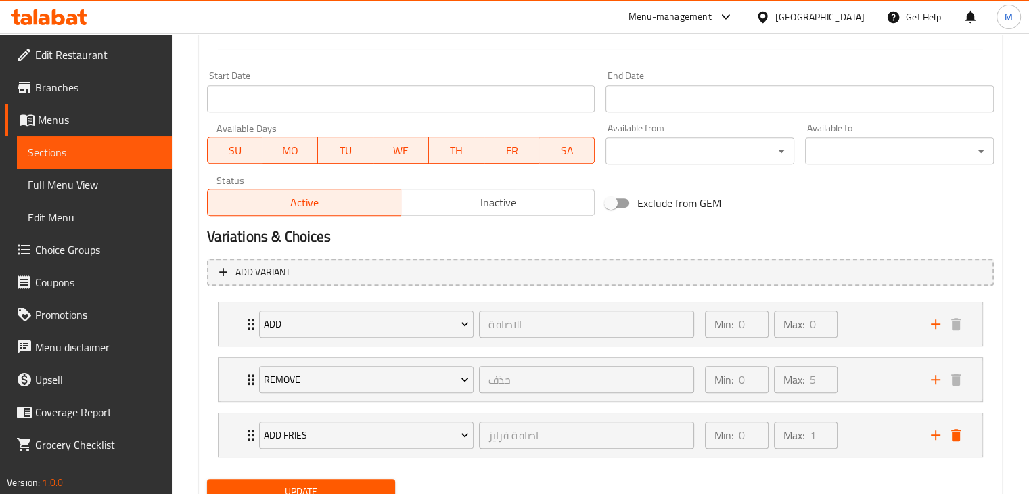
scroll to position [614, 0]
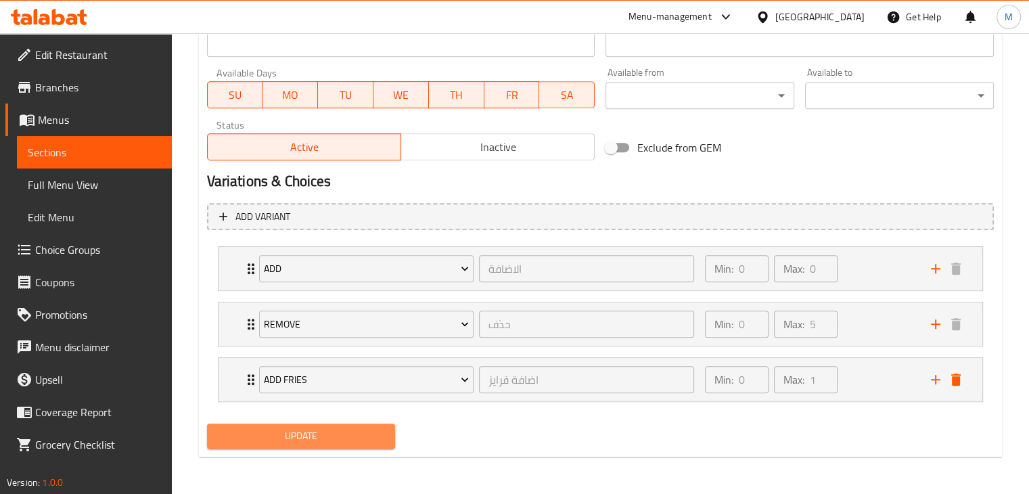
click at [340, 440] on span "Update" at bounding box center [301, 435] width 167 height 17
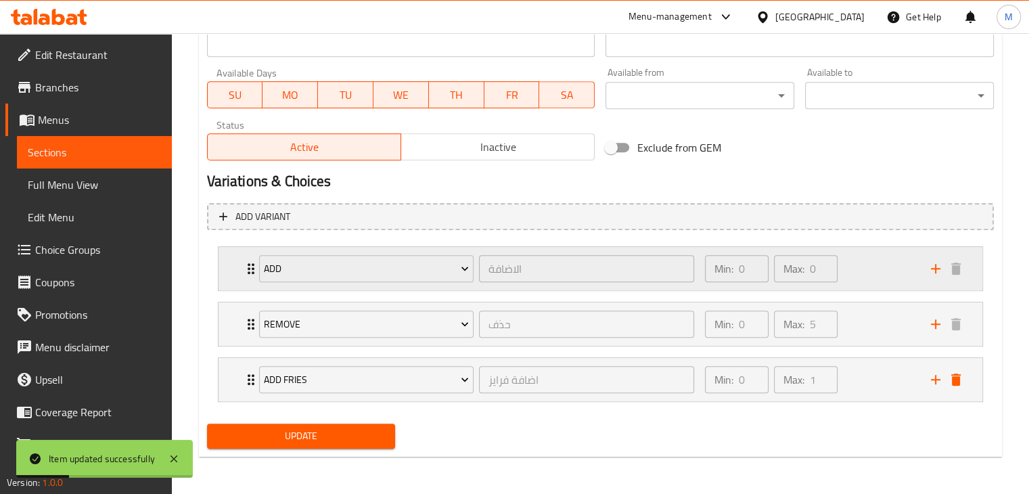
scroll to position [0, 0]
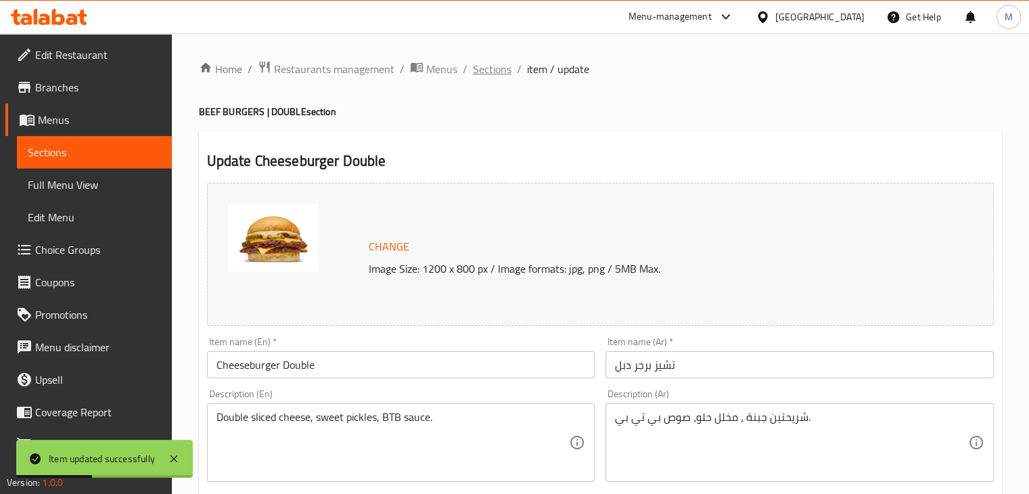
click at [503, 64] on span "Sections" at bounding box center [492, 69] width 39 height 16
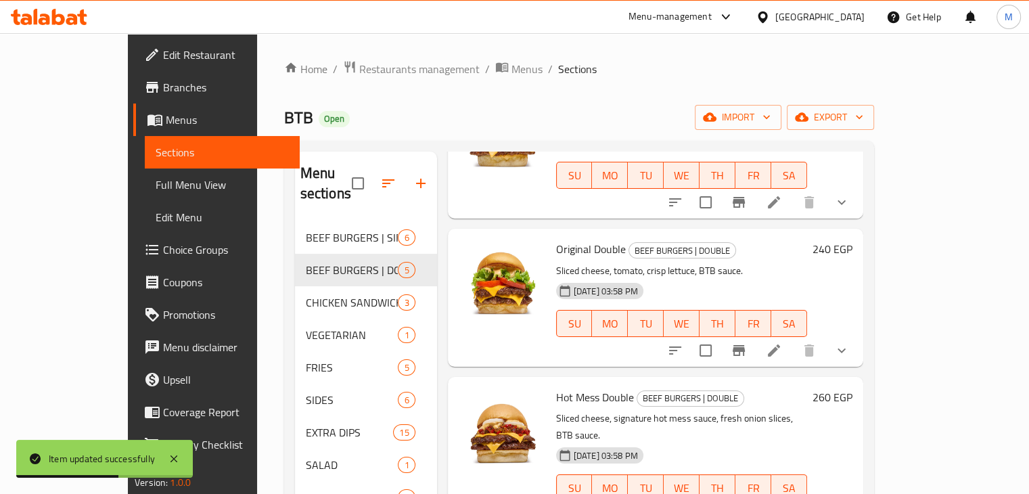
scroll to position [135, 0]
click at [782, 342] on icon at bounding box center [774, 350] width 16 height 16
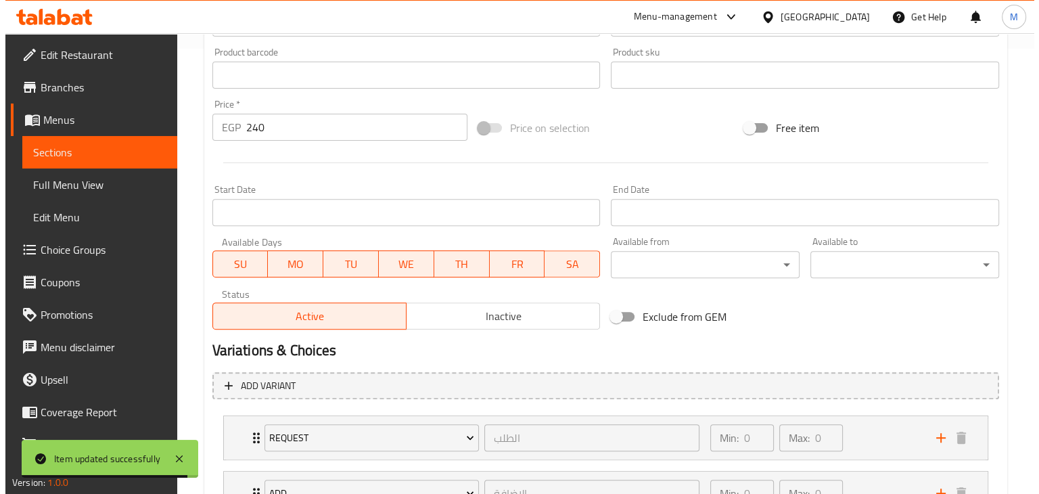
scroll to position [614, 0]
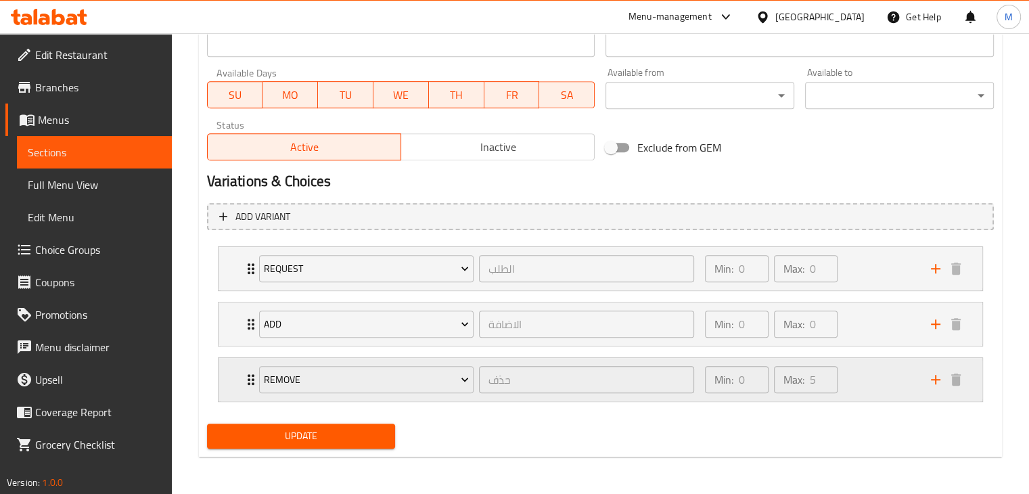
click at [933, 378] on icon "add" at bounding box center [935, 379] width 9 height 9
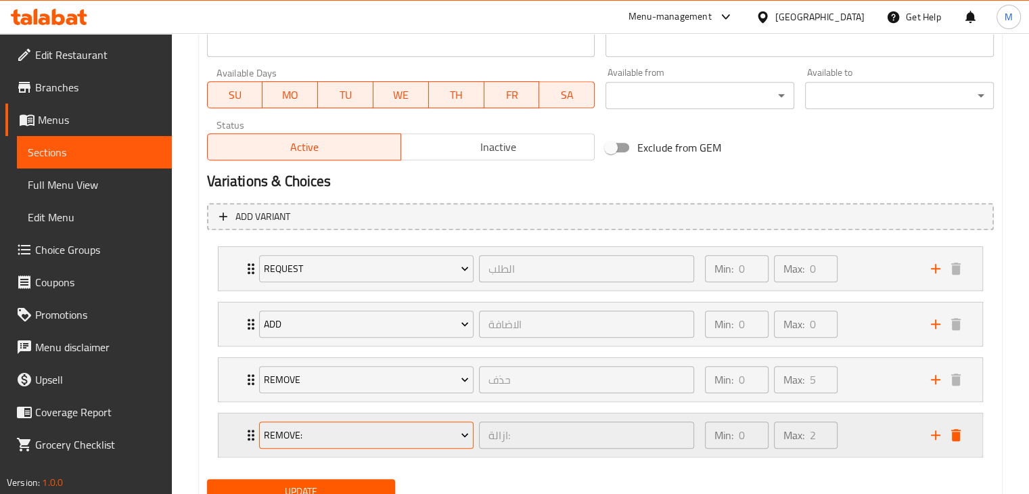
click at [435, 431] on span "Remove:" at bounding box center [366, 435] width 205 height 17
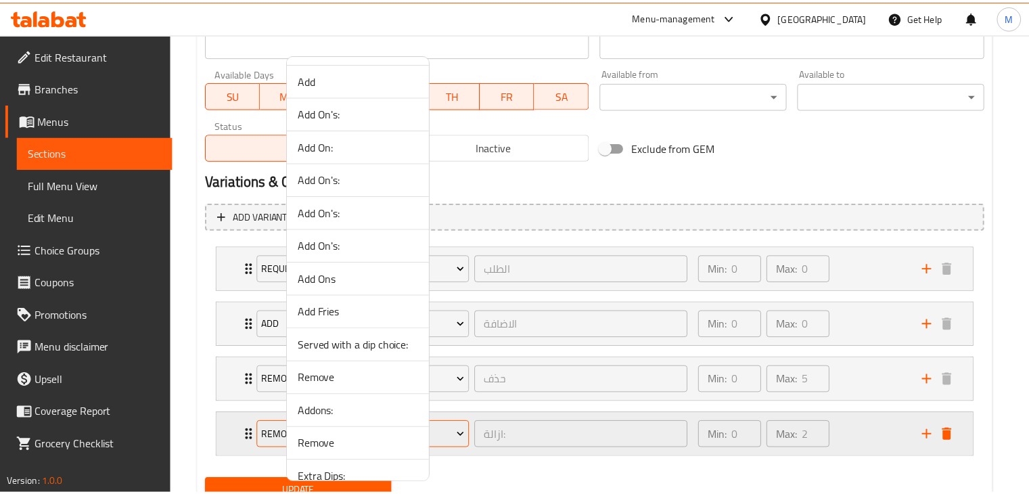
scroll to position [890, 0]
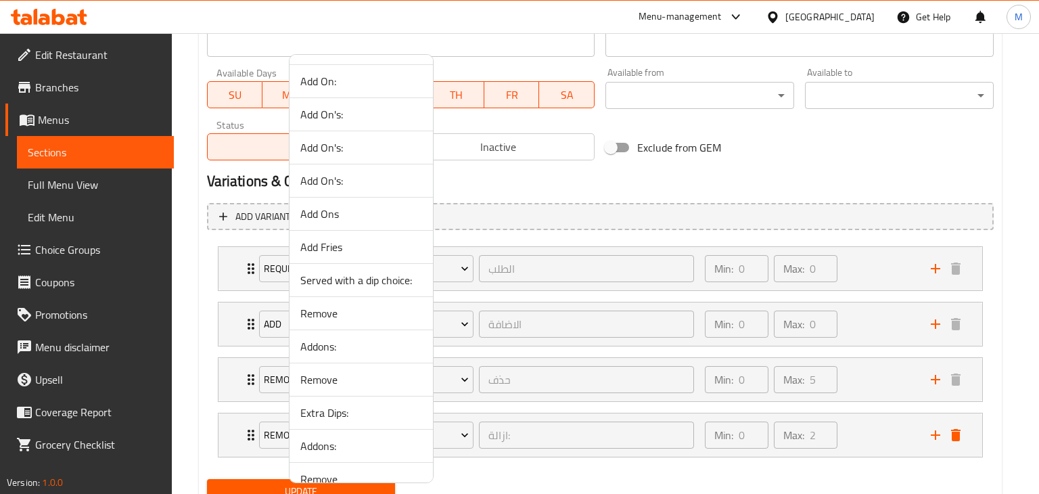
click at [323, 247] on span "Add Fries" at bounding box center [361, 247] width 122 height 16
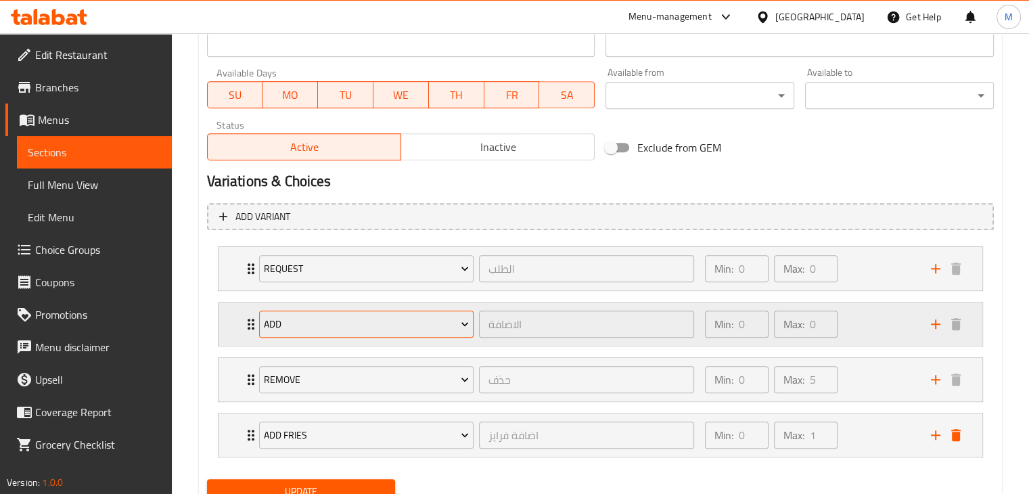
scroll to position [669, 0]
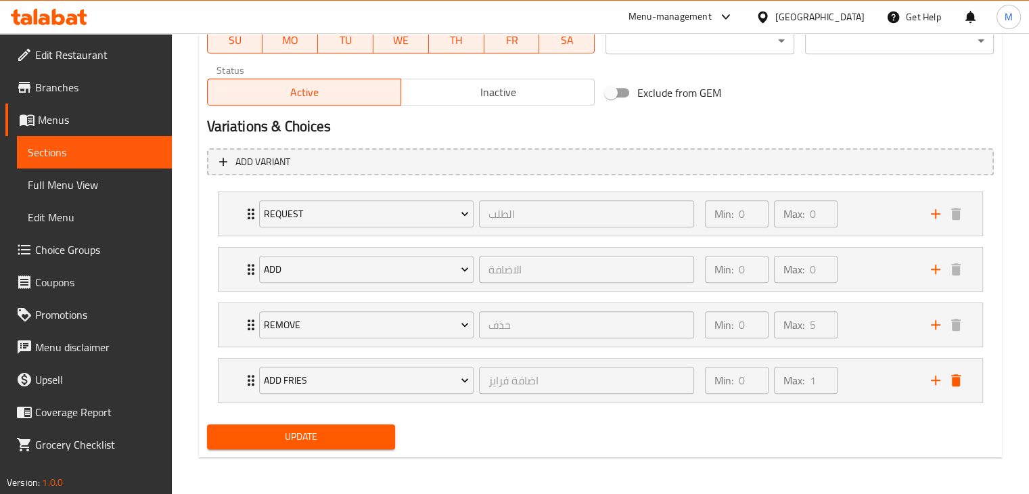
click at [280, 420] on div "Update" at bounding box center [301, 437] width 199 height 36
click at [298, 428] on span "Update" at bounding box center [301, 436] width 167 height 17
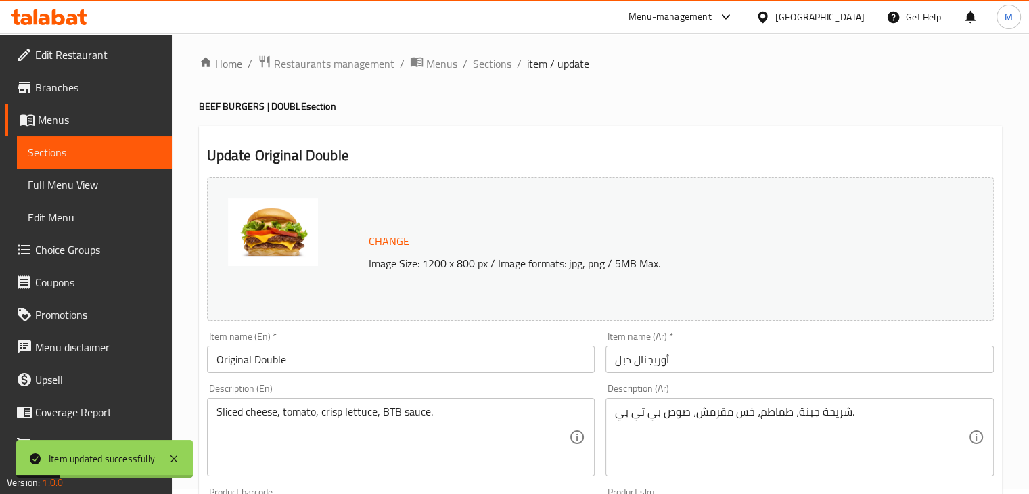
scroll to position [0, 0]
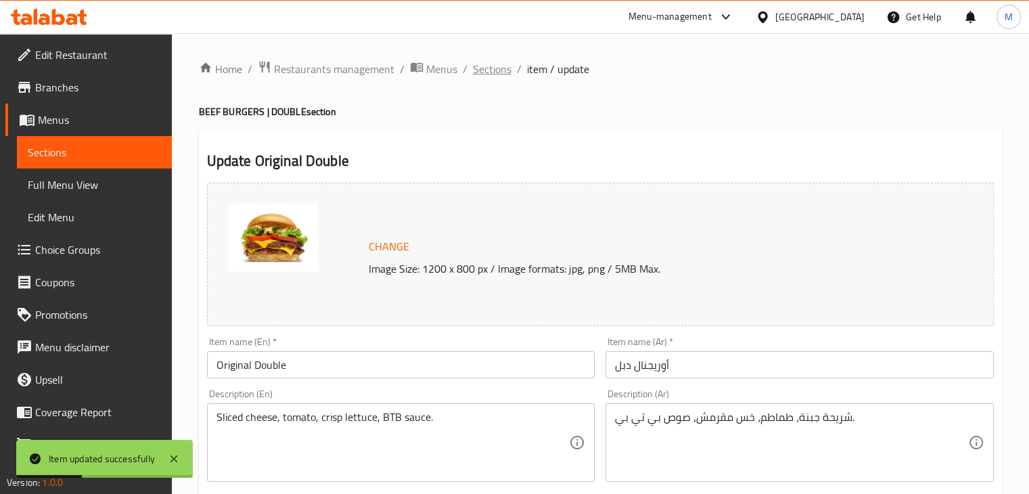
click at [494, 62] on span "Sections" at bounding box center [492, 69] width 39 height 16
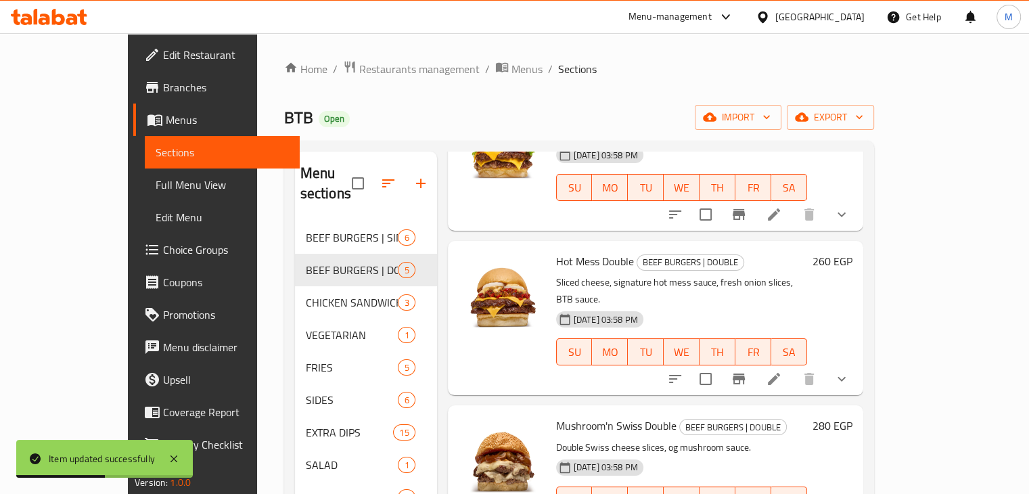
scroll to position [273, 0]
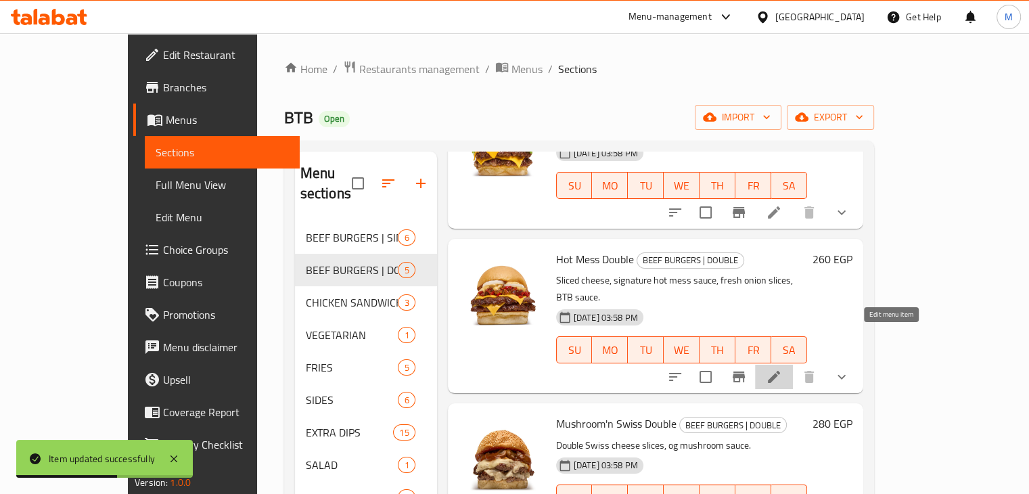
click at [782, 369] on icon at bounding box center [774, 377] width 16 height 16
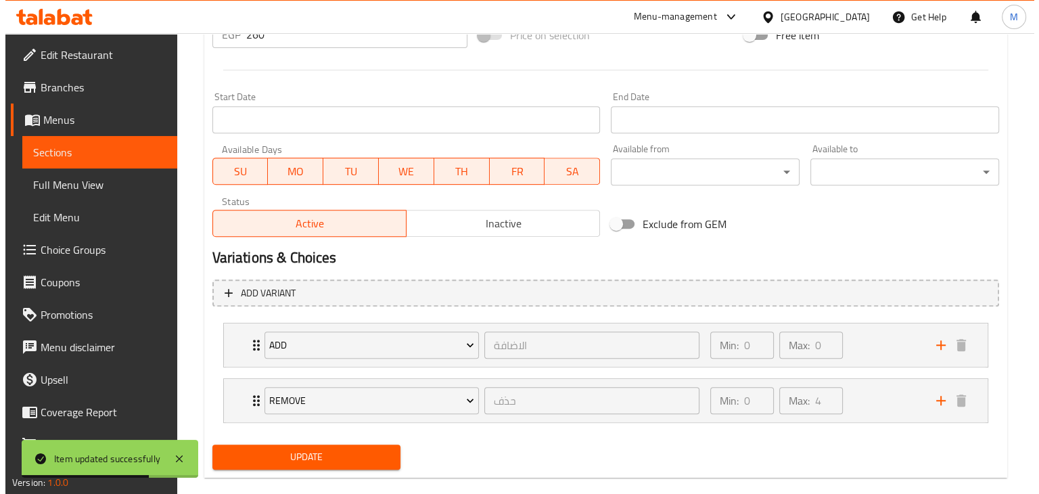
scroll to position [559, 0]
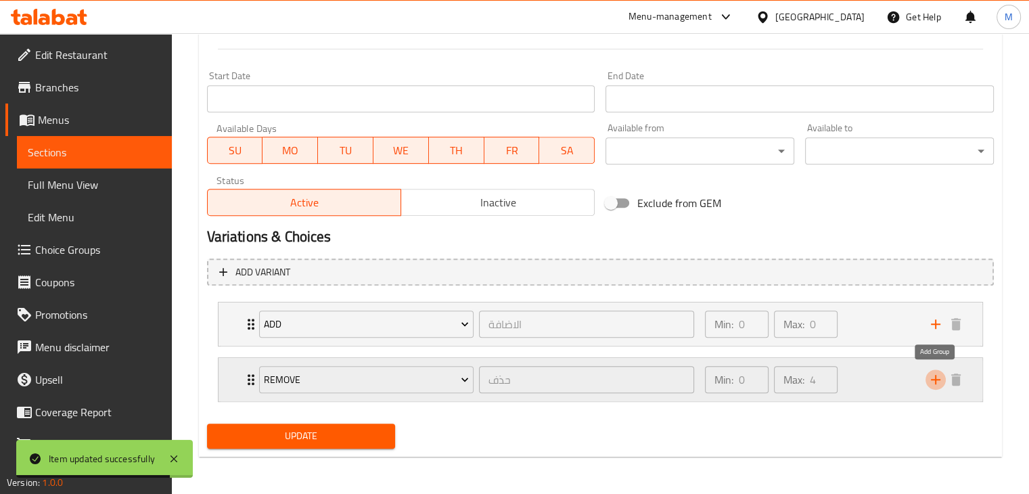
click at [931, 379] on icon "add" at bounding box center [935, 379] width 16 height 16
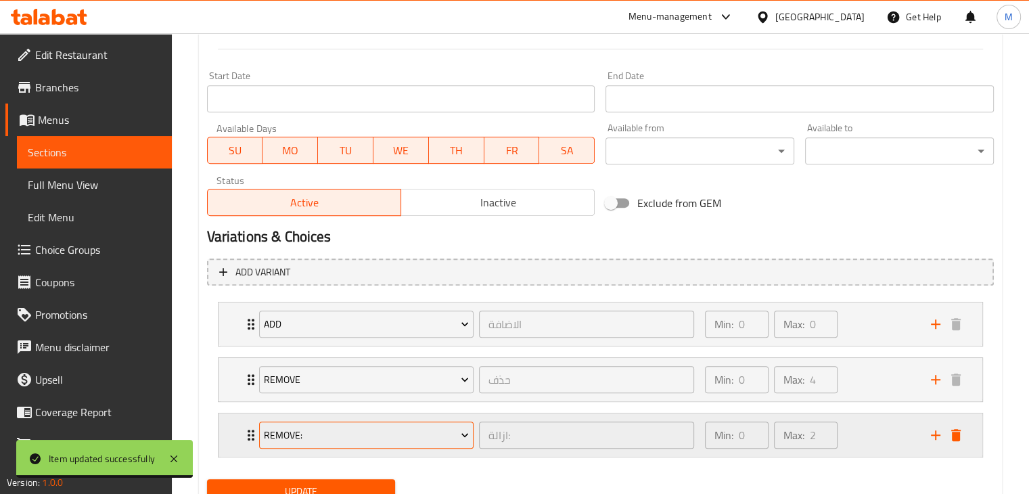
click at [433, 424] on button "Remove:" at bounding box center [366, 434] width 215 height 27
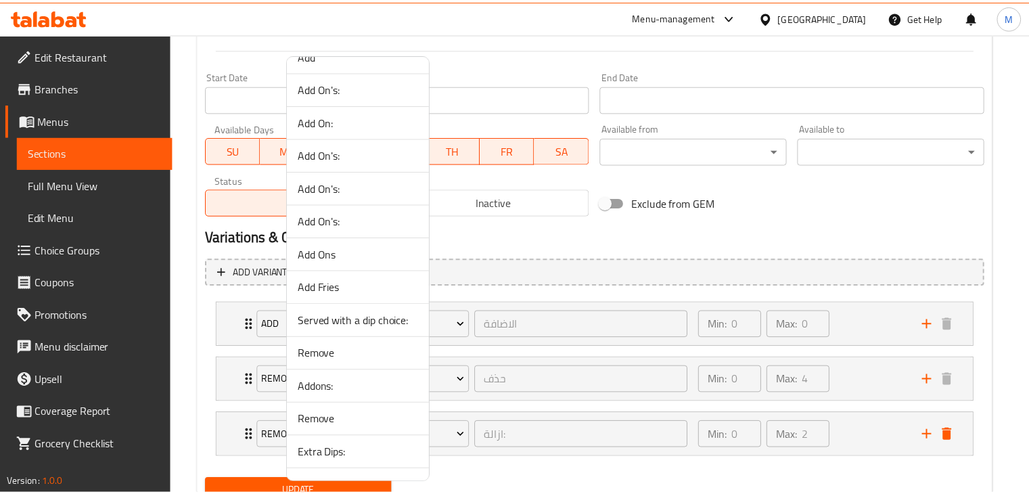
scroll to position [901, 0]
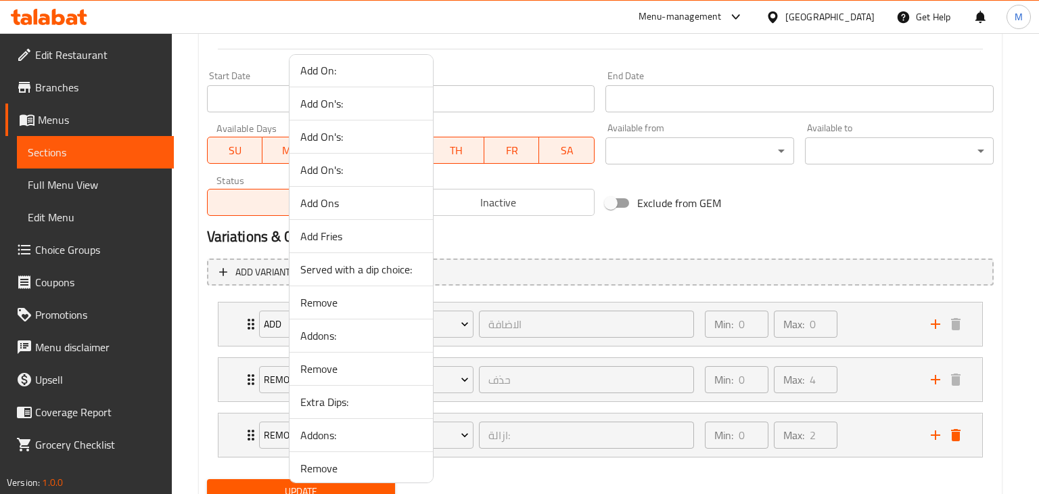
click at [313, 237] on span "Add Fries" at bounding box center [361, 236] width 122 height 16
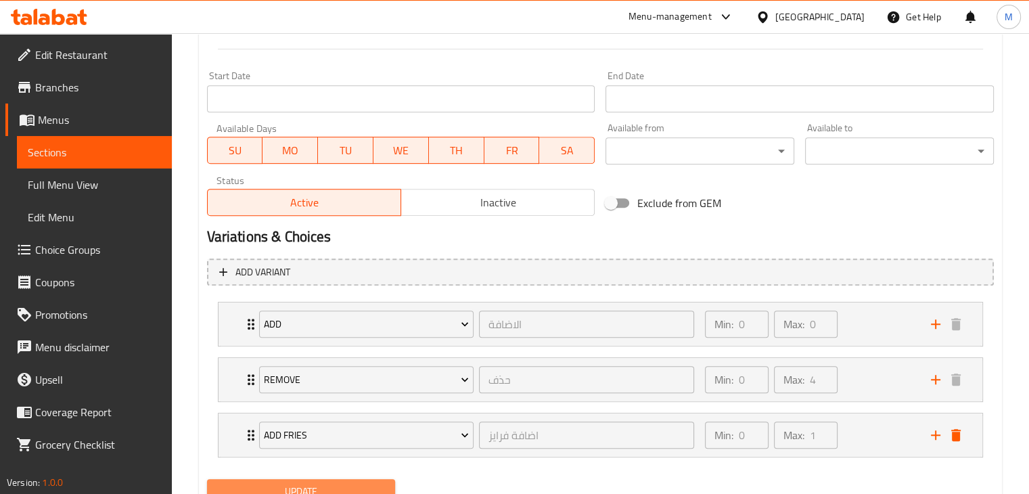
click at [379, 483] on span "Update" at bounding box center [301, 491] width 167 height 17
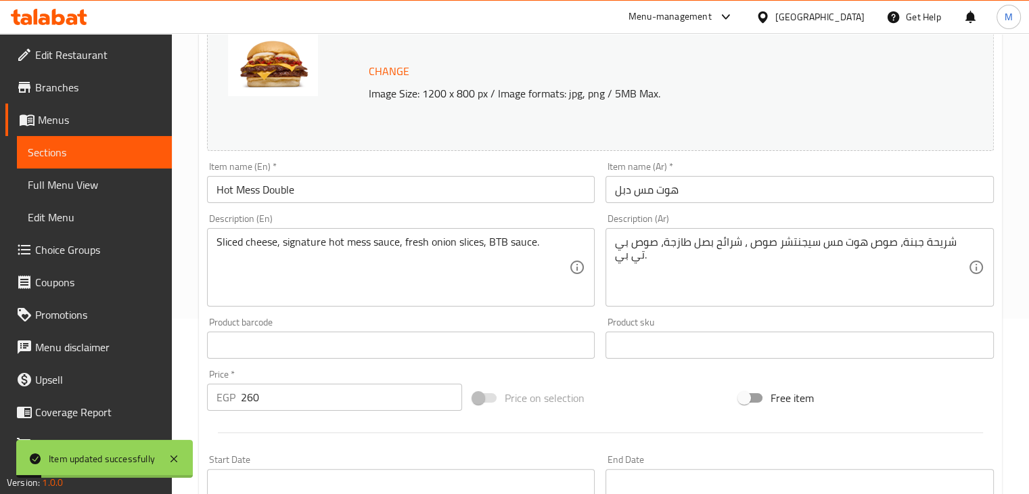
scroll to position [0, 0]
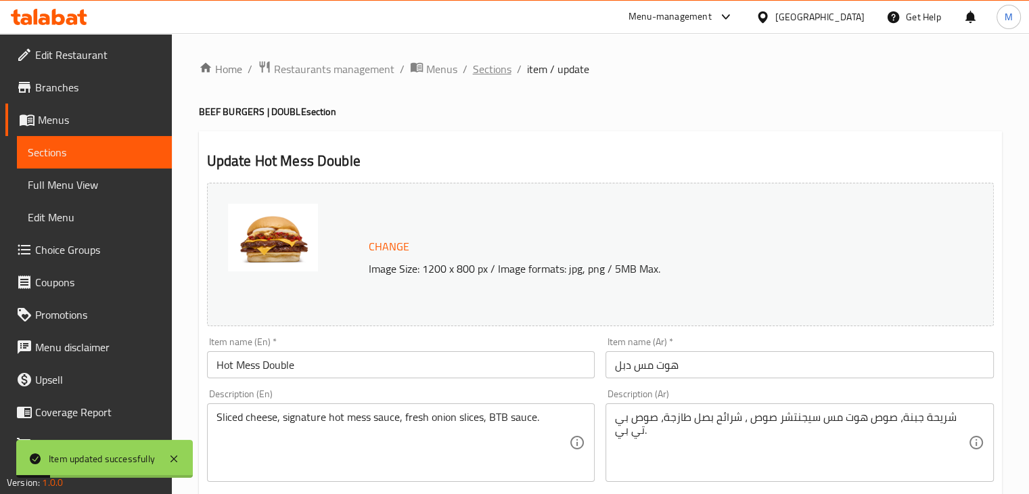
click at [487, 68] on span "Sections" at bounding box center [492, 69] width 39 height 16
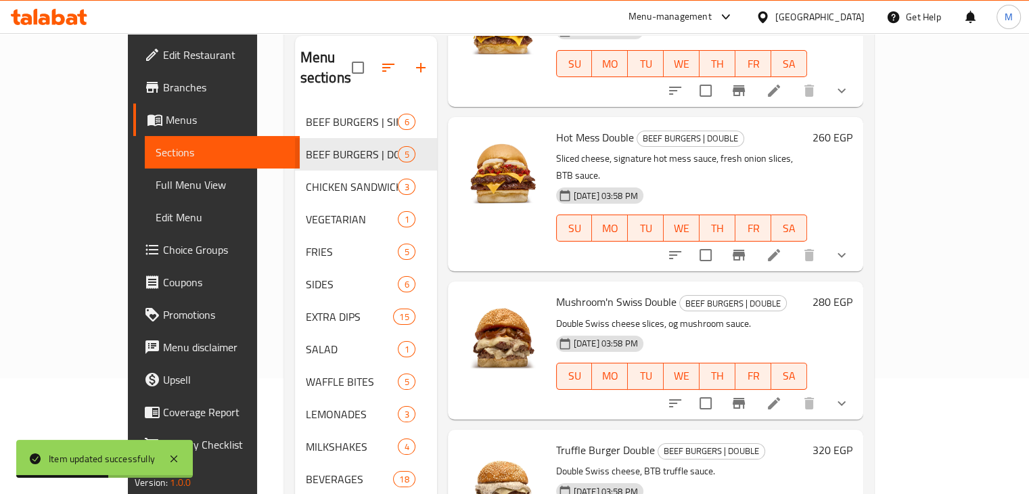
scroll to position [116, 0]
click at [793, 242] on li at bounding box center [774, 254] width 38 height 24
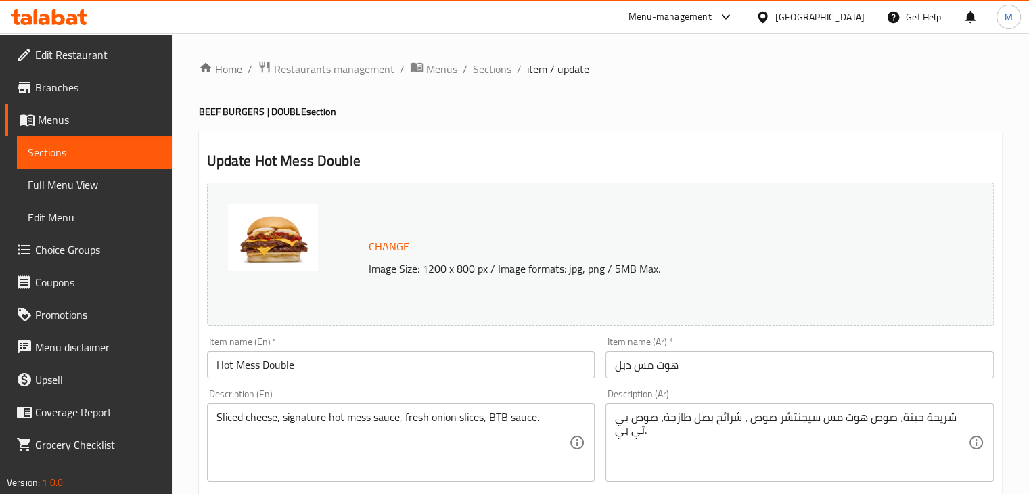
click at [488, 70] on span "Sections" at bounding box center [492, 69] width 39 height 16
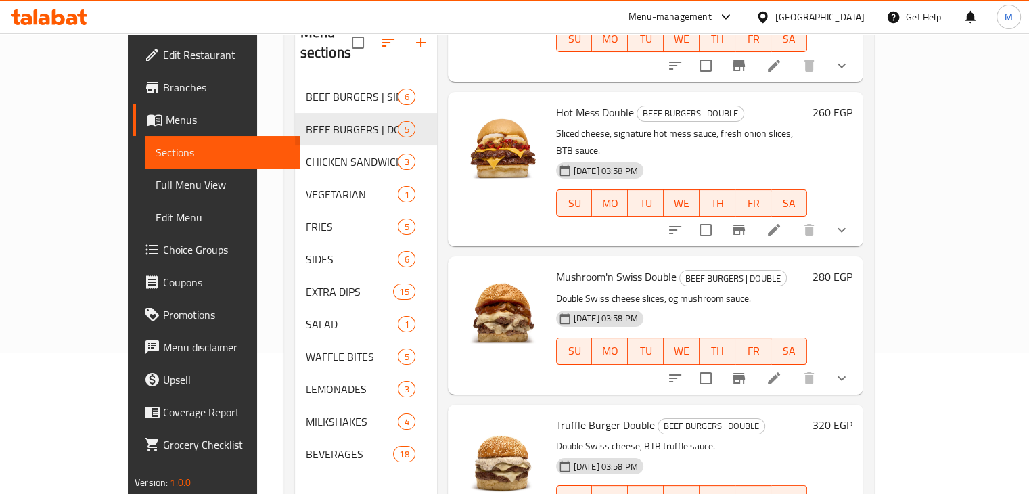
scroll to position [143, 0]
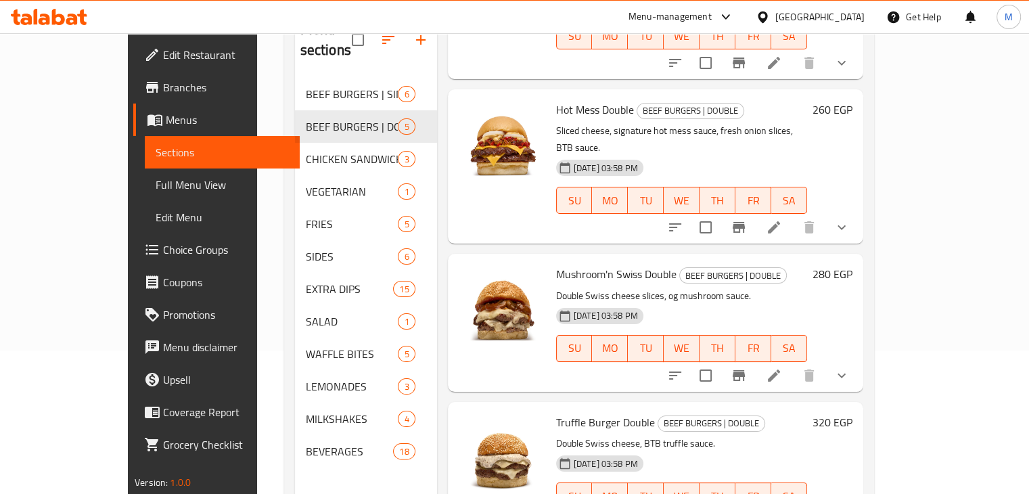
click at [780, 369] on icon at bounding box center [774, 375] width 12 height 12
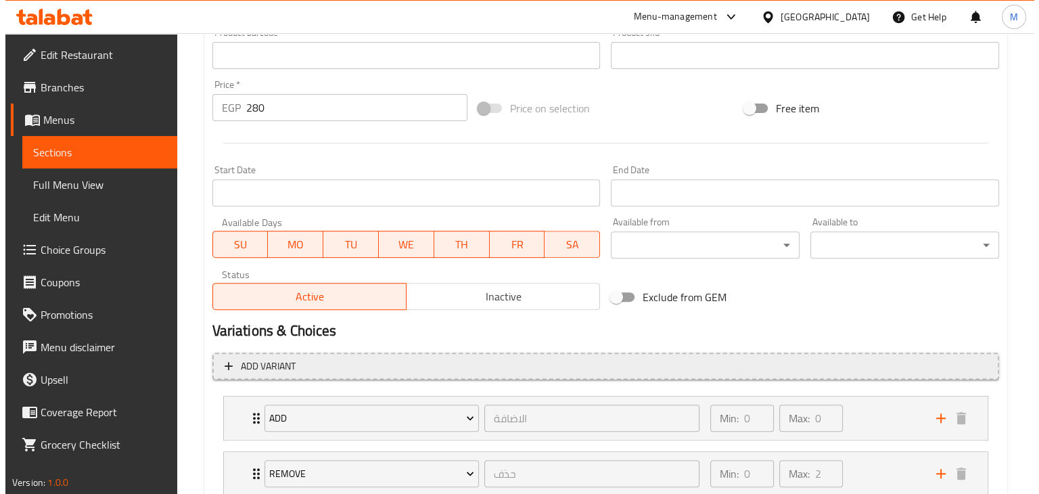
scroll to position [559, 0]
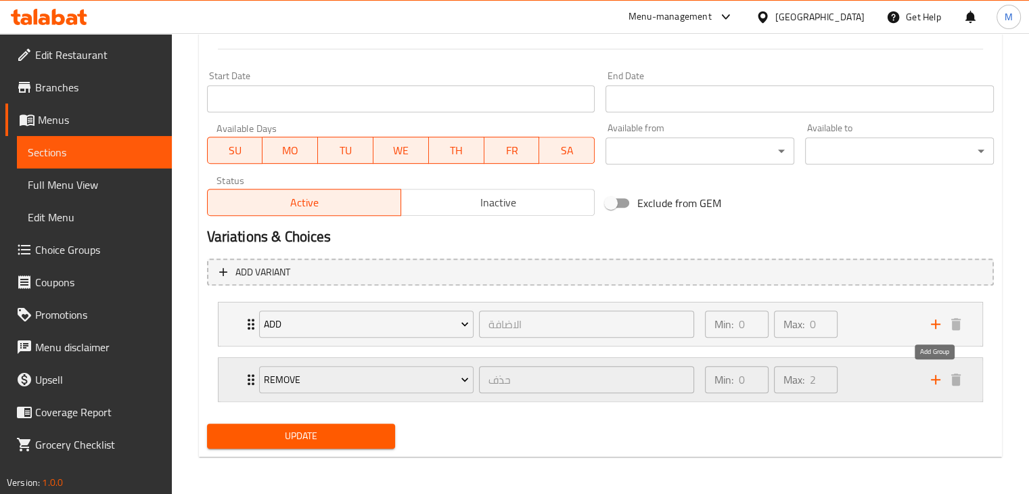
click at [931, 375] on icon "add" at bounding box center [935, 379] width 16 height 16
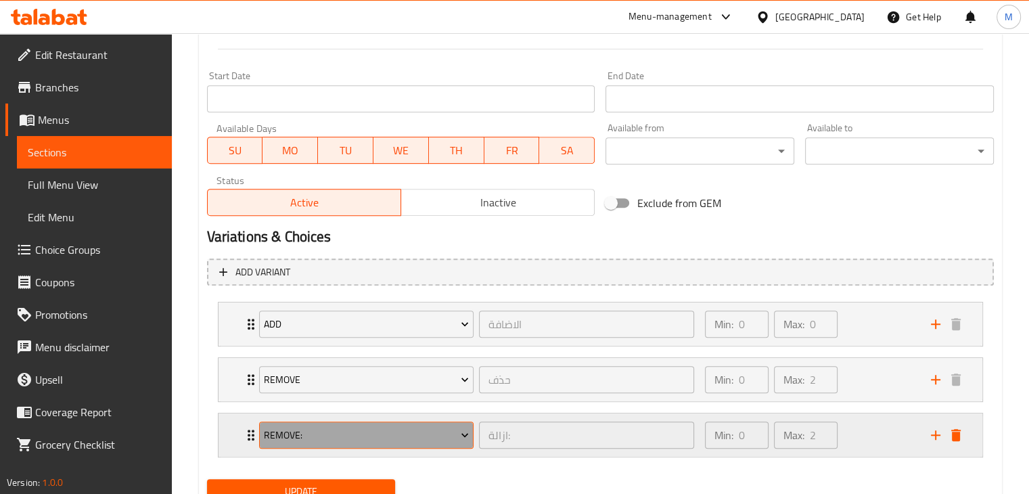
click at [370, 428] on span "Remove:" at bounding box center [366, 435] width 205 height 17
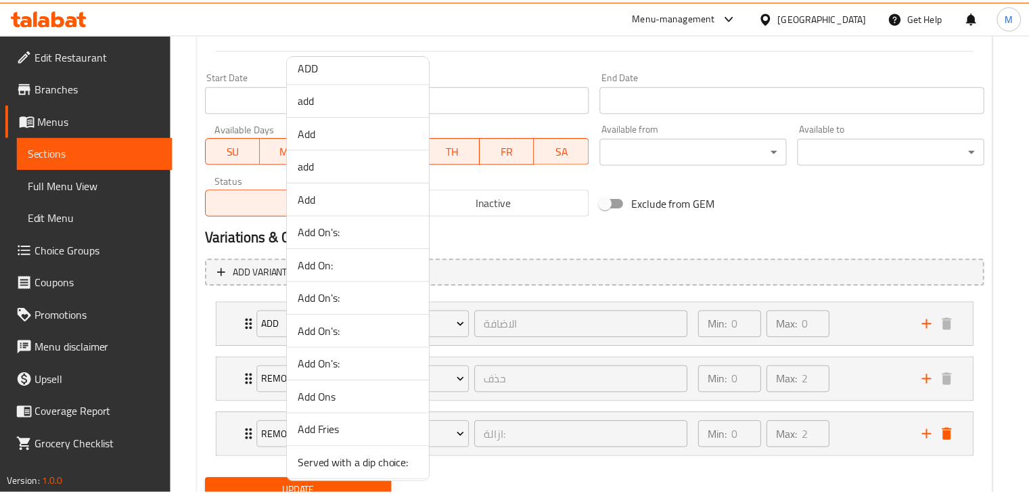
scroll to position [821, 0]
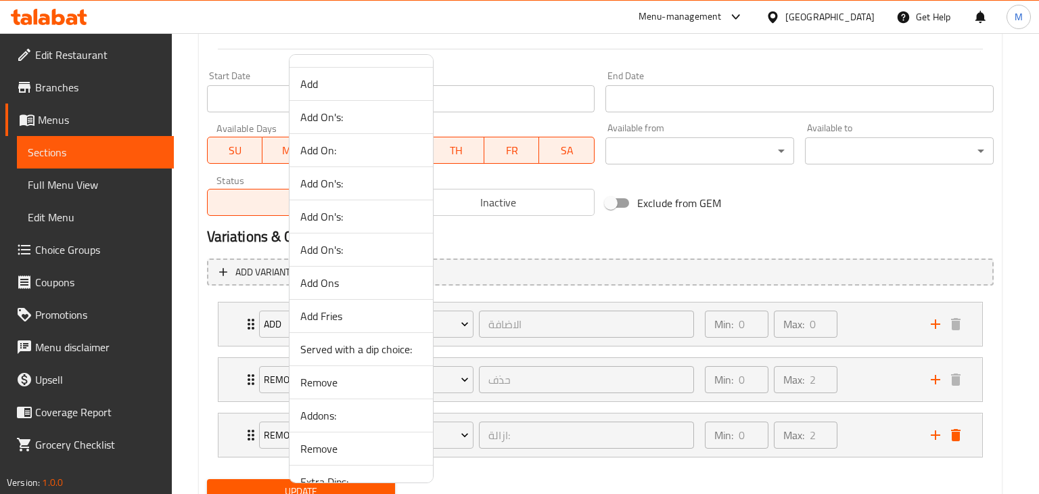
click at [323, 314] on span "Add Fries" at bounding box center [361, 316] width 122 height 16
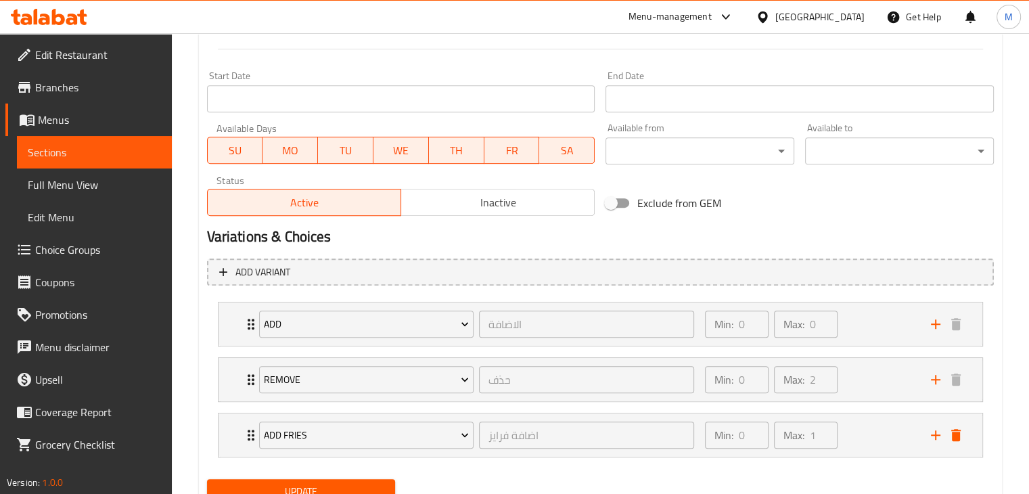
scroll to position [614, 0]
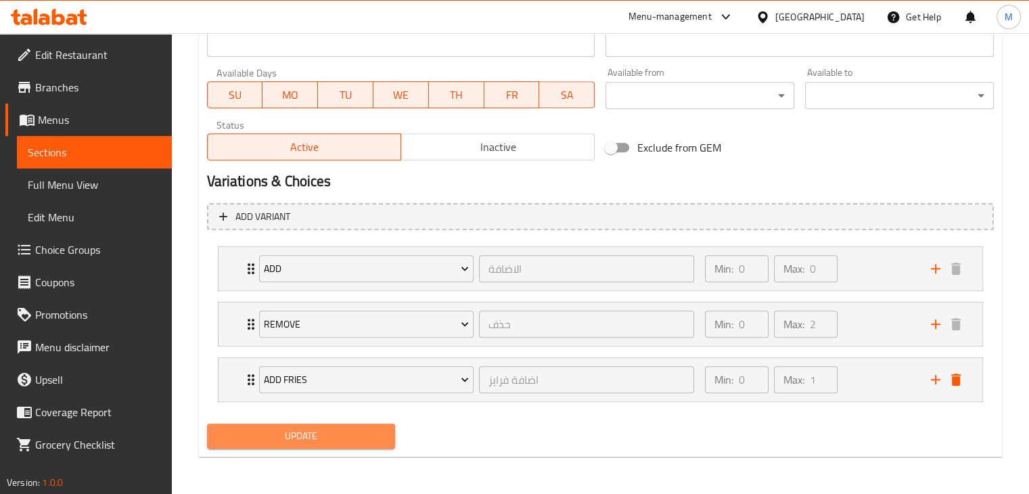
click at [311, 423] on button "Update" at bounding box center [301, 435] width 189 height 25
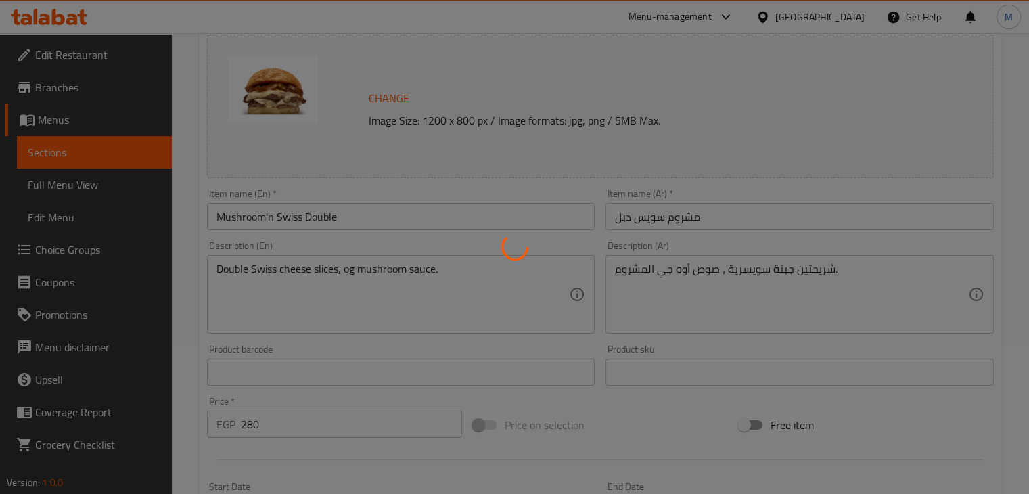
scroll to position [0, 0]
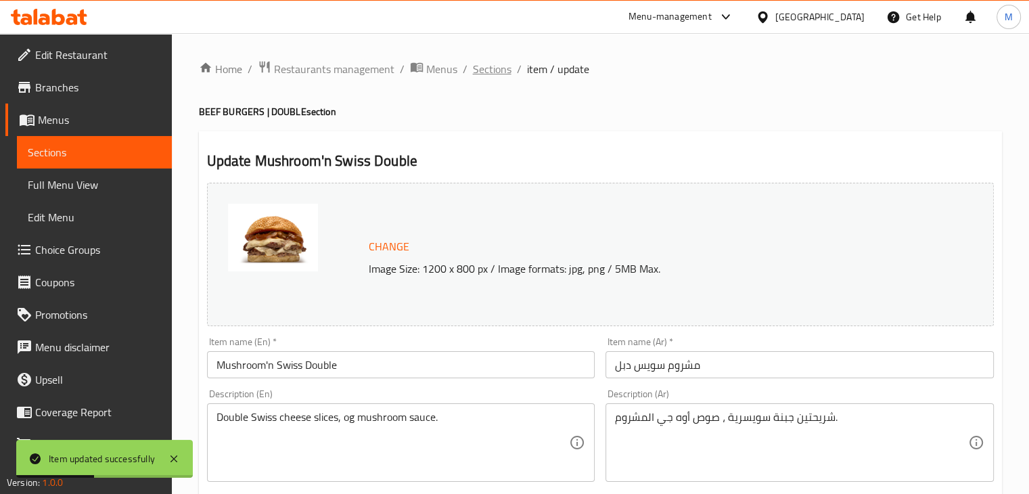
click at [486, 72] on span "Sections" at bounding box center [492, 69] width 39 height 16
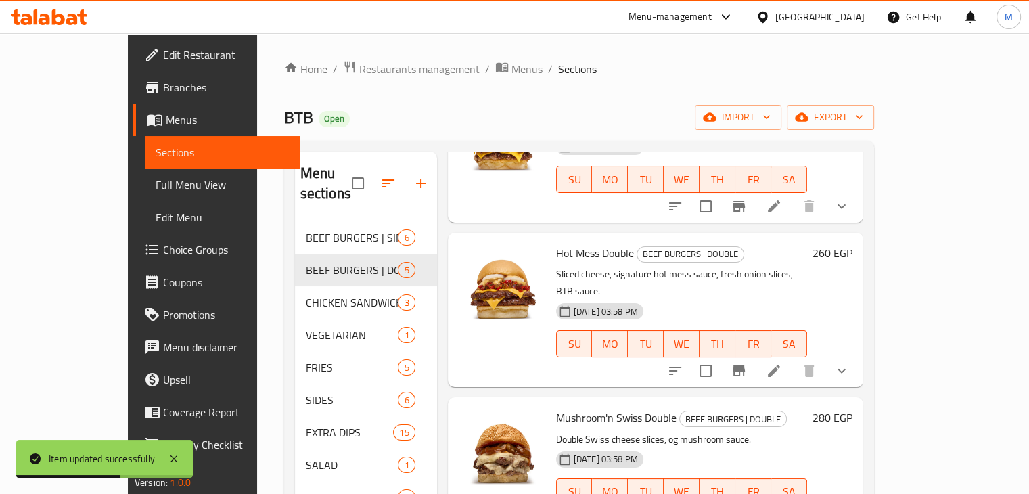
scroll to position [189, 0]
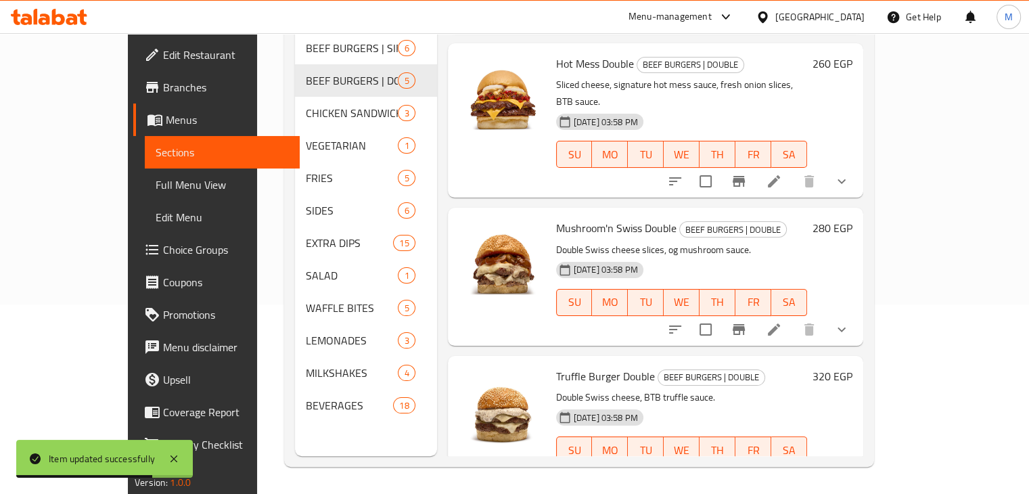
click at [782, 469] on icon at bounding box center [774, 477] width 16 height 16
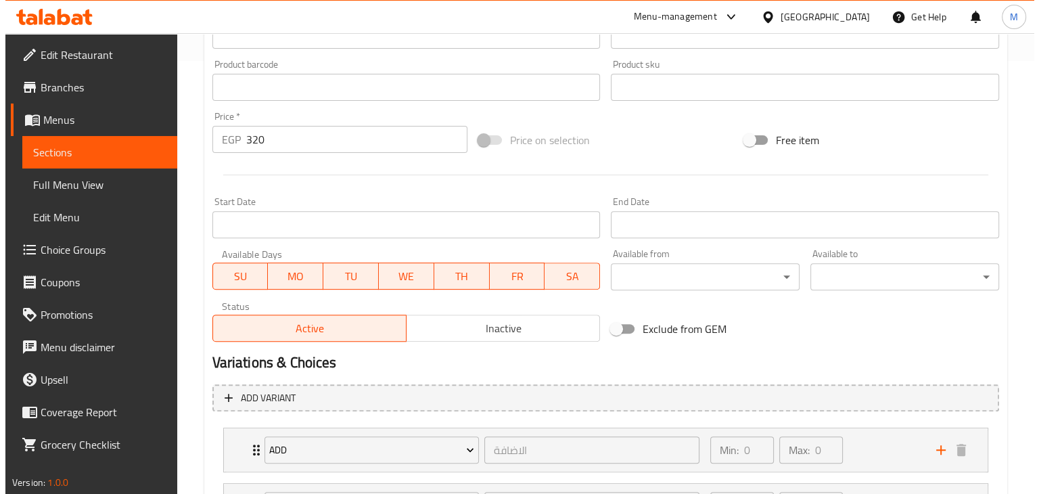
scroll to position [559, 0]
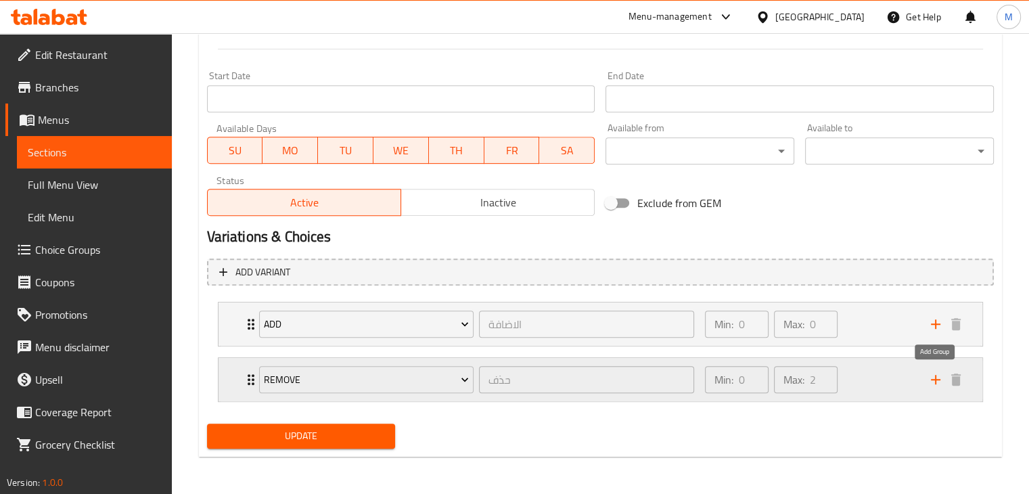
click at [936, 379] on icon "add" at bounding box center [935, 379] width 9 height 9
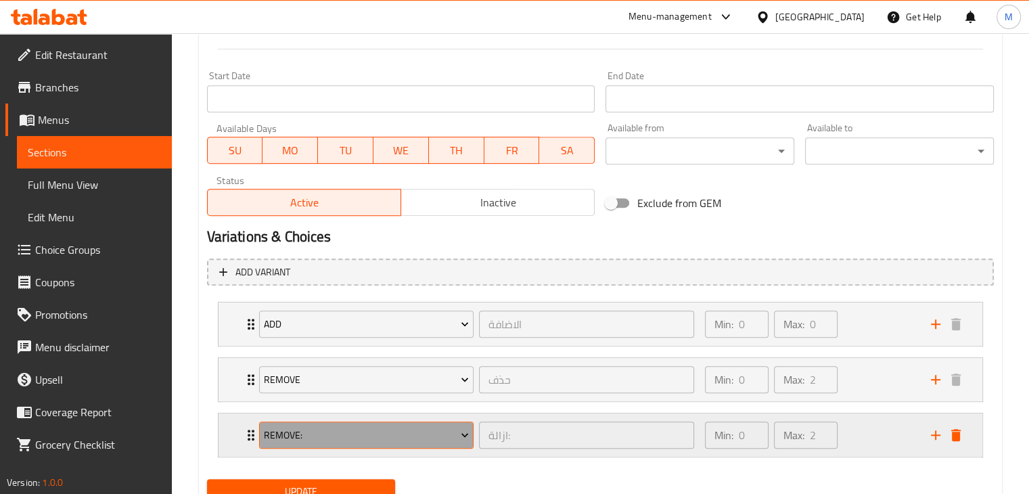
click at [425, 436] on span "Remove:" at bounding box center [366, 435] width 205 height 17
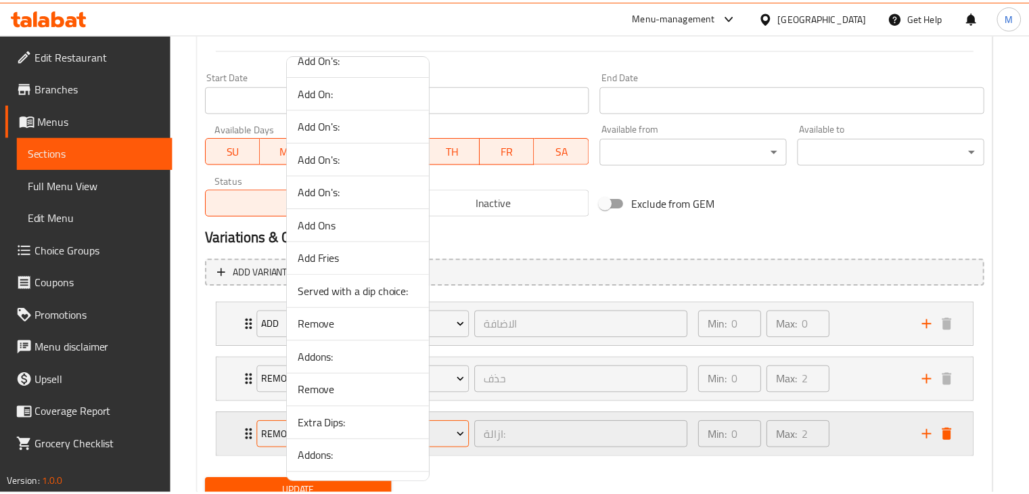
scroll to position [839, 0]
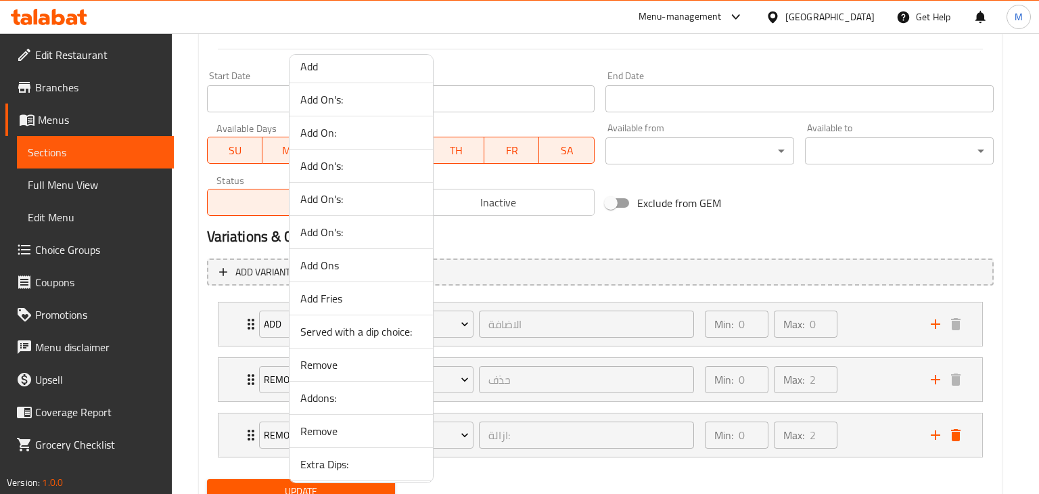
click at [319, 292] on span "Add Fries" at bounding box center [361, 298] width 122 height 16
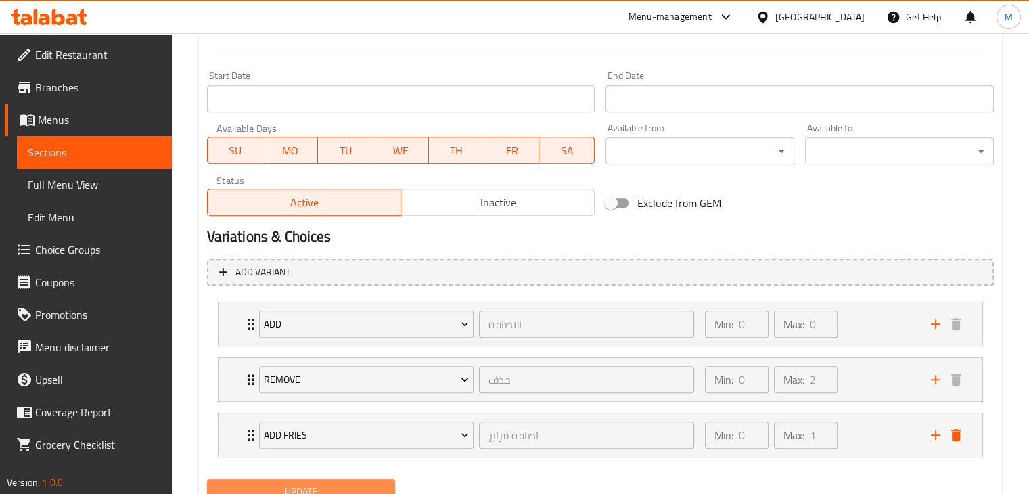
click at [319, 483] on span "Update" at bounding box center [301, 491] width 167 height 17
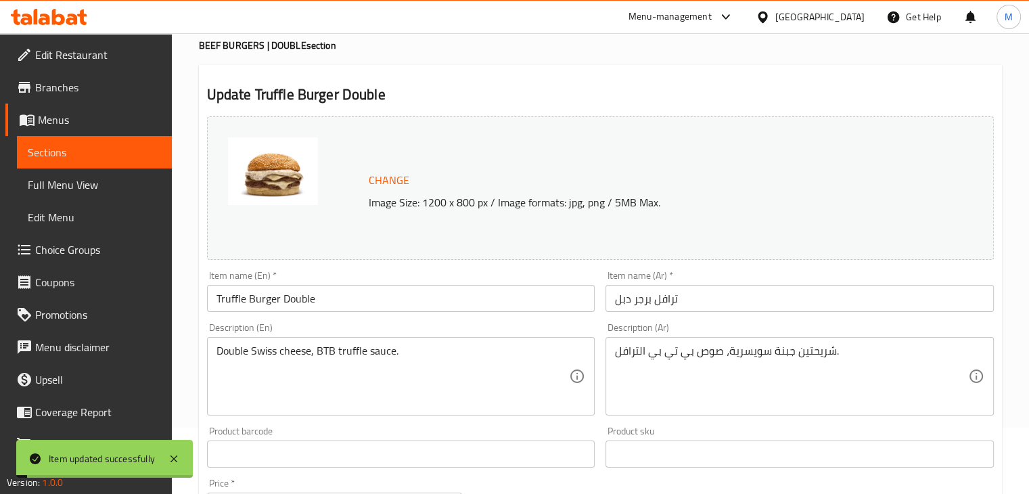
scroll to position [0, 0]
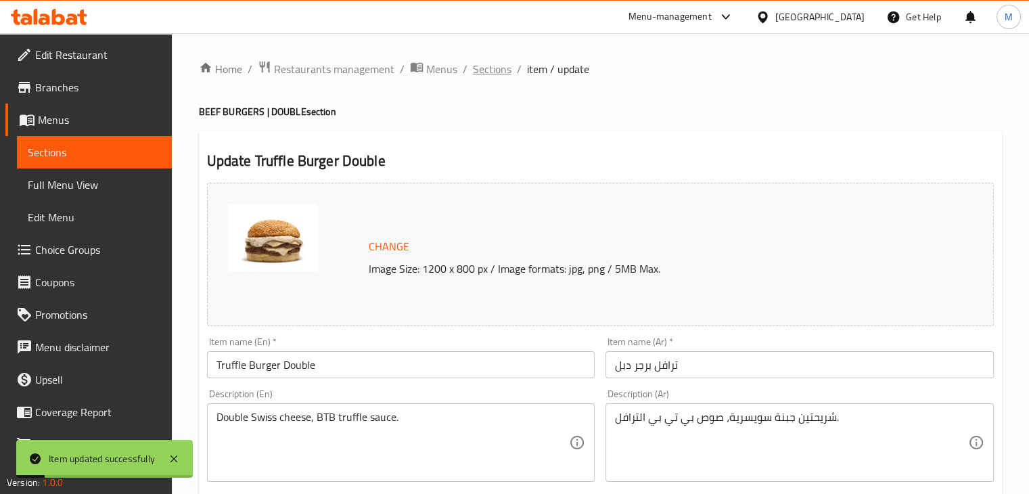
click at [500, 69] on span "Sections" at bounding box center [492, 69] width 39 height 16
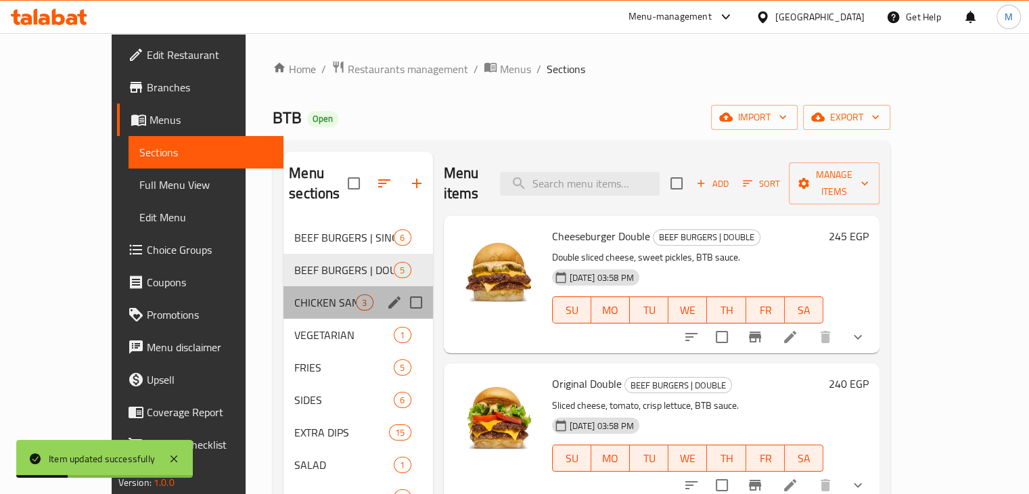
click at [306, 292] on div "CHICKEN SANDWICHES 3" at bounding box center [357, 302] width 149 height 32
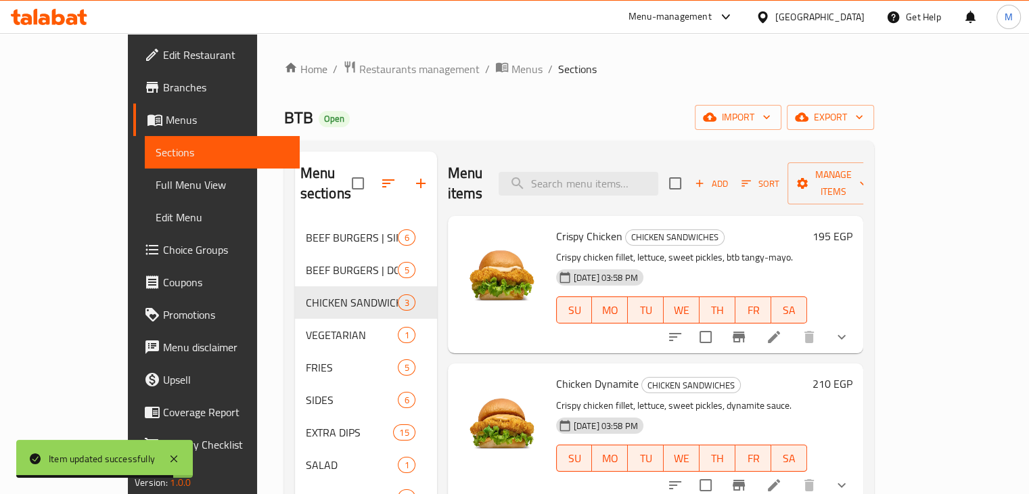
click at [668, 249] on p "Crispy chicken fillet, lettuce, sweet pickles, btb tangy-mayo." at bounding box center [681, 257] width 251 height 17
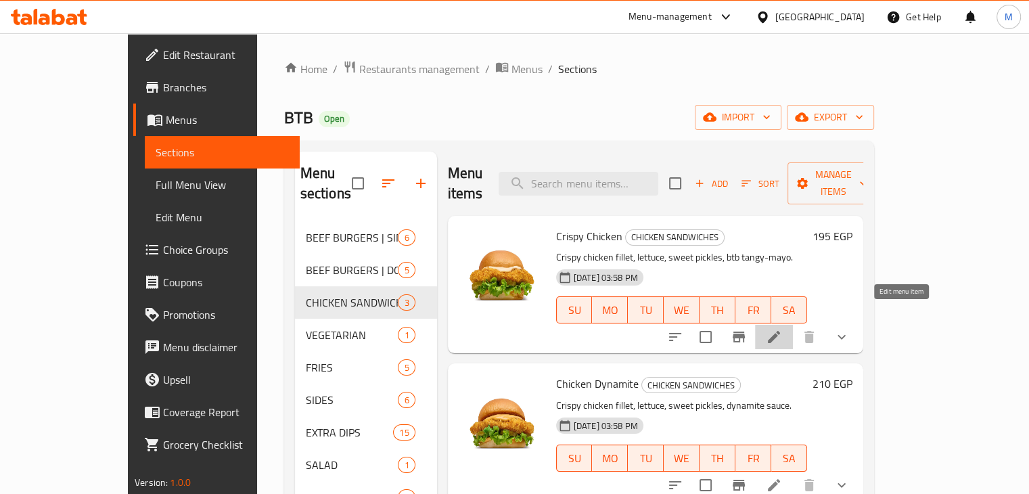
click at [782, 329] on icon at bounding box center [774, 337] width 16 height 16
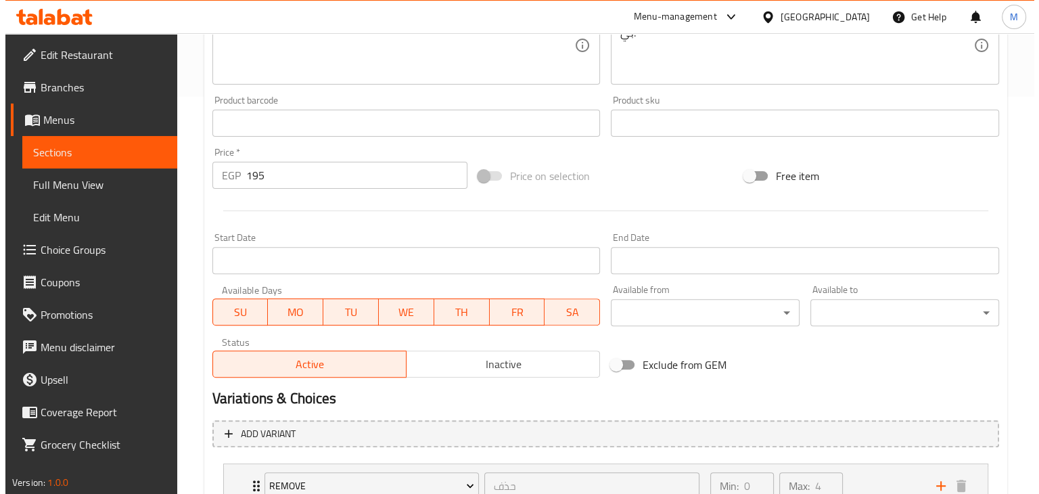
scroll to position [614, 0]
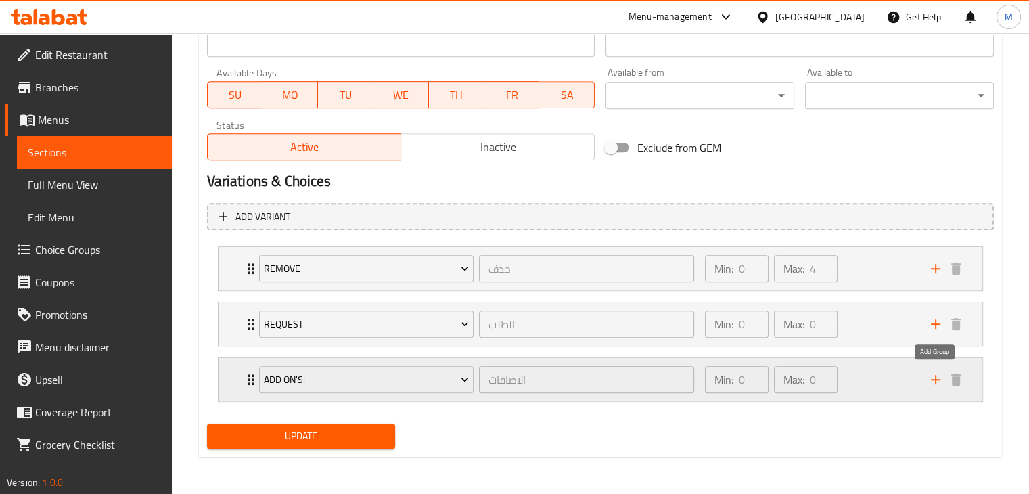
click at [937, 375] on icon "add" at bounding box center [935, 379] width 16 height 16
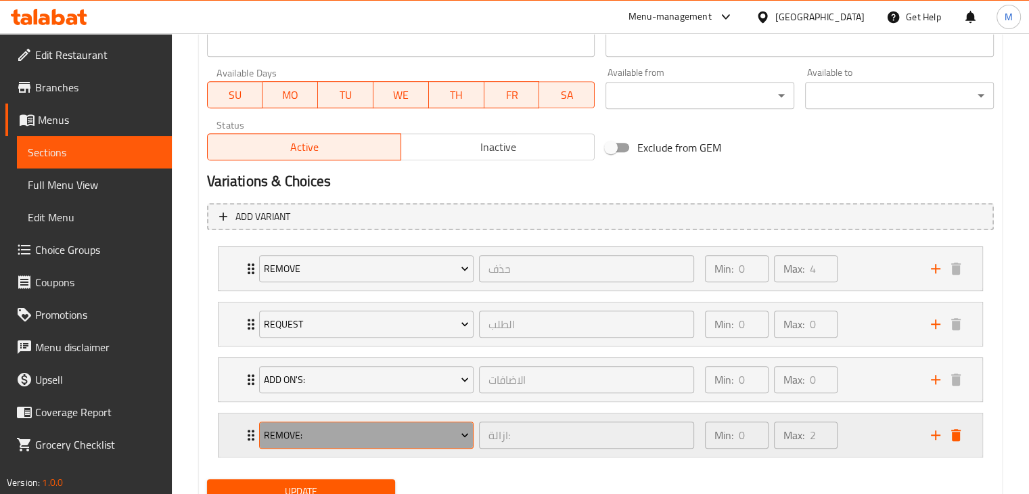
click at [375, 436] on span "Remove:" at bounding box center [366, 435] width 205 height 17
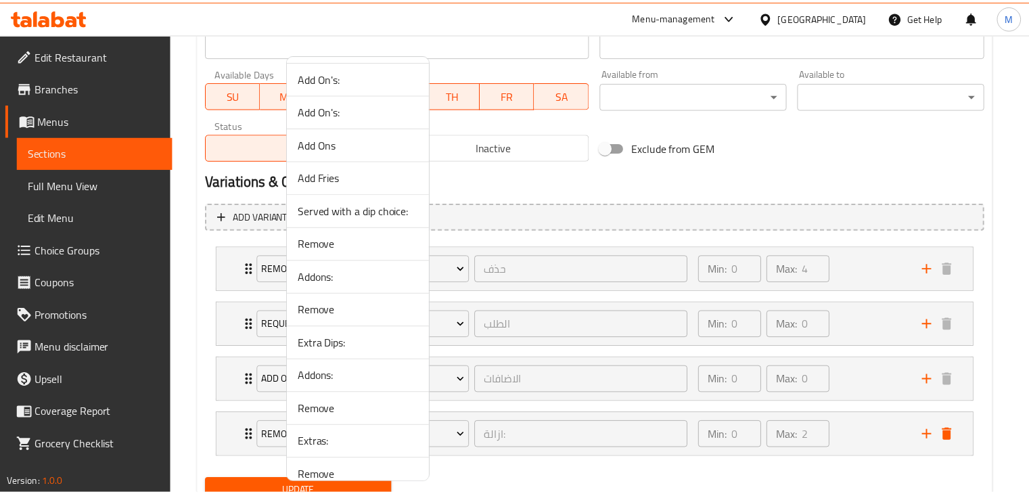
scroll to position [960, 0]
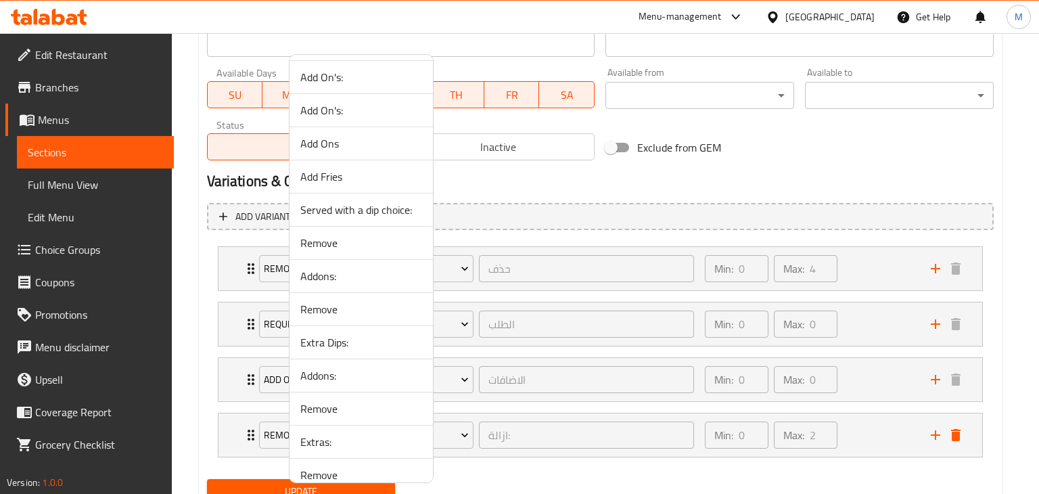
click at [329, 170] on span "Add Fries" at bounding box center [361, 176] width 122 height 16
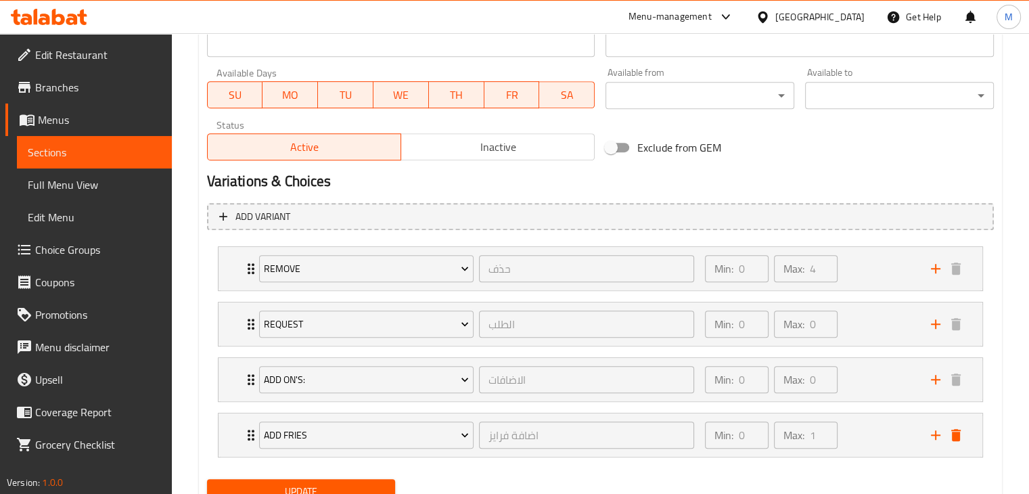
click at [373, 479] on button "Update" at bounding box center [301, 491] width 189 height 25
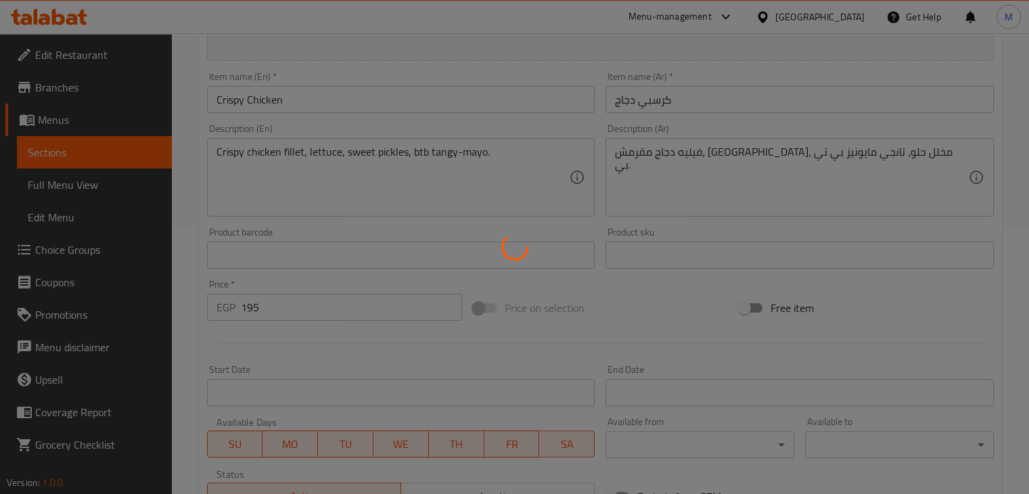
scroll to position [0, 0]
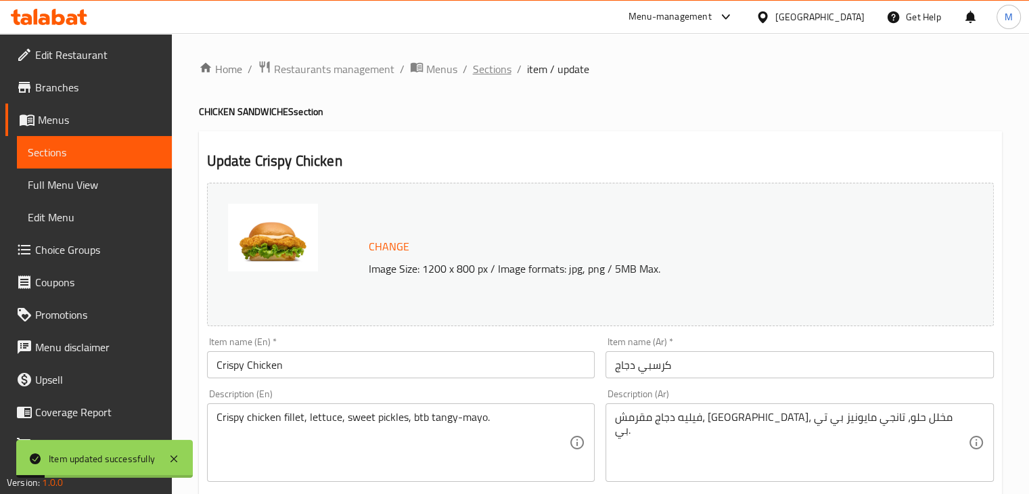
click at [498, 63] on span "Sections" at bounding box center [492, 69] width 39 height 16
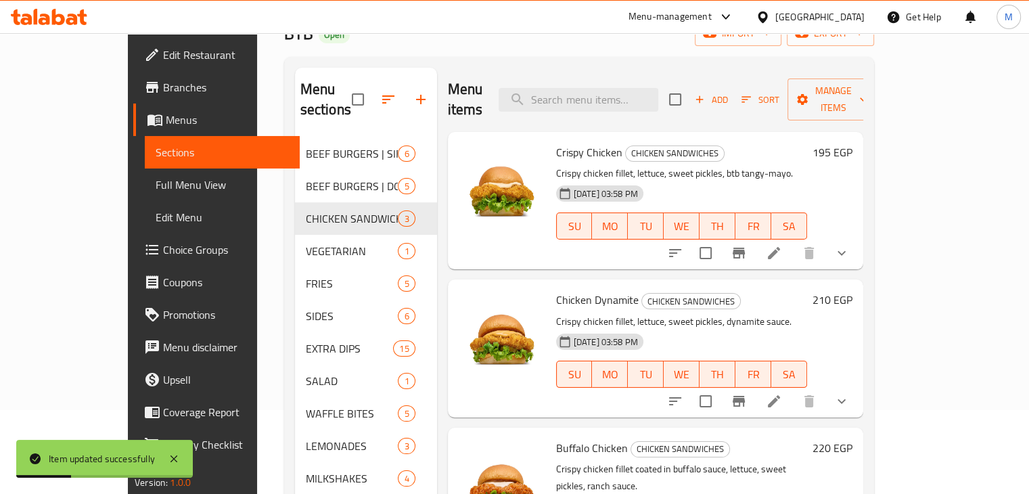
scroll to position [189, 0]
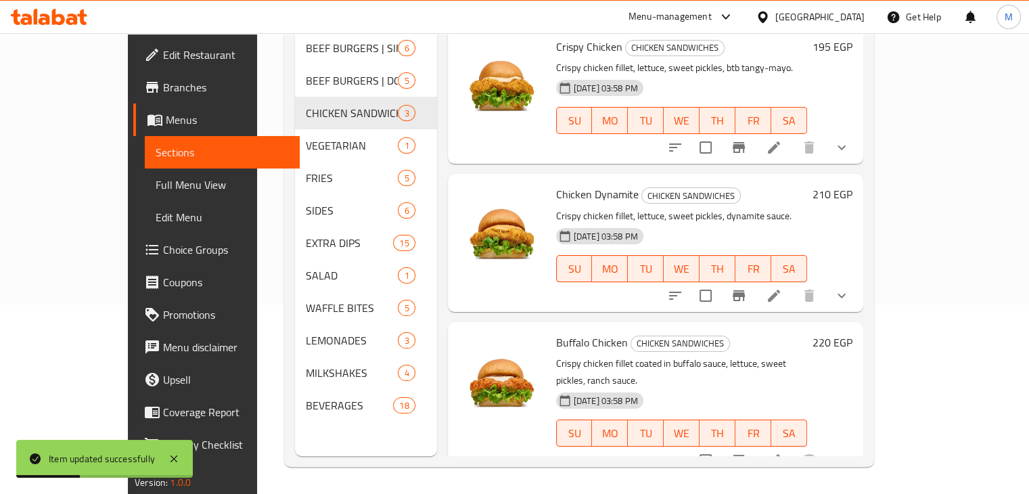
click at [782, 287] on icon at bounding box center [774, 295] width 16 height 16
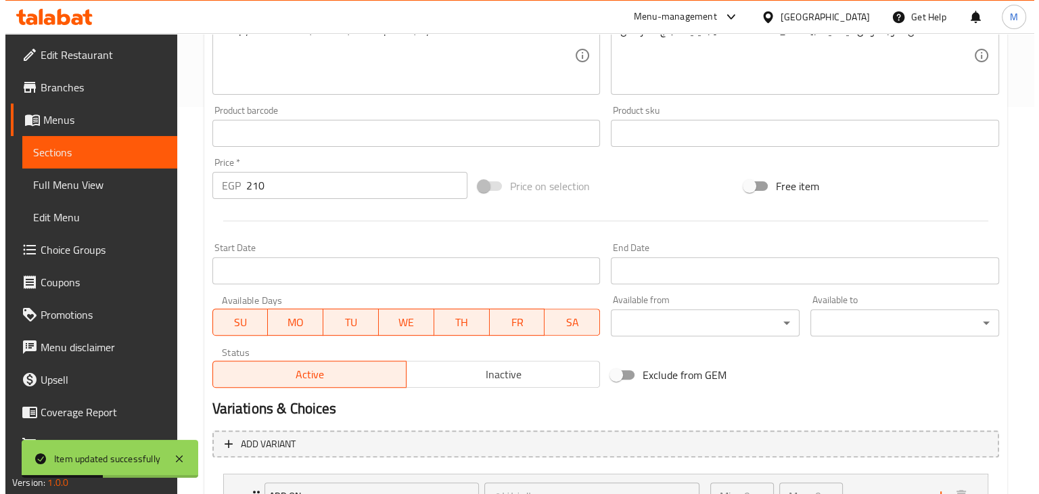
scroll to position [559, 0]
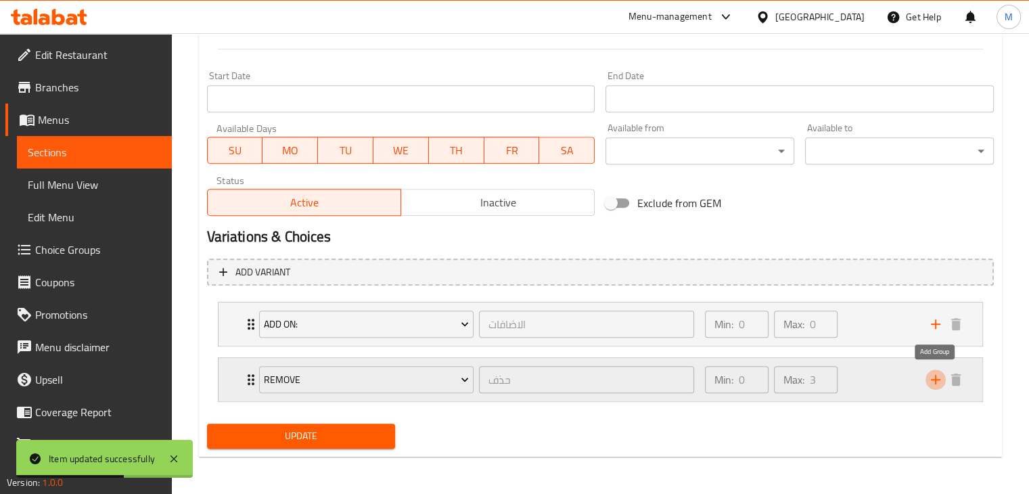
click at [939, 380] on icon "add" at bounding box center [935, 379] width 16 height 16
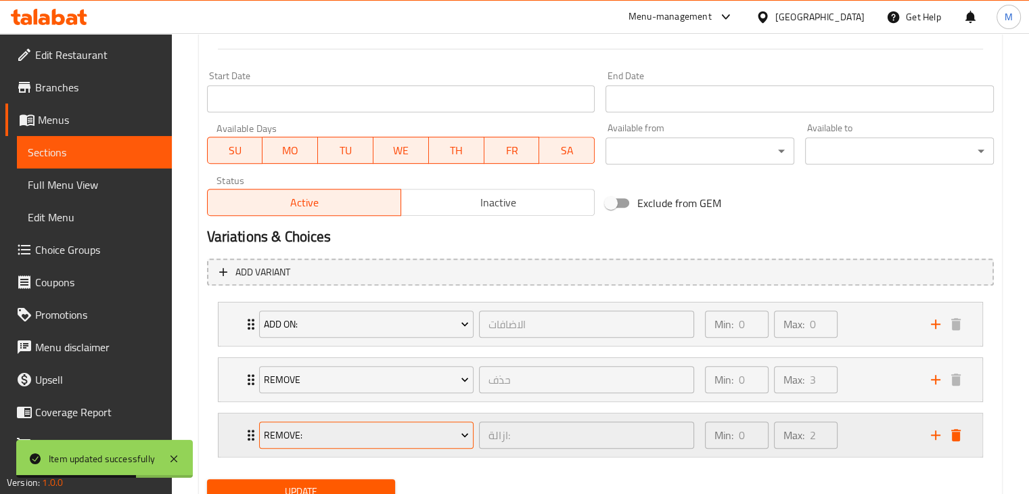
click at [433, 428] on span "Remove:" at bounding box center [366, 435] width 205 height 17
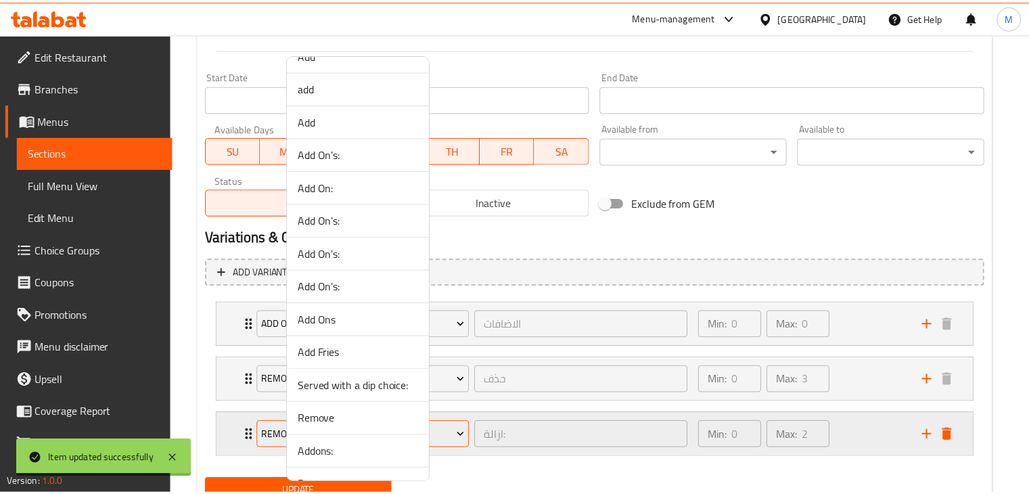
scroll to position [819, 0]
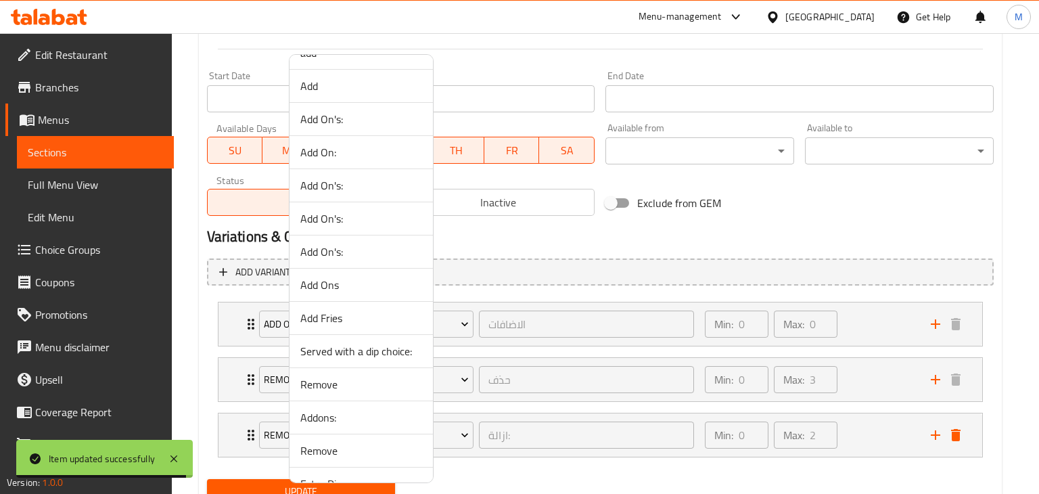
click at [322, 317] on span "Add Fries" at bounding box center [361, 318] width 122 height 16
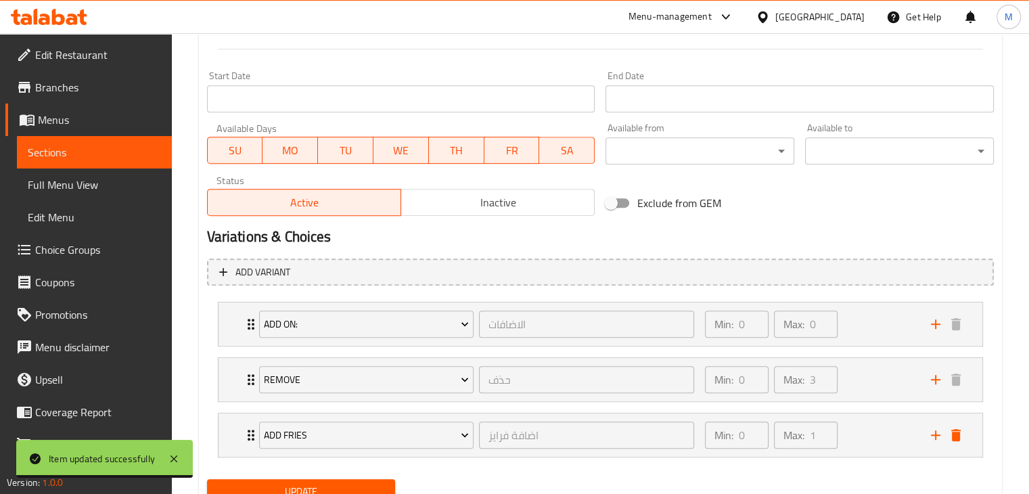
scroll to position [614, 0]
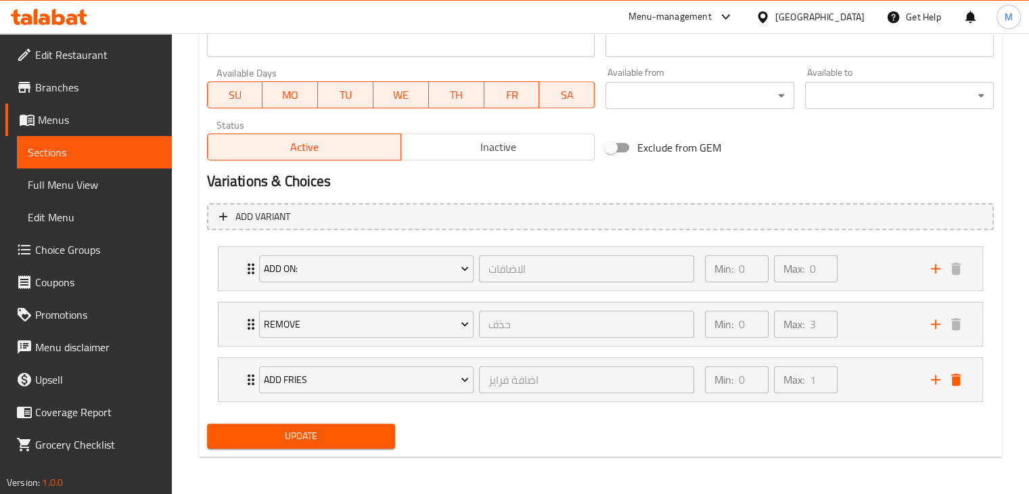
click at [310, 431] on span "Update" at bounding box center [301, 435] width 167 height 17
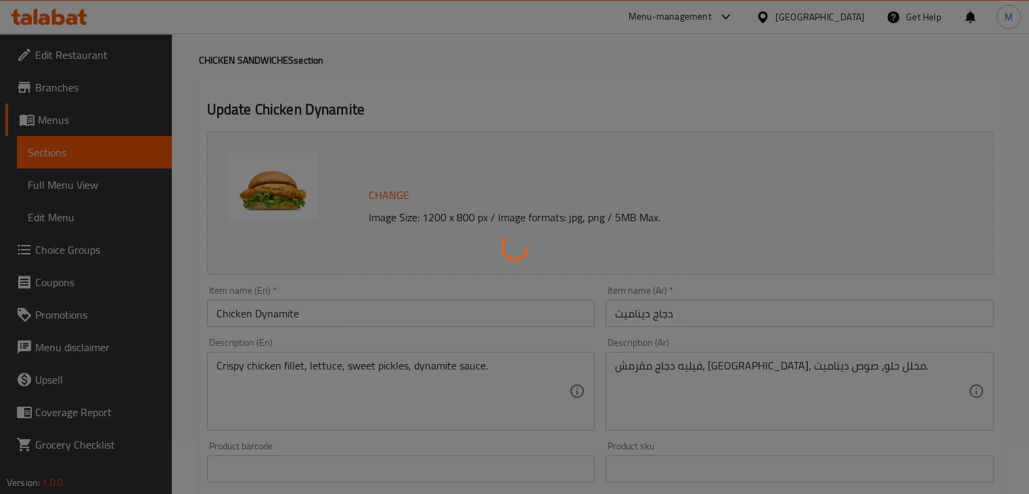
scroll to position [0, 0]
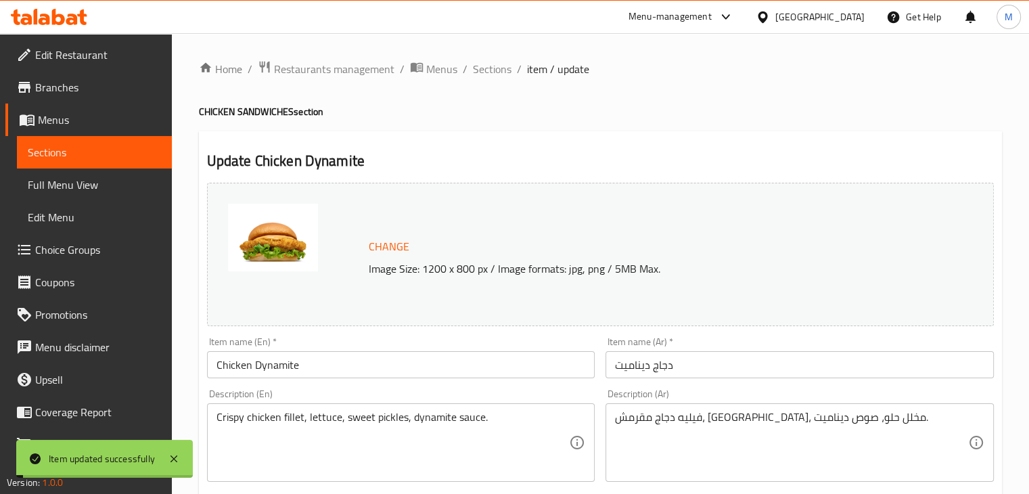
click at [497, 68] on span "Sections" at bounding box center [492, 69] width 39 height 16
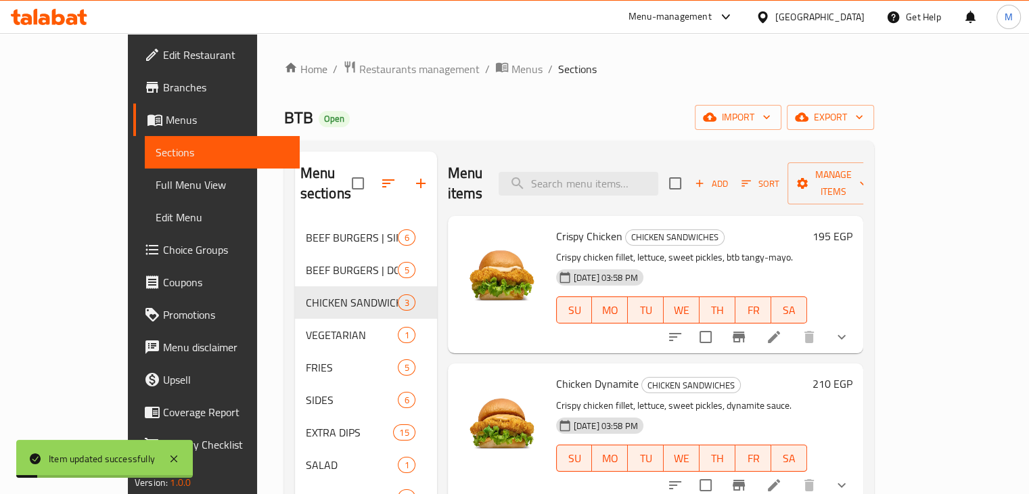
scroll to position [189, 0]
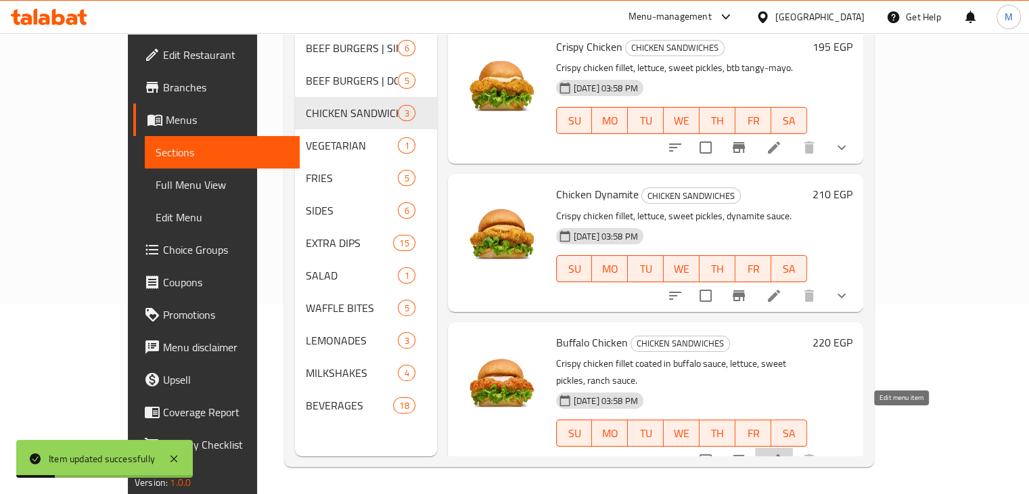
click at [782, 452] on icon at bounding box center [774, 460] width 16 height 16
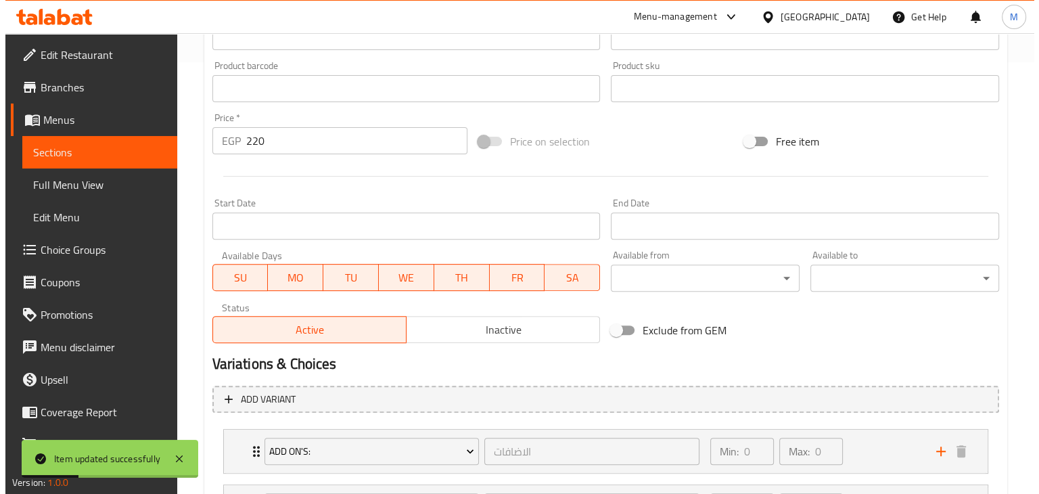
scroll to position [559, 0]
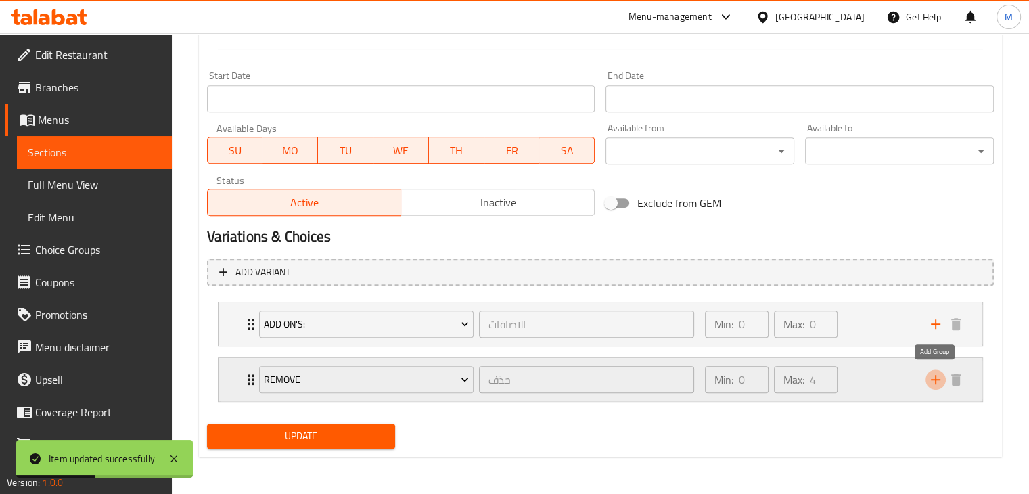
click at [937, 377] on icon "add" at bounding box center [935, 379] width 16 height 16
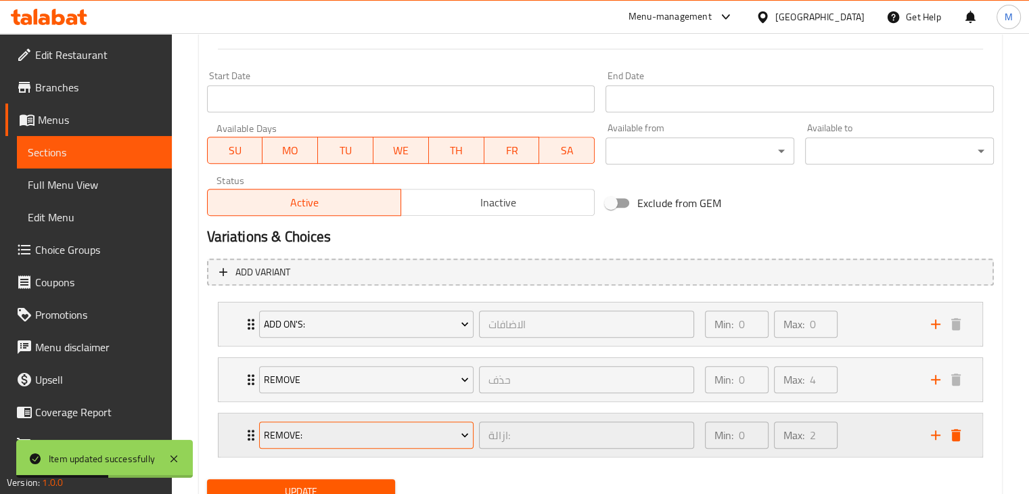
click at [416, 435] on span "Remove:" at bounding box center [366, 435] width 205 height 17
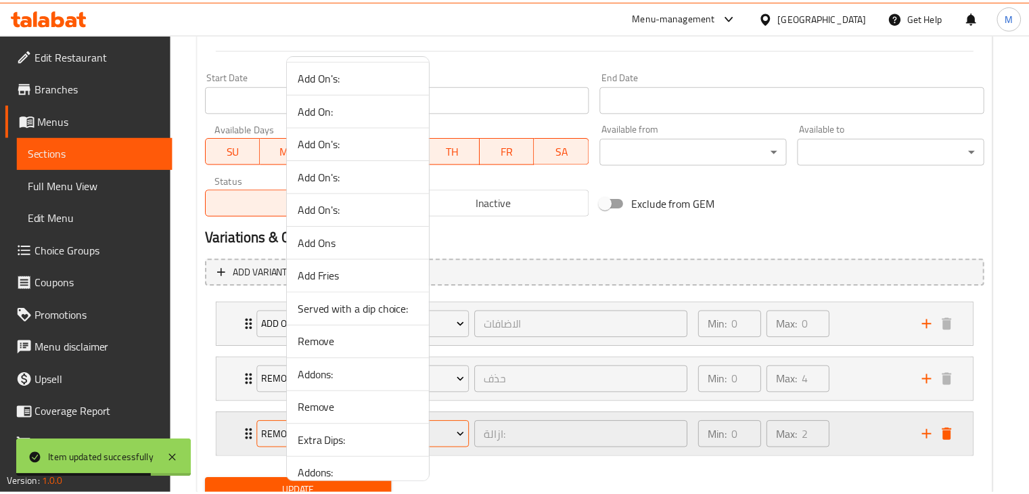
scroll to position [867, 0]
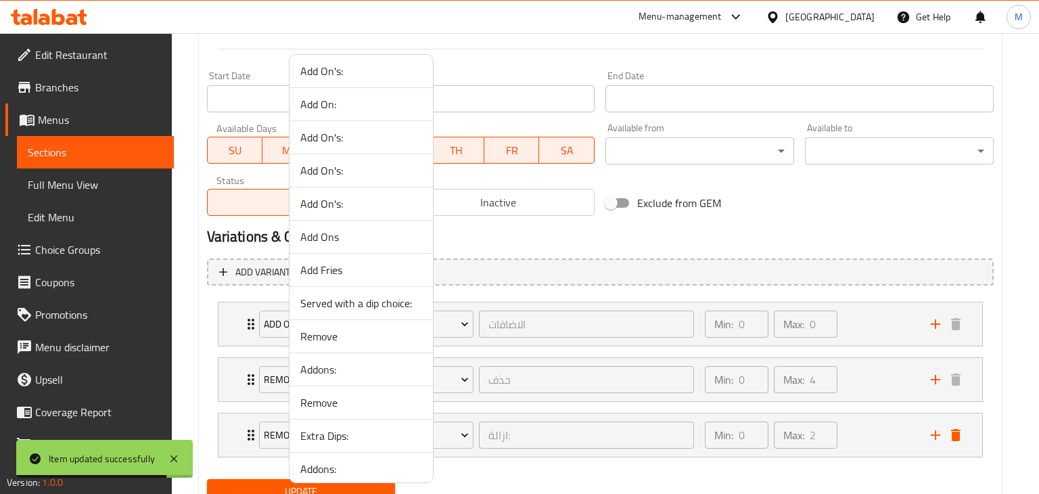
click at [316, 268] on span "Add Fries" at bounding box center [361, 270] width 122 height 16
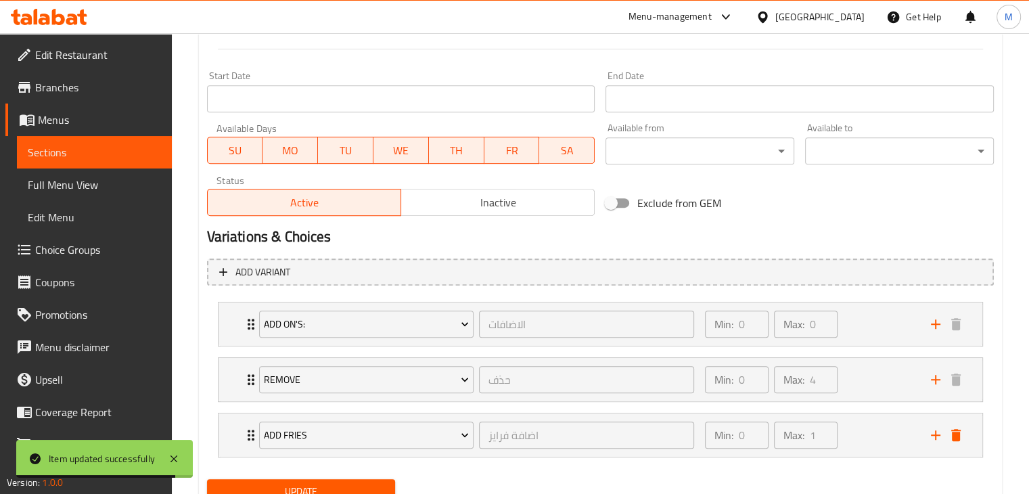
scroll to position [614, 0]
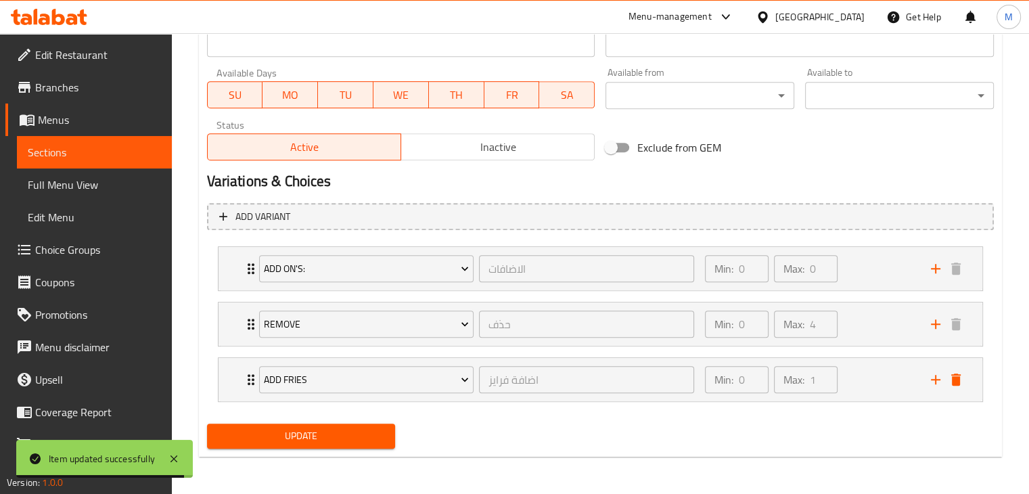
click at [276, 432] on span "Update" at bounding box center [301, 435] width 167 height 17
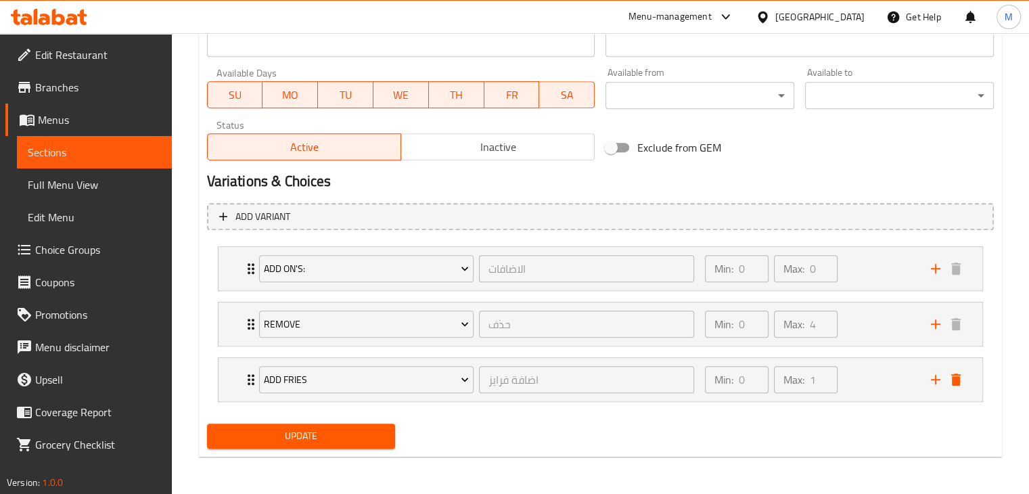
click at [29, 23] on icon at bounding box center [25, 19] width 11 height 11
